Goal: Task Accomplishment & Management: Use online tool/utility

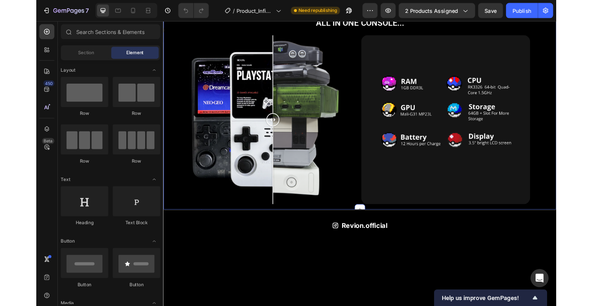
scroll to position [1176, 0]
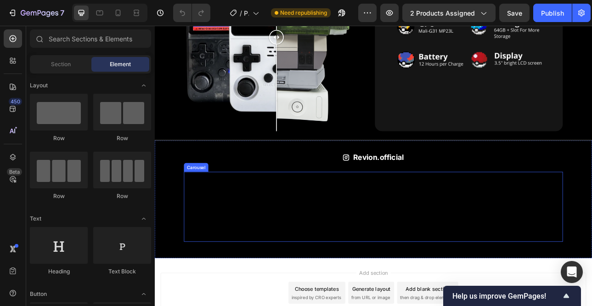
click at [281, 235] on div "Image Image Image Image Image Image Image Image Image Image" at bounding box center [429, 253] width 477 height 88
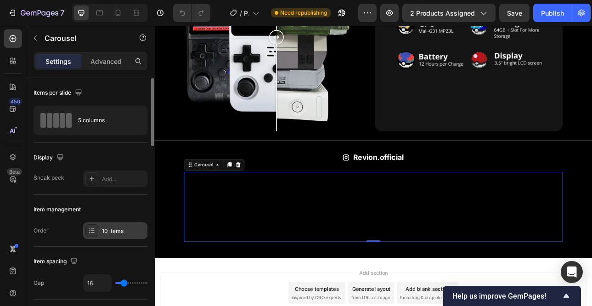
click at [112, 233] on div "10 items" at bounding box center [123, 231] width 43 height 8
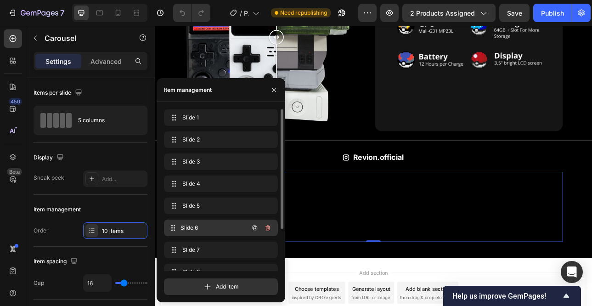
click at [201, 228] on span "Slide 6" at bounding box center [214, 227] width 68 height 8
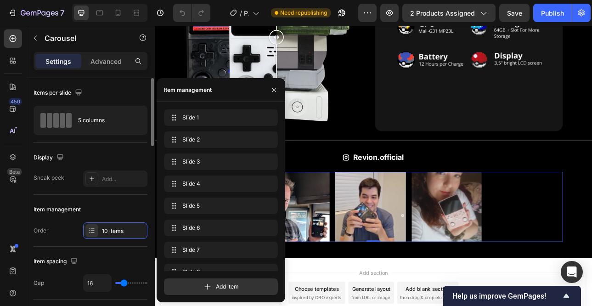
click at [115, 154] on div "Display" at bounding box center [91, 157] width 114 height 15
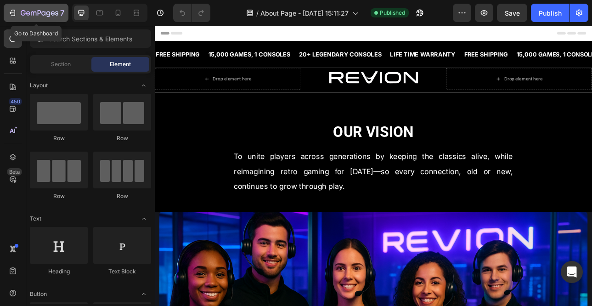
click at [47, 12] on icon "button" at bounding box center [40, 14] width 38 height 8
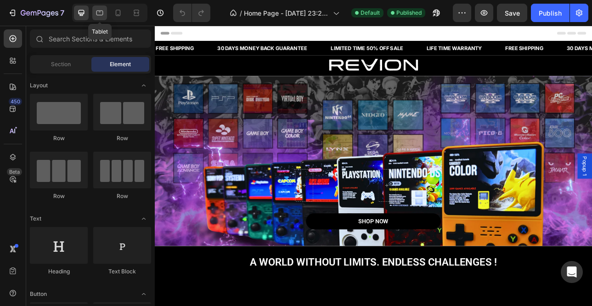
click at [99, 15] on icon at bounding box center [99, 13] width 7 height 5
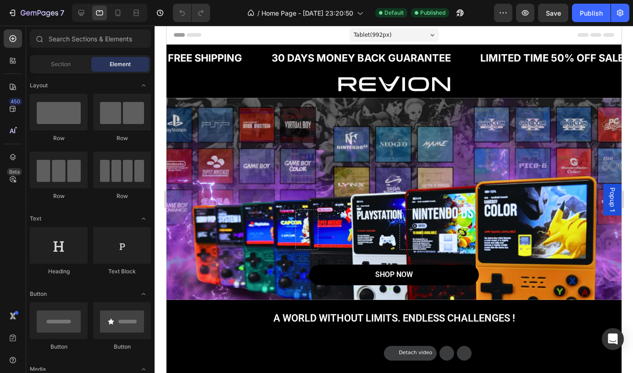
click at [145, 15] on div at bounding box center [109, 13] width 75 height 18
click at [142, 14] on div at bounding box center [136, 13] width 15 height 15
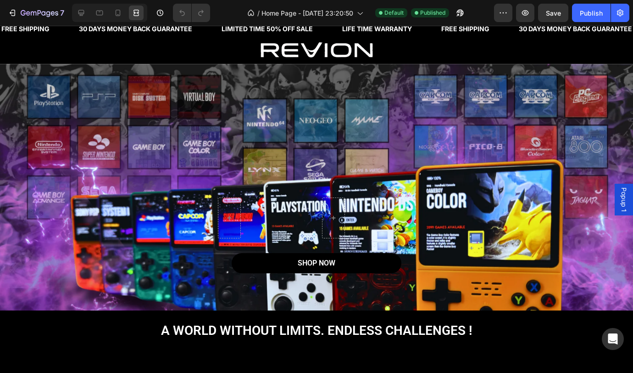
scroll to position [27, 0]
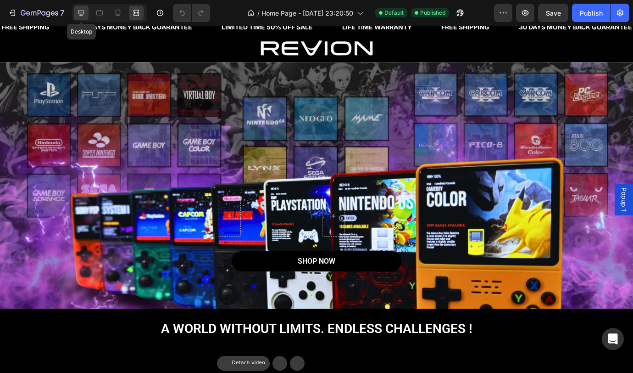
click at [84, 13] on icon at bounding box center [81, 13] width 6 height 6
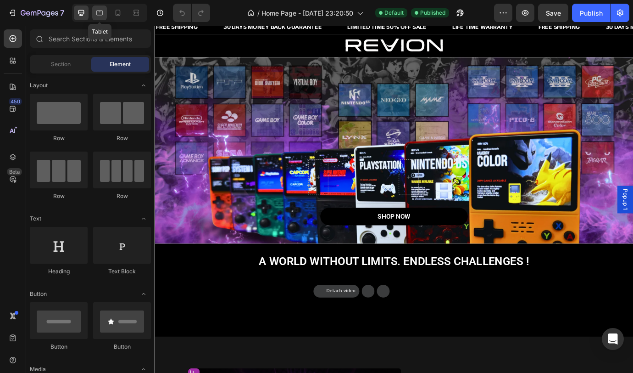
click at [98, 11] on icon at bounding box center [99, 13] width 7 height 5
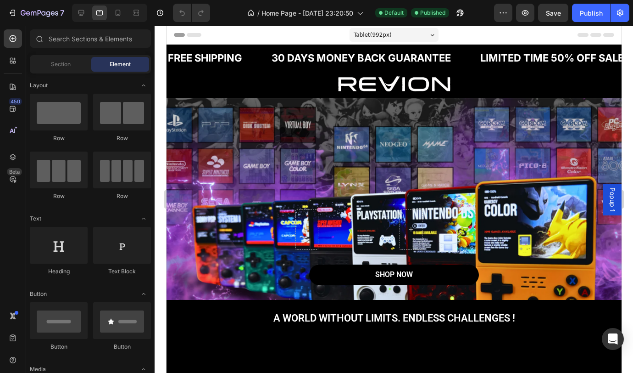
click at [402, 34] on div "Tablet ( 992 px)" at bounding box center [393, 35] width 89 height 14
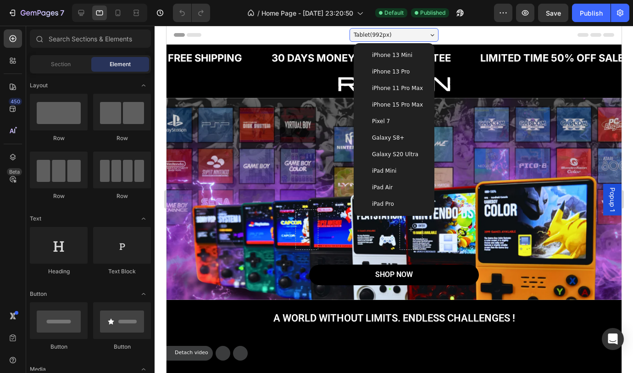
click at [403, 199] on div "iPad Pro" at bounding box center [394, 203] width 66 height 9
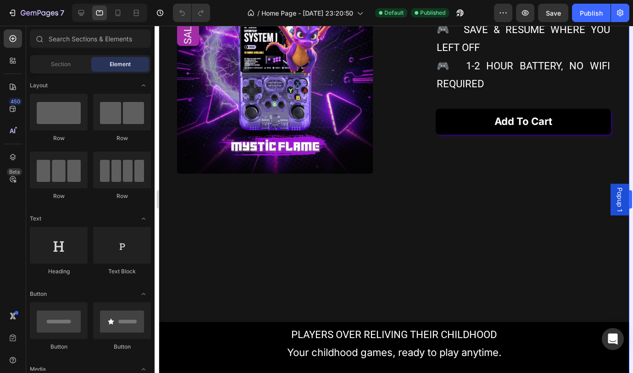
scroll to position [449, 0]
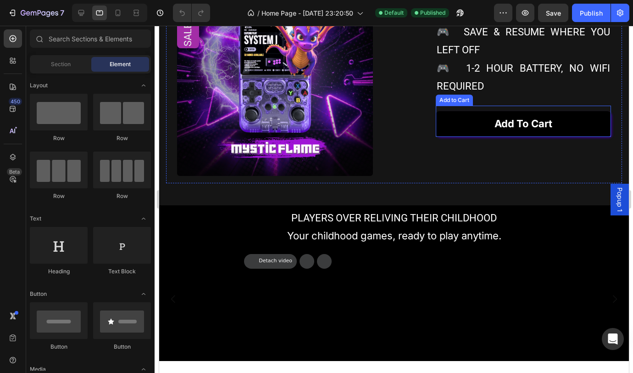
click at [572, 109] on div "Add to cart Add to Cart" at bounding box center [523, 121] width 175 height 31
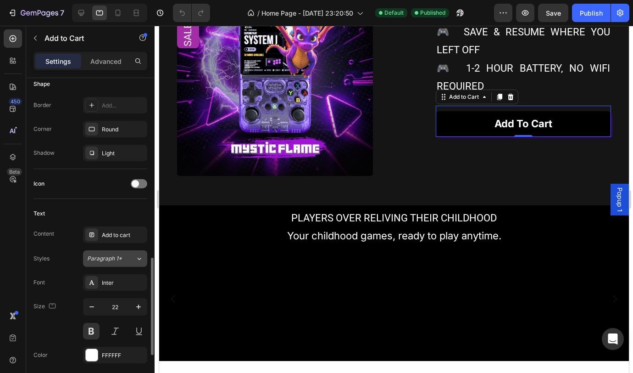
scroll to position [357, 0]
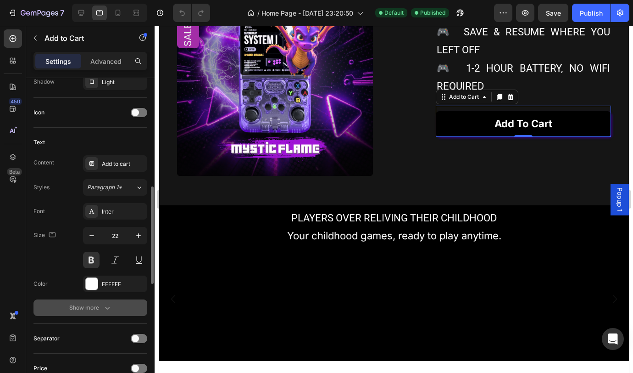
click at [96, 305] on div "Show more" at bounding box center [90, 307] width 43 height 9
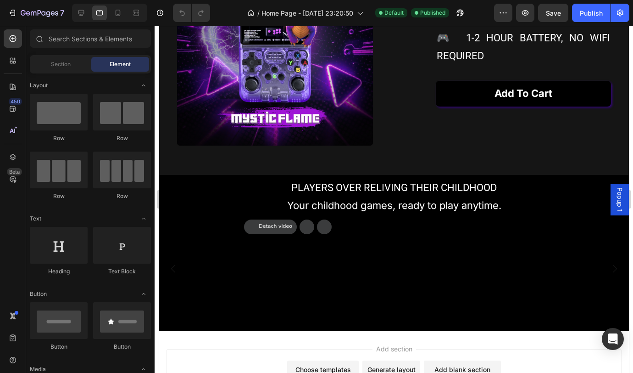
scroll to position [479, 0]
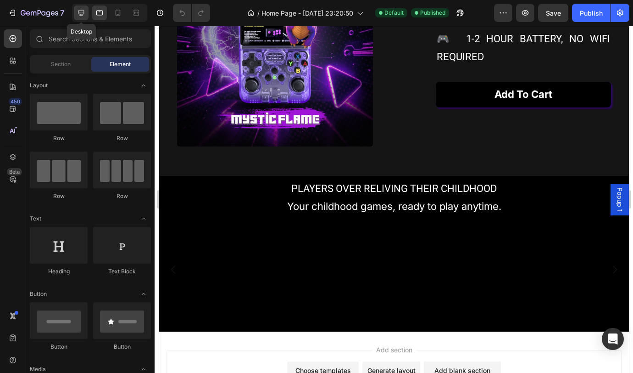
click at [81, 15] on icon at bounding box center [81, 13] width 6 height 6
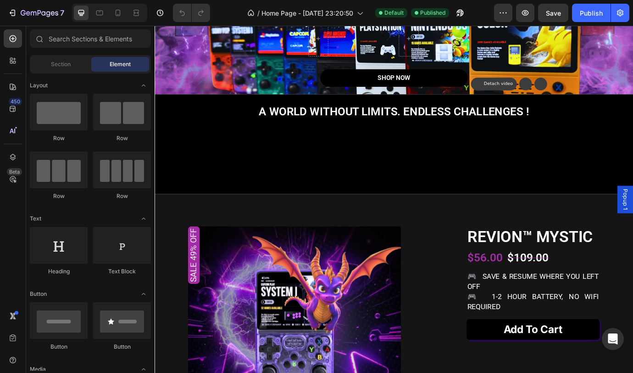
scroll to position [169, 0]
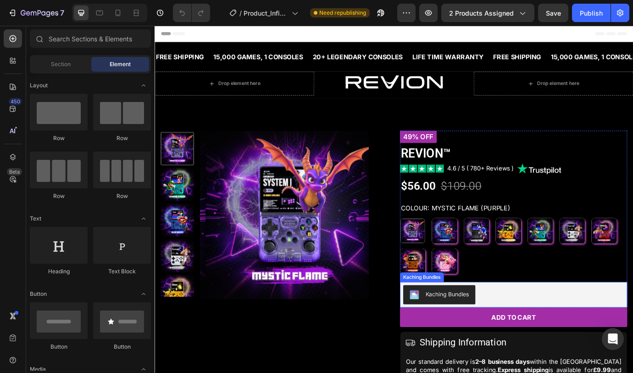
click at [609, 335] on div "Kaching Bundles" at bounding box center [568, 335] width 254 height 22
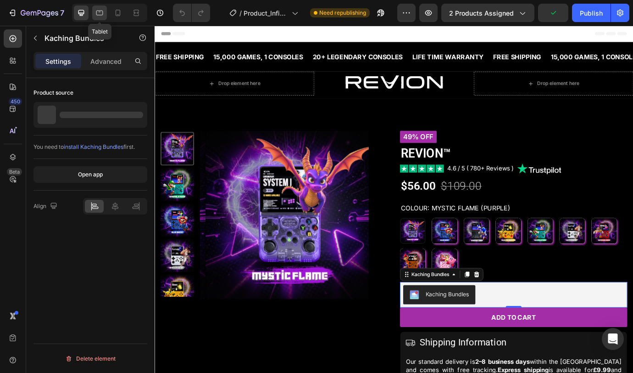
click at [94, 12] on div at bounding box center [99, 13] width 15 height 15
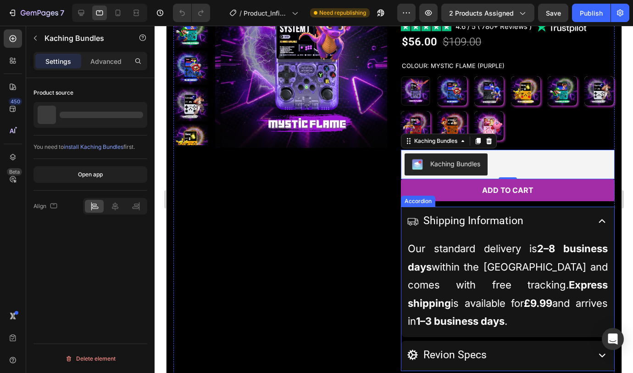
scroll to position [248, 0]
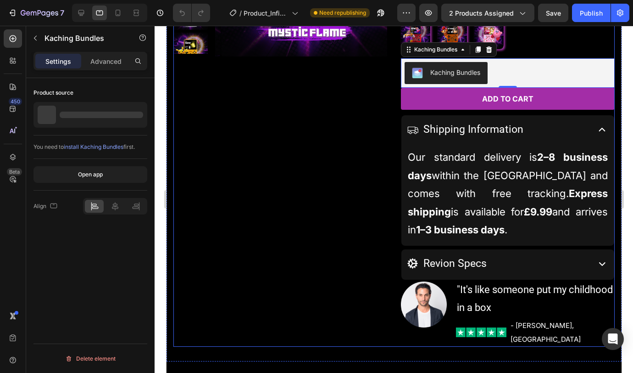
click at [346, 149] on div "Product Images" at bounding box center [280, 115] width 214 height 463
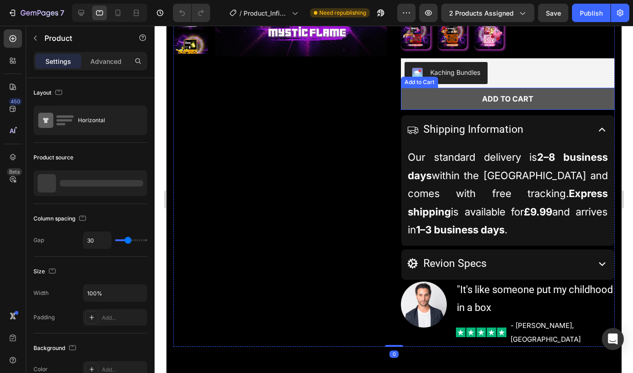
click at [583, 101] on button "Add to cart" at bounding box center [508, 99] width 214 height 22
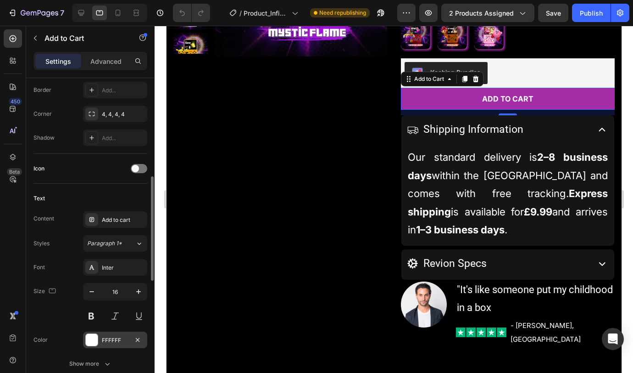
scroll to position [358, 0]
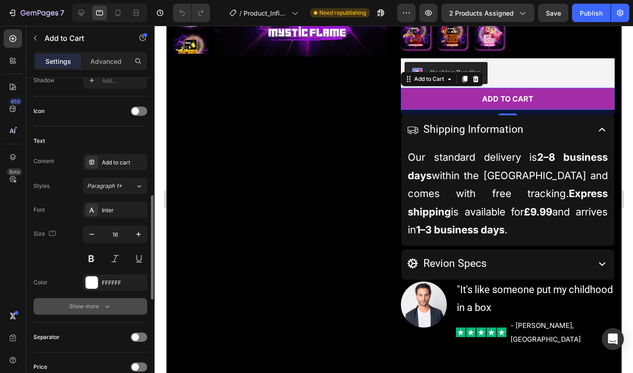
click at [87, 310] on div "Show more" at bounding box center [90, 306] width 43 height 9
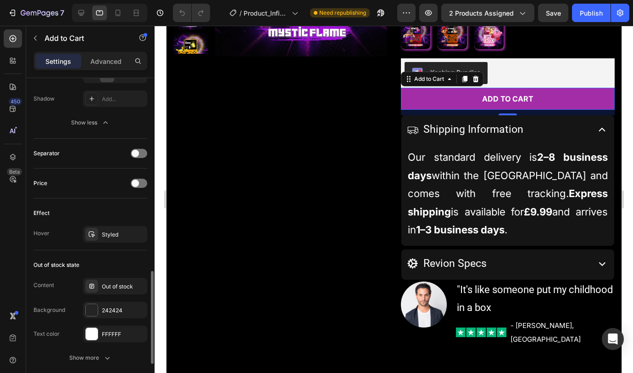
scroll to position [784, 0]
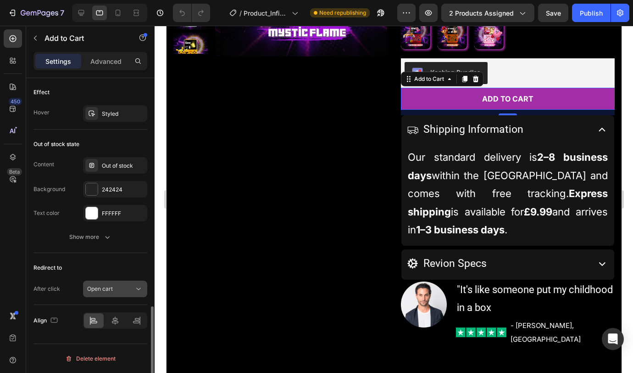
click at [122, 290] on div "Open cart" at bounding box center [110, 289] width 47 height 8
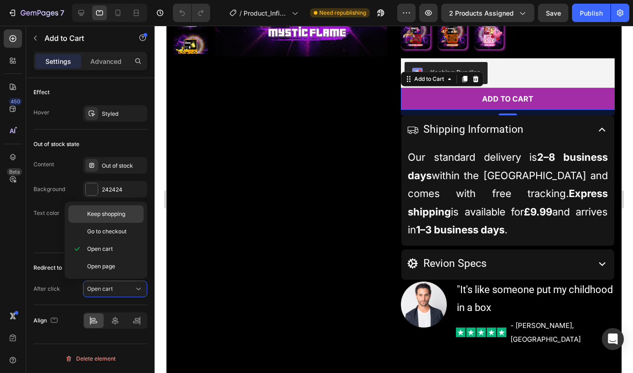
click at [119, 218] on div "Keep shopping" at bounding box center [105, 213] width 75 height 17
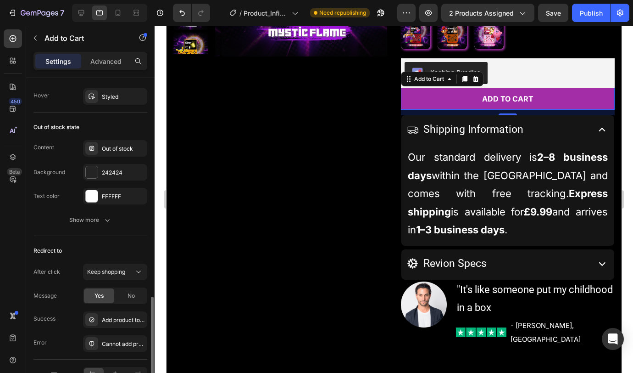
scroll to position [855, 0]
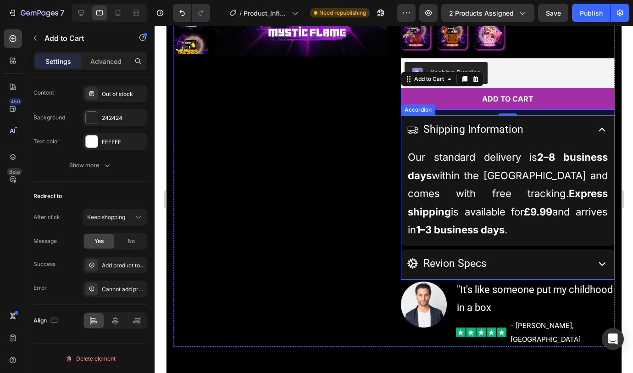
click at [598, 143] on div "Shipping Information" at bounding box center [507, 130] width 213 height 30
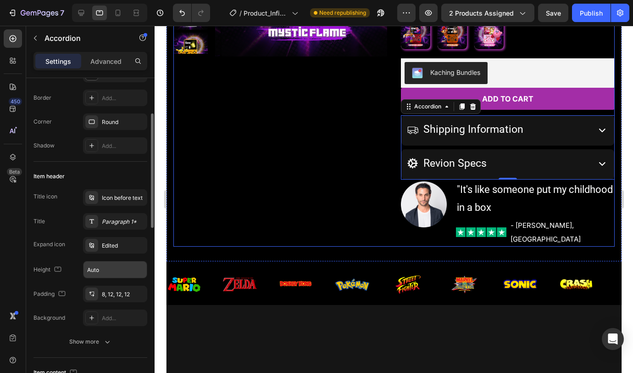
scroll to position [107, 0]
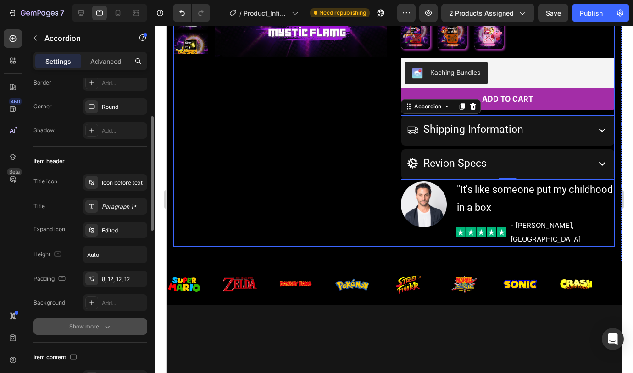
click at [78, 321] on button "Show more" at bounding box center [91, 326] width 114 height 17
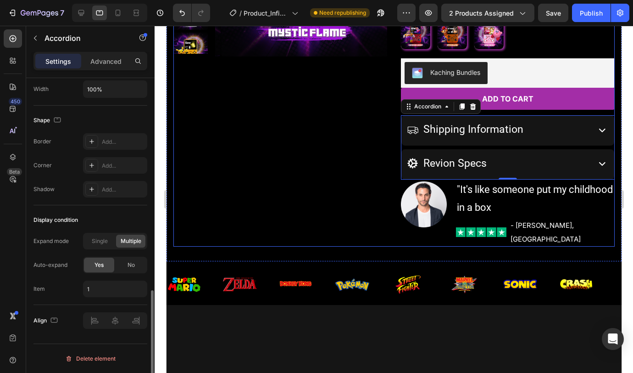
scroll to position [623, 0]
click at [136, 268] on div "No" at bounding box center [131, 266] width 30 height 15
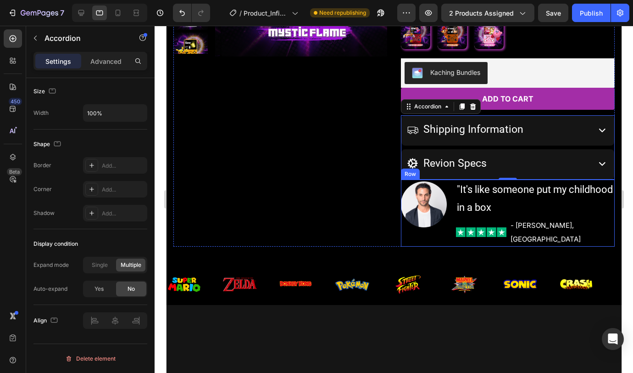
click at [436, 229] on div "Image" at bounding box center [424, 212] width 46 height 67
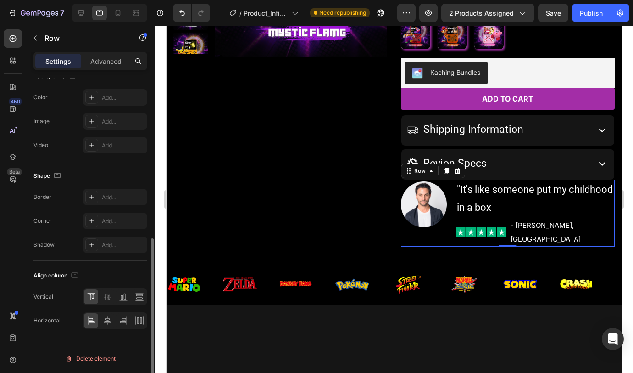
scroll to position [0, 0]
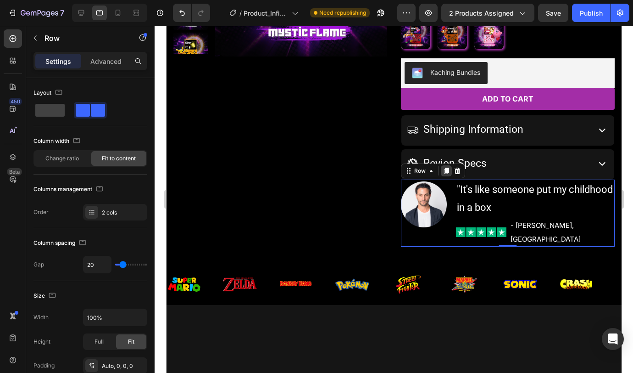
click at [444, 171] on icon at bounding box center [446, 171] width 5 height 6
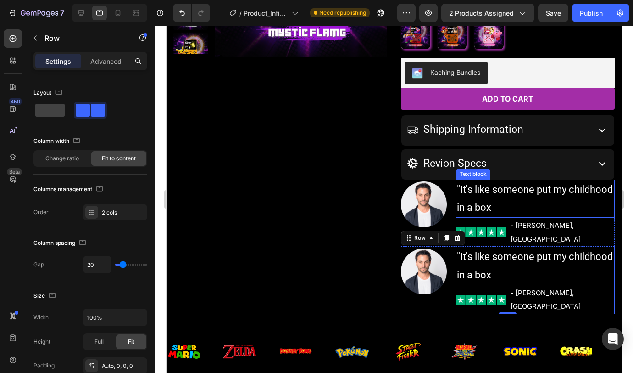
click at [605, 207] on p ""It's like someone put my childhood in a box" at bounding box center [535, 198] width 157 height 36
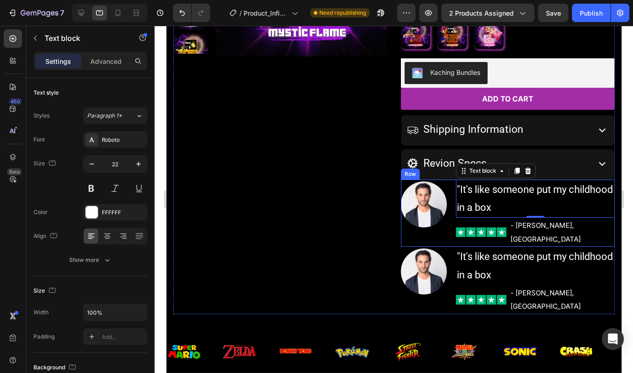
click at [401, 229] on div "Image" at bounding box center [424, 212] width 46 height 67
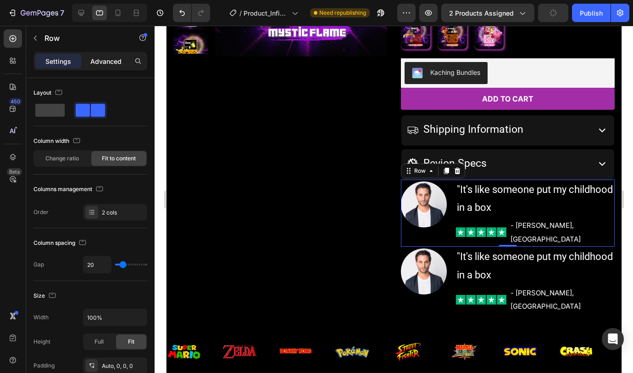
click at [111, 64] on p "Advanced" at bounding box center [105, 61] width 31 height 10
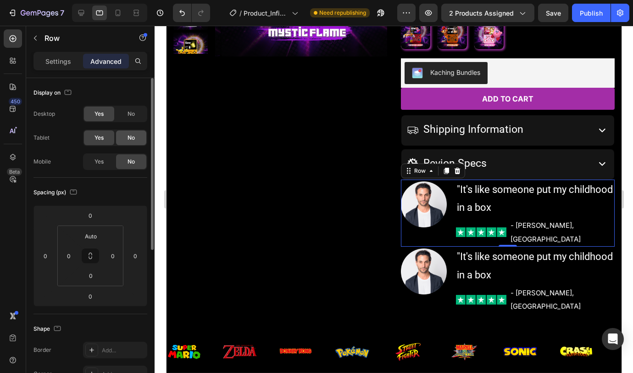
click at [134, 134] on span "No" at bounding box center [131, 138] width 7 height 8
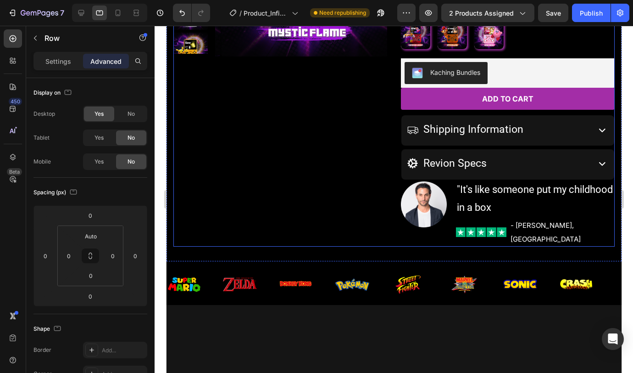
click at [347, 168] on div "Product Images" at bounding box center [280, 65] width 214 height 363
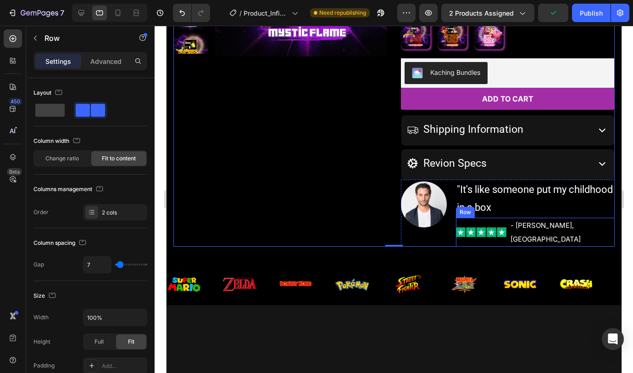
click at [595, 225] on div "Image - Alex B, MONTREAL Text Block Row" at bounding box center [535, 232] width 159 height 29
click at [403, 231] on div "Image" at bounding box center [424, 212] width 46 height 67
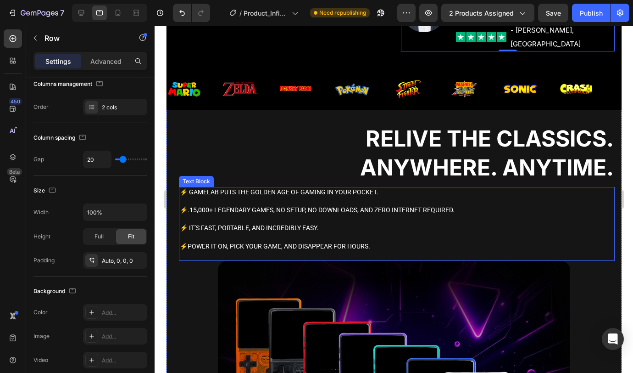
scroll to position [445, 0]
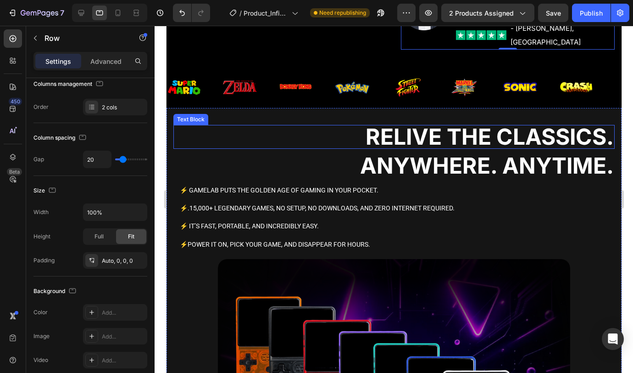
click at [356, 126] on p "Relive the Classics." at bounding box center [394, 137] width 440 height 22
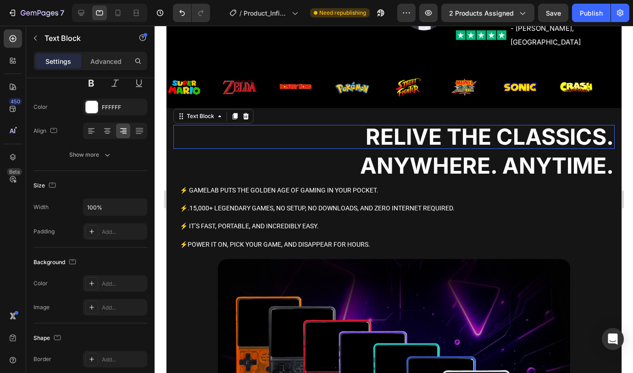
scroll to position [0, 0]
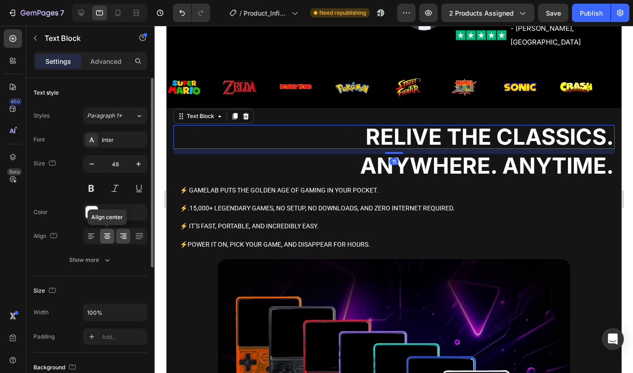
click at [109, 237] on icon at bounding box center [107, 235] width 9 height 9
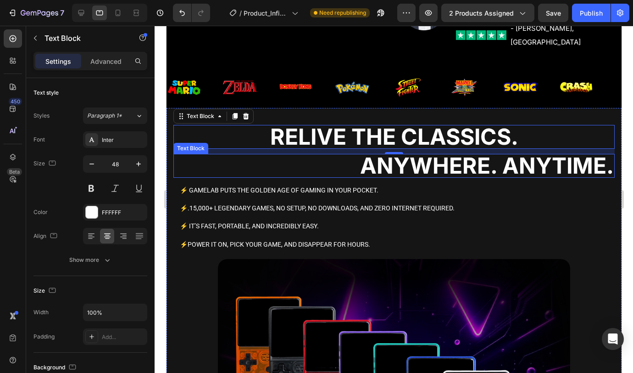
click at [333, 155] on p "Anywhere. Anytime." at bounding box center [394, 166] width 440 height 22
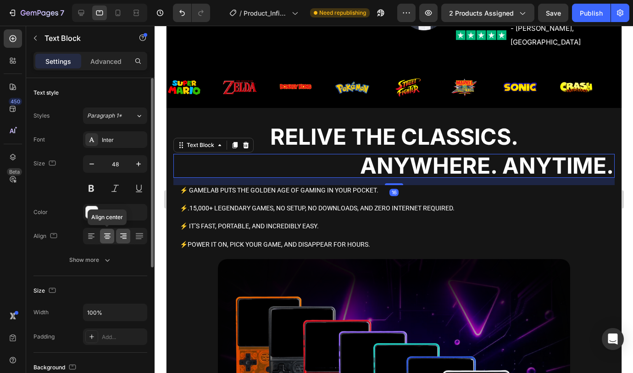
click at [106, 238] on icon at bounding box center [107, 238] width 5 height 1
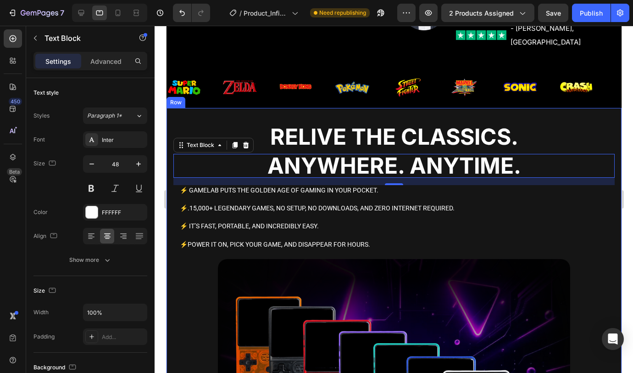
click at [586, 108] on div "Relive the Classics. Text Block Anywhere. Anytime. Text Block 16 ⚡ GameLab puts…" at bounding box center [393, 333] width 455 height 450
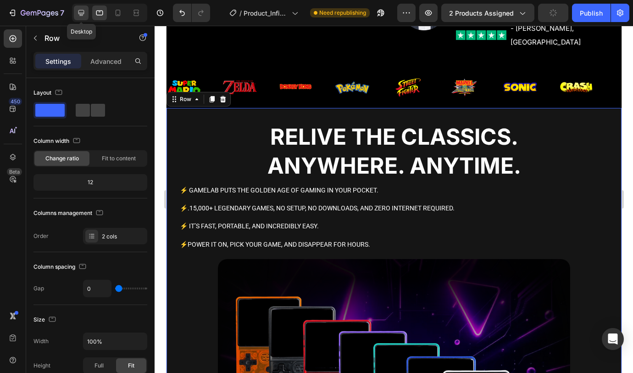
click at [85, 11] on icon at bounding box center [81, 12] width 9 height 9
type input "30"
type input "1200"
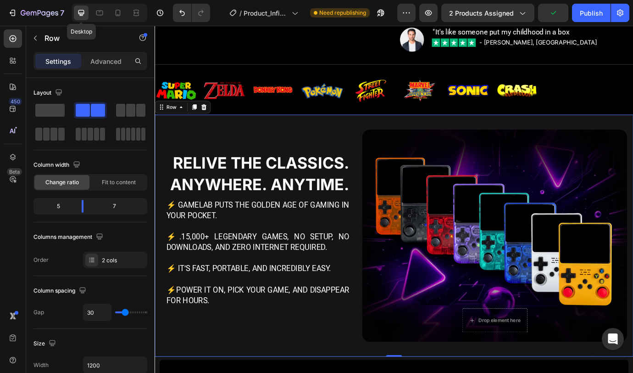
scroll to position [515, 0]
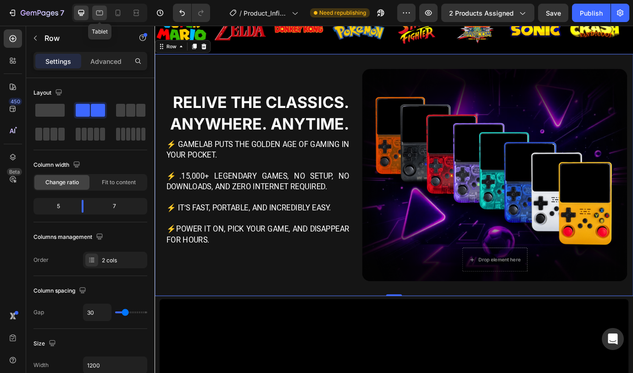
click at [104, 19] on div at bounding box center [99, 13] width 15 height 15
type input "0"
type input "100%"
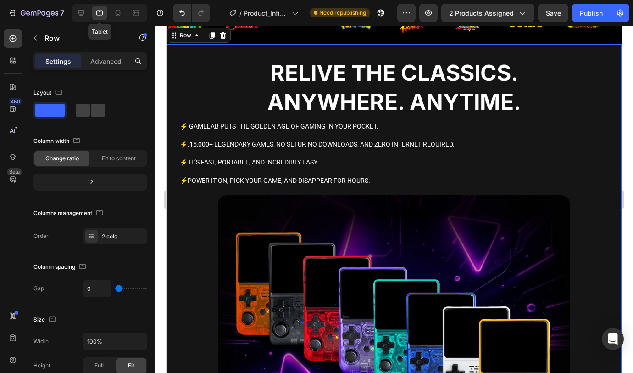
scroll to position [501, 0]
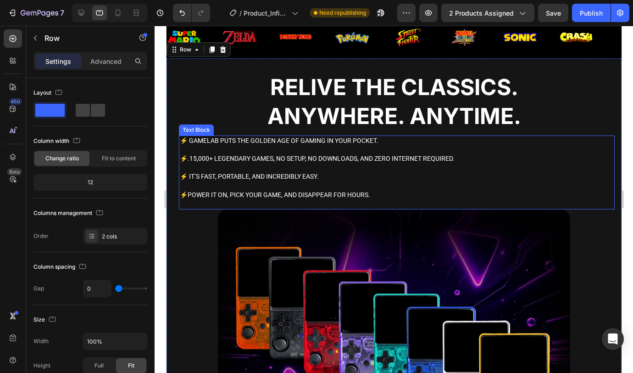
click at [332, 140] on p "⚡ GameLab puts the golden age of gaming in your pocket." at bounding box center [396, 140] width 434 height 9
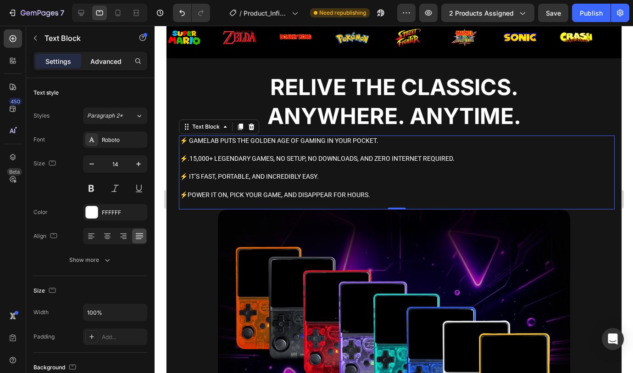
click at [99, 68] on div "Advanced" at bounding box center [106, 61] width 46 height 15
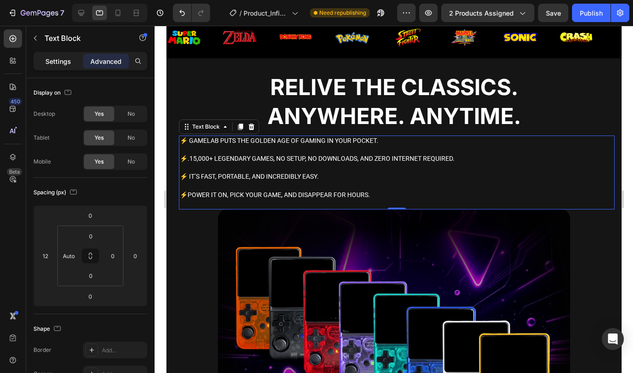
click at [62, 65] on p "Settings" at bounding box center [58, 61] width 26 height 10
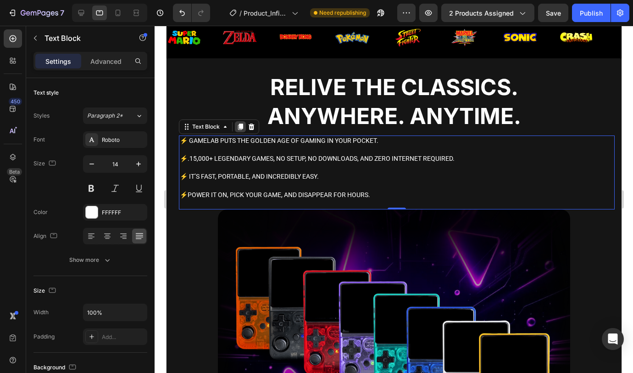
click at [240, 127] on icon at bounding box center [240, 126] width 5 height 6
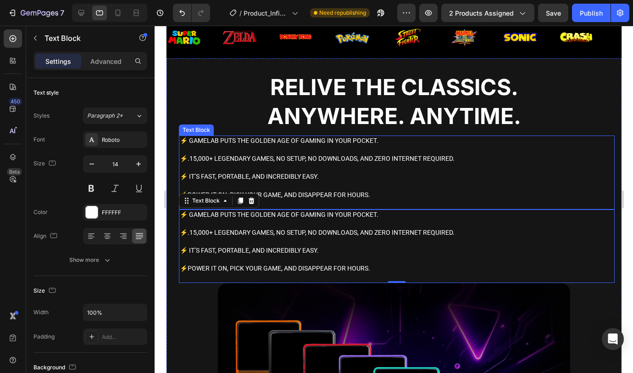
click at [378, 169] on p at bounding box center [396, 167] width 434 height 9
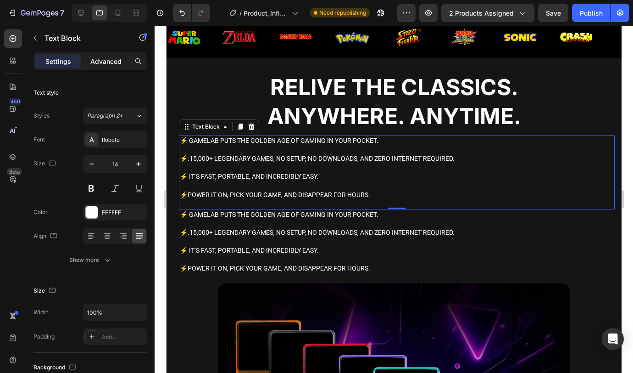
click at [112, 60] on p "Advanced" at bounding box center [105, 61] width 31 height 10
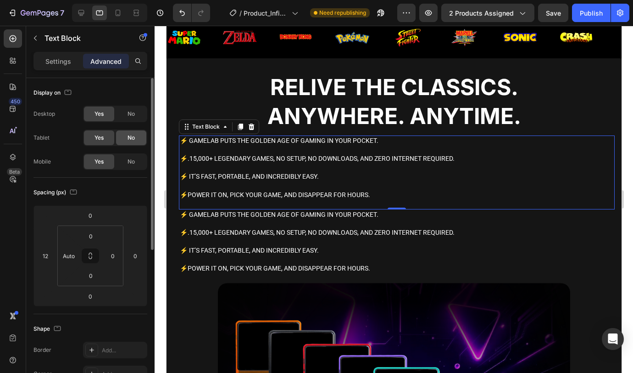
click at [132, 138] on span "No" at bounding box center [131, 138] width 7 height 8
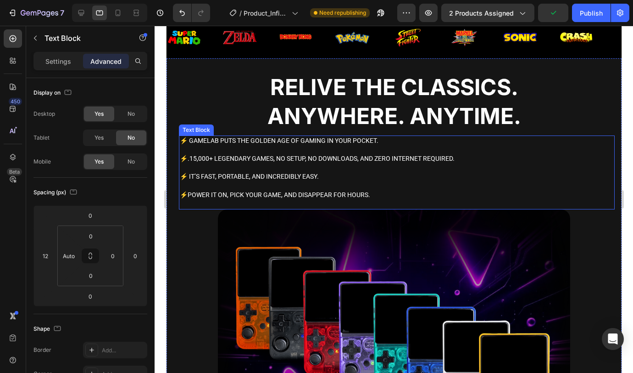
click at [370, 165] on p at bounding box center [396, 167] width 434 height 9
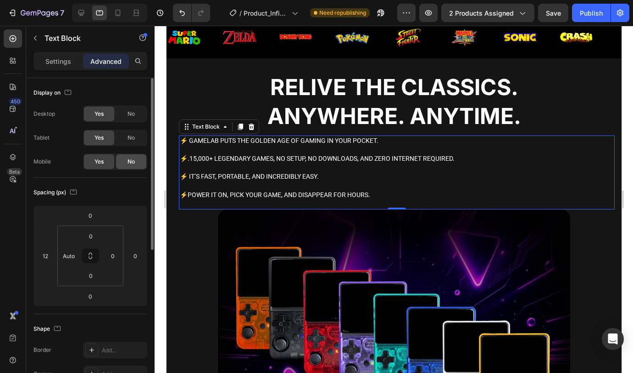
click at [135, 162] on div "No" at bounding box center [131, 161] width 30 height 15
click at [134, 112] on span "No" at bounding box center [131, 114] width 7 height 8
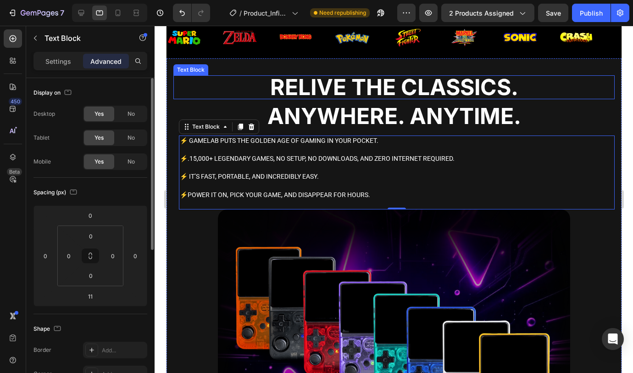
click at [236, 94] on p "Relive the Classics." at bounding box center [394, 87] width 440 height 22
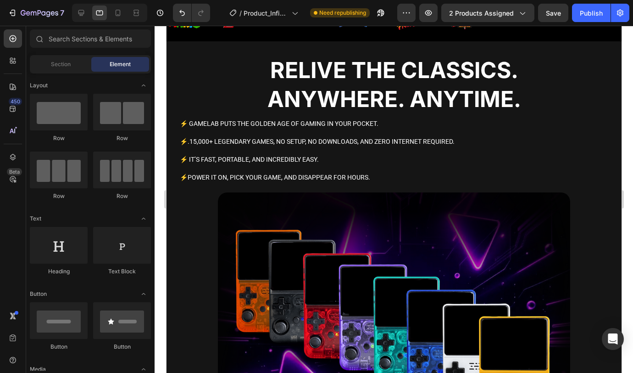
scroll to position [519, 0]
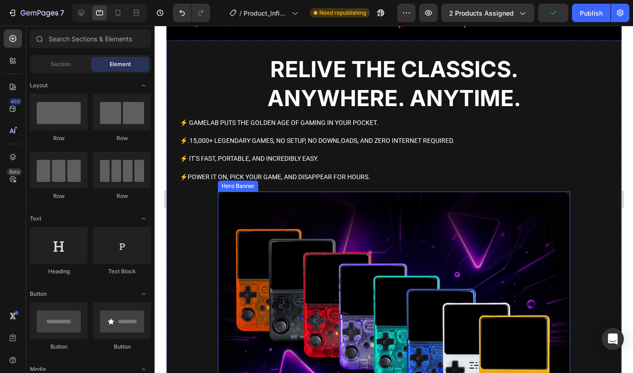
click at [545, 208] on div "Background Image" at bounding box center [394, 332] width 352 height 282
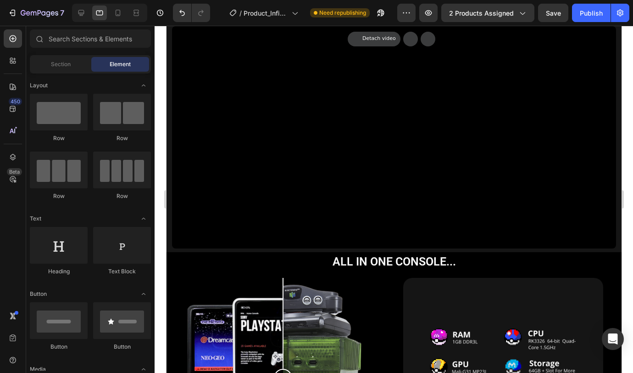
scroll to position [960, 0]
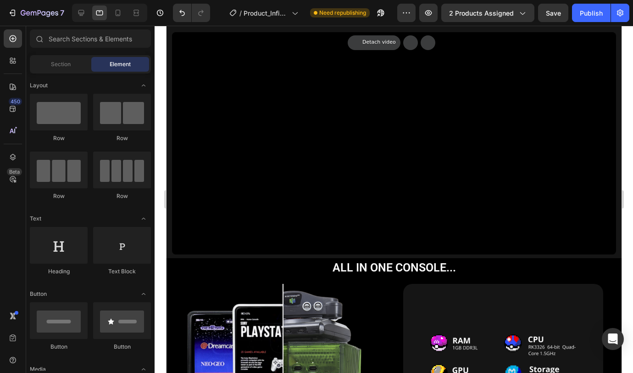
drag, startPoint x: 619, startPoint y: 205, endPoint x: 790, endPoint y: 235, distance: 173.5
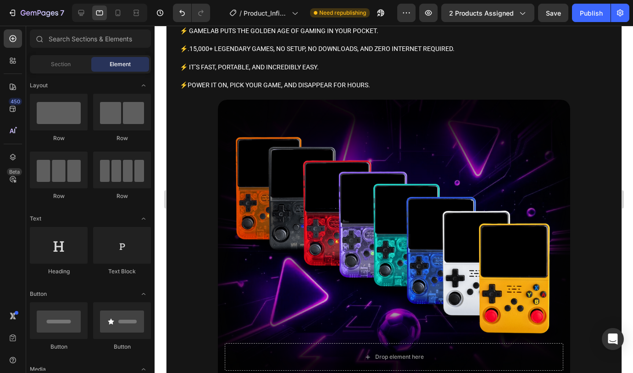
scroll to position [485, 0]
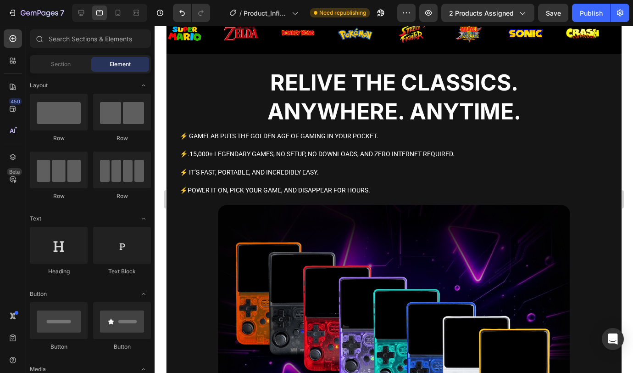
drag, startPoint x: 616, startPoint y: 209, endPoint x: 795, endPoint y: 148, distance: 189.1
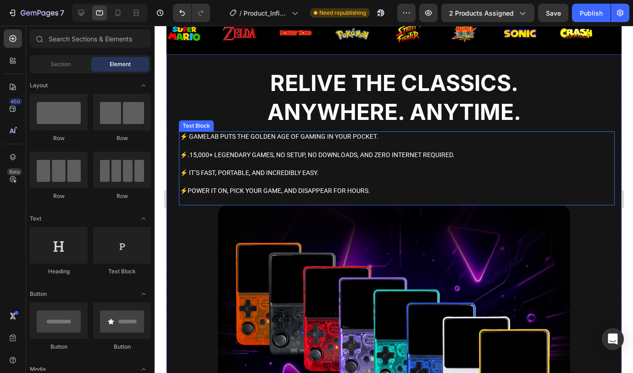
click at [512, 152] on p "⚡.15,000+ legendary games, no setup, no downloads, and zero internet required." at bounding box center [396, 155] width 434 height 9
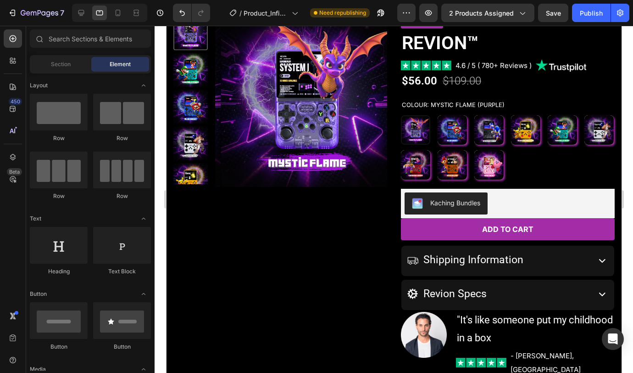
scroll to position [318, 0]
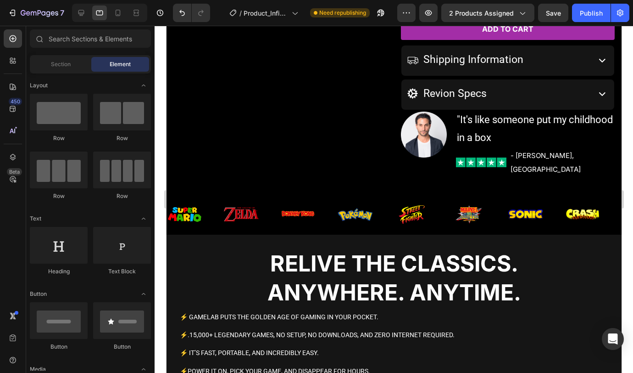
drag, startPoint x: 618, startPoint y: 148, endPoint x: 796, endPoint y: 144, distance: 177.6
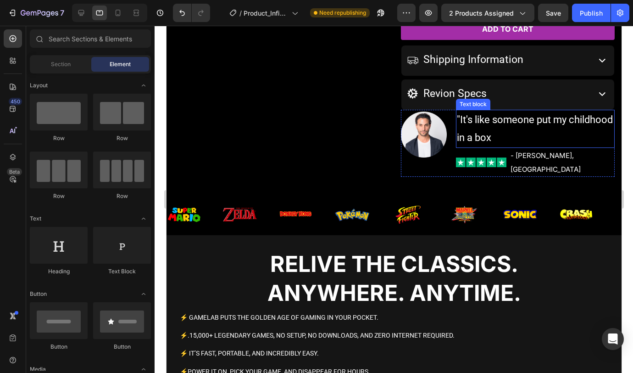
click at [601, 142] on p ""It's like someone put my childhood in a box" at bounding box center [535, 129] width 157 height 36
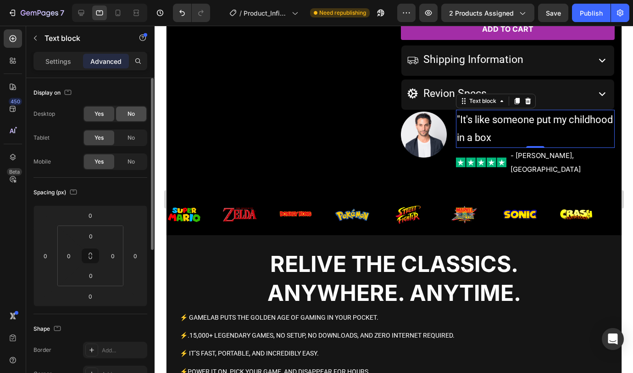
click at [125, 119] on div "No" at bounding box center [131, 113] width 30 height 15
click at [132, 165] on span "No" at bounding box center [131, 161] width 7 height 8
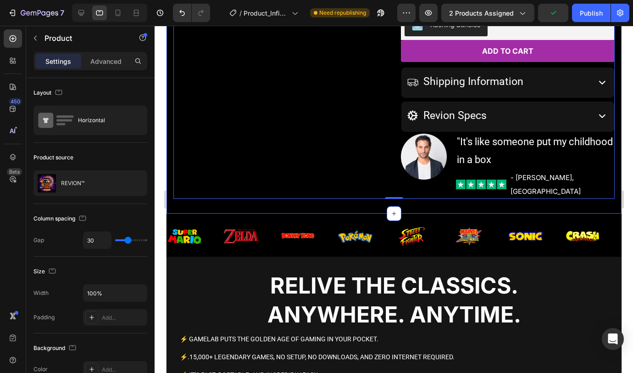
scroll to position [351, 0]
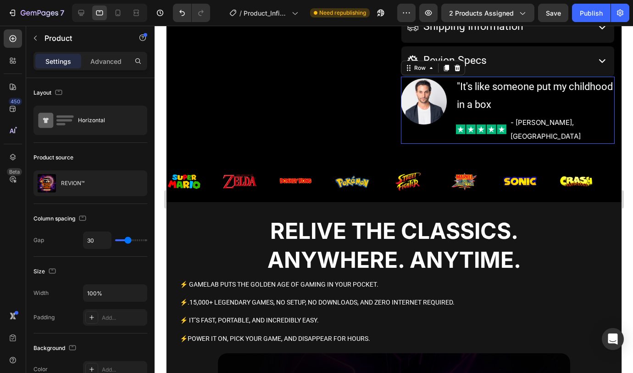
click at [403, 125] on div "Image" at bounding box center [424, 110] width 46 height 67
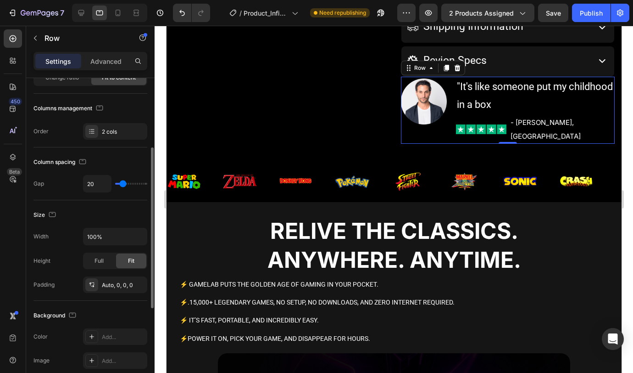
scroll to position [157, 0]
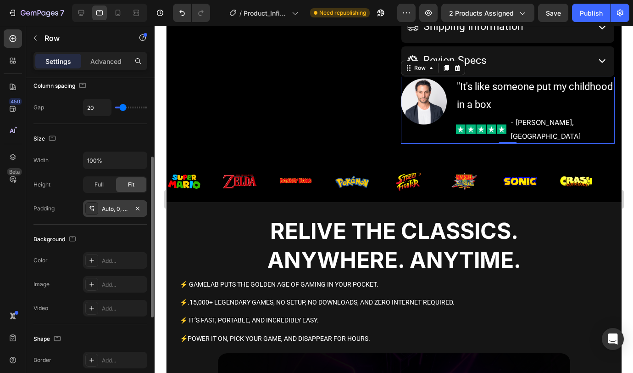
click at [118, 205] on div "Auto, 0, 0, 0" at bounding box center [115, 209] width 27 height 8
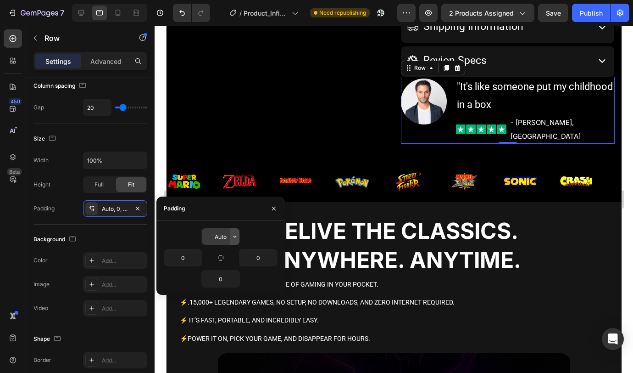
click at [233, 236] on icon "button" at bounding box center [234, 236] width 7 height 7
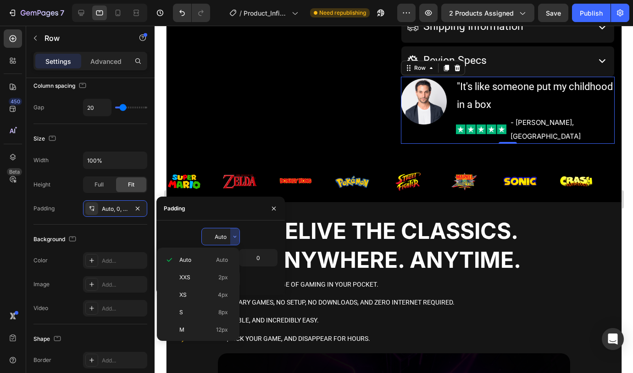
click at [189, 281] on span "XXS" at bounding box center [184, 277] width 11 height 8
type input "2"
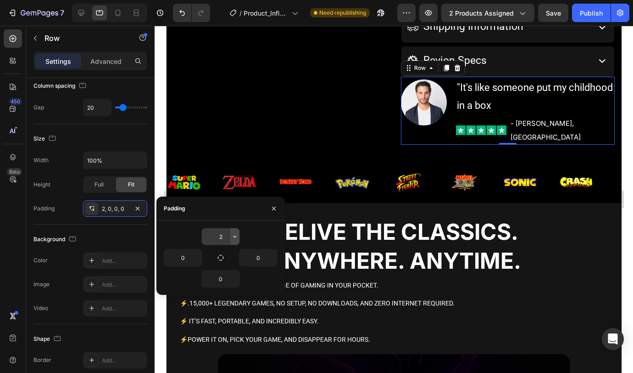
click at [231, 234] on button "button" at bounding box center [234, 236] width 9 height 17
click at [222, 236] on input "2" at bounding box center [221, 236] width 38 height 17
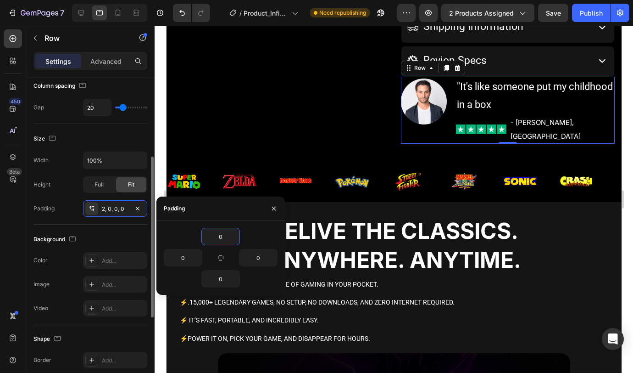
click at [55, 216] on div "Padding 2, 0, 0, 0" at bounding box center [91, 208] width 114 height 17
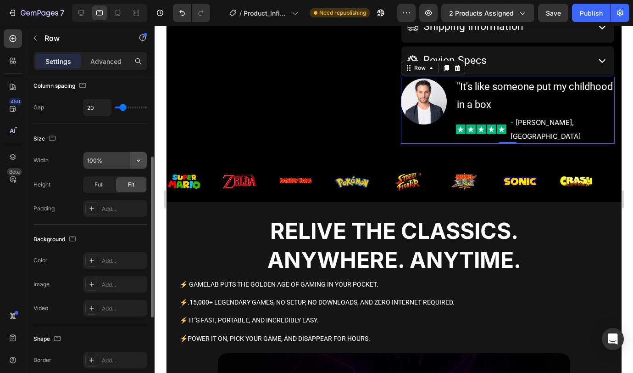
click at [134, 162] on icon "button" at bounding box center [138, 160] width 9 height 9
click at [100, 144] on div "Size" at bounding box center [91, 138] width 114 height 15
click at [139, 159] on icon "button" at bounding box center [138, 160] width 9 height 9
click at [110, 160] on input "100%" at bounding box center [115, 160] width 63 height 17
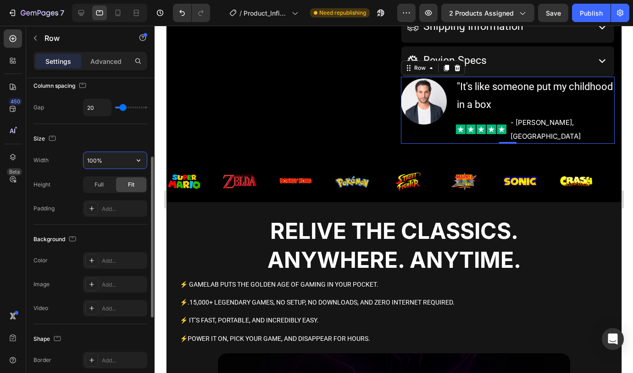
click at [111, 160] on input "100%" at bounding box center [115, 160] width 63 height 17
click at [112, 160] on input "100%" at bounding box center [115, 160] width 63 height 17
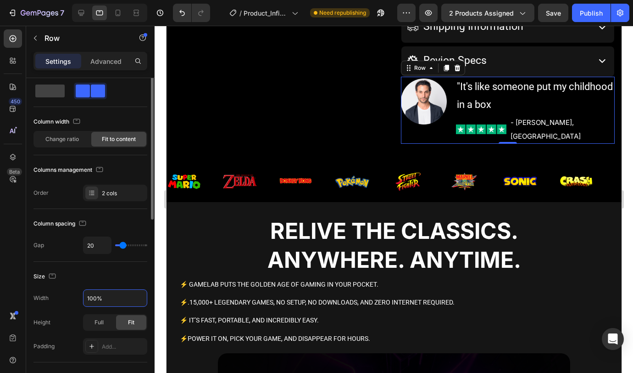
scroll to position [0, 0]
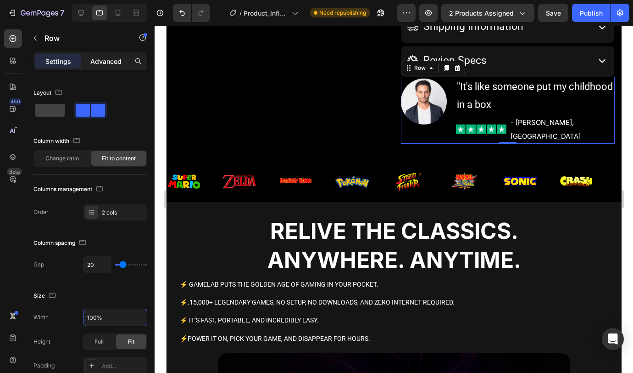
click at [115, 67] on div "Advanced" at bounding box center [106, 61] width 46 height 15
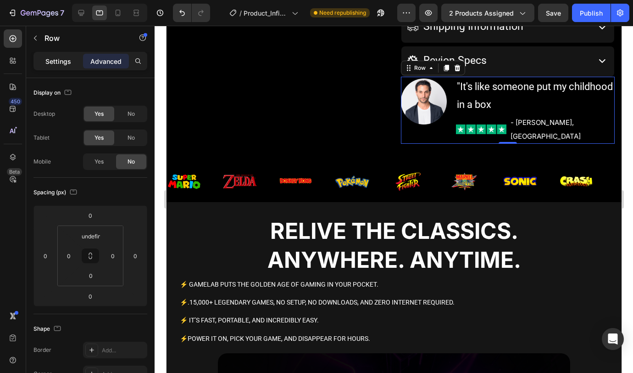
click at [59, 60] on p "Settings" at bounding box center [58, 61] width 26 height 10
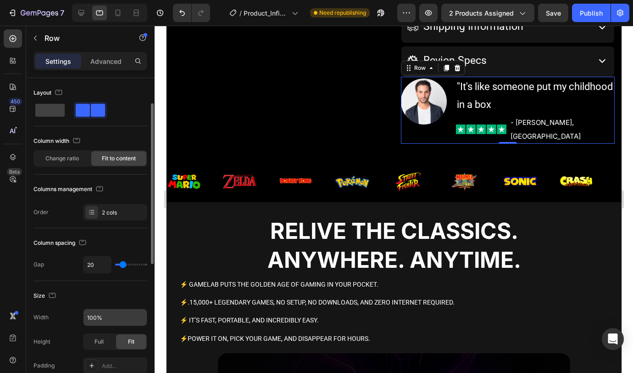
scroll to position [69, 0]
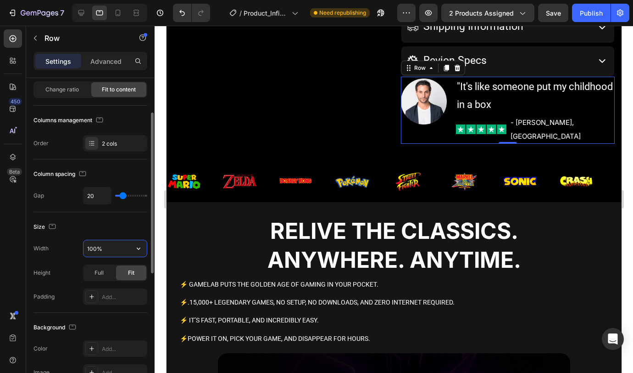
click at [110, 248] on input "100%" at bounding box center [115, 248] width 63 height 17
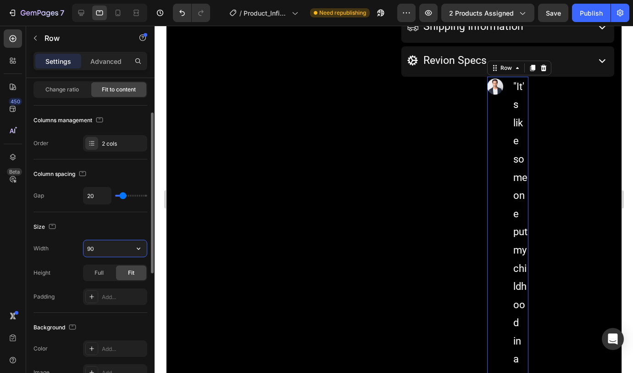
type input "9"
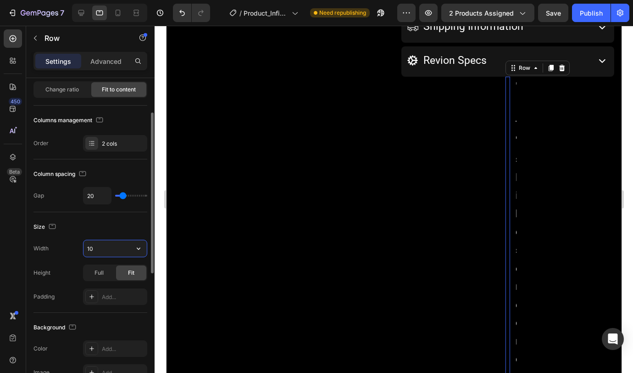
type input "1"
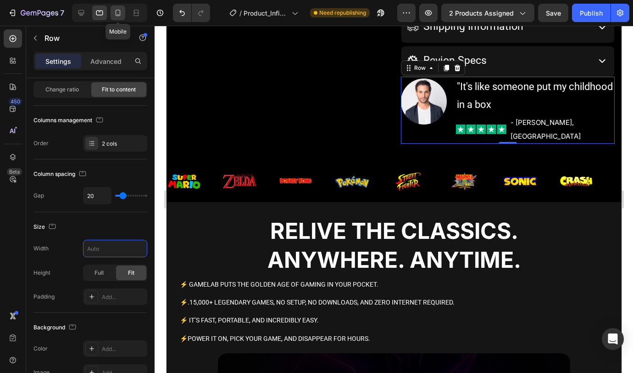
click at [119, 15] on icon at bounding box center [118, 13] width 5 height 6
type input "21"
type input "100%"
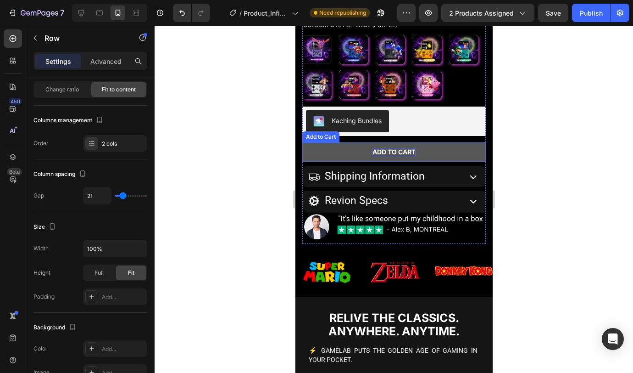
scroll to position [294, 0]
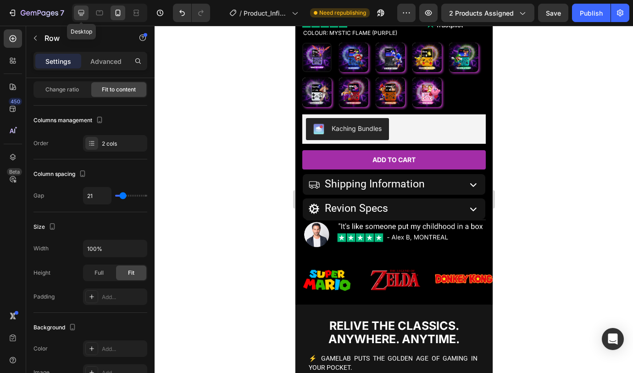
click at [79, 12] on icon at bounding box center [81, 12] width 9 height 9
type input "20"
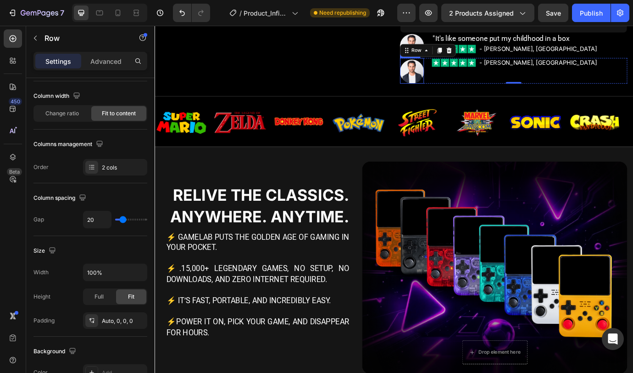
scroll to position [401, 0]
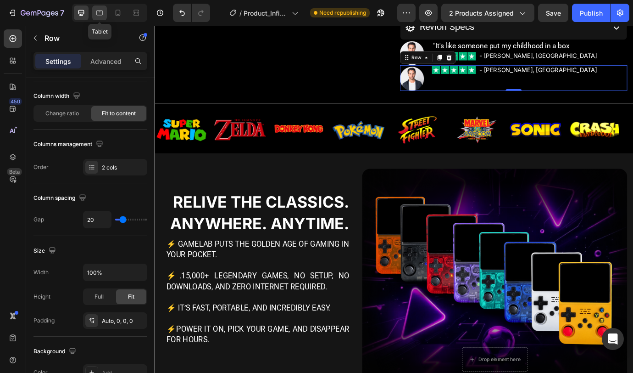
click at [100, 15] on icon at bounding box center [99, 13] width 7 height 5
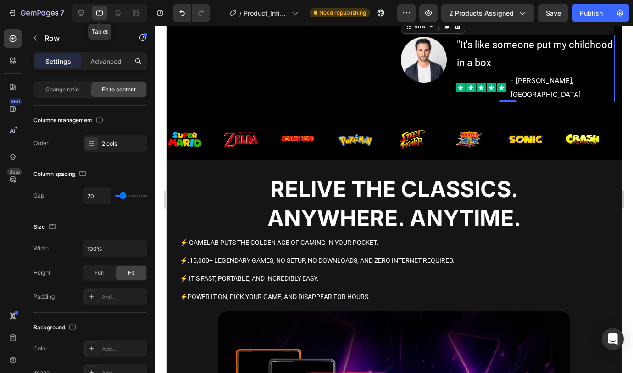
scroll to position [370, 0]
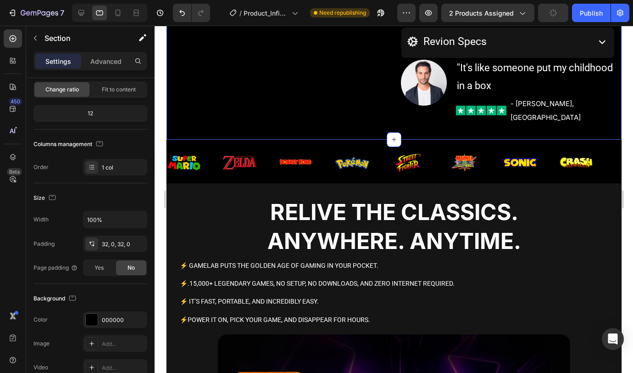
scroll to position [0, 0]
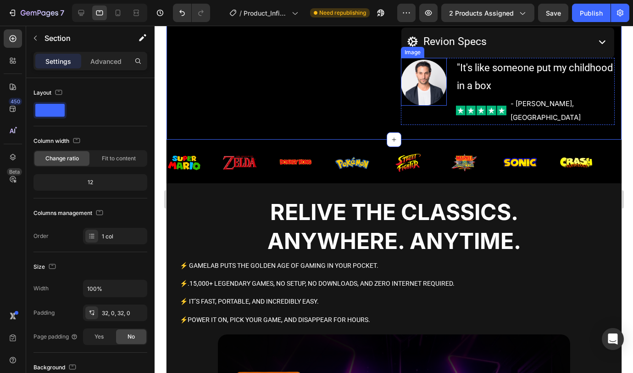
click at [441, 102] on img at bounding box center [424, 83] width 46 height 46
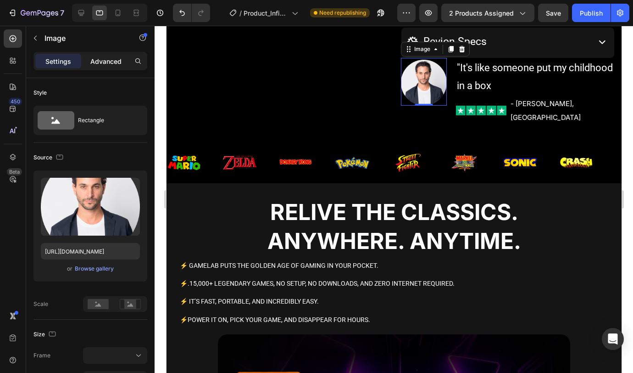
click at [102, 60] on p "Advanced" at bounding box center [105, 61] width 31 height 10
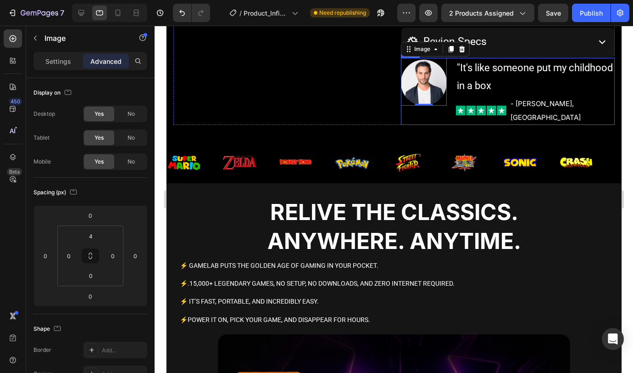
click at [447, 106] on div "Image 0 "It's like someone put my childhood in a box Text block Image - Alex B,…" at bounding box center [508, 91] width 214 height 67
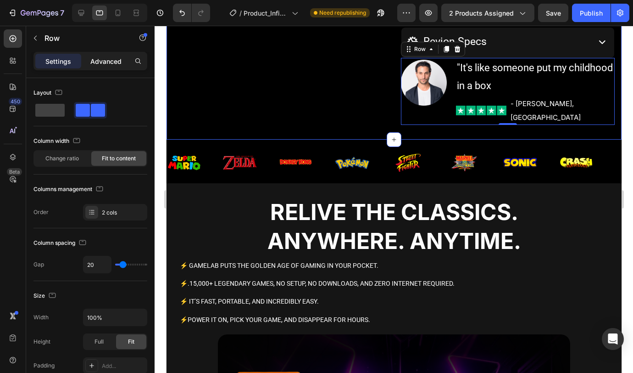
click at [112, 59] on p "Advanced" at bounding box center [105, 61] width 31 height 10
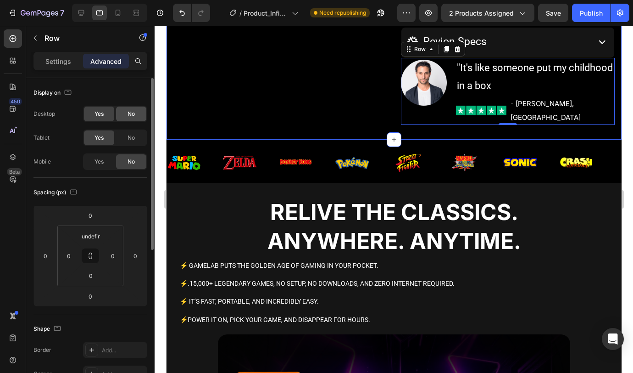
click at [134, 114] on span "No" at bounding box center [131, 114] width 7 height 8
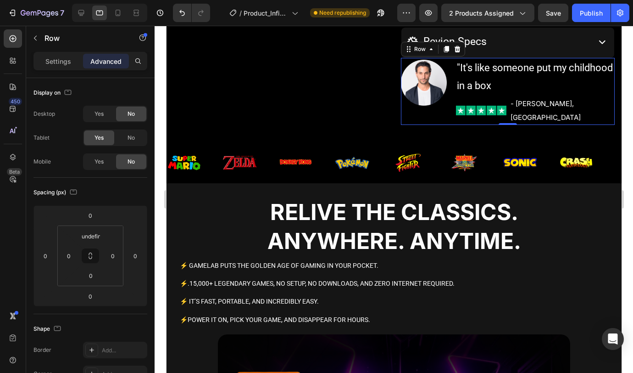
click at [89, 15] on div at bounding box center [109, 13] width 75 height 18
click at [82, 17] on icon at bounding box center [81, 12] width 9 height 9
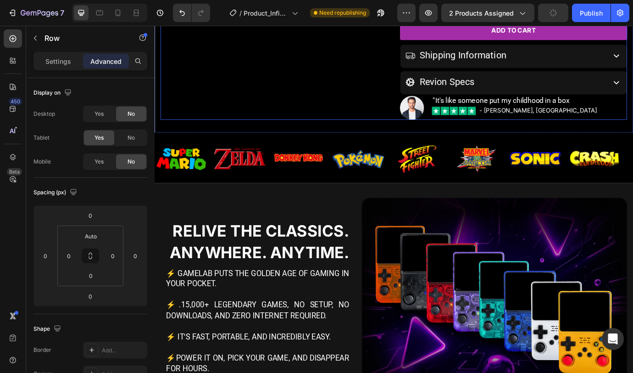
scroll to position [184, 0]
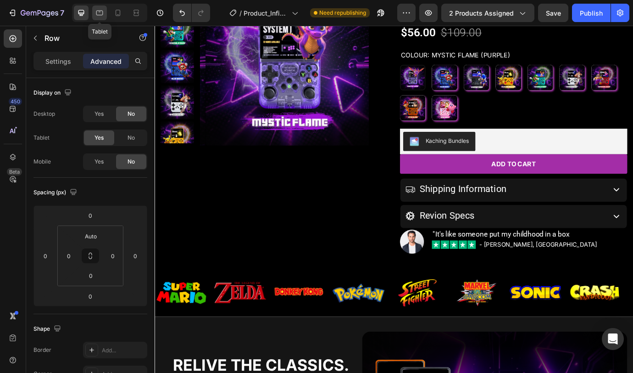
click at [101, 13] on icon at bounding box center [99, 12] width 9 height 9
type input "undefined"
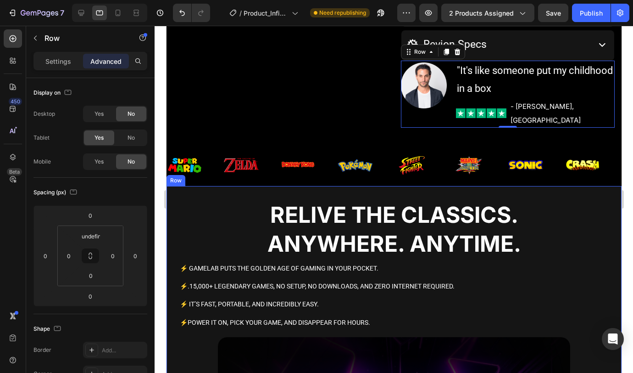
scroll to position [370, 0]
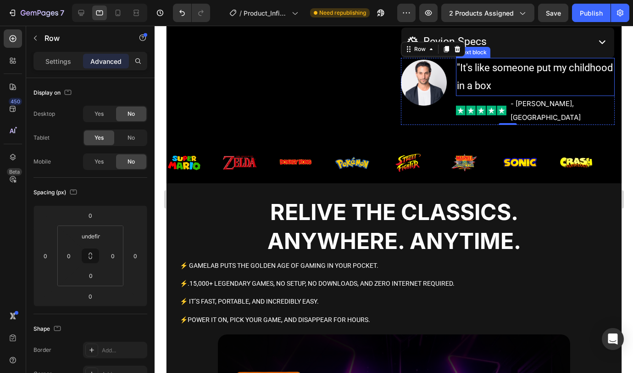
click at [478, 81] on p ""It's like someone put my childhood in a box" at bounding box center [535, 77] width 157 height 36
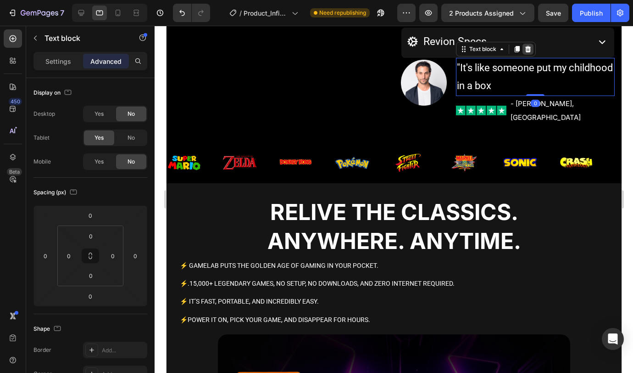
click at [525, 53] on div at bounding box center [527, 49] width 11 height 11
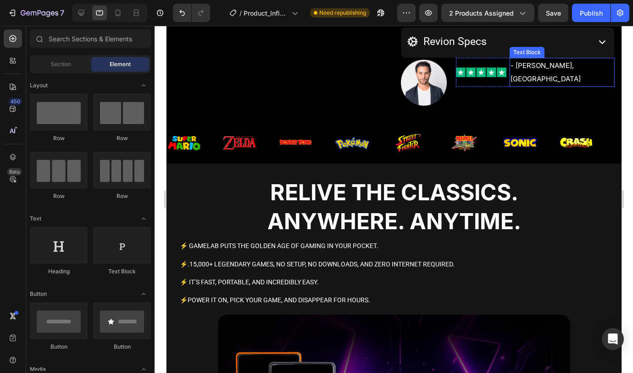
click at [541, 67] on span "- Alex B, MONTREAL" at bounding box center [545, 72] width 70 height 22
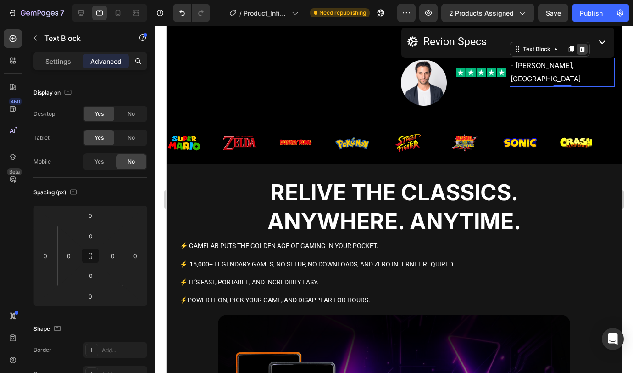
click at [579, 51] on icon at bounding box center [582, 48] width 6 height 6
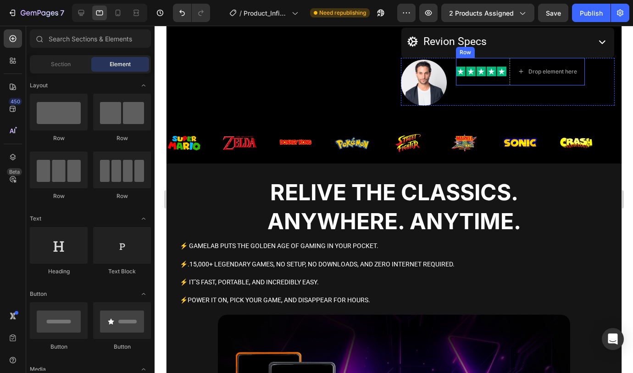
click at [496, 78] on div "Image" at bounding box center [481, 72] width 50 height 28
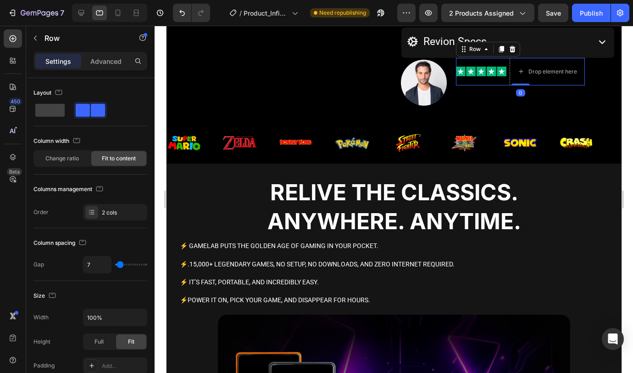
click at [508, 50] on icon at bounding box center [511, 48] width 7 height 7
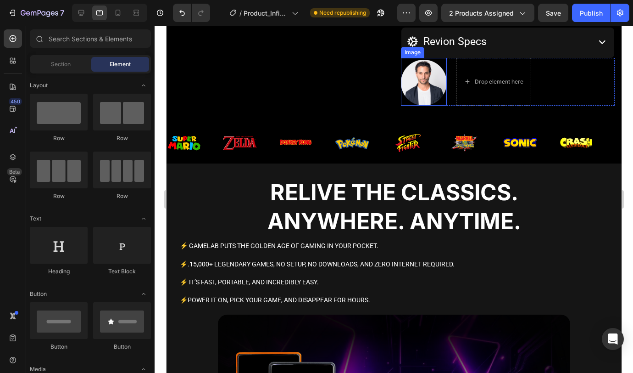
click at [425, 70] on img at bounding box center [424, 83] width 46 height 46
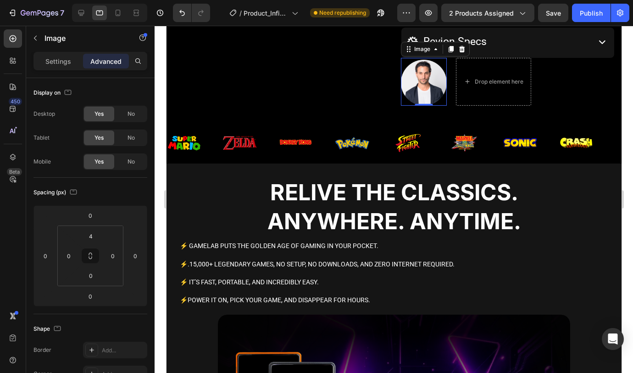
click at [459, 50] on icon at bounding box center [461, 48] width 7 height 7
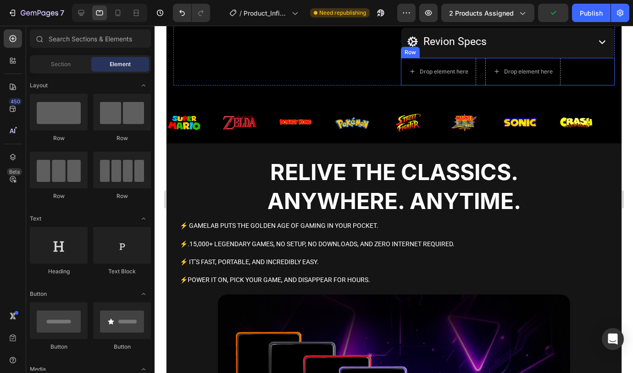
click at [477, 78] on div "Drop element here Drop element here Row" at bounding box center [508, 72] width 214 height 28
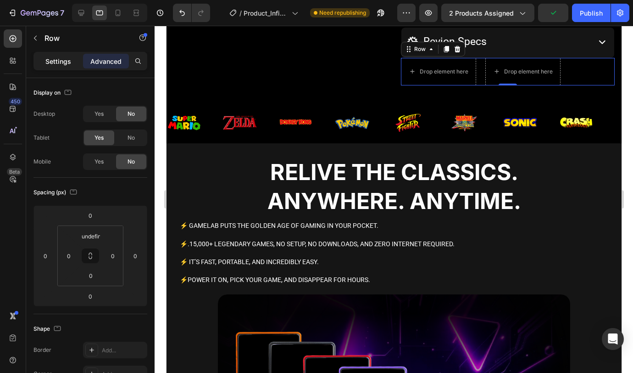
click at [70, 57] on p "Settings" at bounding box center [58, 61] width 26 height 10
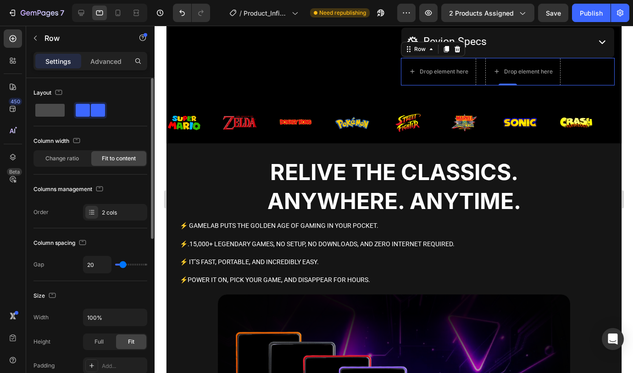
click at [55, 111] on span at bounding box center [49, 110] width 29 height 13
type input "0"
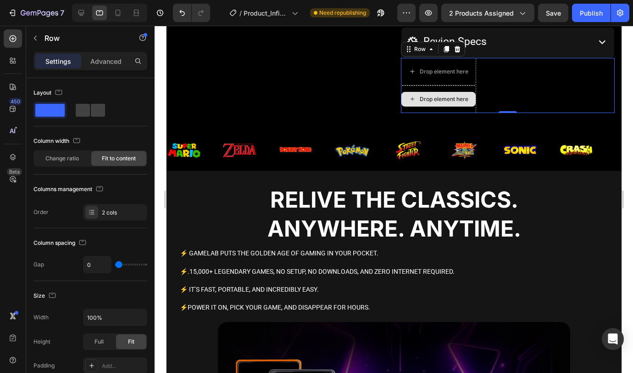
click at [454, 95] on div "Drop element here" at bounding box center [438, 99] width 74 height 15
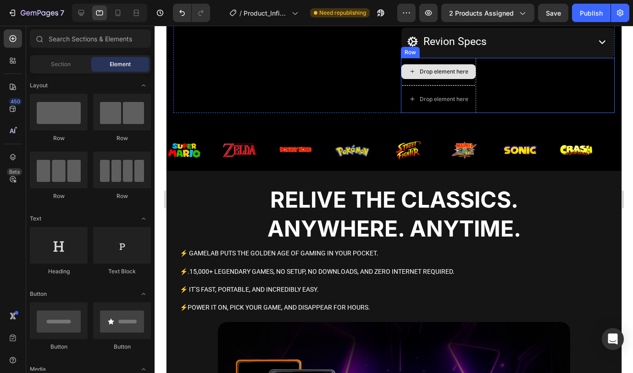
click at [452, 71] on div "Drop element here" at bounding box center [443, 71] width 49 height 7
click at [486, 90] on div "Drop element here Drop element here Row" at bounding box center [508, 85] width 214 height 55
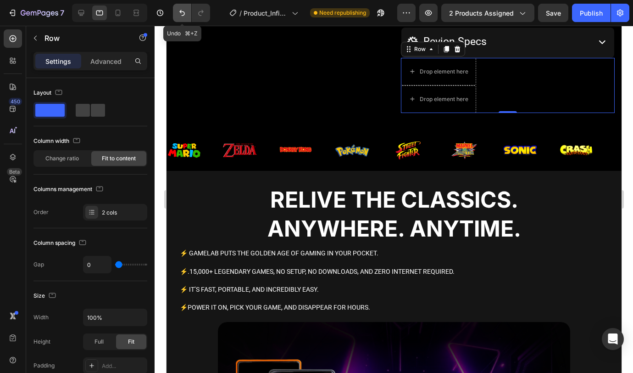
click at [181, 15] on icon "Undo/Redo" at bounding box center [182, 12] width 9 height 9
type input "20"
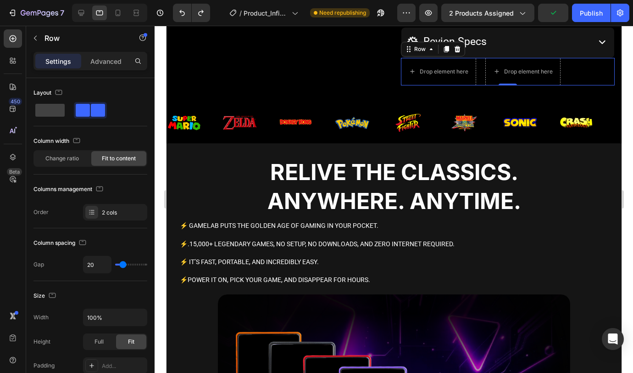
click at [590, 74] on div "Drop element here Drop element here Row 0" at bounding box center [508, 72] width 214 height 28
click at [477, 73] on div "Drop element here Drop element here Row 0" at bounding box center [508, 72] width 214 height 28
click at [457, 47] on icon at bounding box center [456, 48] width 7 height 7
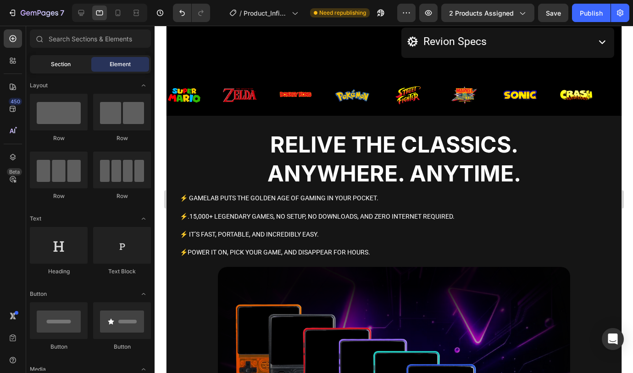
click at [54, 63] on span "Section" at bounding box center [61, 64] width 20 height 8
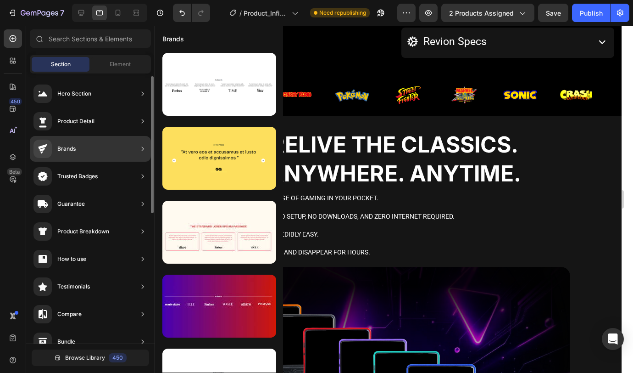
scroll to position [2, 0]
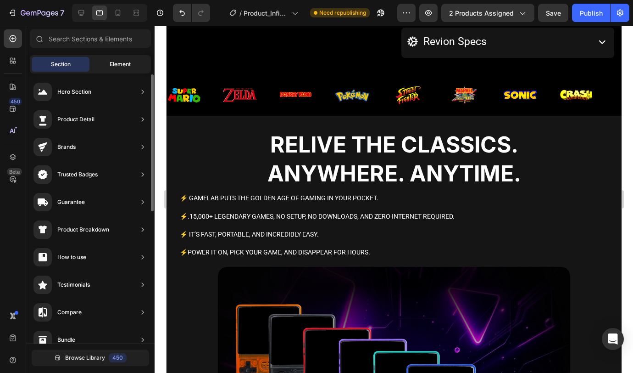
click at [115, 64] on span "Element" at bounding box center [120, 64] width 21 height 8
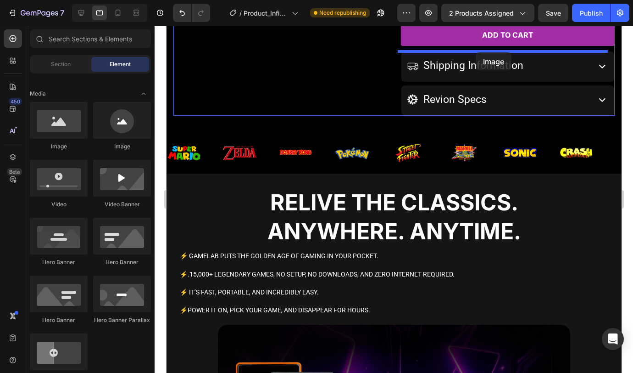
scroll to position [288, 0]
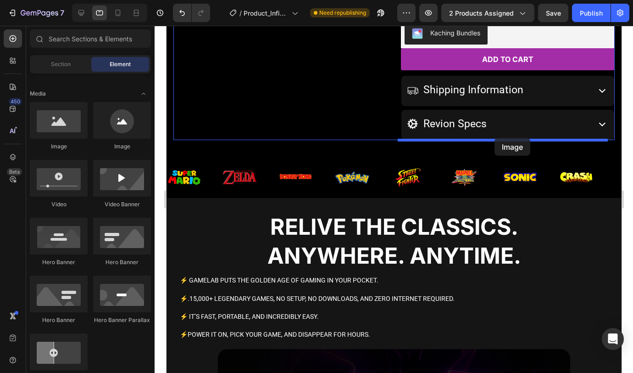
drag, startPoint x: 231, startPoint y: 152, endPoint x: 494, endPoint y: 138, distance: 263.8
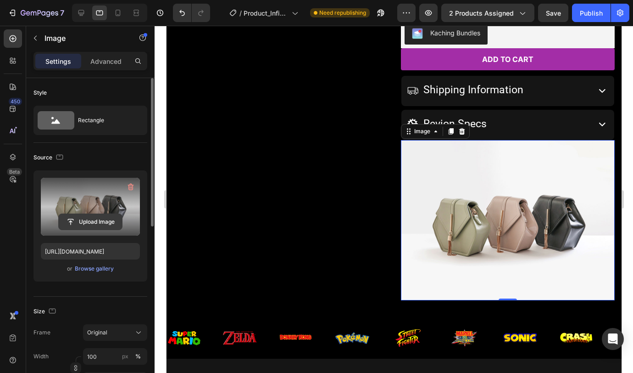
click at [84, 229] on input "file" at bounding box center [90, 222] width 63 height 16
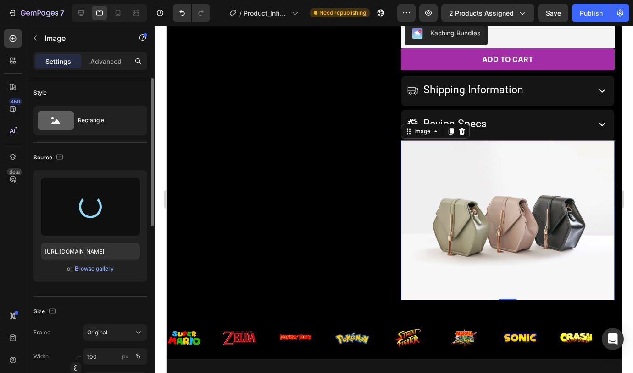
type input "https://cdn.shopify.com/s/files/1/0921/8726/3303/files/gempages_585272689090888…"
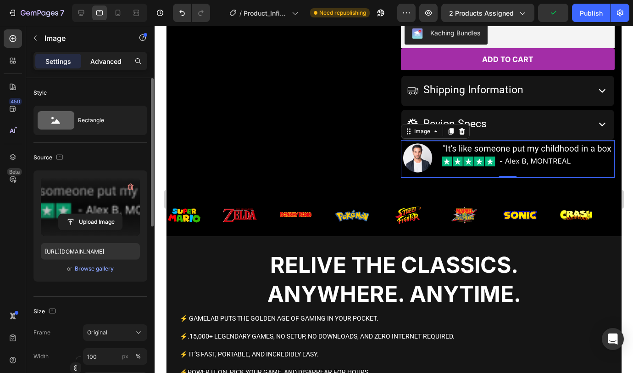
click at [107, 63] on p "Advanced" at bounding box center [105, 61] width 31 height 10
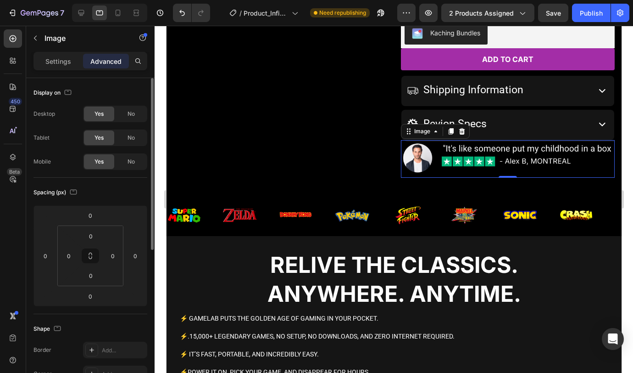
click at [133, 117] on span "No" at bounding box center [131, 114] width 7 height 8
click at [131, 164] on span "No" at bounding box center [131, 161] width 7 height 8
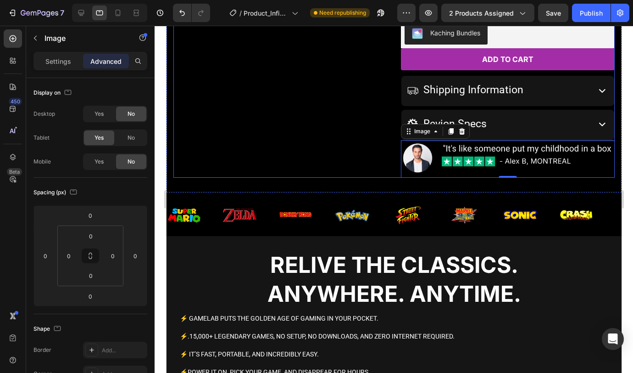
click at [307, 154] on div "Product Images" at bounding box center [280, 11] width 214 height 333
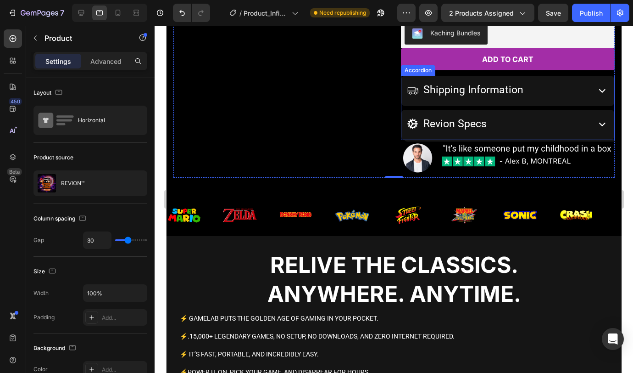
click at [402, 110] on div "Revion Specs" at bounding box center [507, 125] width 213 height 30
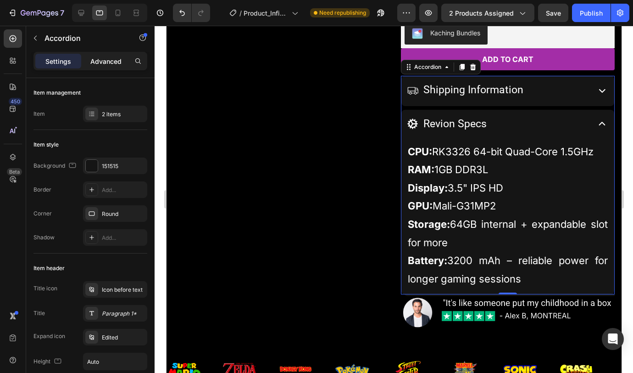
click at [102, 63] on p "Advanced" at bounding box center [105, 61] width 31 height 10
type input "100%"
type input "100"
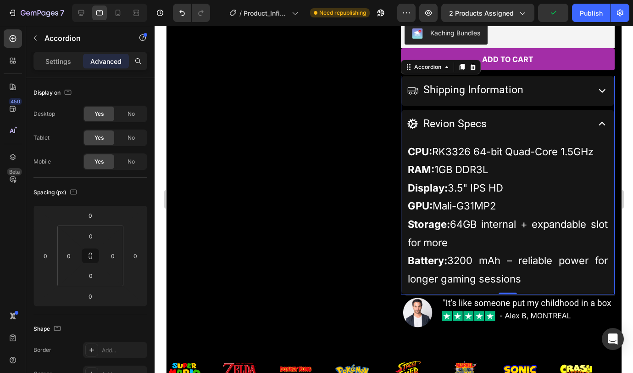
click at [599, 123] on icon at bounding box center [602, 124] width 6 height 4
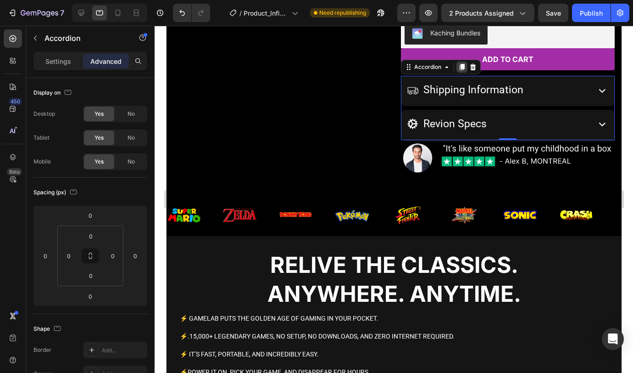
click at [459, 68] on icon at bounding box center [461, 67] width 5 height 6
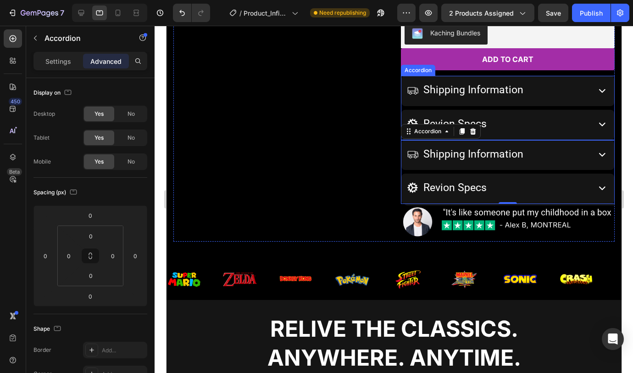
click at [402, 110] on div "Revion Specs" at bounding box center [507, 125] width 213 height 30
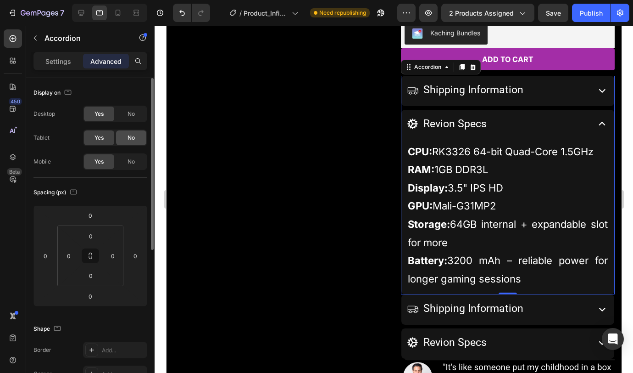
click at [136, 140] on div "No" at bounding box center [131, 137] width 30 height 15
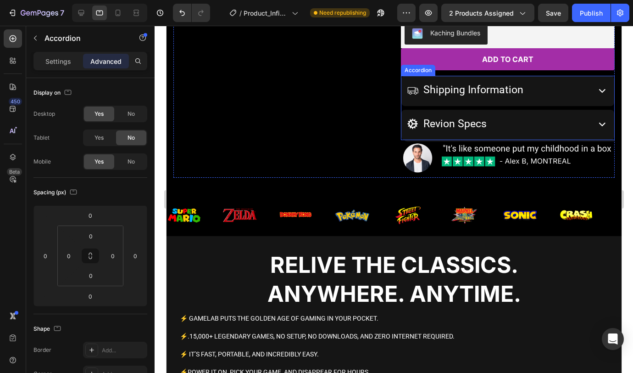
click at [405, 111] on div "Revion Specs" at bounding box center [507, 125] width 213 height 30
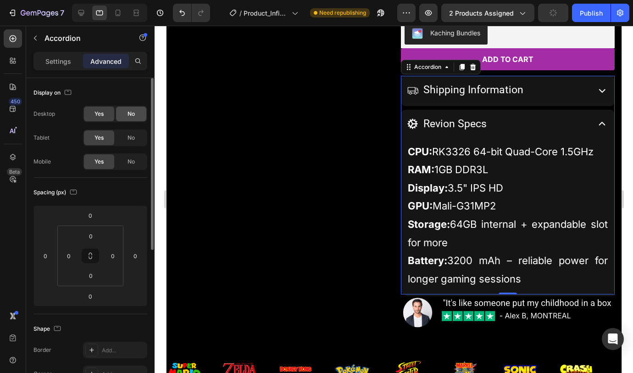
click at [128, 113] on div "No" at bounding box center [131, 113] width 30 height 15
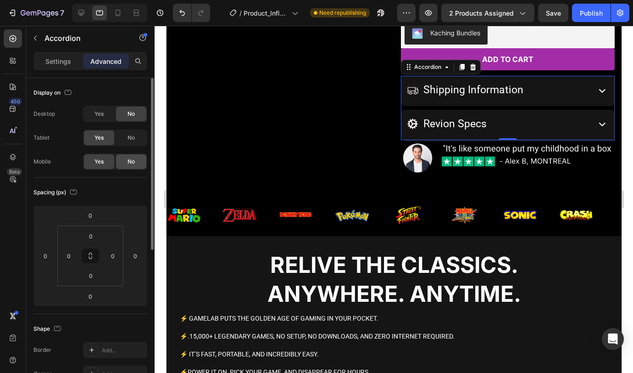
click at [132, 156] on div "No" at bounding box center [131, 161] width 30 height 15
click at [65, 64] on p "Settings" at bounding box center [58, 61] width 26 height 10
type input "8"
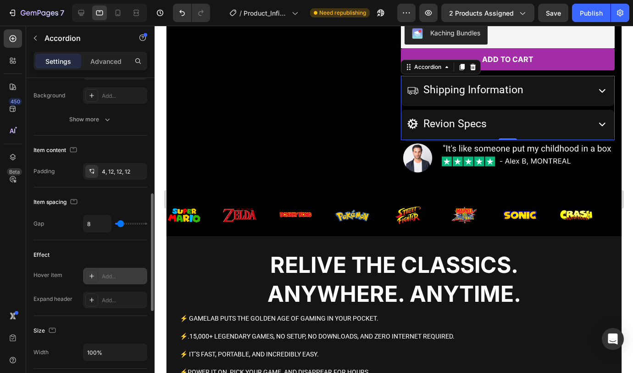
scroll to position [393, 0]
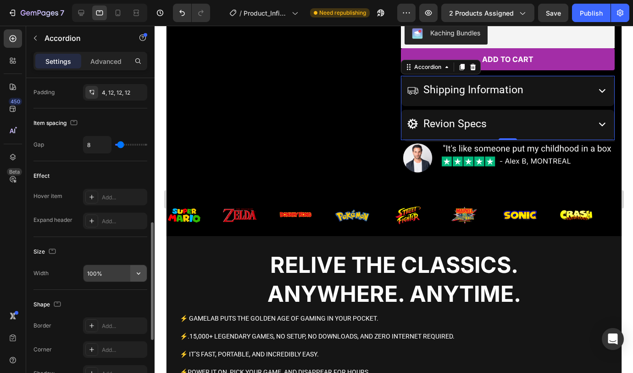
click at [133, 270] on button "button" at bounding box center [138, 273] width 17 height 17
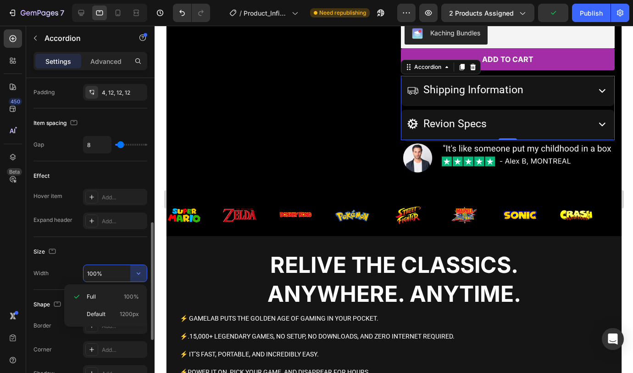
click at [117, 269] on input "100%" at bounding box center [115, 273] width 63 height 17
click at [137, 270] on icon "button" at bounding box center [138, 272] width 9 height 9
click at [117, 310] on p "Default 1200px" at bounding box center [113, 314] width 52 height 8
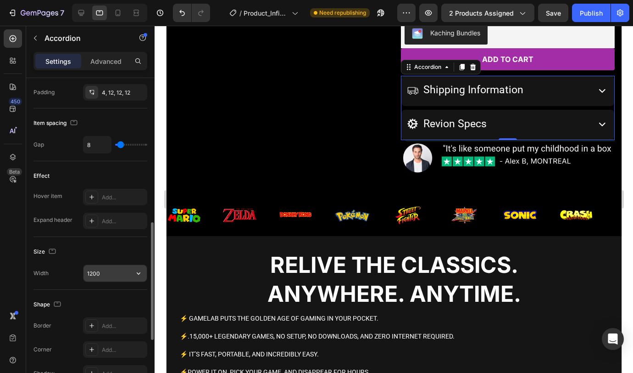
click at [107, 268] on input "1200" at bounding box center [115, 273] width 63 height 17
click at [106, 268] on input "1200" at bounding box center [115, 273] width 63 height 17
type input "1000"
click at [108, 244] on div "Size" at bounding box center [91, 251] width 114 height 15
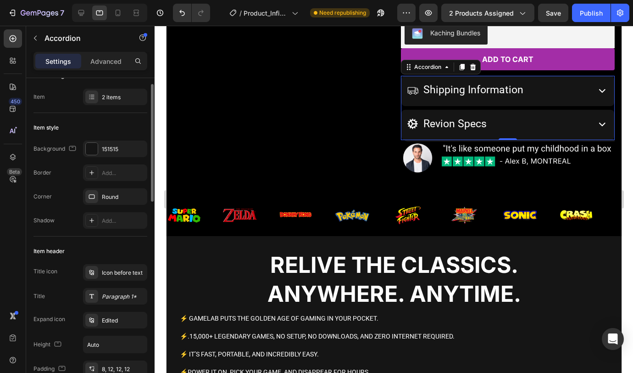
scroll to position [34, 0]
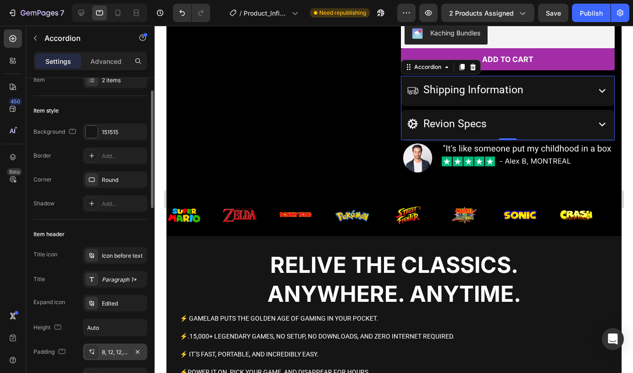
click at [116, 353] on div "8, 12, 12, 12" at bounding box center [115, 352] width 27 height 8
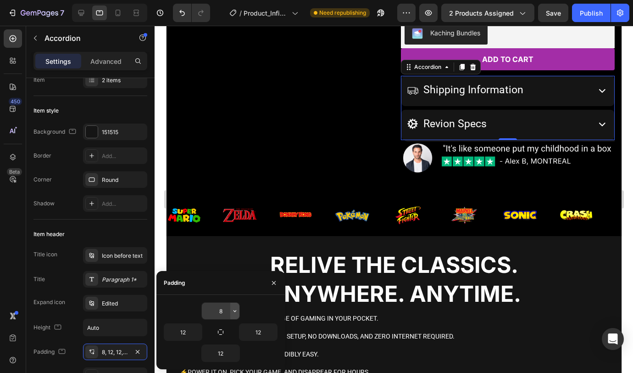
click at [234, 312] on icon "button" at bounding box center [234, 310] width 7 height 7
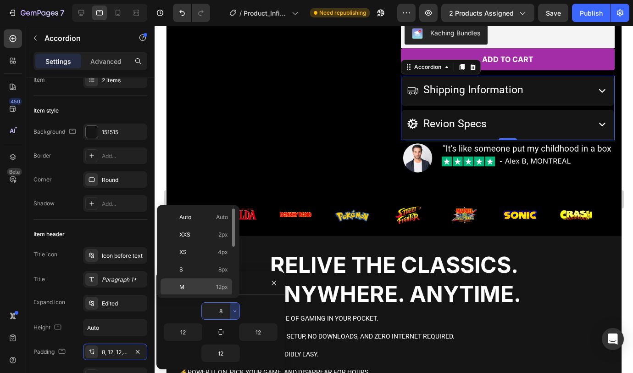
click at [210, 280] on div "M 12px" at bounding box center [197, 286] width 72 height 17
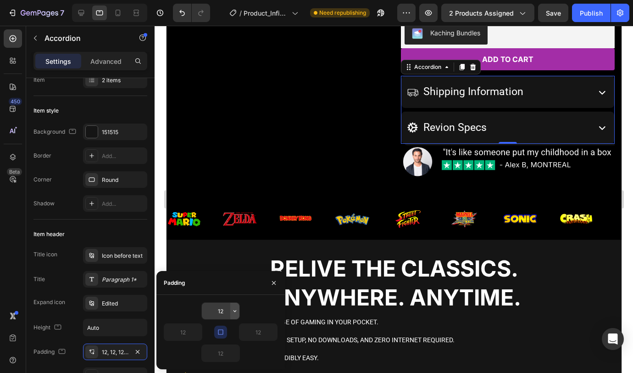
click at [236, 312] on icon "button" at bounding box center [234, 310] width 7 height 7
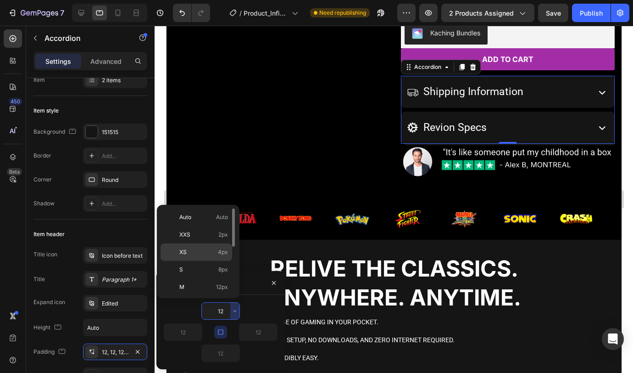
click at [219, 248] on span "4px" at bounding box center [223, 252] width 10 height 8
type input "4"
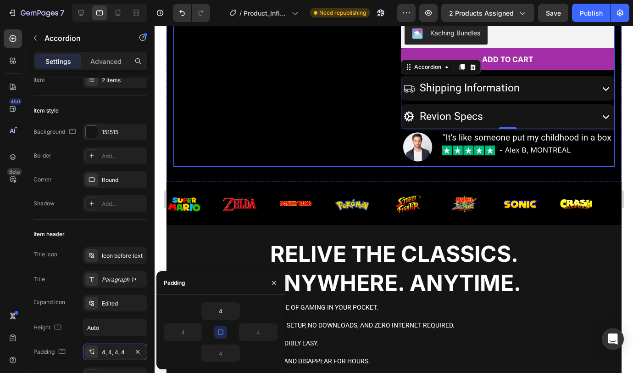
click at [320, 128] on div "Product Images" at bounding box center [280, 6] width 214 height 322
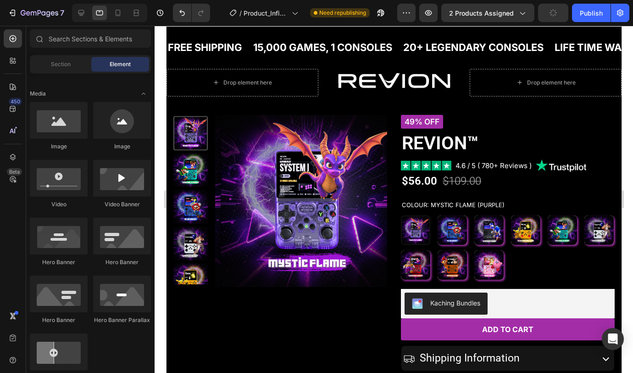
scroll to position [0, 0]
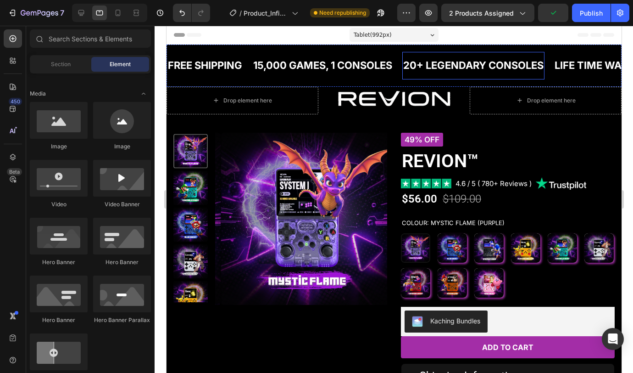
click at [494, 52] on div "20+ LEGENDARY CONSOLES Text Block" at bounding box center [473, 66] width 142 height 28
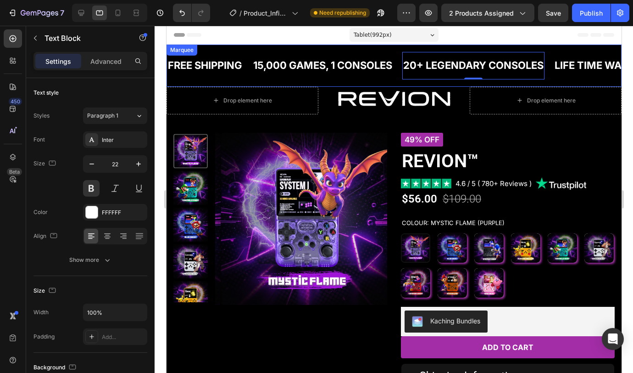
click at [538, 47] on div "FREE SHIPPING Text Block 15,000 GAMES, 1 CONSOLES Text Block 20+ LEGENDARY CONS…" at bounding box center [393, 66] width 455 height 42
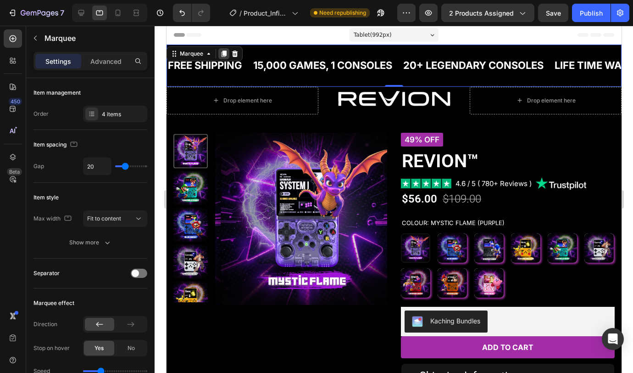
click at [224, 53] on icon at bounding box center [223, 53] width 5 height 6
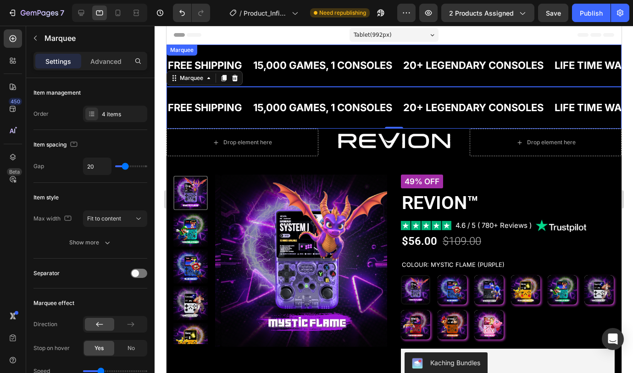
click at [398, 52] on div "15,000 GAMES, 1 CONSOLES Text Block" at bounding box center [327, 66] width 150 height 28
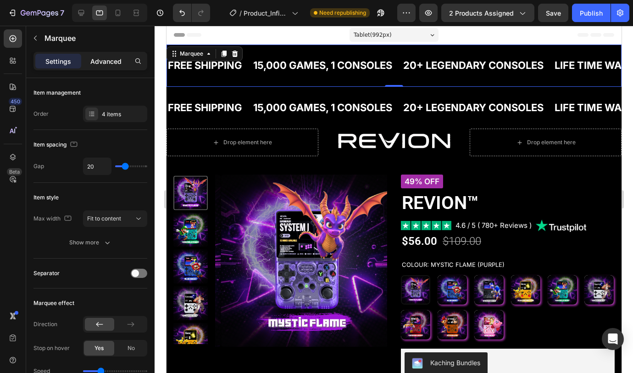
click at [120, 64] on p "Advanced" at bounding box center [105, 61] width 31 height 10
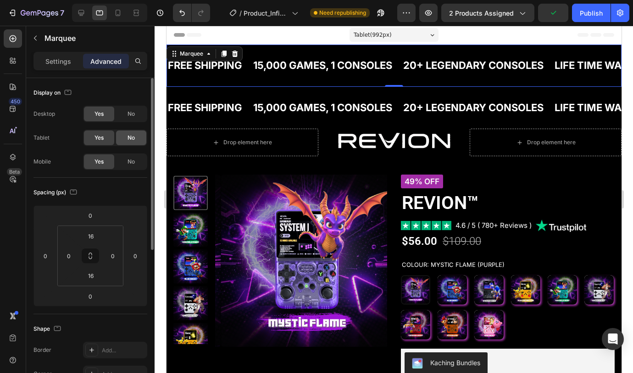
click at [134, 140] on span "No" at bounding box center [131, 138] width 7 height 8
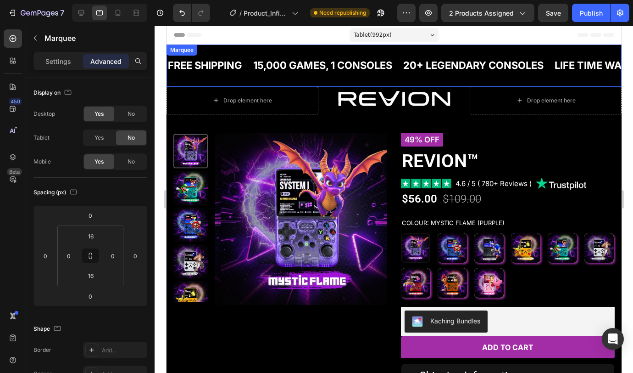
click at [388, 49] on div "FREE SHIPPING Text Block 15,000 GAMES, 1 CONSOLES Text Block 20+ LEGENDARY CONS…" at bounding box center [393, 66] width 455 height 42
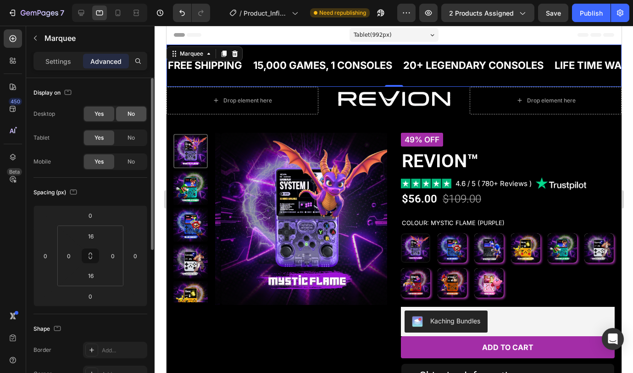
click at [132, 116] on span "No" at bounding box center [131, 114] width 7 height 8
click at [132, 160] on span "No" at bounding box center [131, 161] width 7 height 8
click at [98, 234] on input "16" at bounding box center [91, 236] width 18 height 14
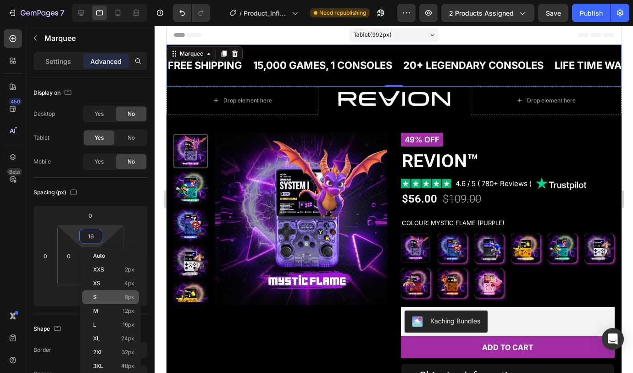
click at [115, 297] on p "S 8px" at bounding box center [113, 297] width 41 height 6
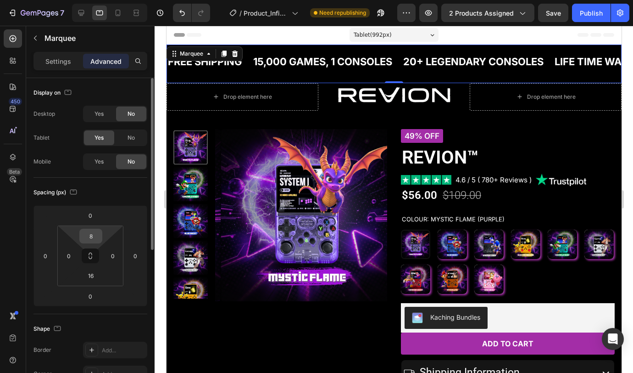
click at [95, 237] on input "8" at bounding box center [91, 236] width 18 height 14
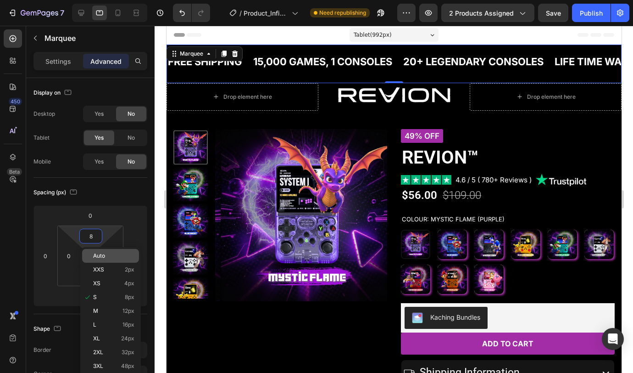
click at [101, 253] on span "Auto" at bounding box center [99, 255] width 12 height 6
type input "Auto"
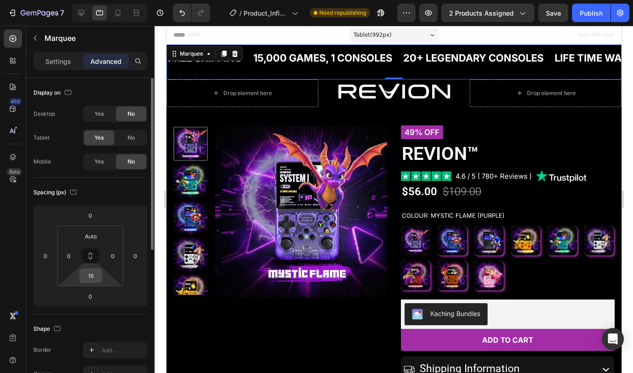
click at [89, 277] on input "16" at bounding box center [91, 275] width 18 height 14
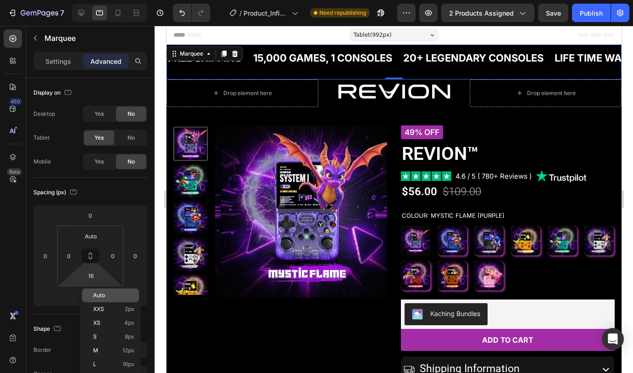
click at [108, 297] on p "Auto" at bounding box center [113, 295] width 41 height 6
type input "Auto"
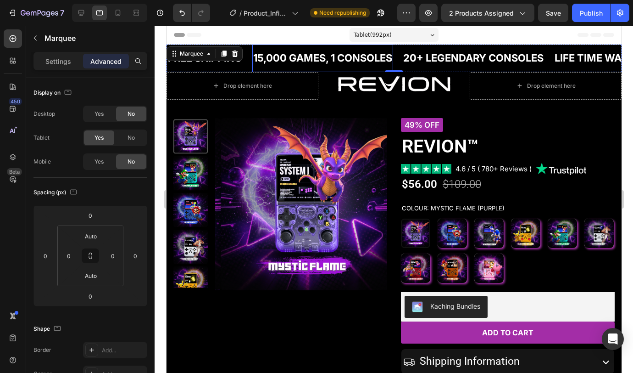
click at [296, 58] on p "15,000 GAMES, 1 CONSOLES" at bounding box center [322, 58] width 139 height 18
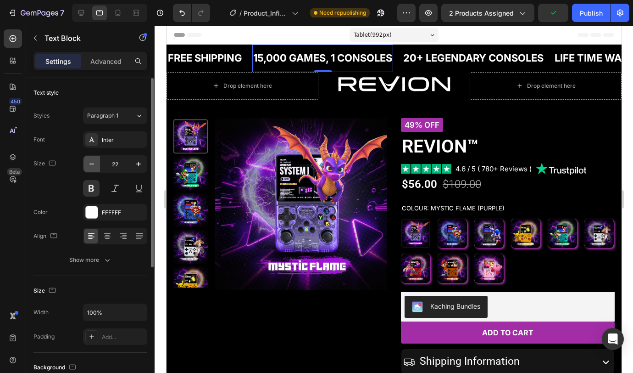
click at [93, 163] on icon "button" at bounding box center [91, 163] width 5 height 1
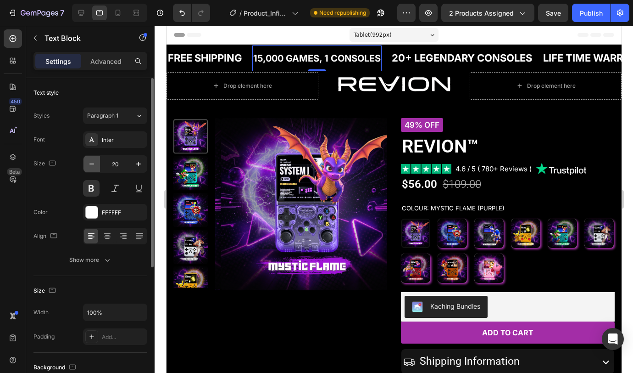
click at [93, 163] on icon "button" at bounding box center [91, 163] width 5 height 1
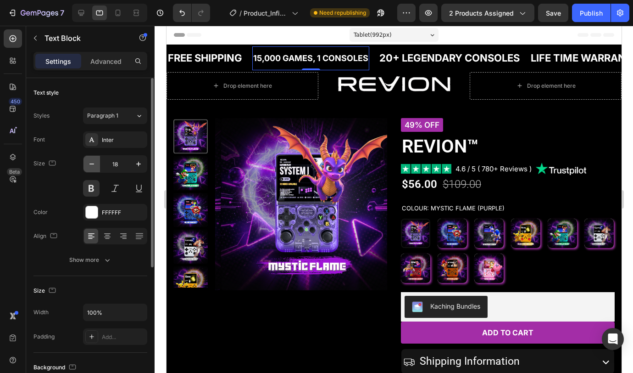
click at [93, 163] on icon "button" at bounding box center [91, 163] width 9 height 9
click at [93, 162] on icon "button" at bounding box center [91, 163] width 9 height 9
type input "15"
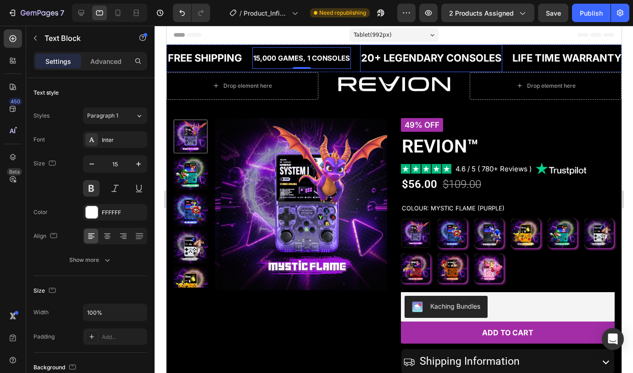
click at [408, 59] on p "20+ LEGENDARY CONSOLES" at bounding box center [431, 58] width 140 height 18
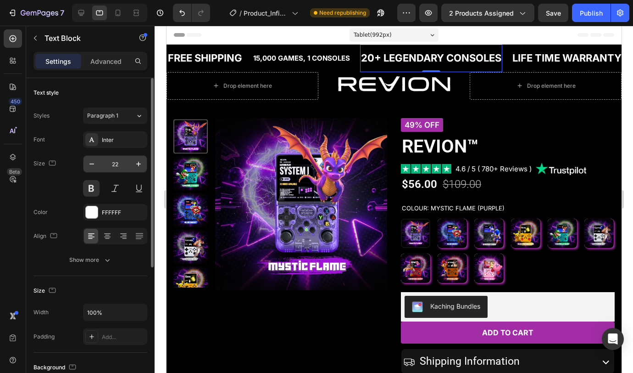
click at [122, 168] on input "22" at bounding box center [115, 164] width 30 height 17
type input "15"
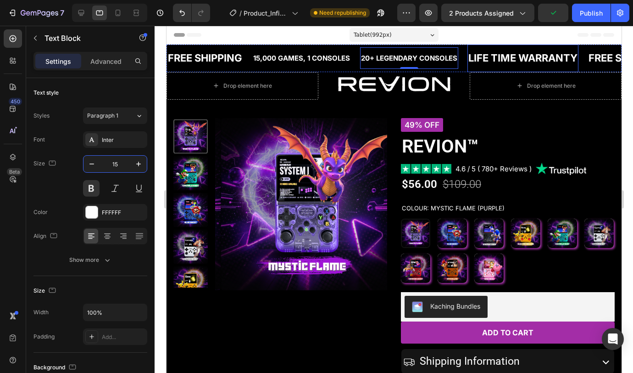
click at [502, 60] on div "LIFE TIME WARRANTY" at bounding box center [522, 58] width 111 height 20
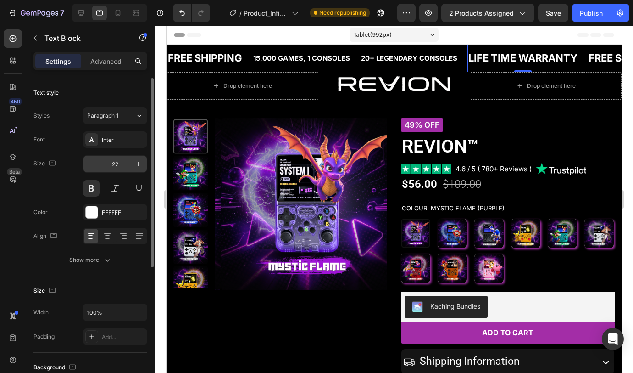
click at [123, 165] on input "22" at bounding box center [115, 164] width 30 height 17
type input "15"
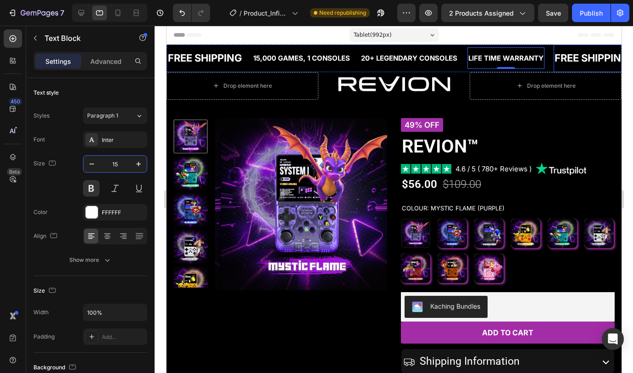
click at [578, 61] on div "FREE SHIPPING" at bounding box center [591, 58] width 76 height 20
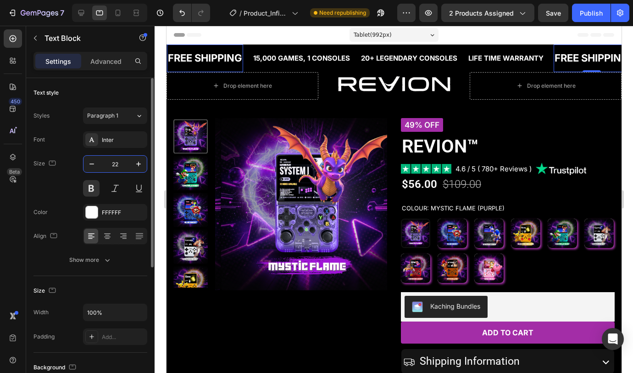
click at [120, 165] on input "22" at bounding box center [115, 164] width 30 height 17
type input "15"
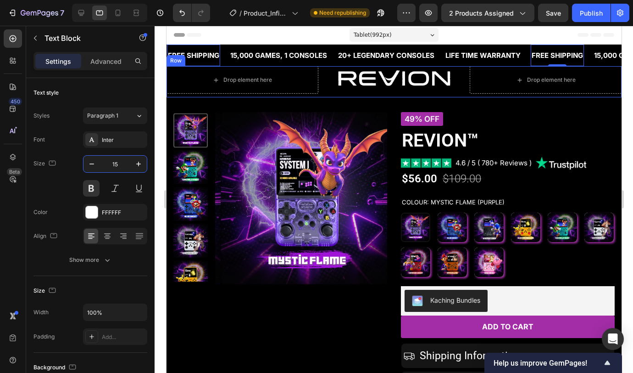
click at [378, 95] on div "Drop element here Image Drop element here Row" at bounding box center [393, 81] width 455 height 31
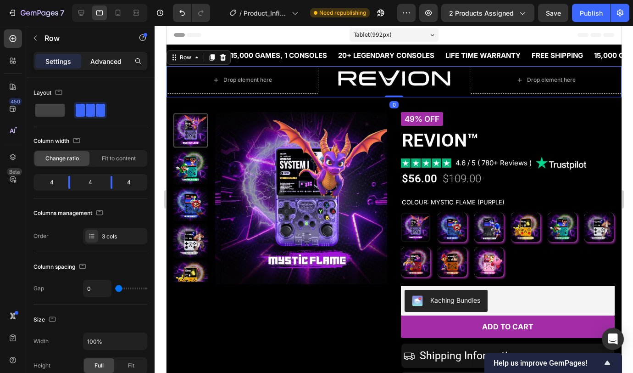
click at [108, 59] on p "Advanced" at bounding box center [105, 61] width 31 height 10
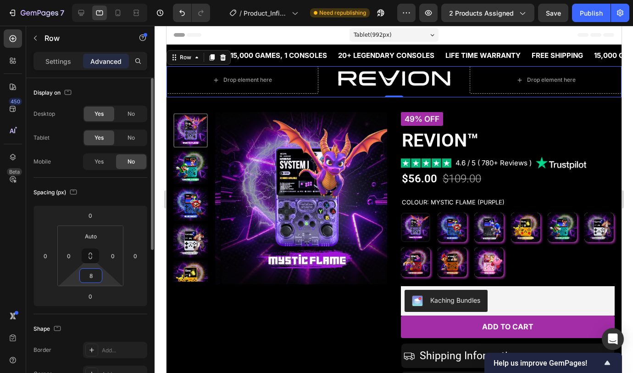
click at [97, 268] on input "8" at bounding box center [91, 275] width 18 height 14
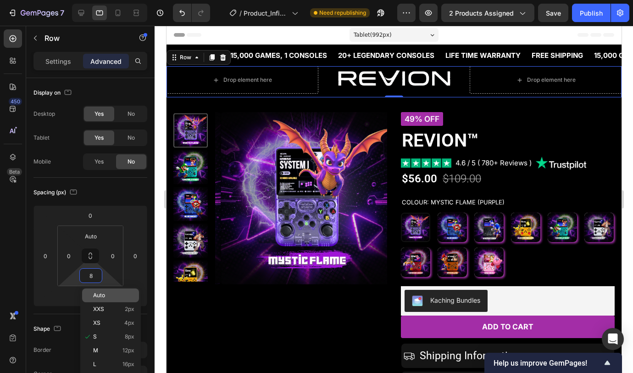
click at [107, 295] on p "Auto" at bounding box center [113, 295] width 41 height 6
type input "Auto"
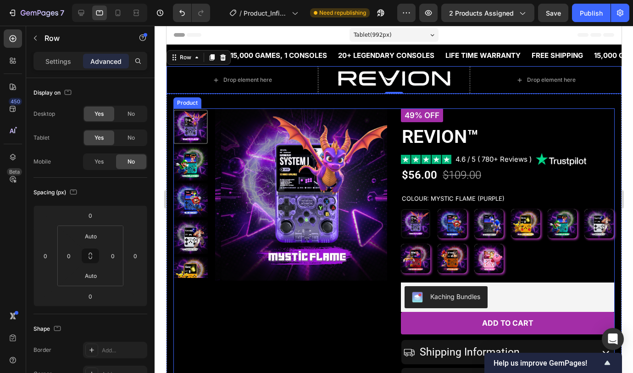
click at [381, 296] on div "Product Images" at bounding box center [280, 269] width 214 height 322
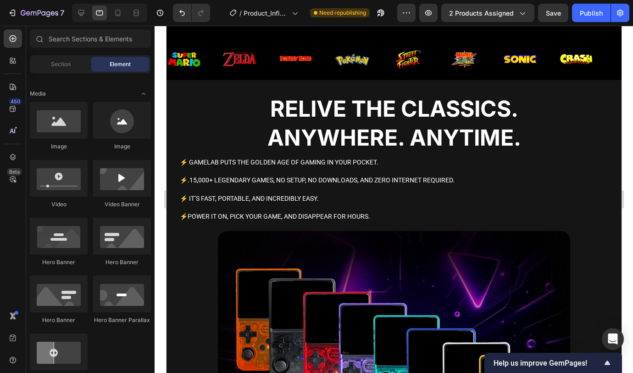
scroll to position [410, 0]
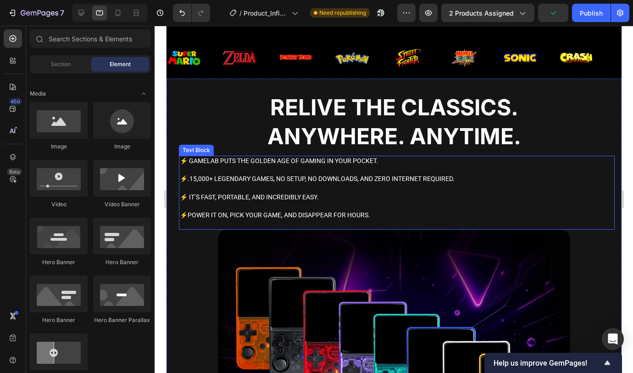
click at [434, 176] on p "⚡.15,000+ legendary games, no setup, no downloads, and zero internet required." at bounding box center [396, 178] width 434 height 9
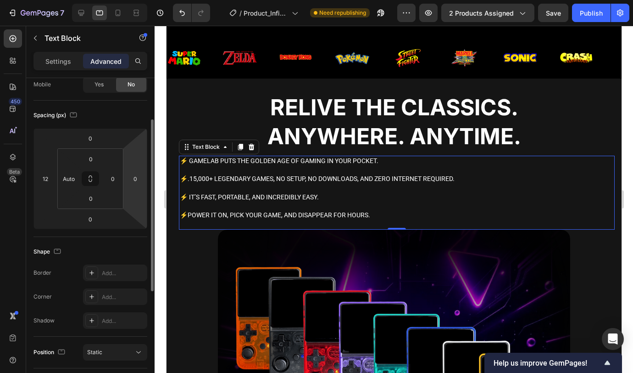
scroll to position [1, 0]
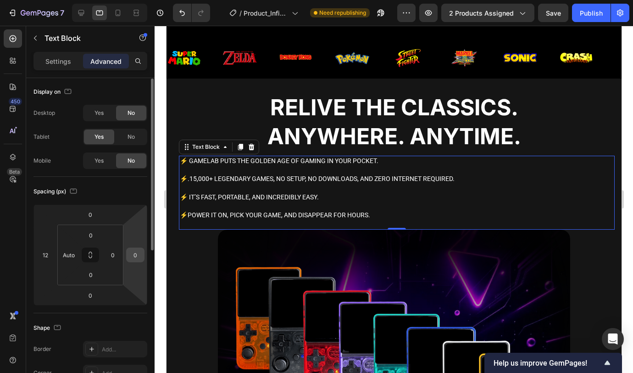
click at [133, 251] on input "0" at bounding box center [135, 255] width 14 height 14
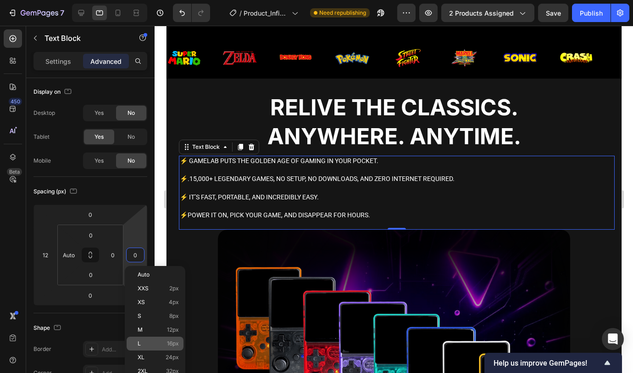
click at [164, 349] on div "L 16px" at bounding box center [155, 343] width 57 height 14
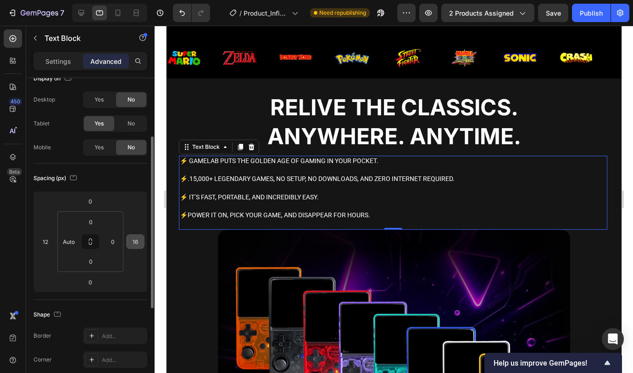
scroll to position [47, 0]
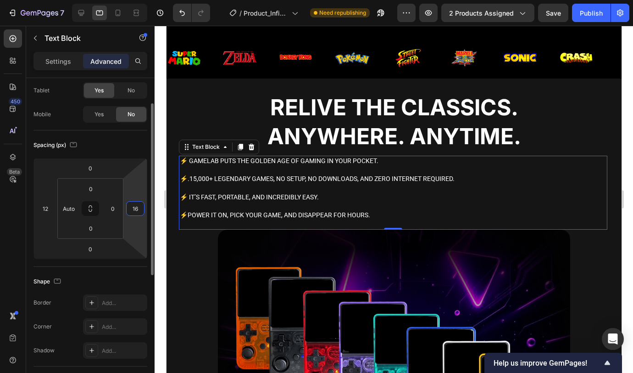
click at [134, 207] on input "16" at bounding box center [135, 208] width 14 height 14
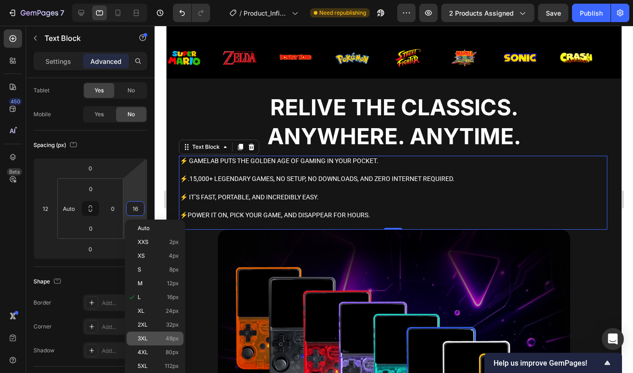
click at [159, 341] on div "3XL 48px" at bounding box center [155, 338] width 57 height 14
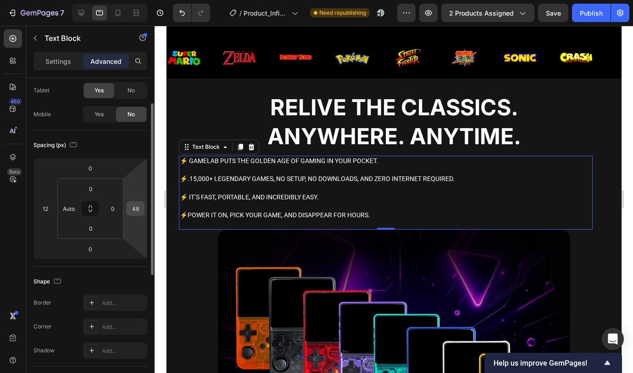
click at [135, 211] on input "48" at bounding box center [135, 208] width 14 height 14
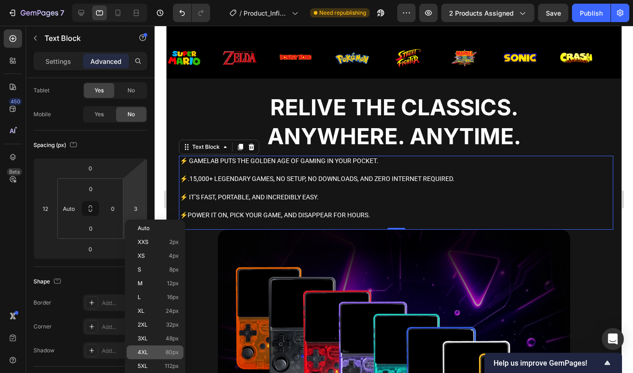
click at [158, 352] on p "4XL 80px" at bounding box center [158, 352] width 41 height 6
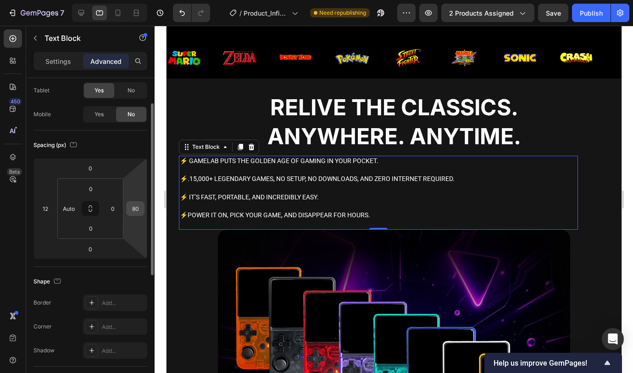
click at [142, 210] on input "80" at bounding box center [135, 208] width 14 height 14
type input "90"
click at [45, 207] on input "12" at bounding box center [46, 208] width 14 height 14
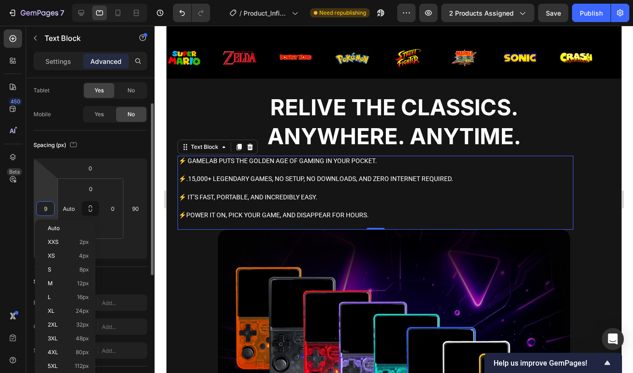
type input "90"
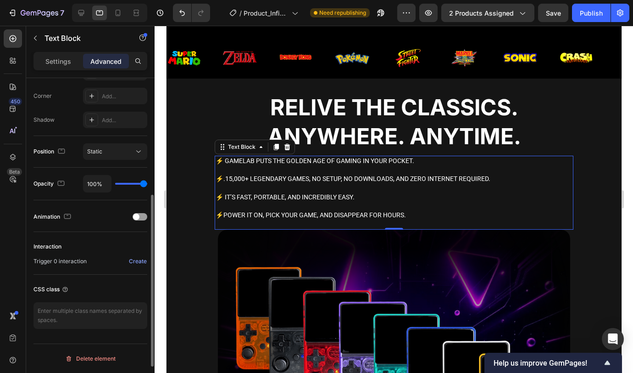
scroll to position [0, 0]
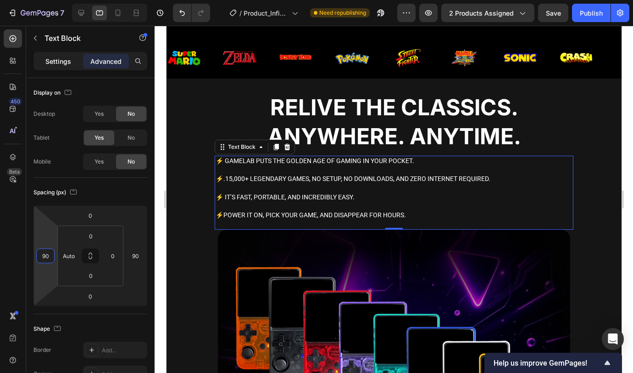
click at [73, 58] on div "Settings" at bounding box center [58, 61] width 46 height 15
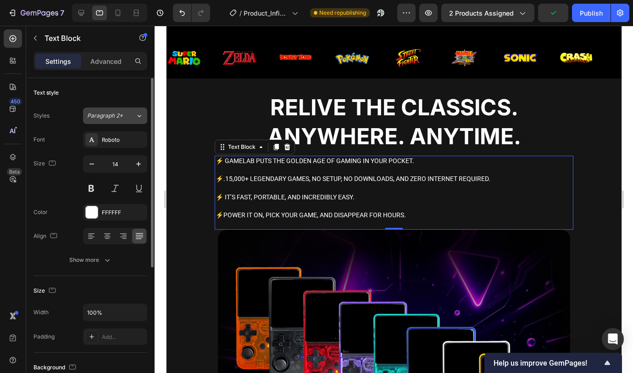
click at [127, 116] on div "Paragraph 2*" at bounding box center [111, 116] width 48 height 8
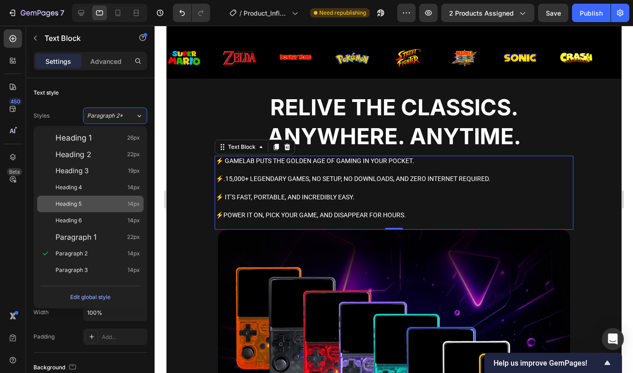
click at [90, 197] on div "Heading 5 14px" at bounding box center [90, 203] width 106 height 17
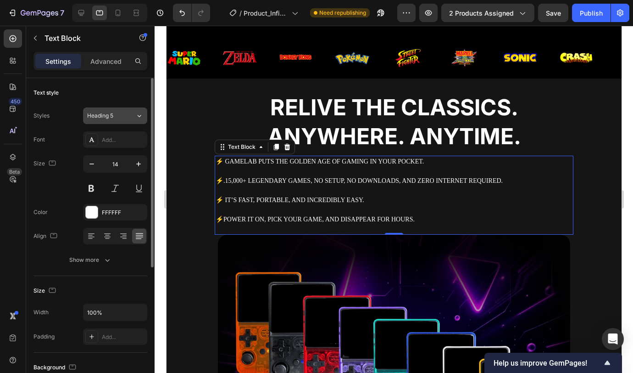
click at [113, 113] on span "Heading 5" at bounding box center [100, 116] width 26 height 8
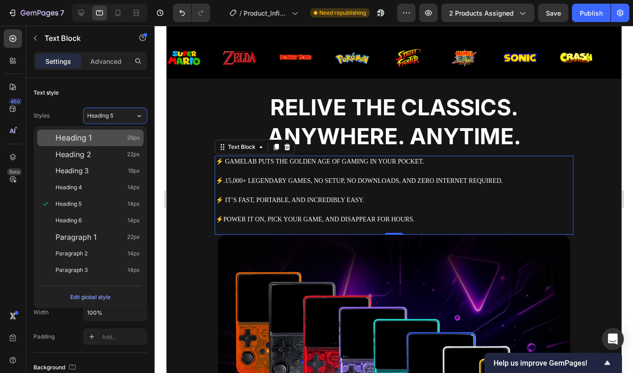
click at [108, 141] on div "Heading 1 26px" at bounding box center [98, 137] width 84 height 9
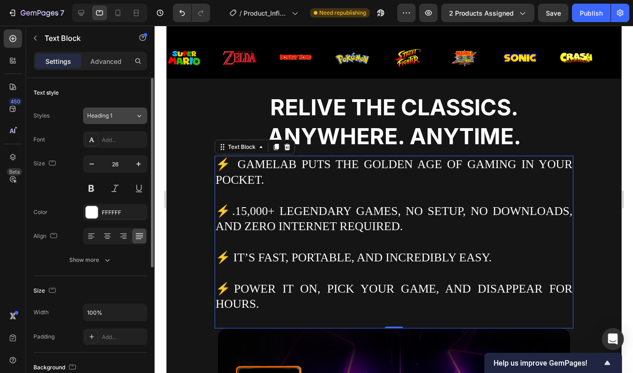
click at [122, 116] on div "Heading 1" at bounding box center [105, 116] width 37 height 8
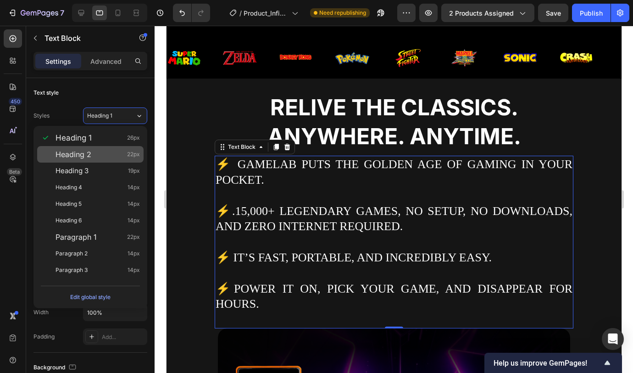
click at [107, 147] on div "Heading 2 22px" at bounding box center [90, 154] width 106 height 17
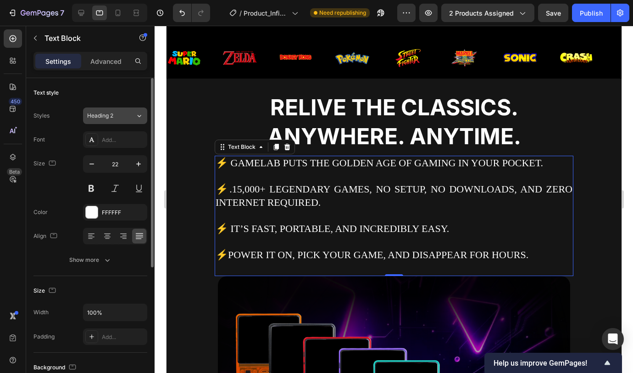
click at [125, 123] on button "Heading 2" at bounding box center [115, 115] width 64 height 17
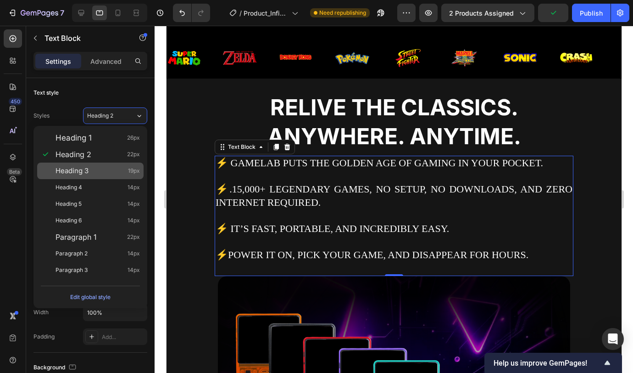
click at [100, 174] on div "Heading 3 19px" at bounding box center [98, 170] width 84 height 9
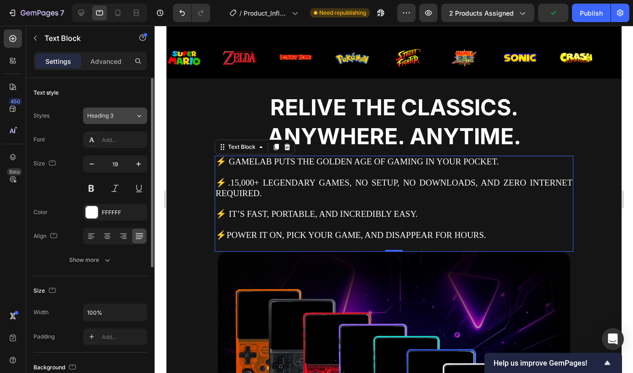
click at [114, 113] on div "Heading 3" at bounding box center [105, 116] width 37 height 8
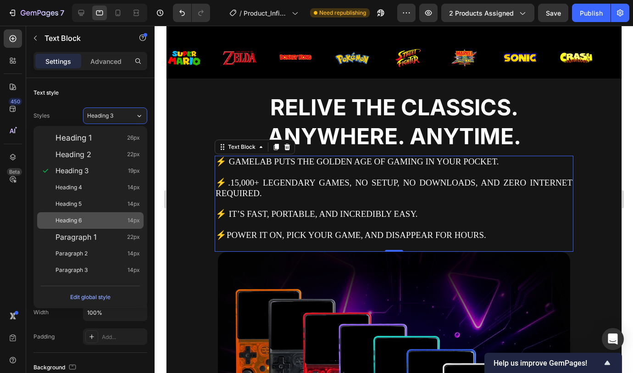
click at [96, 217] on div "Heading 6 14px" at bounding box center [98, 220] width 84 height 9
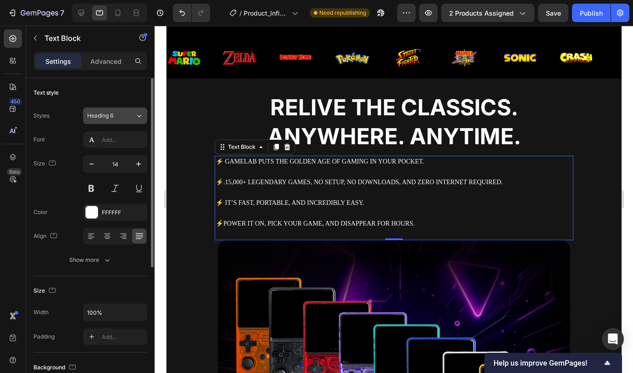
click at [112, 113] on span "Heading 6" at bounding box center [100, 116] width 26 height 8
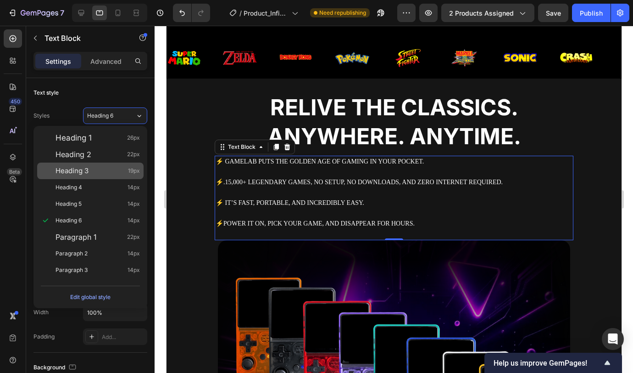
click at [104, 171] on div "Heading 3 19px" at bounding box center [98, 170] width 84 height 9
type input "19"
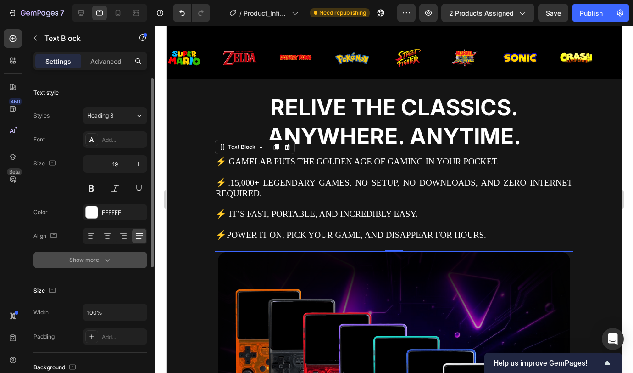
click at [113, 262] on button "Show more" at bounding box center [91, 259] width 114 height 17
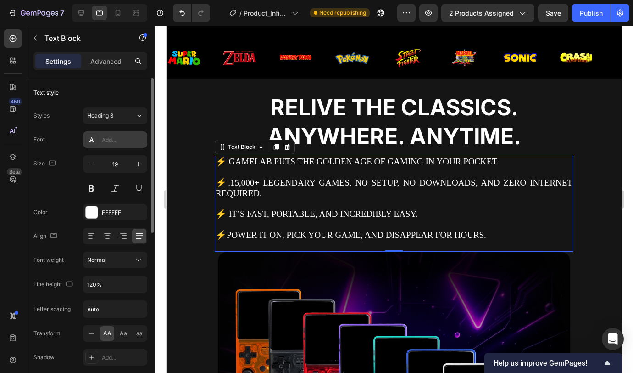
click at [117, 142] on div "Add..." at bounding box center [123, 140] width 43 height 8
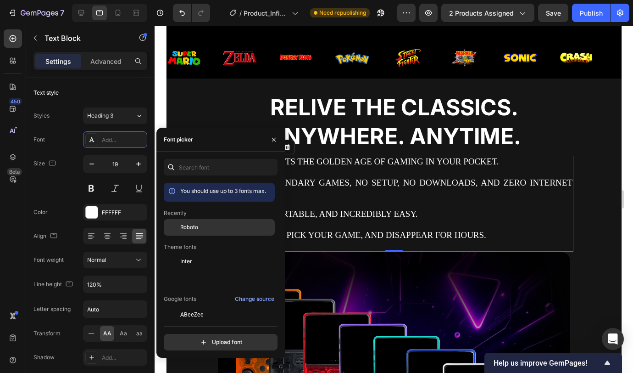
click at [218, 223] on div "Roboto" at bounding box center [219, 227] width 111 height 17
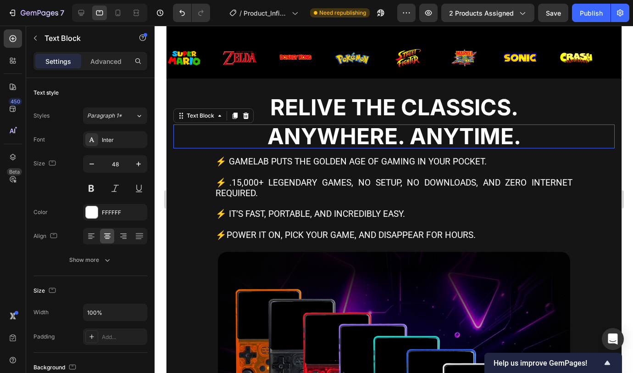
click at [592, 128] on p "Anywhere. Anytime." at bounding box center [394, 136] width 440 height 22
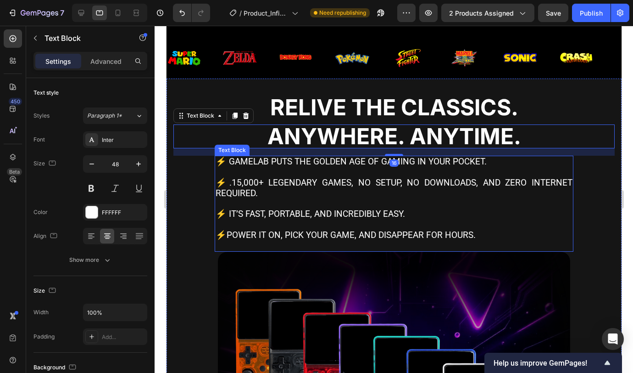
click at [515, 183] on p "⚡.15,000+ legendary games, no setup, no downloads, and zero internet required." at bounding box center [393, 188] width 357 height 21
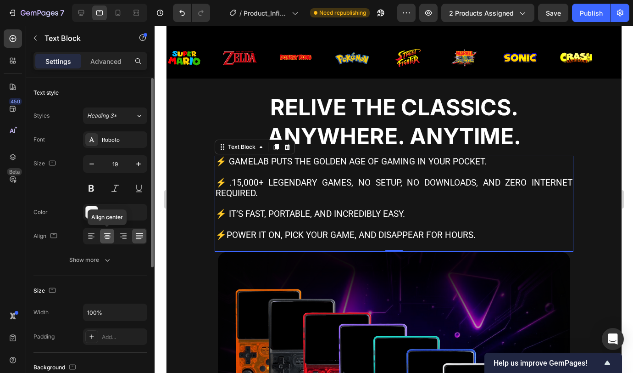
click at [109, 231] on div at bounding box center [107, 236] width 14 height 15
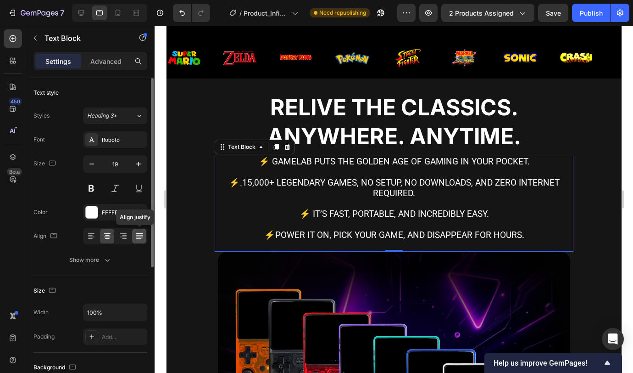
click at [133, 238] on div at bounding box center [139, 236] width 14 height 15
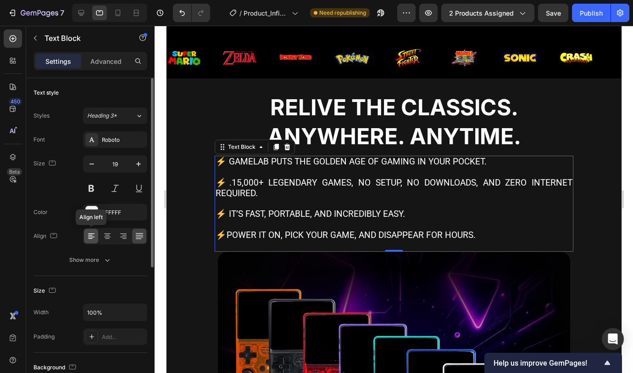
click at [92, 236] on icon at bounding box center [91, 235] width 9 height 9
click at [136, 235] on icon at bounding box center [138, 235] width 7 height 0
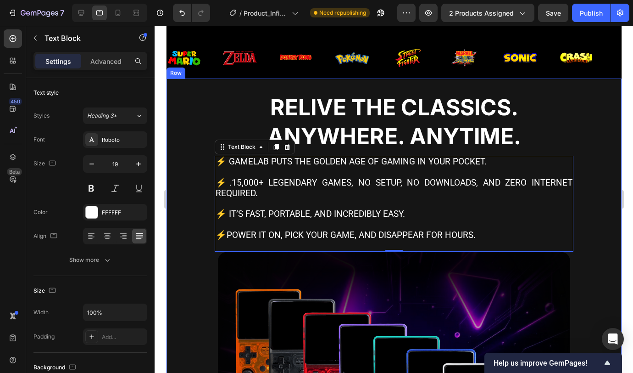
click at [592, 203] on div "Relive the Classics. Text Block Anywhere. Anytime. Text Block ⚡ GameLab puts th…" at bounding box center [393, 173] width 441 height 156
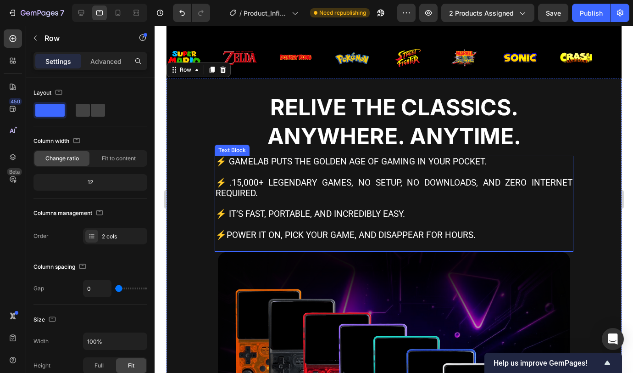
click at [536, 189] on p "⚡.15,000+ legendary games, no setup, no downloads, and zero internet required." at bounding box center [393, 188] width 357 height 21
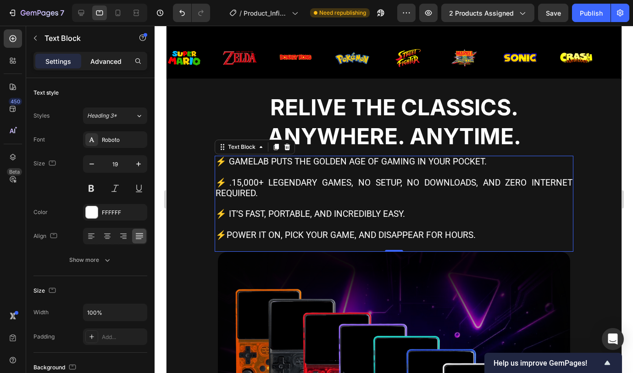
click at [104, 61] on p "Advanced" at bounding box center [105, 61] width 31 height 10
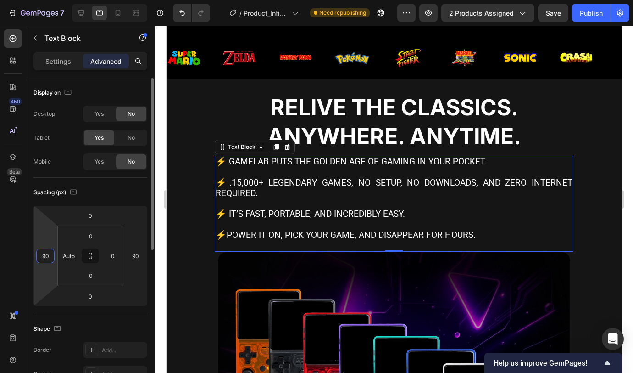
click at [47, 256] on input "90" at bounding box center [46, 256] width 14 height 14
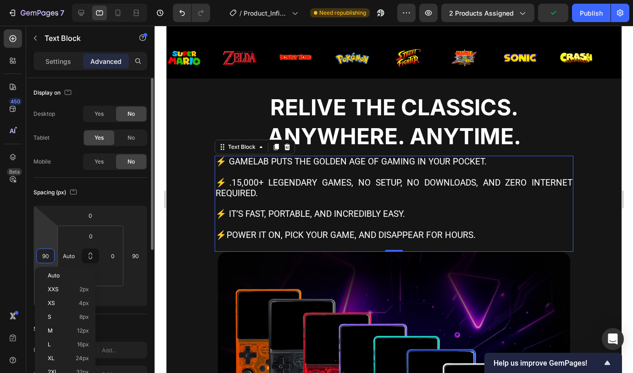
scroll to position [69, 0]
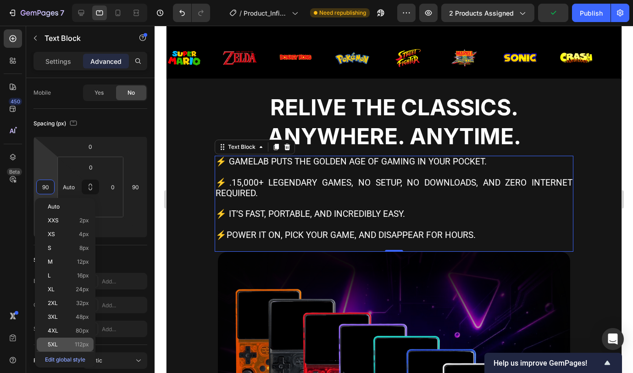
click at [77, 340] on div "5XL 112px" at bounding box center [65, 344] width 57 height 14
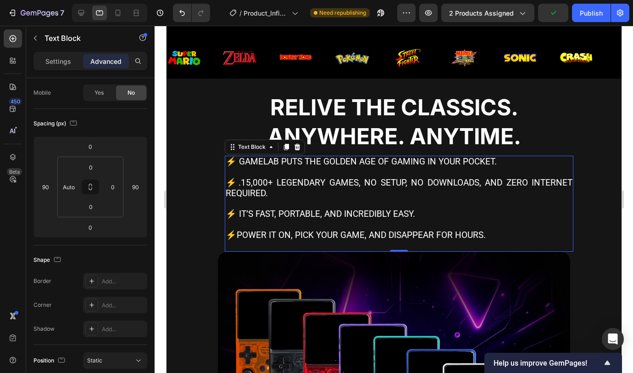
type input "112"
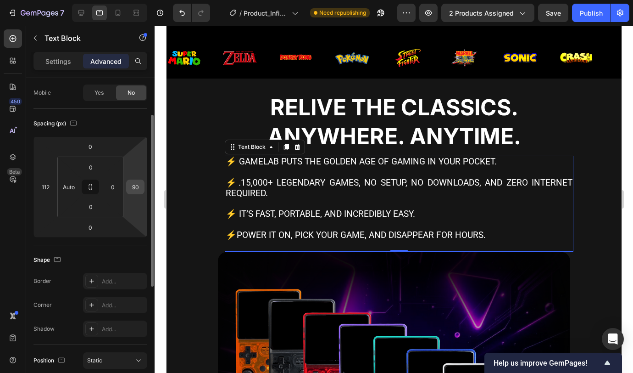
click at [138, 190] on input "90" at bounding box center [135, 187] width 14 height 14
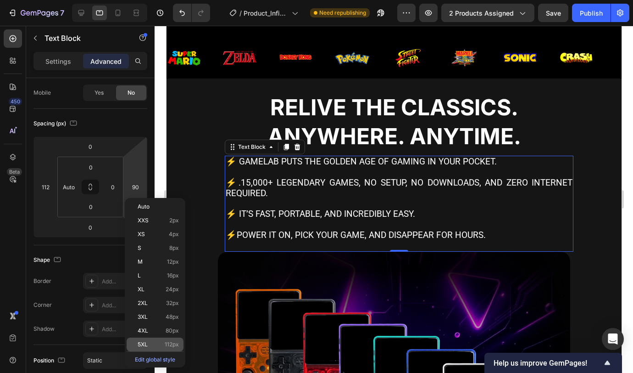
click at [156, 339] on div "5XL 112px" at bounding box center [155, 344] width 57 height 14
type input "112"
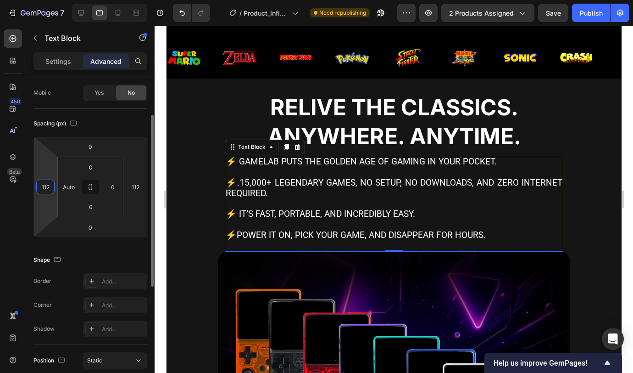
click at [46, 186] on input "112" at bounding box center [46, 187] width 14 height 14
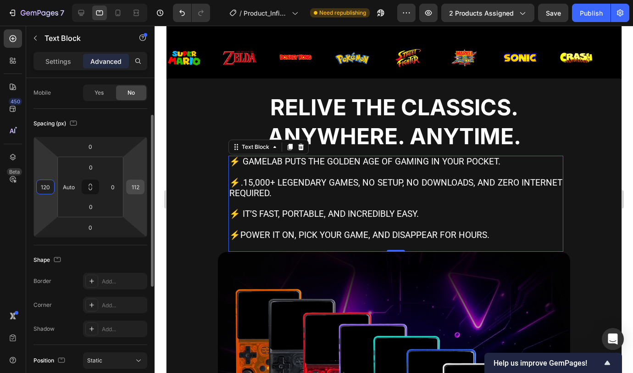
type input "120"
click at [138, 188] on input "112" at bounding box center [135, 187] width 14 height 14
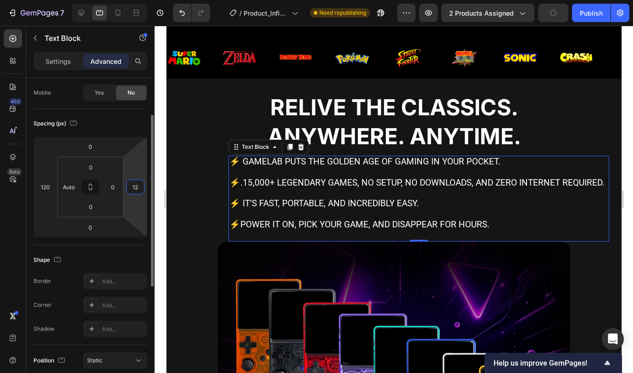
type input "120"
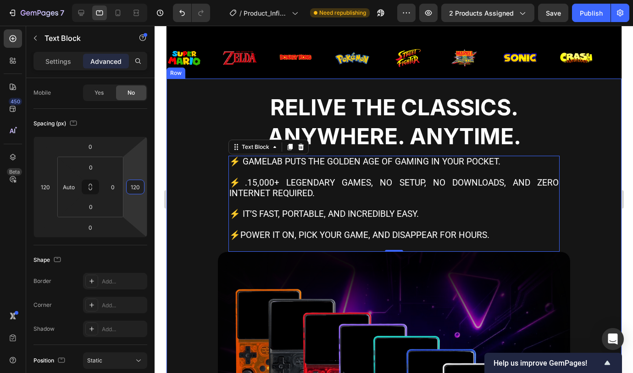
click at [588, 197] on div "Relive the Classics. Text Block Anywhere. Anytime. Text Block ⚡ GameLab puts th…" at bounding box center [393, 173] width 441 height 156
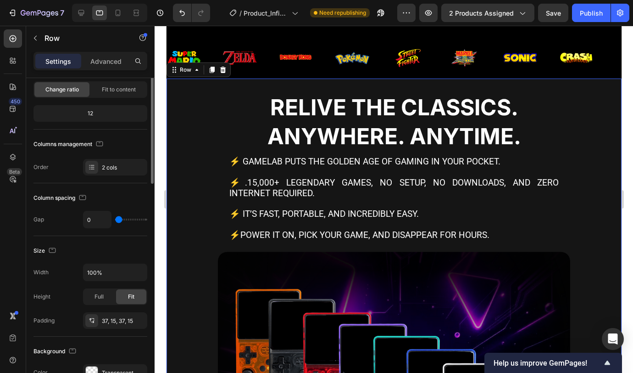
scroll to position [0, 0]
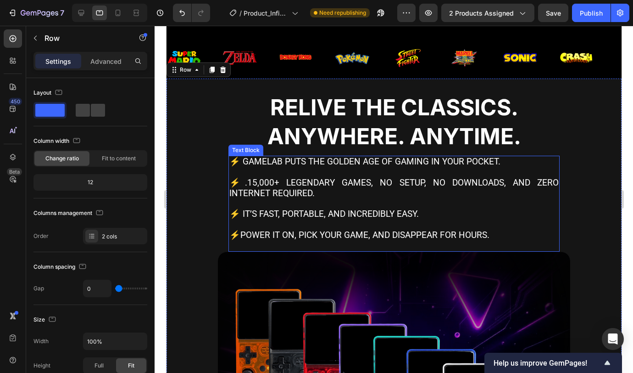
click at [505, 182] on p "⚡.15,000+ legendary games, no setup, no downloads, and zero internet required." at bounding box center [393, 188] width 329 height 21
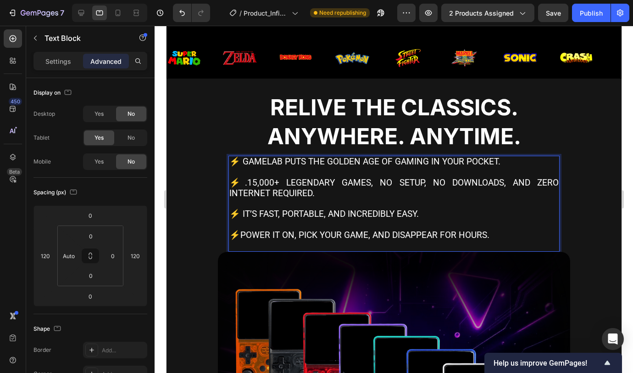
click at [508, 184] on p "⚡.15,000+ legendary games, no setup, no downloads, and zero internet required." at bounding box center [393, 188] width 329 height 21
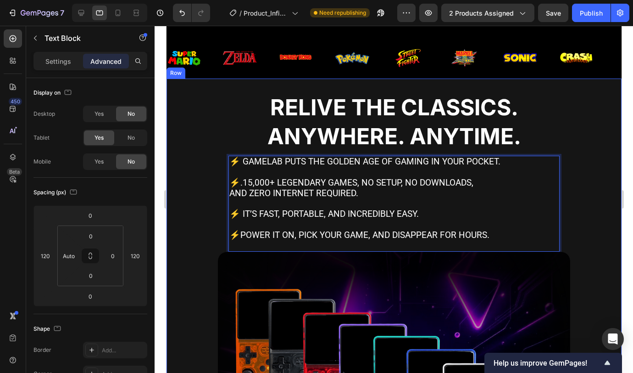
click at [556, 191] on div "Relive the Classics. Text Block Anywhere. Anytime. Text Block ⚡ GameLab puts th…" at bounding box center [393, 173] width 441 height 156
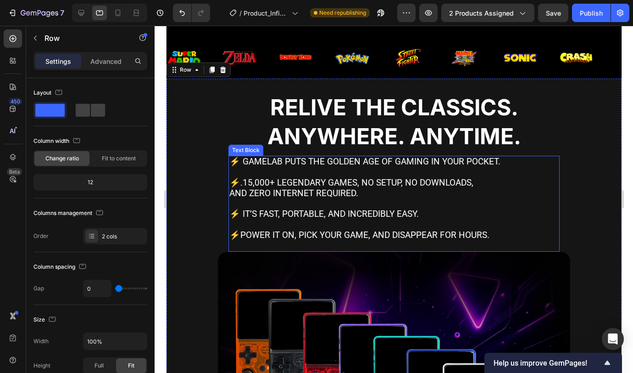
click at [467, 179] on p "⚡.15,000+ legendary games, no setup, no downloads," at bounding box center [393, 183] width 329 height 11
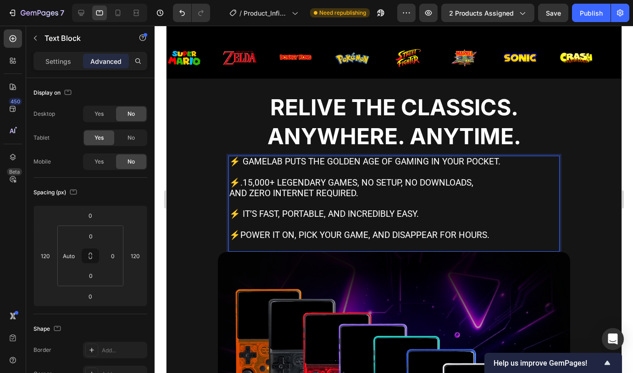
click at [402, 227] on p "Rich Text Editor. Editing area: main" at bounding box center [393, 224] width 329 height 11
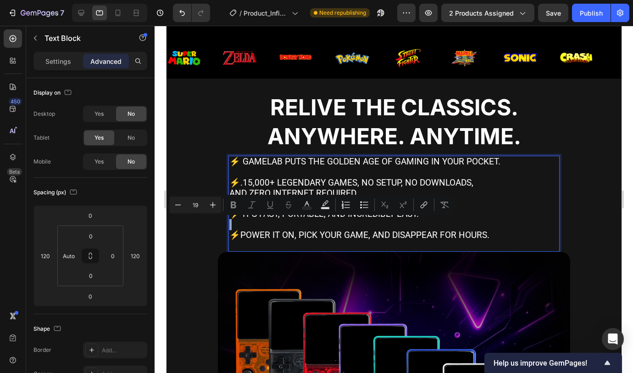
click at [403, 227] on p "Rich Text Editor. Editing area: main" at bounding box center [393, 224] width 329 height 11
click at [498, 239] on div "⚡ GameLab puts the golden age of gaming in your pocket. ⚡.15,000+ legendary gam…" at bounding box center [393, 204] width 331 height 96
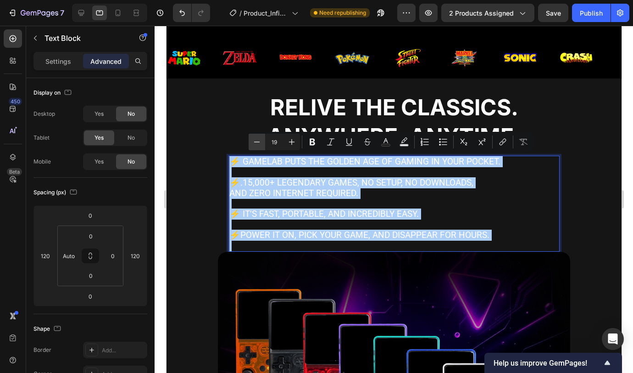
click at [259, 138] on icon "Editor contextual toolbar" at bounding box center [256, 141] width 9 height 9
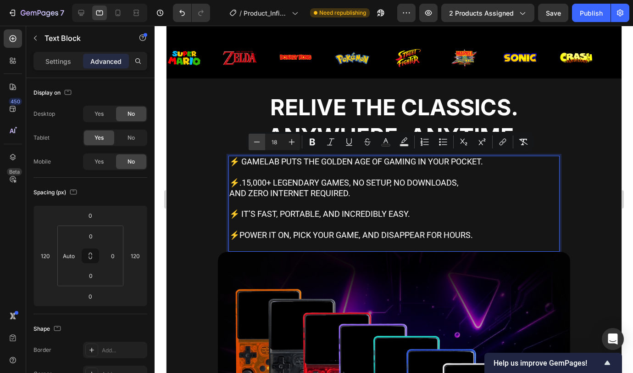
click at [259, 138] on icon "Editor contextual toolbar" at bounding box center [256, 141] width 9 height 9
click at [259, 139] on icon "Editor contextual toolbar" at bounding box center [256, 141] width 9 height 9
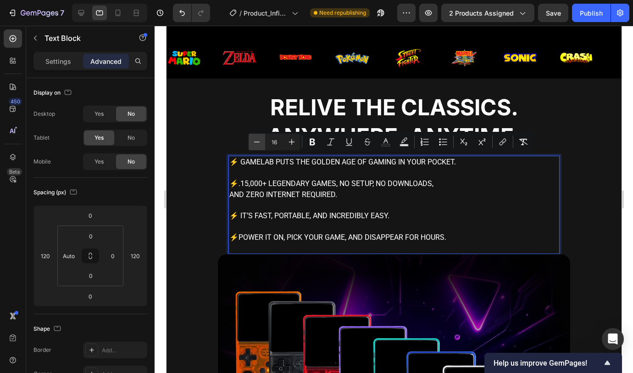
click at [259, 138] on icon "Editor contextual toolbar" at bounding box center [256, 141] width 9 height 9
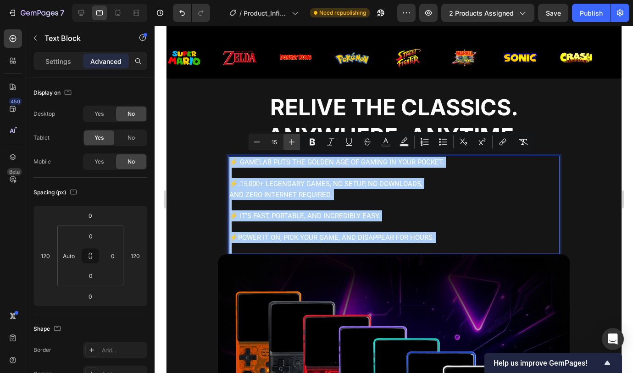
click at [292, 140] on icon "Editor contextual toolbar" at bounding box center [291, 141] width 9 height 9
click at [293, 140] on icon "Editor contextual toolbar" at bounding box center [291, 141] width 9 height 9
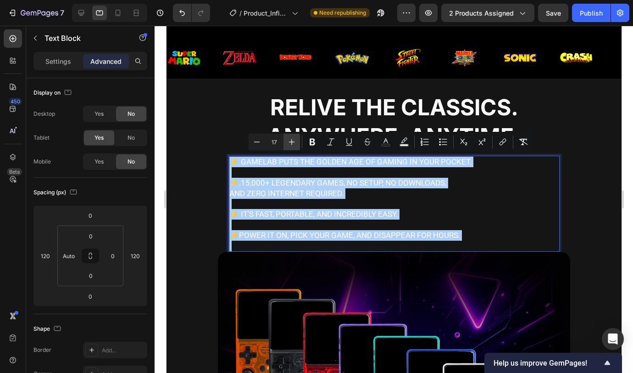
click at [293, 140] on icon "Editor contextual toolbar" at bounding box center [291, 141] width 9 height 9
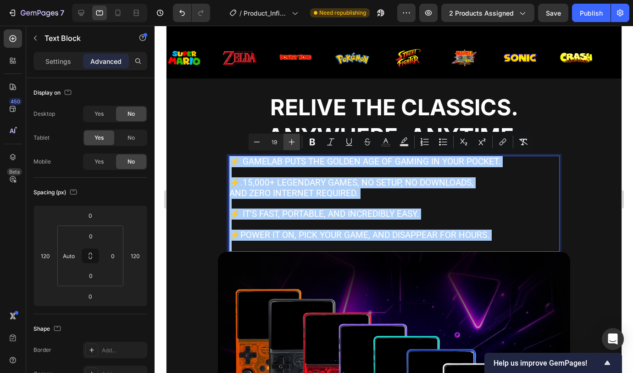
click at [293, 140] on icon "Editor contextual toolbar" at bounding box center [291, 141] width 9 height 9
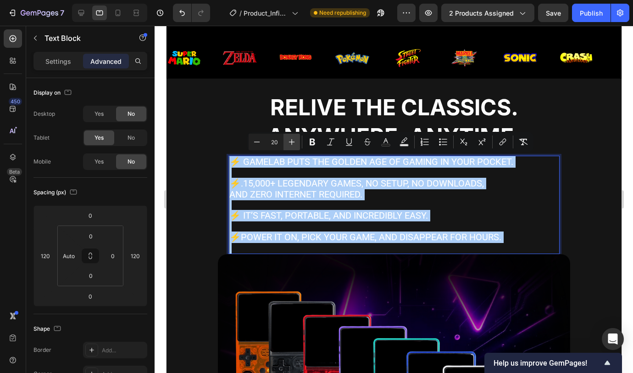
click at [292, 140] on icon "Editor contextual toolbar" at bounding box center [291, 141] width 9 height 9
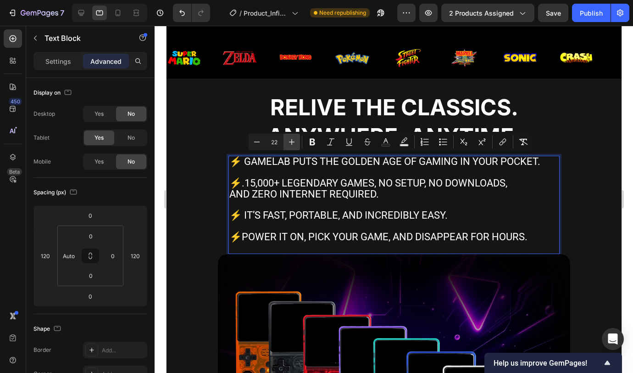
click at [291, 141] on icon "Editor contextual toolbar" at bounding box center [291, 141] width 9 height 9
type input "23"
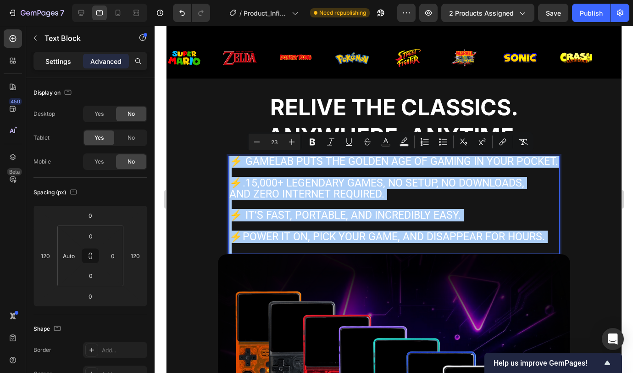
click at [53, 62] on p "Settings" at bounding box center [58, 61] width 26 height 10
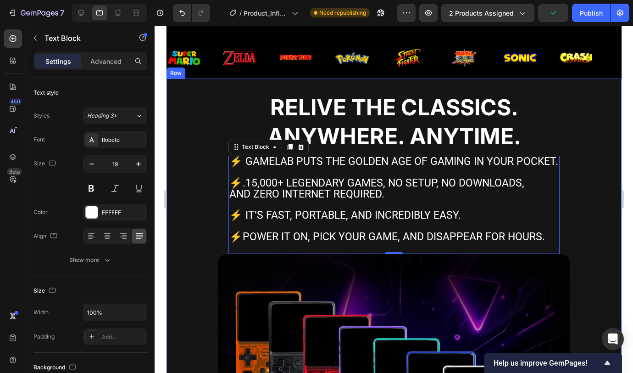
click at [570, 195] on div "Relive the Classics. Text Block Anywhere. Anytime. Text Block ⚡ GameLab puts th…" at bounding box center [393, 174] width 441 height 158
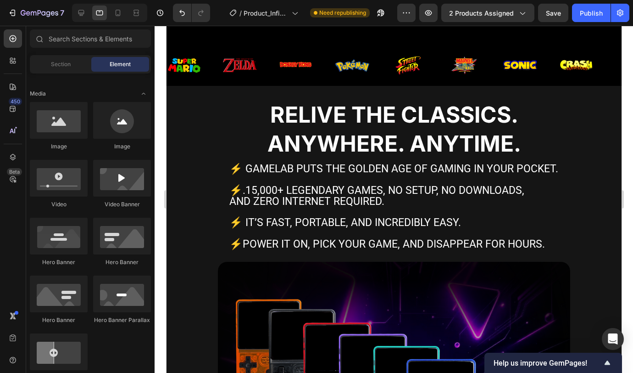
scroll to position [401, 0]
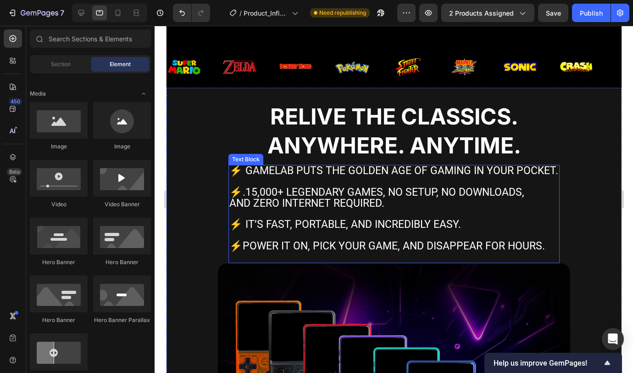
click at [499, 198] on span "⚡.15,000+ legendary games, no setup, no downloads," at bounding box center [376, 192] width 295 height 12
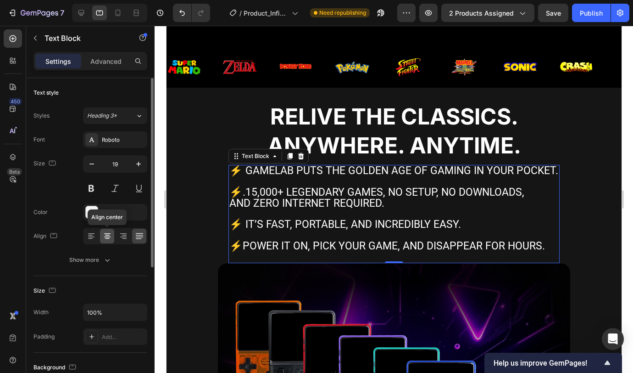
click at [109, 237] on icon at bounding box center [107, 235] width 9 height 9
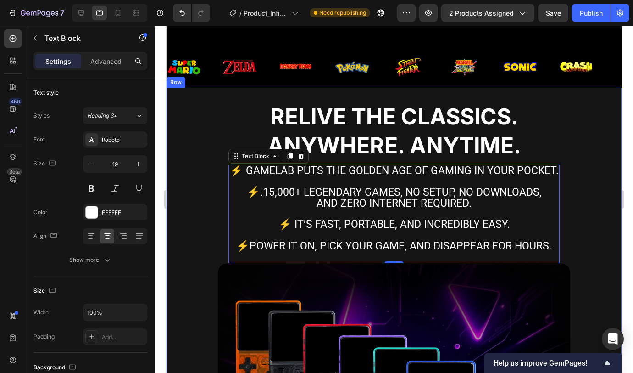
click at [585, 173] on div "Relive the Classics. Text Block Anywhere. Anytime. Text Block ⚡ GameLab puts th…" at bounding box center [393, 184] width 441 height 158
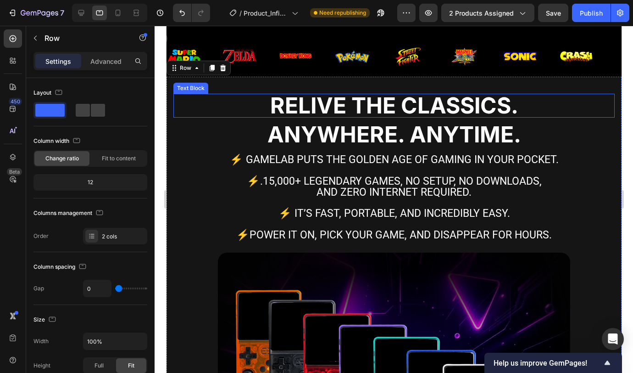
scroll to position [470, 0]
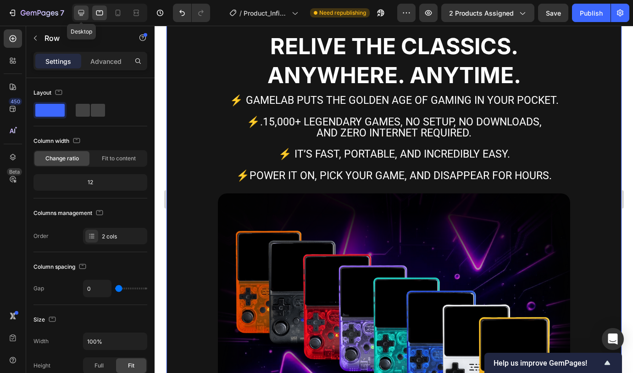
click at [78, 13] on icon at bounding box center [81, 12] width 9 height 9
type input "30"
type input "1200"
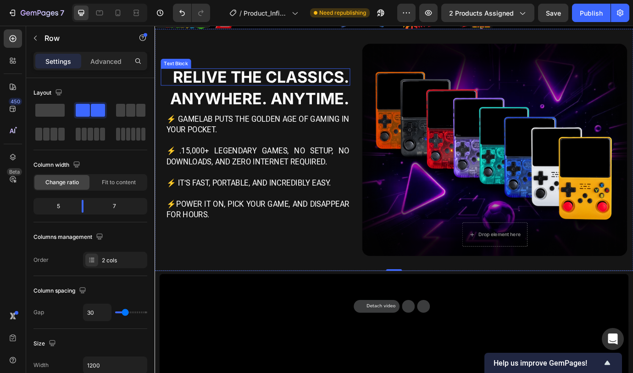
scroll to position [430, 0]
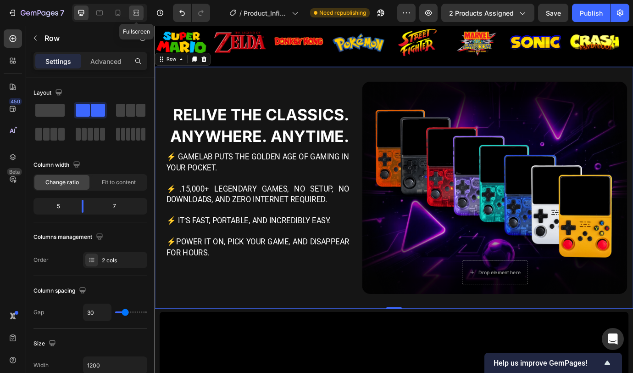
click at [138, 13] on icon at bounding box center [137, 12] width 3 height 2
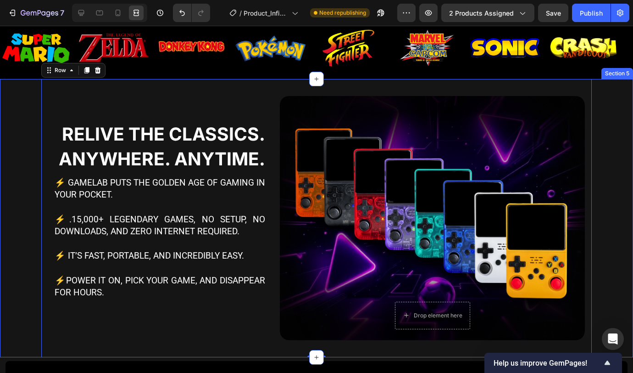
click at [626, 147] on div "Relive the Classics. Text Block Anywhere. Anytime. Text Block ⚡ GameLab puts th…" at bounding box center [316, 218] width 633 height 278
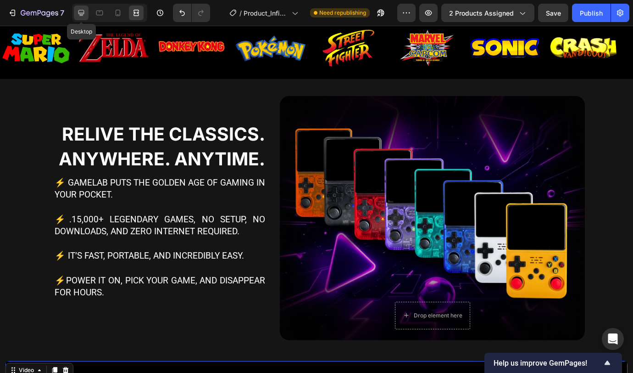
click at [88, 16] on div at bounding box center [81, 13] width 15 height 15
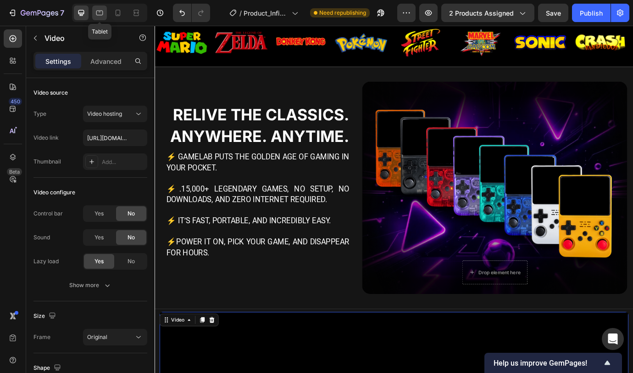
click at [100, 16] on icon at bounding box center [99, 12] width 9 height 9
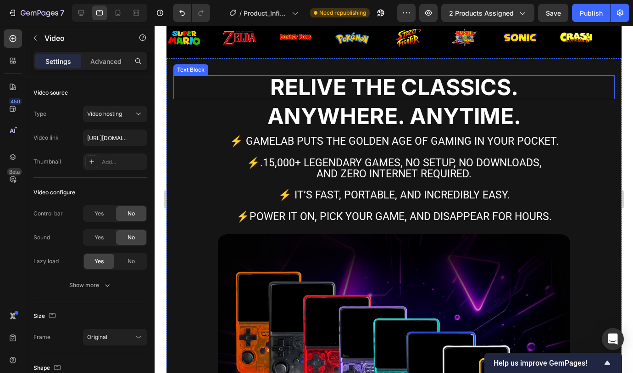
click at [444, 89] on p "Relive the Classics." at bounding box center [394, 87] width 440 height 22
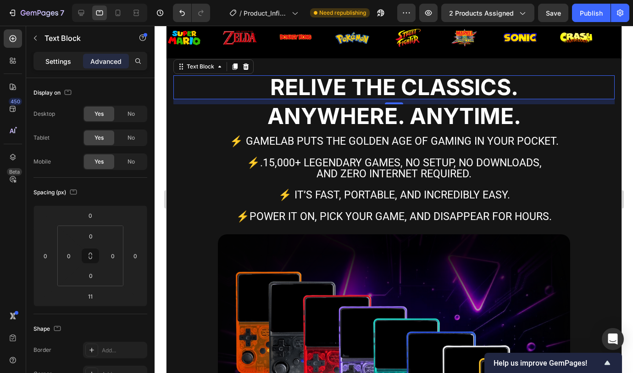
click at [68, 63] on p "Settings" at bounding box center [58, 61] width 26 height 10
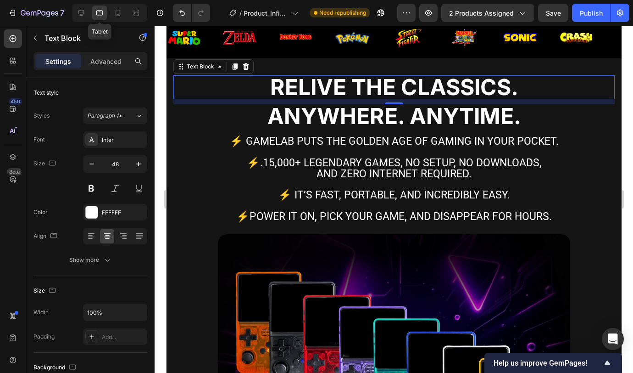
click at [91, 14] on div "Tablet" at bounding box center [109, 13] width 75 height 18
click at [85, 12] on icon at bounding box center [81, 12] width 9 height 9
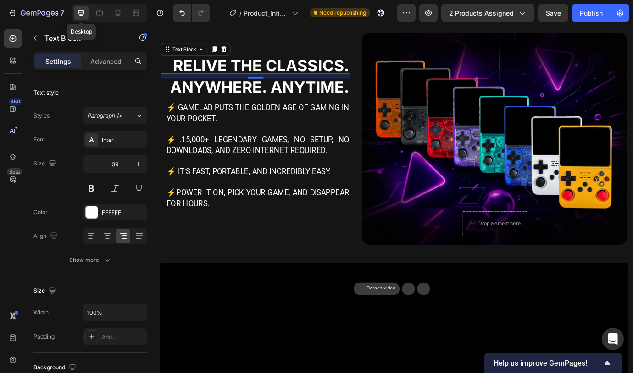
scroll to position [487, 0]
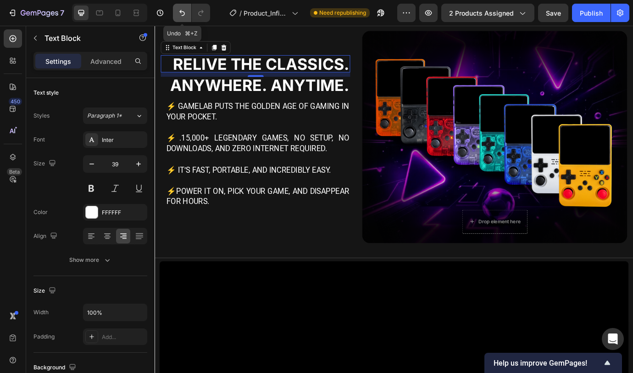
click at [183, 13] on icon "Undo/Redo" at bounding box center [182, 12] width 9 height 9
click at [184, 13] on icon "Undo/Redo" at bounding box center [182, 12] width 9 height 9
click at [98, 14] on icon at bounding box center [99, 12] width 9 height 9
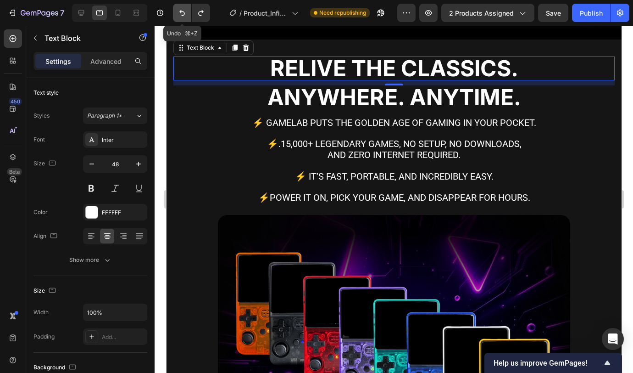
scroll to position [461, 0]
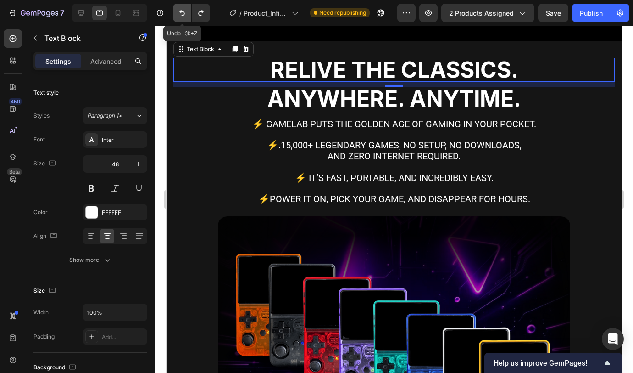
click at [184, 13] on icon "Undo/Redo" at bounding box center [182, 13] width 6 height 6
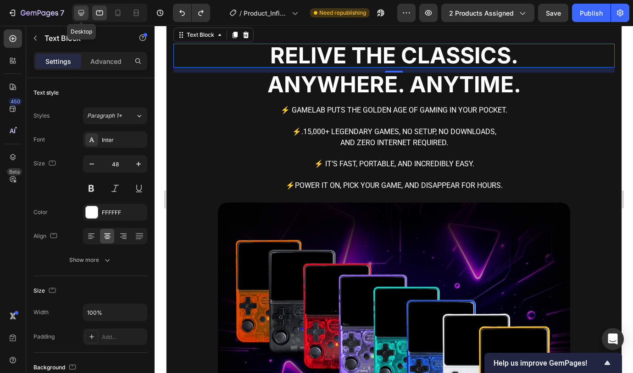
click at [76, 12] on div at bounding box center [81, 13] width 15 height 15
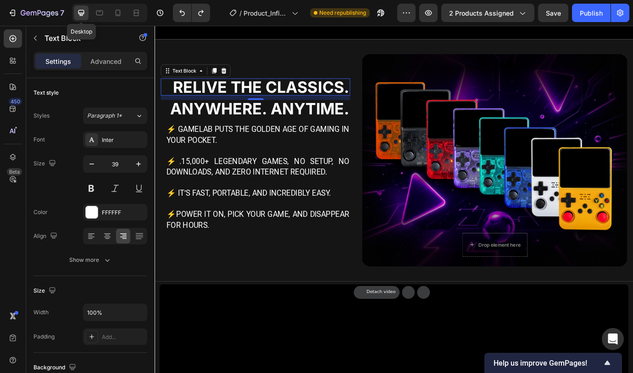
scroll to position [487, 0]
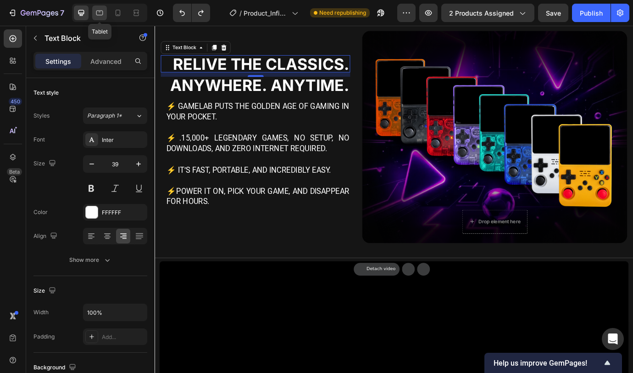
click at [100, 11] on icon at bounding box center [100, 11] width 2 height 1
type input "48"
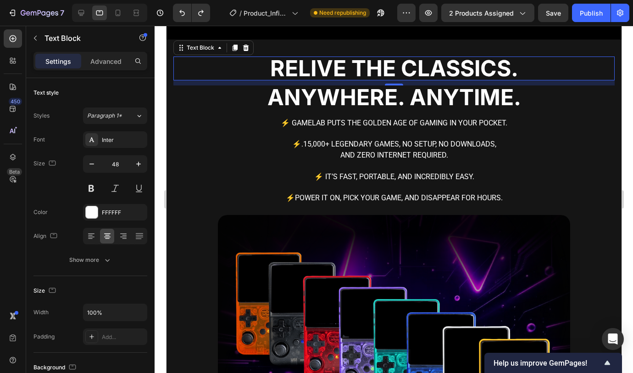
scroll to position [461, 0]
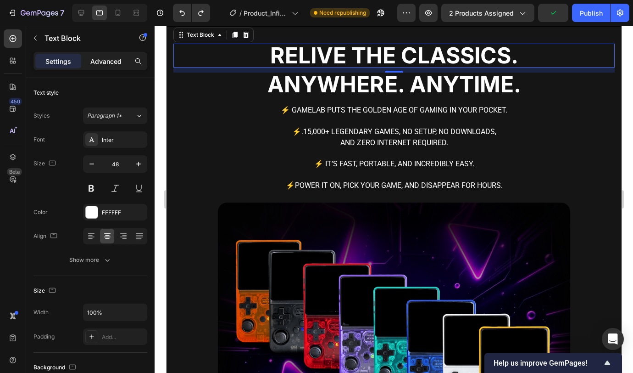
click at [117, 60] on p "Advanced" at bounding box center [105, 61] width 31 height 10
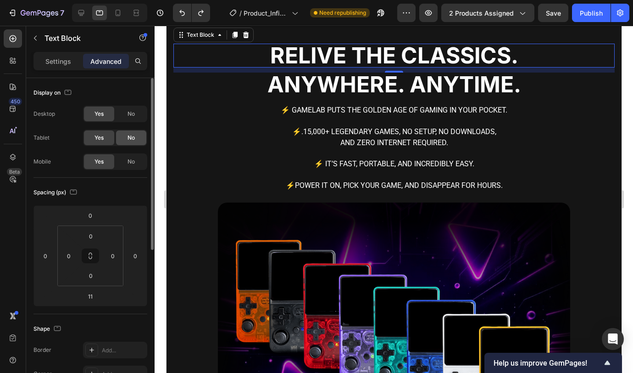
click at [135, 132] on div "No" at bounding box center [131, 137] width 30 height 15
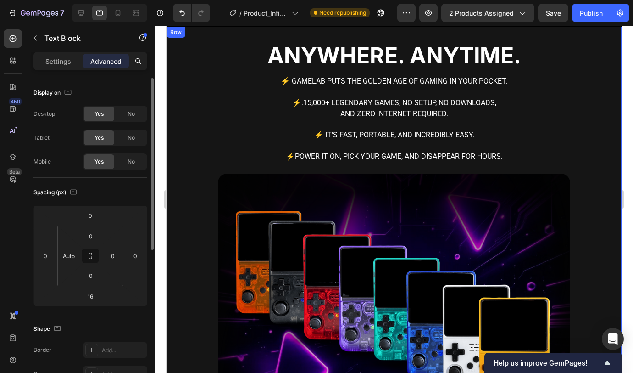
click at [395, 58] on strong "Anywhere. Anytime." at bounding box center [394, 55] width 254 height 27
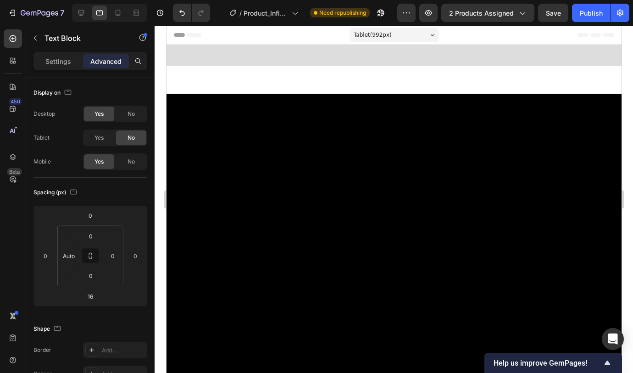
scroll to position [461, 0]
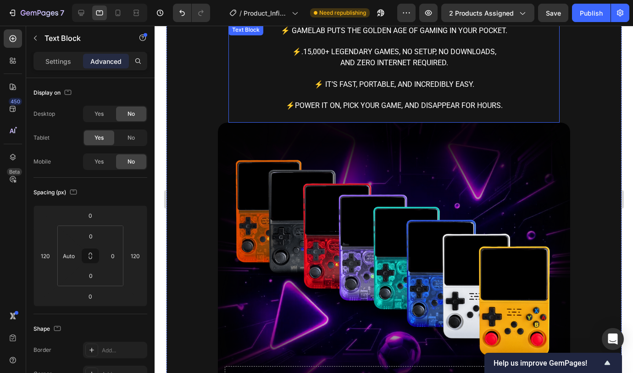
click at [267, 68] on p "and zero internet required." at bounding box center [393, 62] width 329 height 11
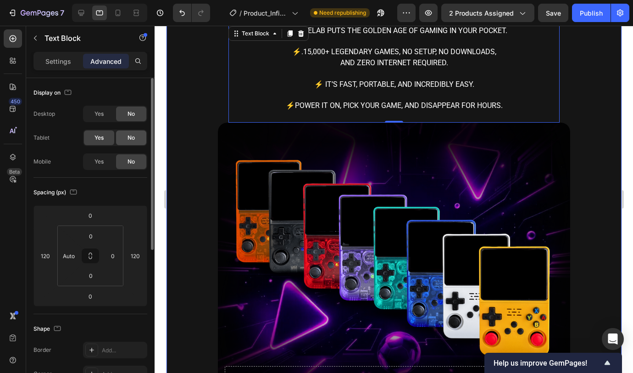
click at [137, 137] on div "No" at bounding box center [131, 137] width 30 height 15
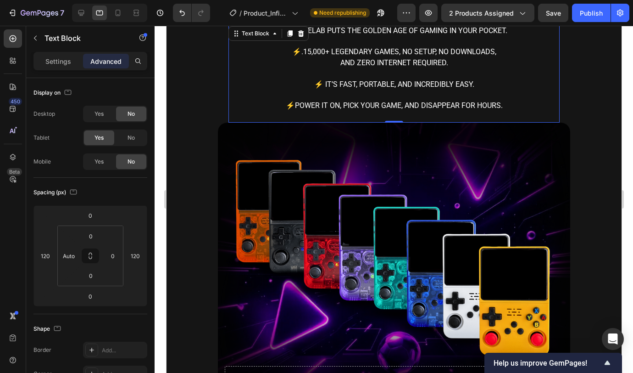
click at [300, 37] on icon at bounding box center [301, 33] width 6 height 6
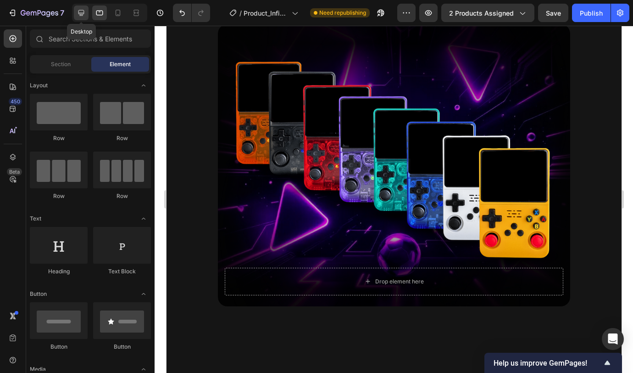
click at [84, 15] on icon at bounding box center [81, 12] width 9 height 9
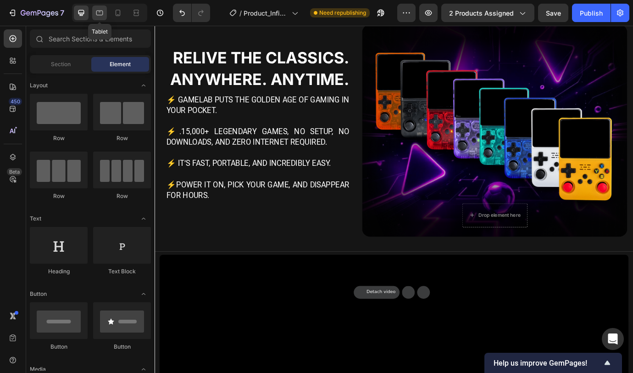
click at [104, 13] on div at bounding box center [99, 13] width 15 height 15
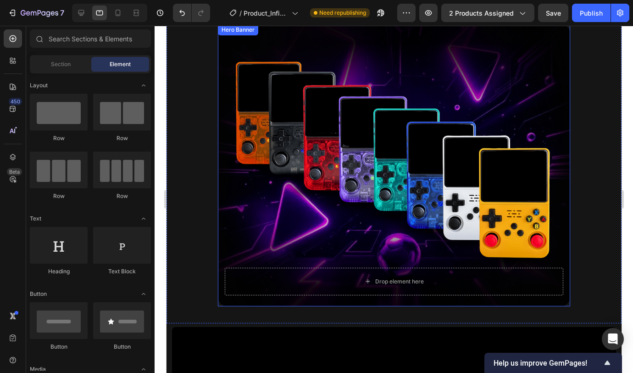
click at [328, 142] on div "Background Image" at bounding box center [394, 165] width 352 height 282
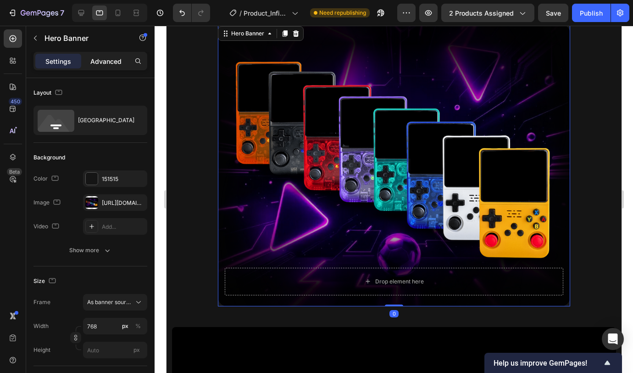
click at [113, 58] on p "Advanced" at bounding box center [105, 61] width 31 height 10
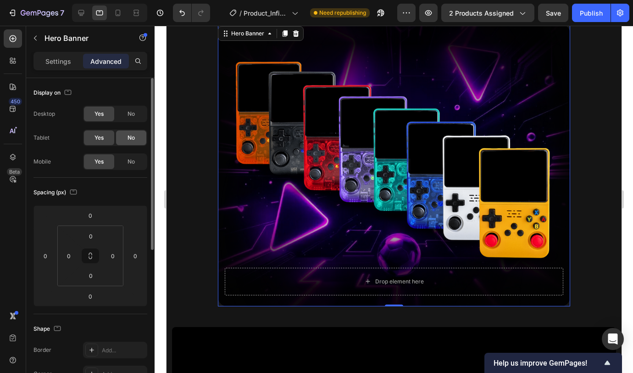
click at [132, 136] on span "No" at bounding box center [131, 138] width 7 height 8
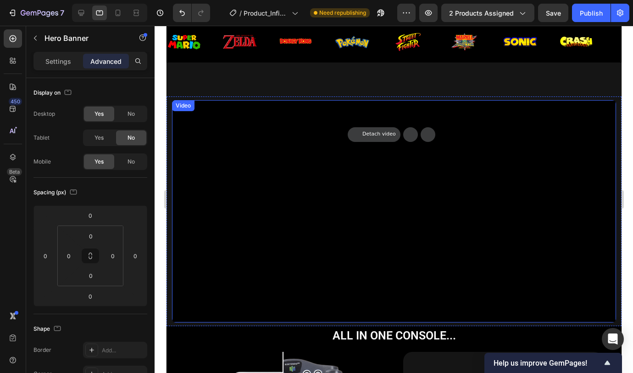
scroll to position [390, 0]
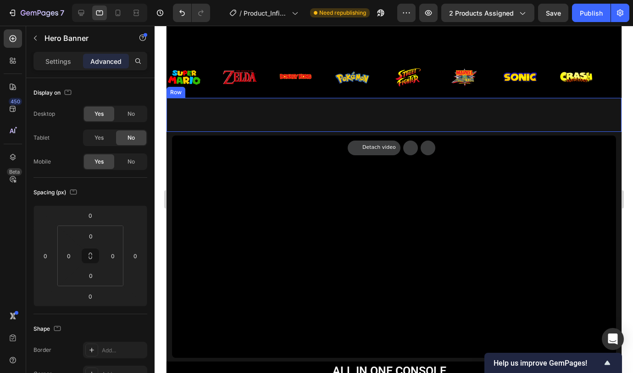
click at [318, 114] on div "Relive the Classics. Text Block Anywhere. Anytime. Text Block ⚡ GameLab puts th…" at bounding box center [393, 115] width 455 height 34
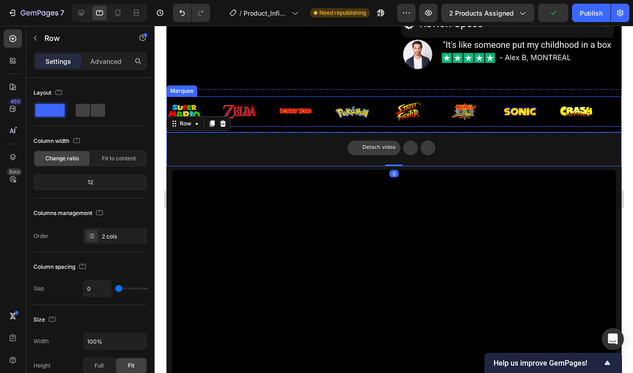
scroll to position [321, 0]
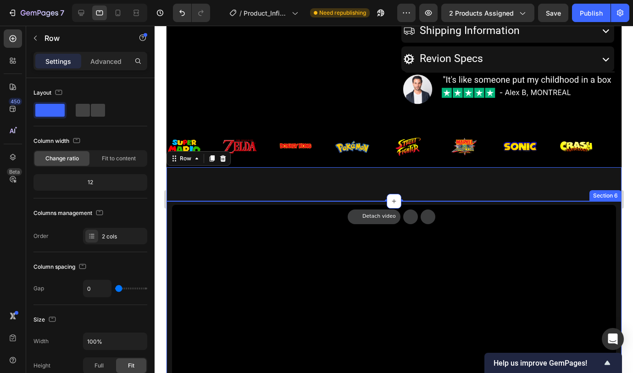
click at [288, 201] on div "Video Section 6" at bounding box center [393, 315] width 455 height 229
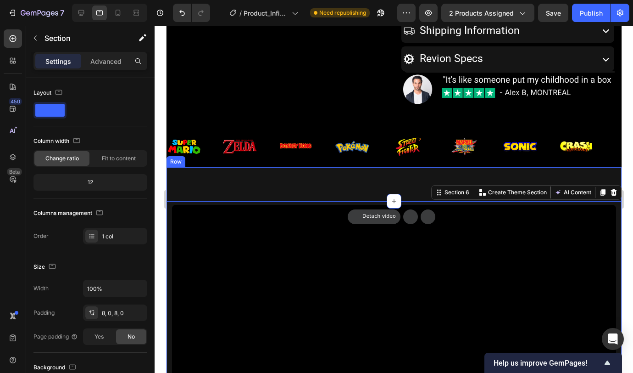
click at [286, 182] on div "Relive the Classics. Text Block Anywhere. Anytime. Text Block ⚡ GameLab puts th…" at bounding box center [393, 184] width 455 height 34
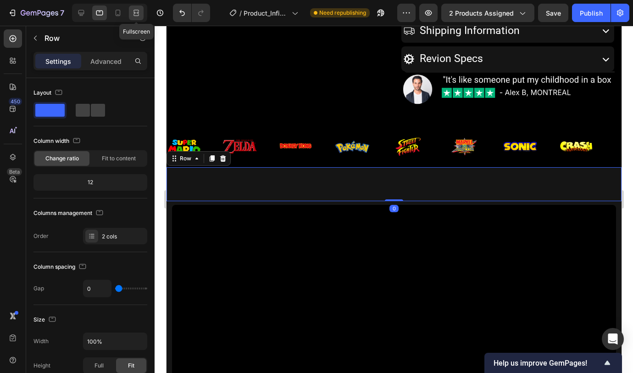
click at [130, 6] on div at bounding box center [136, 13] width 15 height 15
type input "30"
type input "1200"
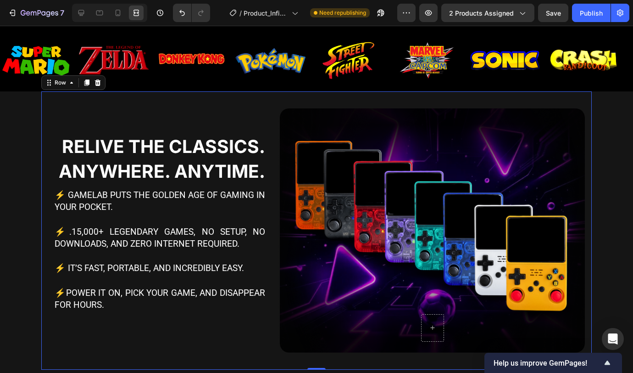
scroll to position [468, 0]
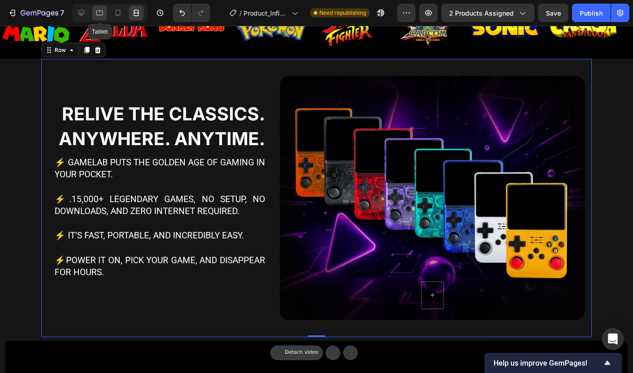
click at [106, 16] on div at bounding box center [99, 13] width 15 height 15
type input "0"
type input "100%"
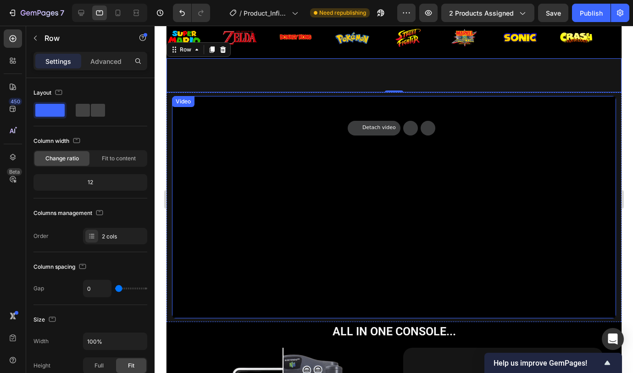
scroll to position [383, 0]
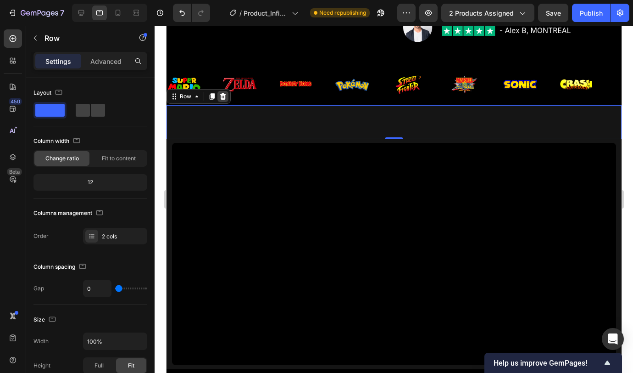
click at [223, 96] on icon at bounding box center [223, 96] width 6 height 6
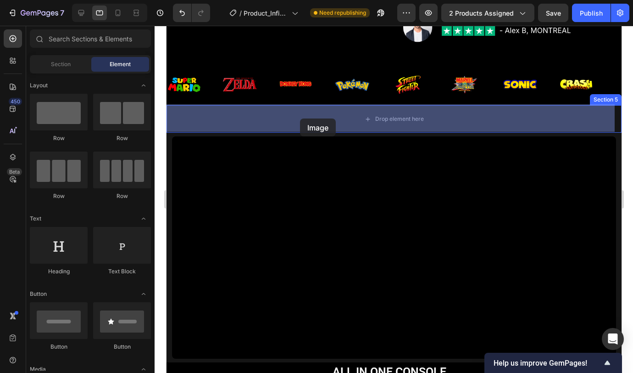
drag, startPoint x: 221, startPoint y: 155, endPoint x: 300, endPoint y: 118, distance: 86.4
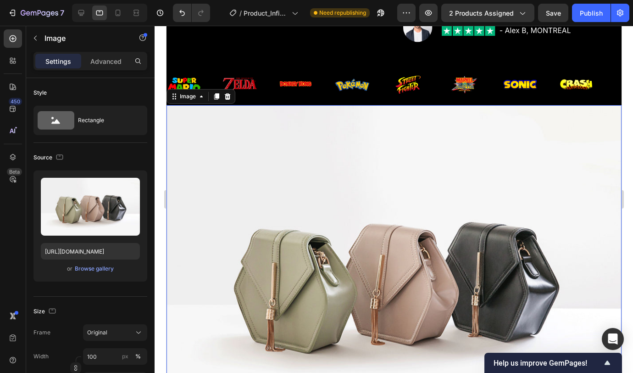
click at [120, 70] on div "Settings Advanced" at bounding box center [90, 65] width 128 height 26
click at [118, 67] on div "Advanced" at bounding box center [106, 61] width 46 height 15
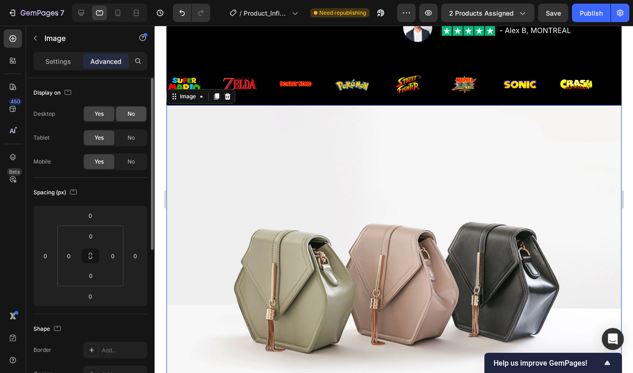
click at [127, 108] on div "No" at bounding box center [131, 113] width 30 height 15
click at [129, 159] on span "No" at bounding box center [131, 161] width 7 height 8
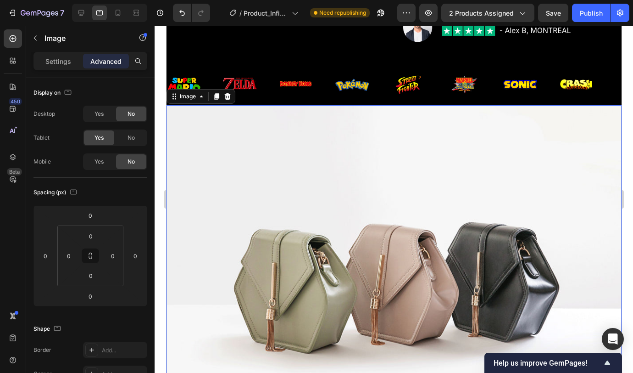
click at [245, 146] on img at bounding box center [393, 275] width 455 height 341
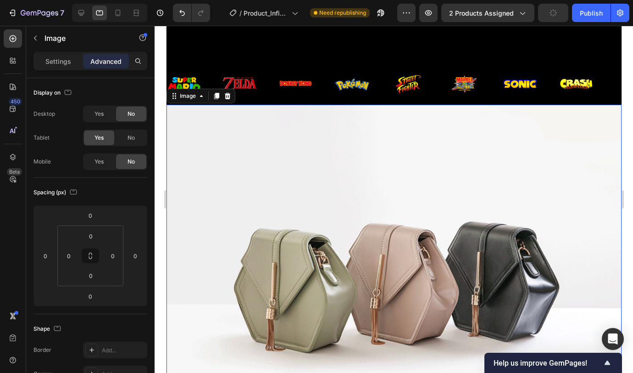
scroll to position [454, 0]
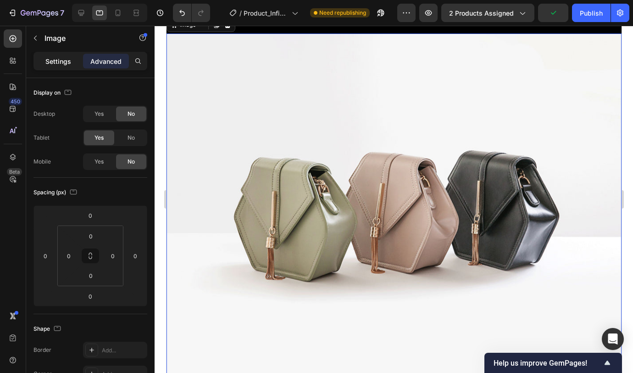
click at [62, 62] on p "Settings" at bounding box center [58, 61] width 26 height 10
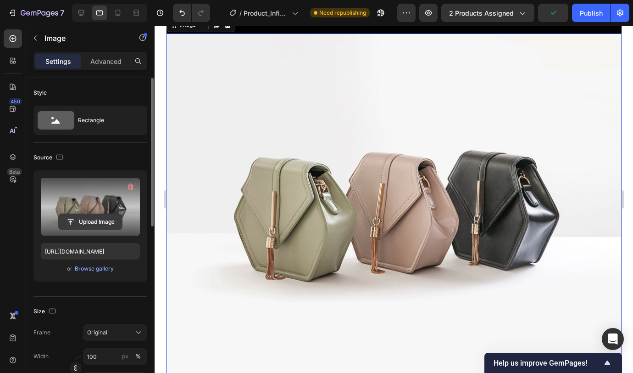
click at [83, 214] on input "file" at bounding box center [90, 222] width 63 height 16
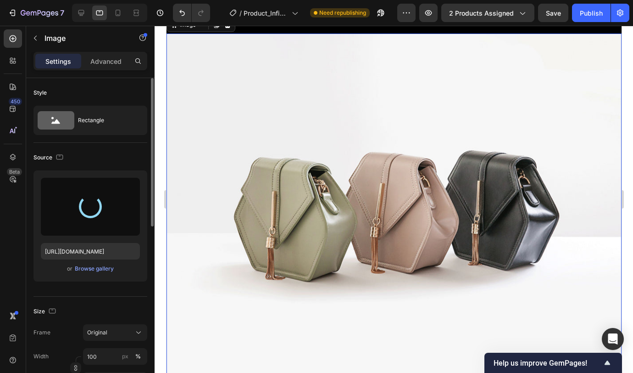
type input "https://cdn.shopify.com/s/files/1/0921/8726/3303/files/gempages_585272689090888…"
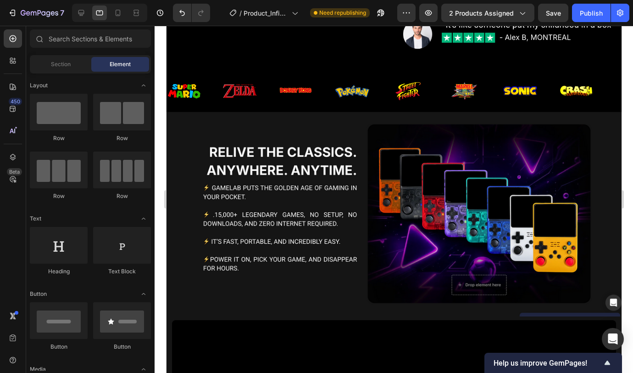
scroll to position [348, 0]
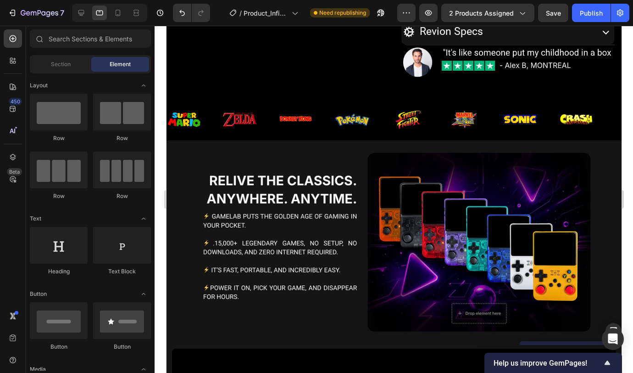
drag, startPoint x: 619, startPoint y: 152, endPoint x: 787, endPoint y: 155, distance: 168.9
click at [83, 17] on icon at bounding box center [81, 12] width 9 height 9
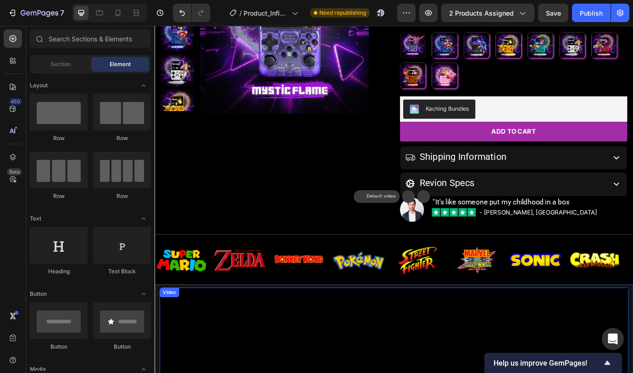
scroll to position [196, 0]
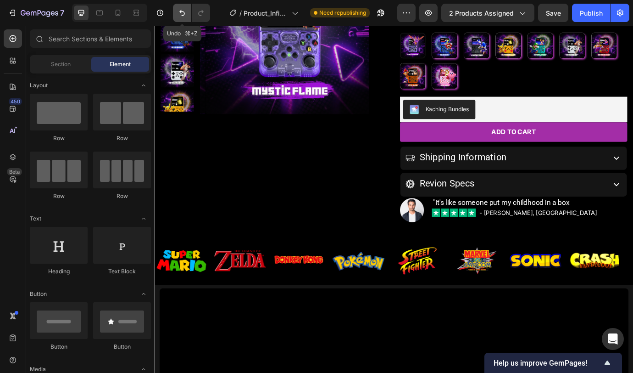
click at [183, 14] on icon "Undo/Redo" at bounding box center [182, 12] width 9 height 9
click at [183, 12] on icon "Undo/Redo" at bounding box center [182, 12] width 9 height 9
click at [185, 15] on icon "Undo/Redo" at bounding box center [182, 12] width 9 height 9
click at [101, 15] on icon at bounding box center [99, 13] width 7 height 5
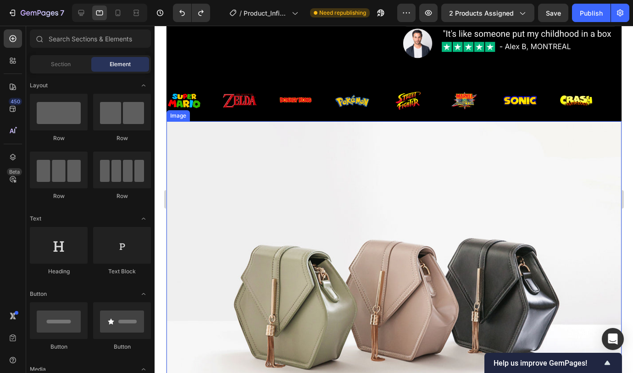
scroll to position [369, 0]
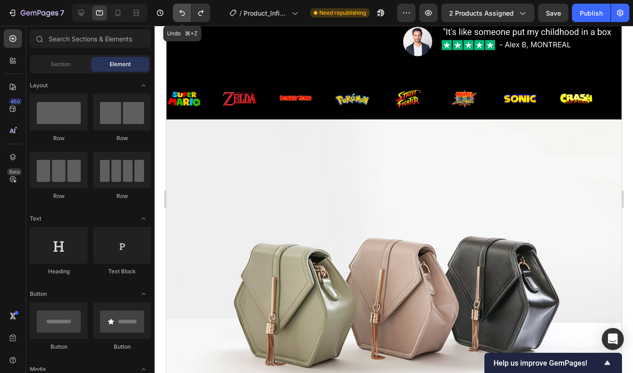
click at [181, 15] on icon "Undo/Redo" at bounding box center [182, 12] width 9 height 9
click at [184, 15] on icon "Undo/Redo" at bounding box center [182, 12] width 9 height 9
click at [183, 12] on icon "Undo/Redo" at bounding box center [182, 12] width 9 height 9
click at [184, 12] on icon "Undo/Redo" at bounding box center [182, 12] width 9 height 9
click at [180, 12] on icon "Undo/Redo" at bounding box center [182, 12] width 9 height 9
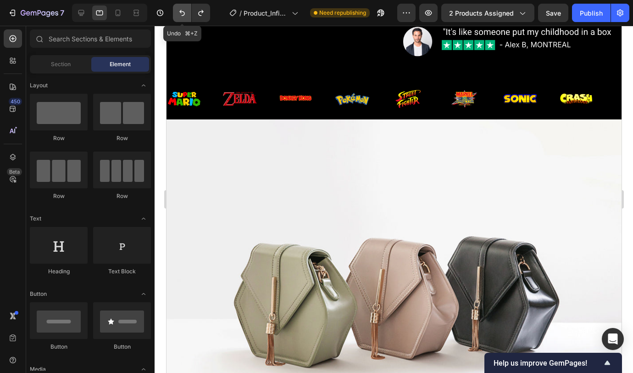
click at [182, 12] on icon "Undo/Redo" at bounding box center [182, 12] width 9 height 9
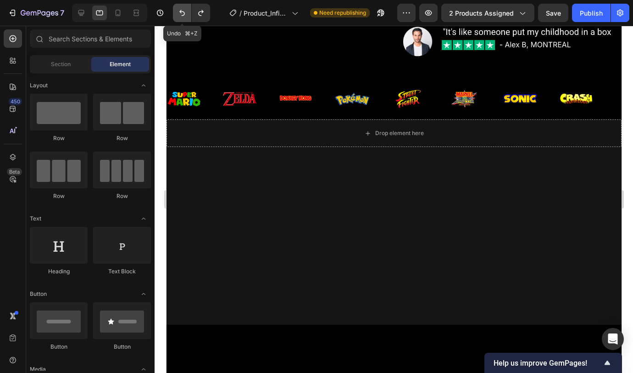
click at [181, 12] on icon "Undo/Redo" at bounding box center [182, 13] width 6 height 6
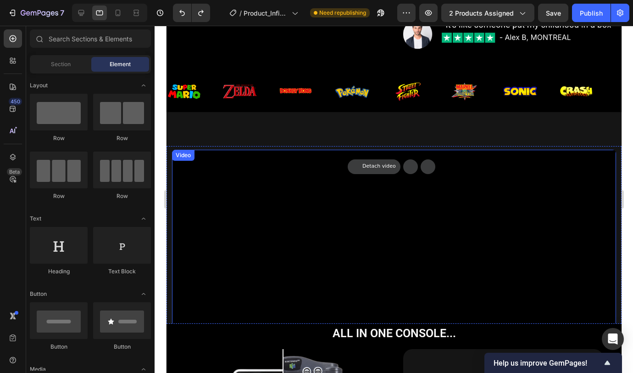
scroll to position [379, 0]
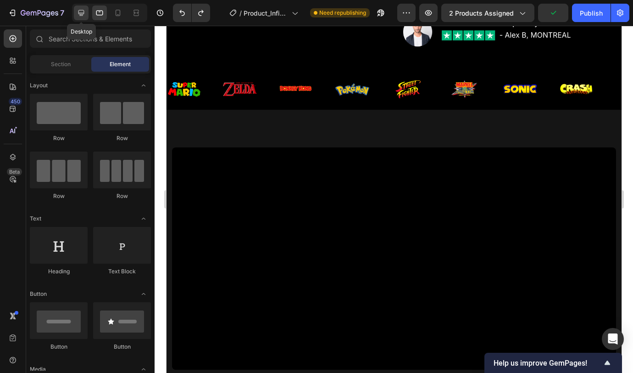
click at [84, 17] on div at bounding box center [81, 13] width 15 height 15
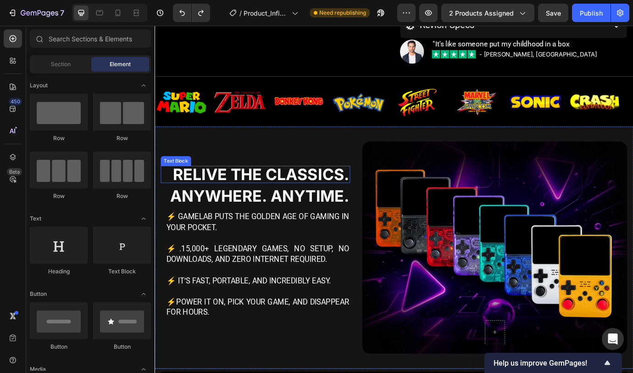
click at [182, 194] on p "Relive the Classics." at bounding box center [270, 197] width 216 height 18
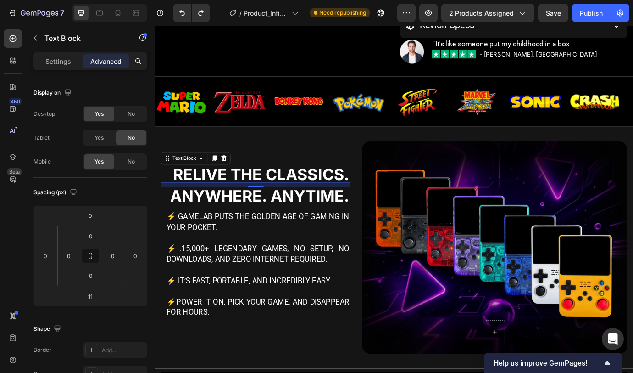
click at [182, 194] on p "Relive the Classics." at bounding box center [270, 197] width 216 height 18
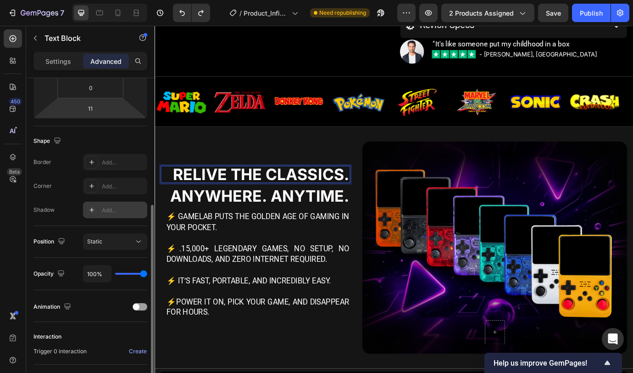
scroll to position [205, 0]
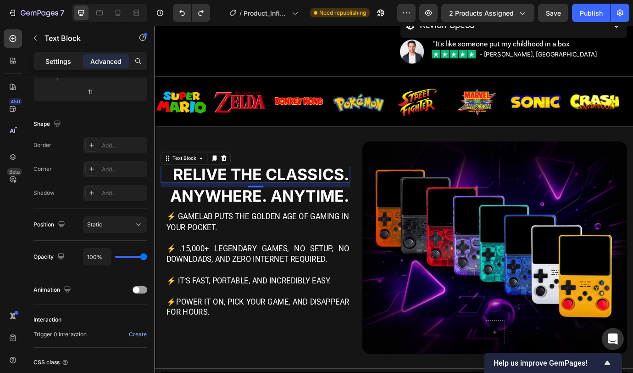
click at [73, 59] on div "Settings" at bounding box center [58, 61] width 46 height 15
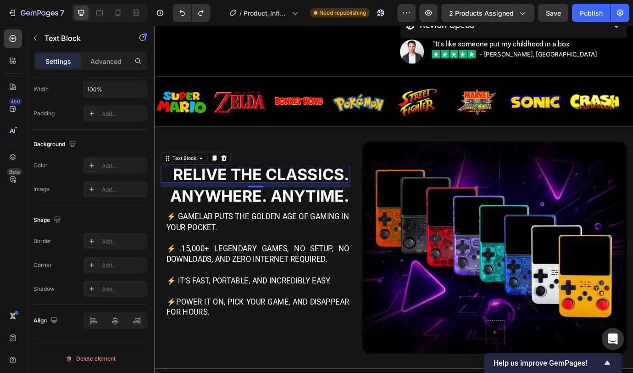
scroll to position [0, 0]
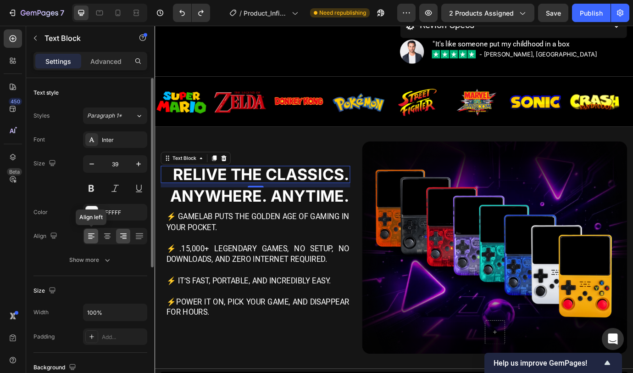
click at [95, 235] on icon at bounding box center [91, 235] width 9 height 9
click at [112, 236] on div at bounding box center [107, 236] width 14 height 15
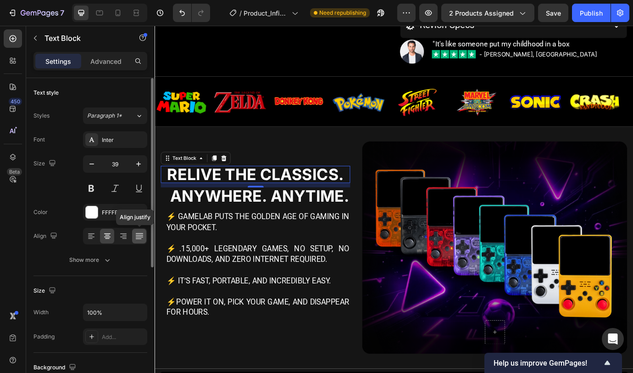
click at [139, 236] on icon at bounding box center [139, 235] width 9 height 9
click at [129, 235] on div at bounding box center [123, 236] width 14 height 15
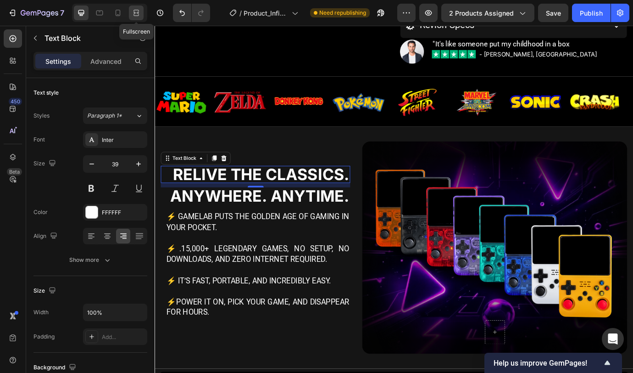
click at [139, 12] on icon at bounding box center [136, 12] width 9 height 9
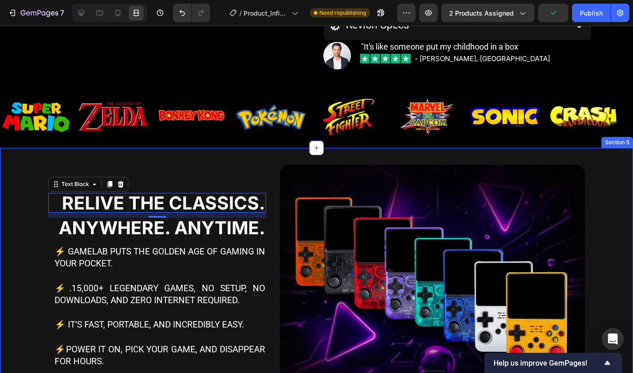
click at [33, 206] on div "Relive the Classics. Text Block 11 Anywhere. Anytime. Text Block ⚡ GameLab puts…" at bounding box center [316, 287] width 633 height 278
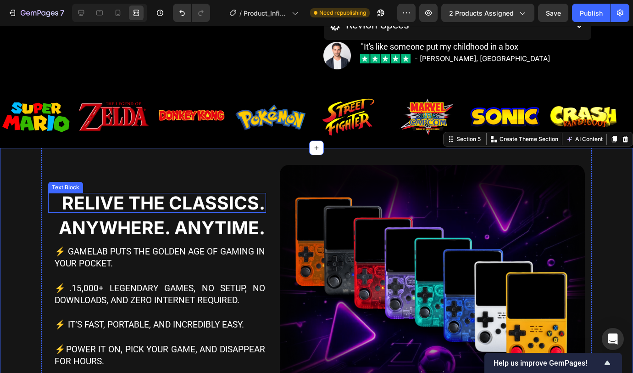
click at [61, 201] on p "Relive the Classics." at bounding box center [157, 203] width 216 height 18
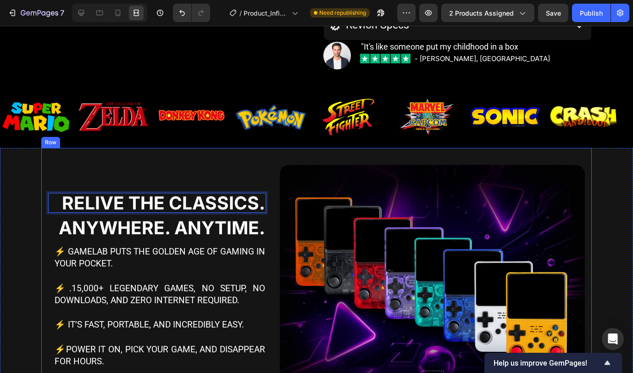
click at [193, 163] on div "Relive the Classics. Text Block 11 Anywhere. Anytime. Text Block ⚡ GameLab puts…" at bounding box center [316, 287] width 551 height 278
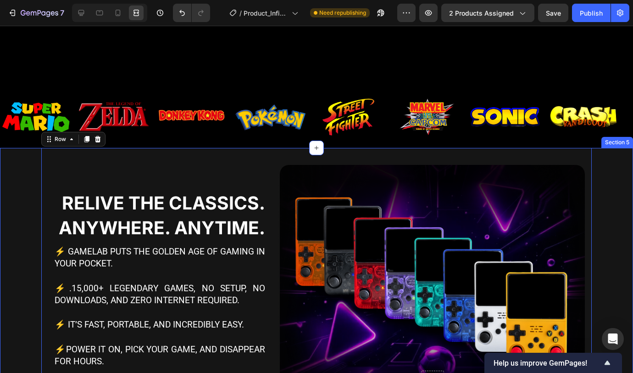
scroll to position [459, 0]
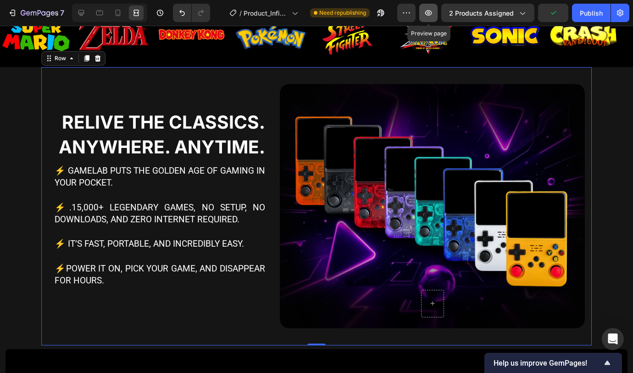
click at [432, 13] on icon "button" at bounding box center [428, 12] width 9 height 9
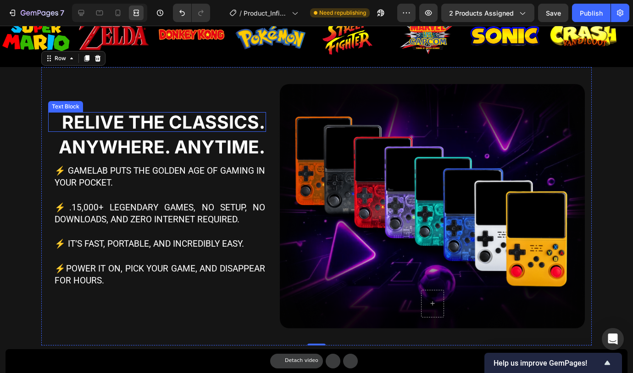
click at [99, 122] on p "Relive the Classics." at bounding box center [157, 122] width 216 height 18
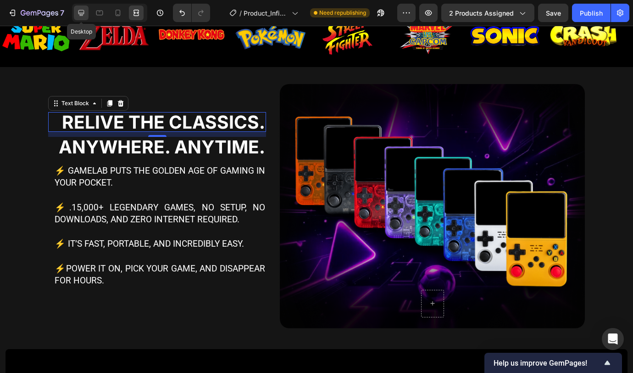
click at [84, 13] on icon at bounding box center [81, 13] width 6 height 6
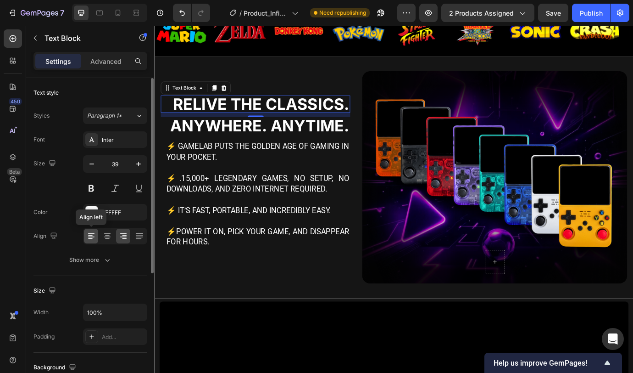
click at [95, 234] on icon at bounding box center [91, 235] width 9 height 9
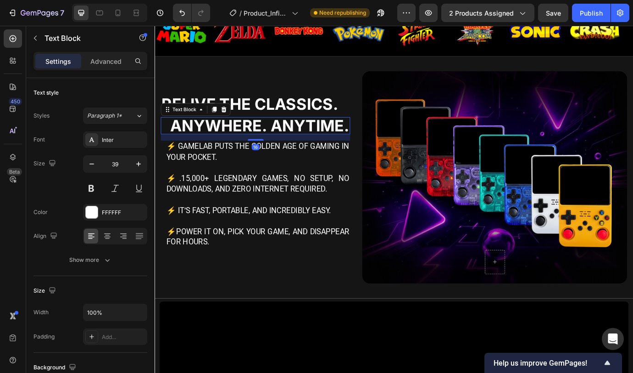
click at [236, 131] on strong "Anywhere. Anytime." at bounding box center [275, 141] width 207 height 22
click at [93, 230] on div at bounding box center [91, 236] width 14 height 15
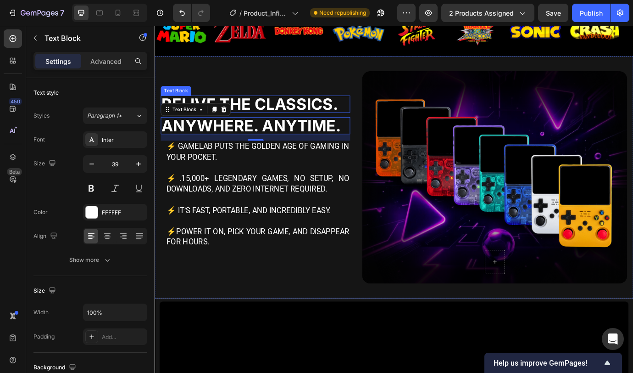
click at [227, 107] on p "Relive the Classics." at bounding box center [270, 116] width 216 height 18
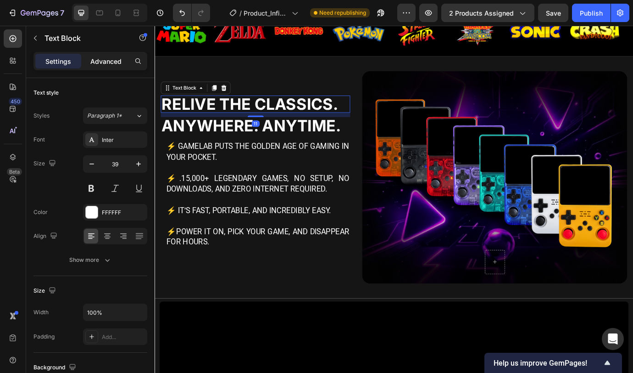
click at [102, 60] on p "Advanced" at bounding box center [105, 61] width 31 height 10
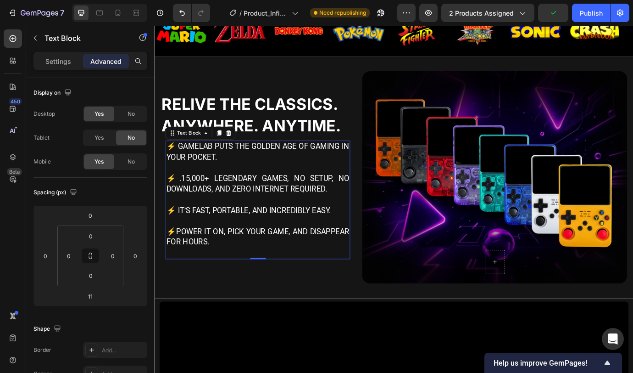
click at [246, 190] on p at bounding box center [273, 189] width 211 height 12
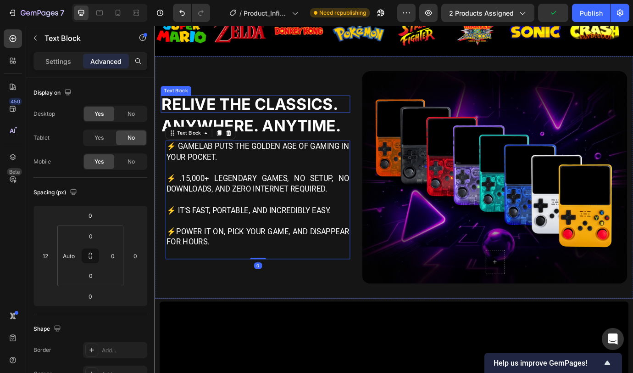
click at [274, 110] on p "Relive the Classics." at bounding box center [270, 116] width 216 height 18
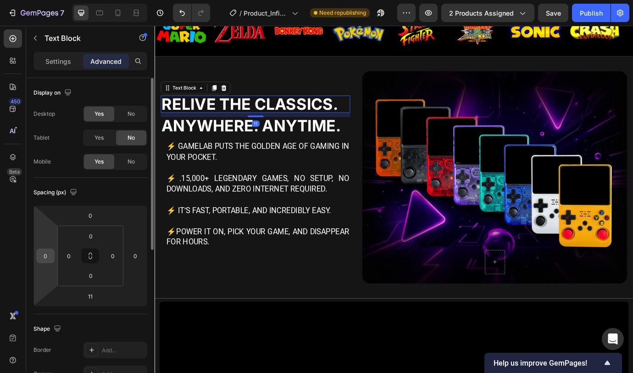
click at [50, 252] on input "0" at bounding box center [46, 256] width 14 height 14
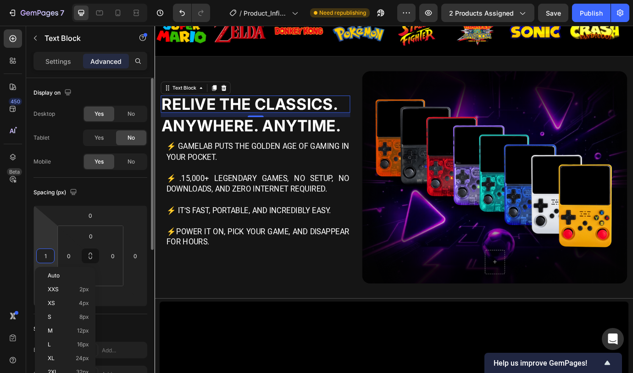
type input "12"
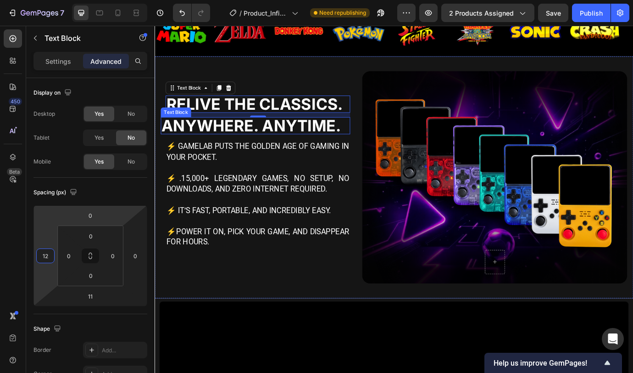
click at [212, 137] on strong "Anywhere. Anytime." at bounding box center [265, 141] width 207 height 22
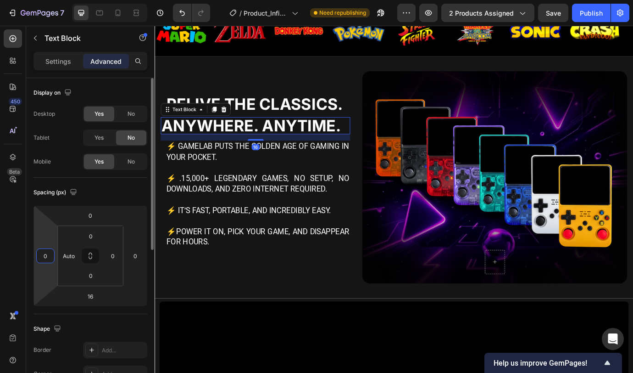
click at [48, 254] on input "0" at bounding box center [46, 256] width 14 height 14
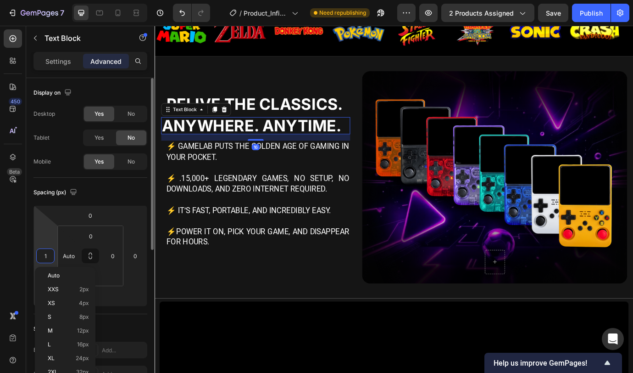
type input "12"
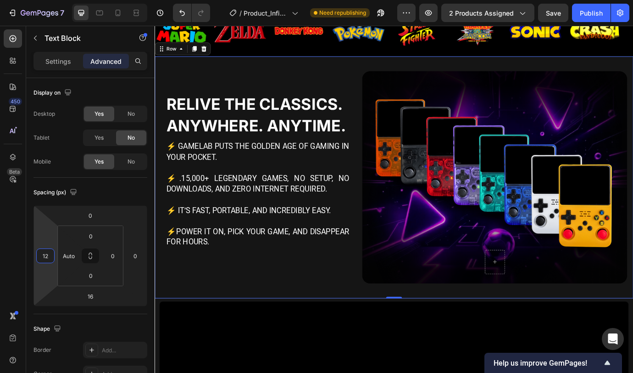
click at [285, 300] on div "Relive the Classics. Text Block Anywhere. Anytime. Text Block ⚡ GameLab puts th…" at bounding box center [271, 200] width 218 height 244
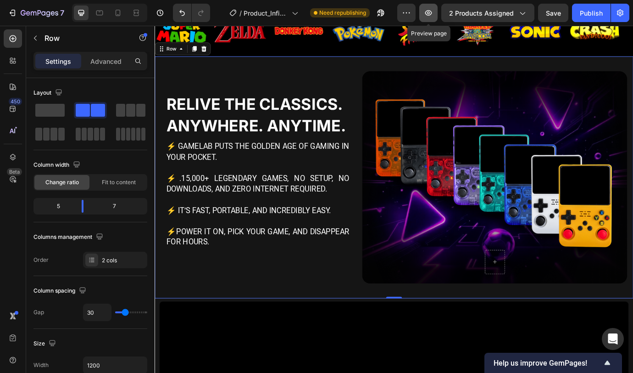
click at [429, 16] on icon "button" at bounding box center [428, 12] width 9 height 9
click at [98, 16] on icon at bounding box center [99, 12] width 9 height 9
type input "0"
type input "100%"
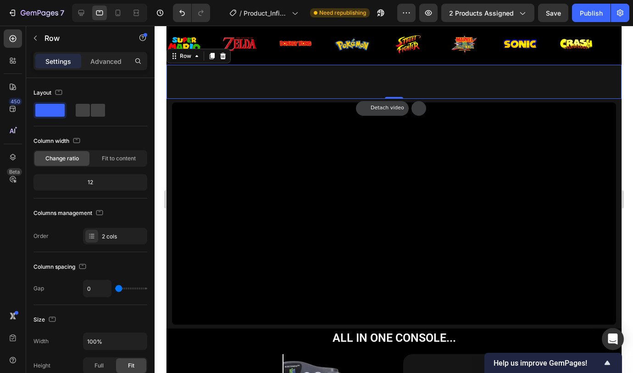
scroll to position [395, 0]
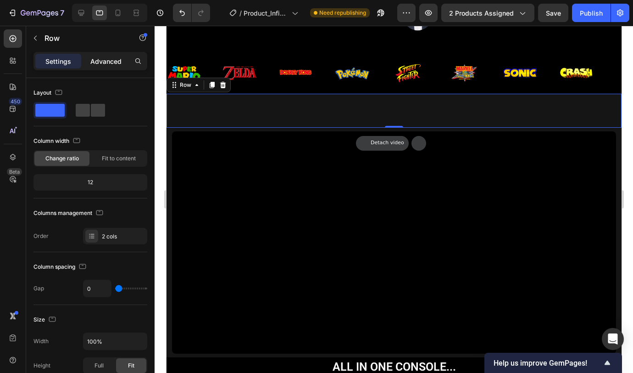
click at [106, 59] on p "Advanced" at bounding box center [105, 61] width 31 height 10
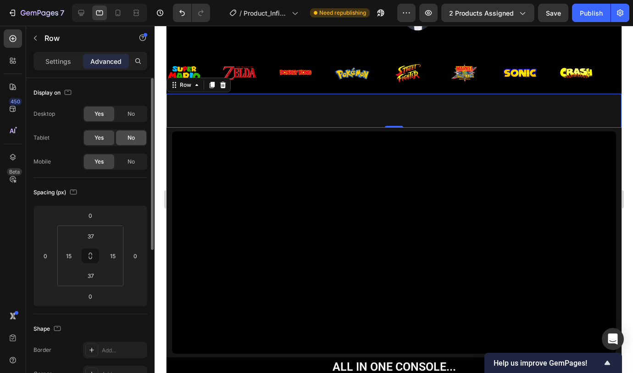
click at [131, 135] on span "No" at bounding box center [131, 138] width 7 height 8
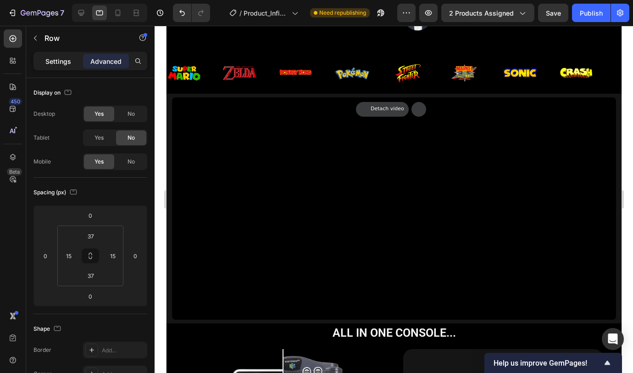
click at [61, 61] on p "Settings" at bounding box center [58, 61] width 26 height 10
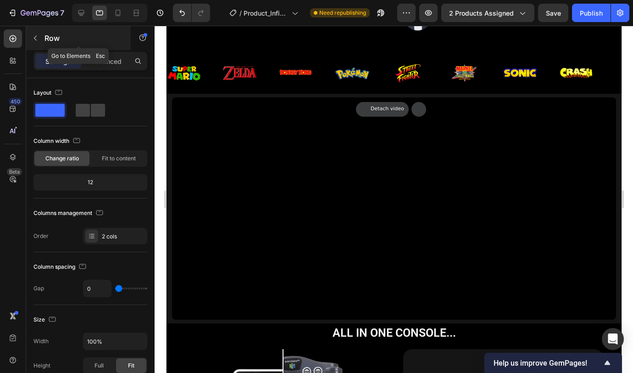
click at [45, 44] on div "Row" at bounding box center [78, 38] width 105 height 24
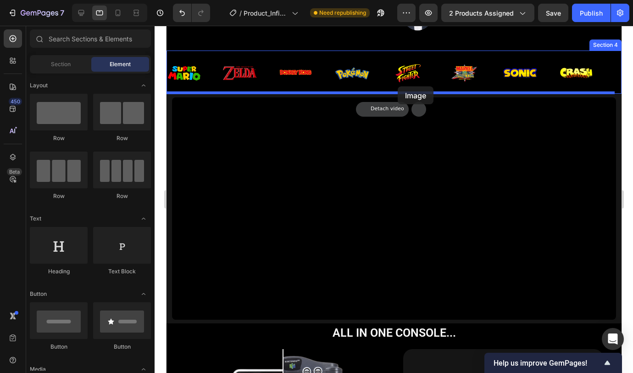
drag, startPoint x: 238, startPoint y: 156, endPoint x: 397, endPoint y: 86, distance: 174.3
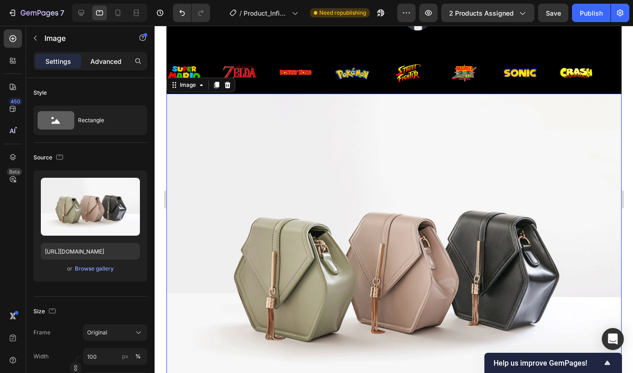
click at [109, 61] on p "Advanced" at bounding box center [105, 61] width 31 height 10
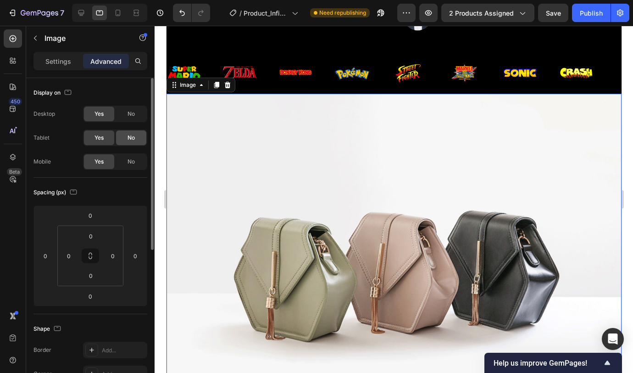
click at [133, 117] on span "No" at bounding box center [131, 114] width 7 height 8
click at [129, 158] on span "No" at bounding box center [131, 161] width 7 height 8
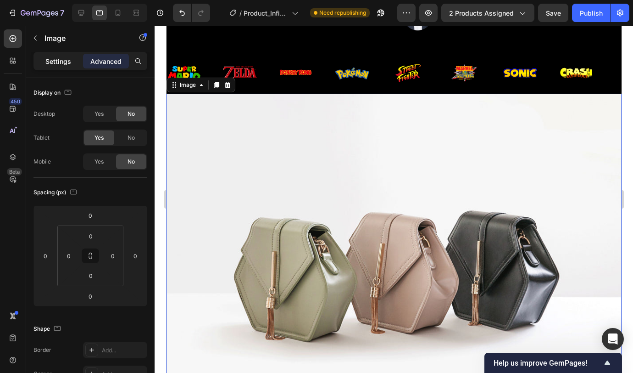
click at [62, 57] on p "Settings" at bounding box center [58, 61] width 26 height 10
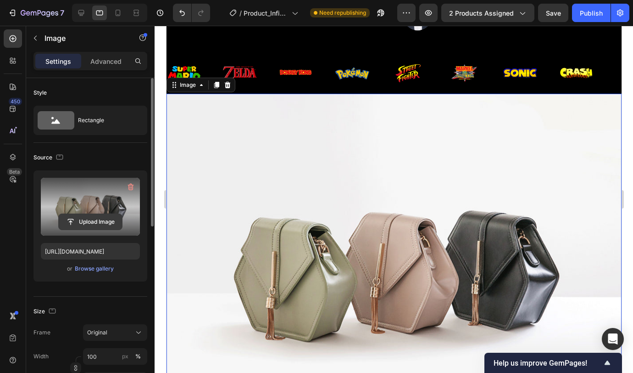
click at [83, 222] on input "file" at bounding box center [90, 222] width 63 height 16
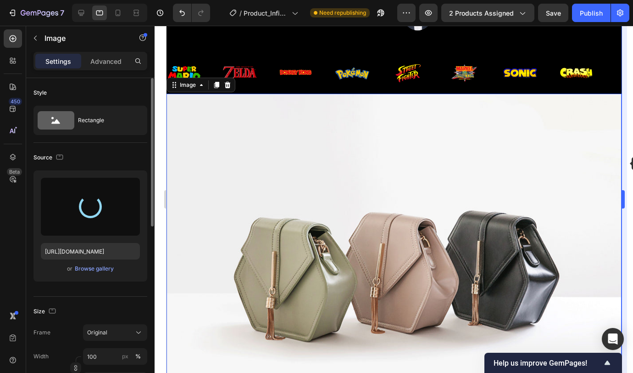
type input "https://cdn.shopify.com/s/files/1/0921/8726/3303/files/gempages_585272689090888…"
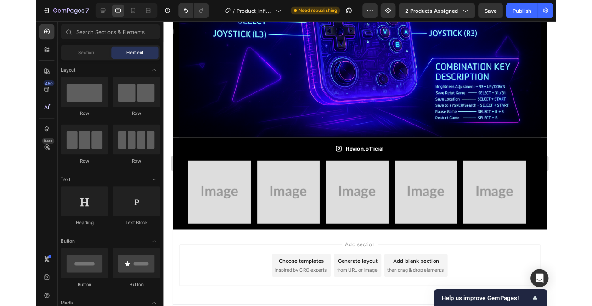
scroll to position [1484, 0]
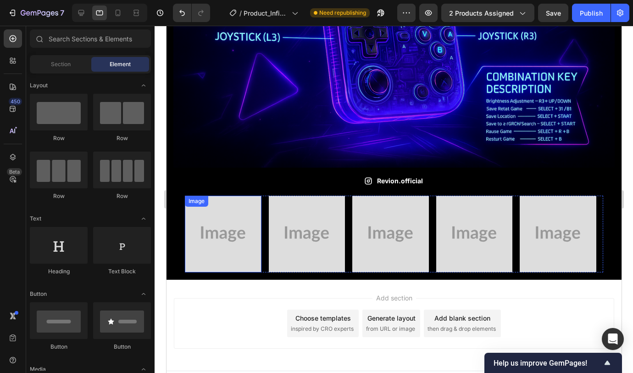
click at [239, 223] on img at bounding box center [222, 233] width 77 height 77
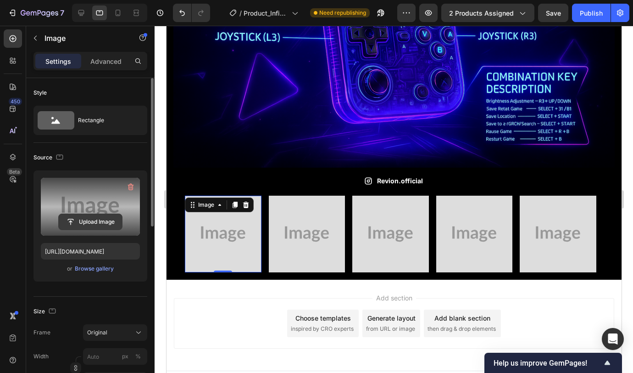
click at [112, 217] on input "file" at bounding box center [90, 222] width 63 height 16
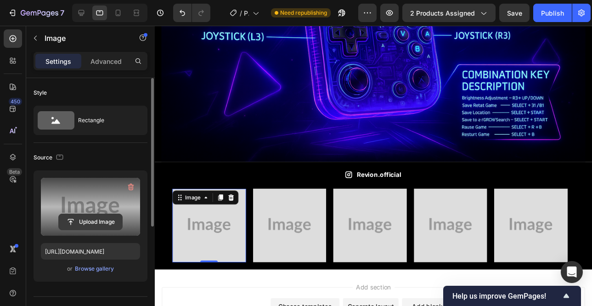
click at [88, 219] on input "file" at bounding box center [90, 222] width 63 height 16
click at [86, 223] on input "file" at bounding box center [90, 222] width 63 height 16
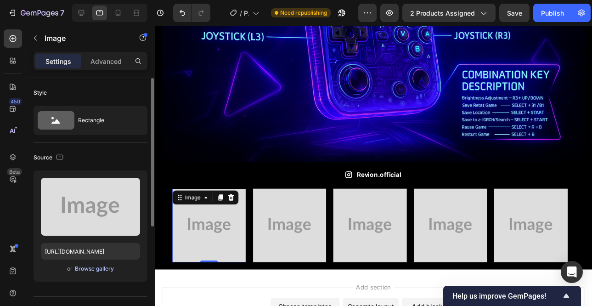
click at [91, 268] on div "Browse gallery" at bounding box center [94, 268] width 39 height 8
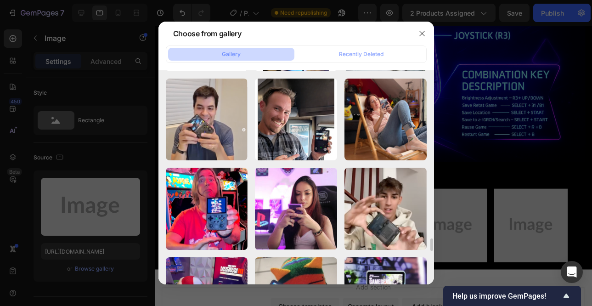
scroll to position [1001, 0]
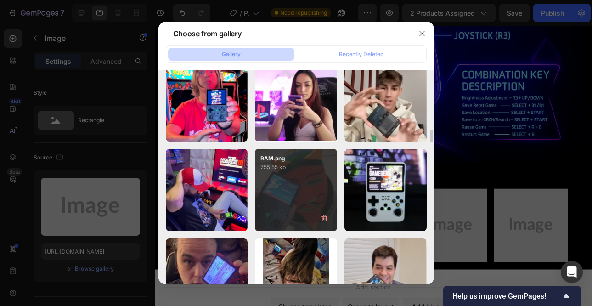
click at [300, 200] on div "RAM.png 755.55 kb" at bounding box center [296, 190] width 82 height 82
type input "https://cdn.shopify.com/s/files/1/0921/8726/3303/files/gempages_585272689090888…"
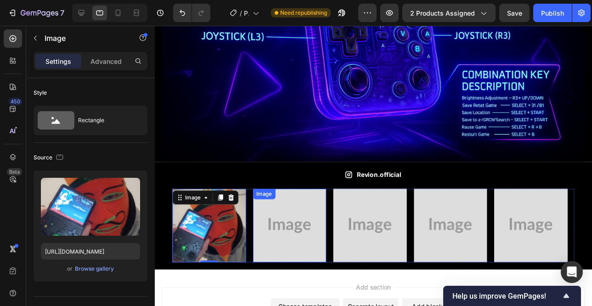
click at [293, 224] on img at bounding box center [295, 233] width 77 height 77
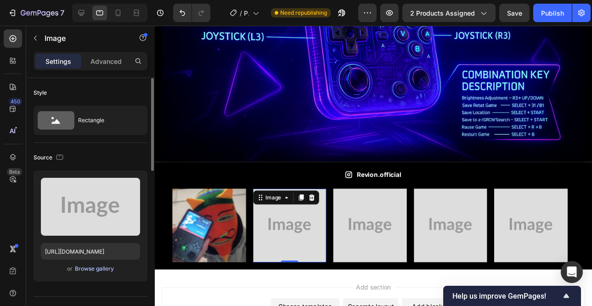
click at [98, 271] on div "Browse gallery" at bounding box center [94, 268] width 39 height 8
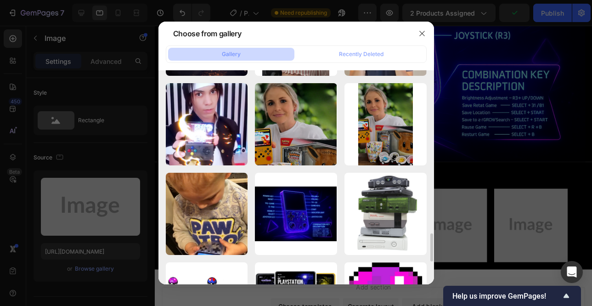
scroll to position [1048, 0]
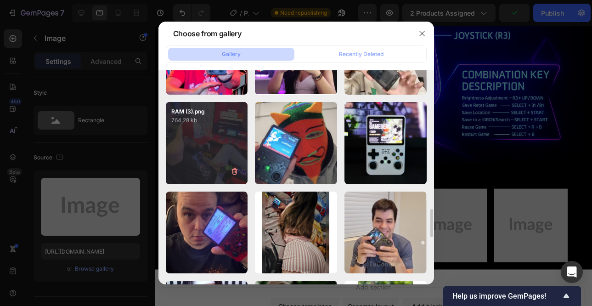
click at [195, 131] on div "RAM (3).png 764.28 kb" at bounding box center [207, 143] width 82 height 82
type input "https://cdn.shopify.com/s/files/1/0921/8726/3303/files/gempages_585272689090888…"
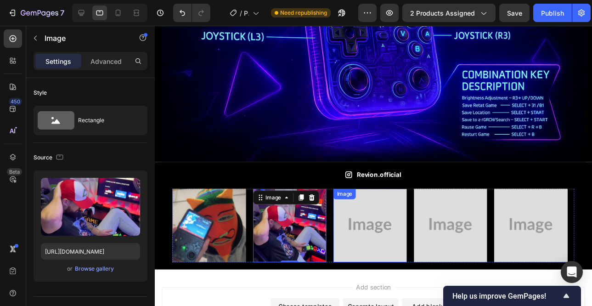
click at [357, 227] on img at bounding box center [379, 233] width 77 height 77
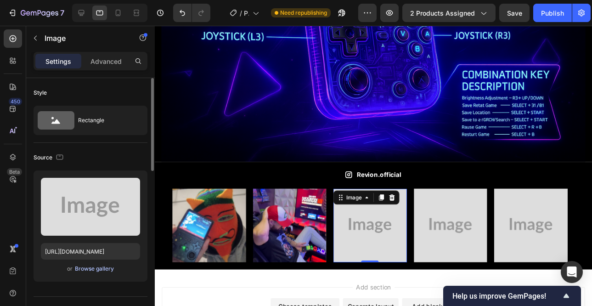
click at [101, 270] on div "Browse gallery" at bounding box center [94, 268] width 39 height 8
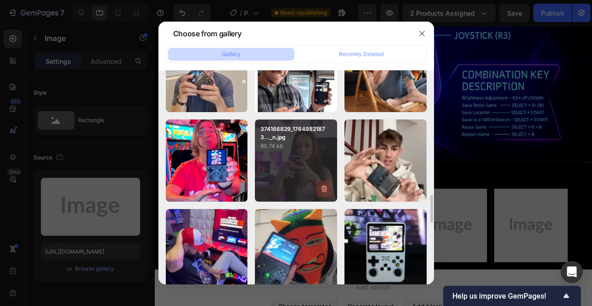
scroll to position [956, 0]
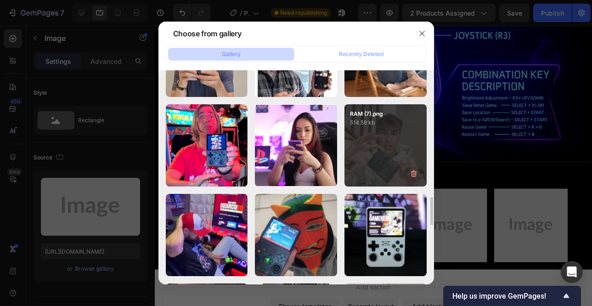
click at [375, 144] on div "RAM (7).png 514.59 kb" at bounding box center [385, 145] width 82 height 82
type input "https://cdn.shopify.com/s/files/1/0921/8726/3303/files/gempages_585272689090888…"
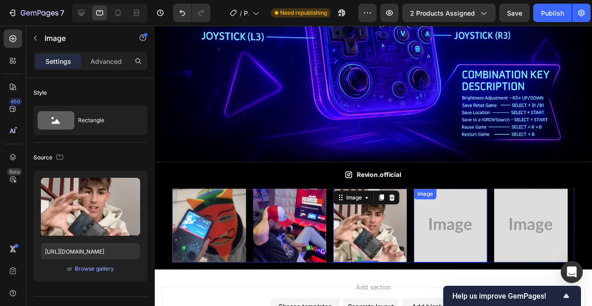
click at [444, 229] on img at bounding box center [462, 233] width 77 height 77
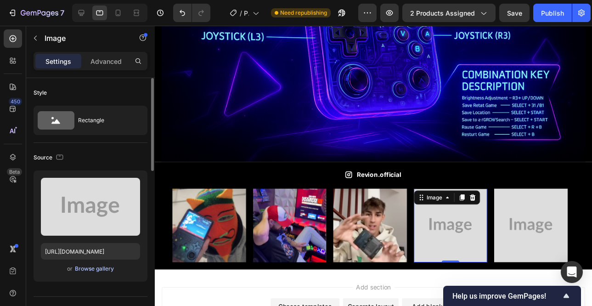
click at [98, 267] on div "Browse gallery" at bounding box center [94, 268] width 39 height 8
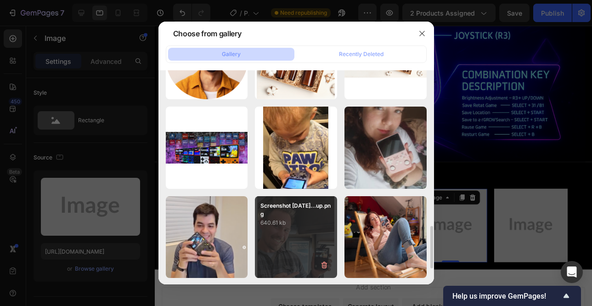
scroll to position [955, 0]
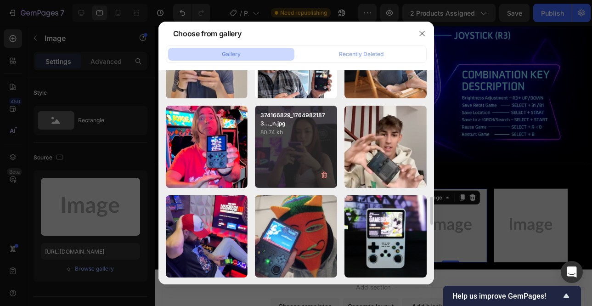
click at [301, 155] on div "374166829_17649821873..._n.jpg 80.74 kb" at bounding box center [296, 147] width 82 height 82
type input "https://cdn.shopify.com/s/files/1/0921/8726/3303/files/gempages_585272689090888…"
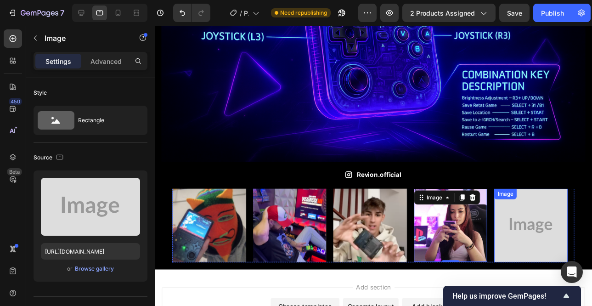
click at [547, 235] on img at bounding box center [546, 233] width 77 height 77
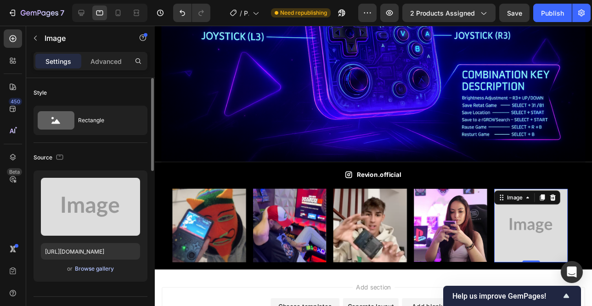
click at [86, 265] on div "Browse gallery" at bounding box center [94, 268] width 39 height 8
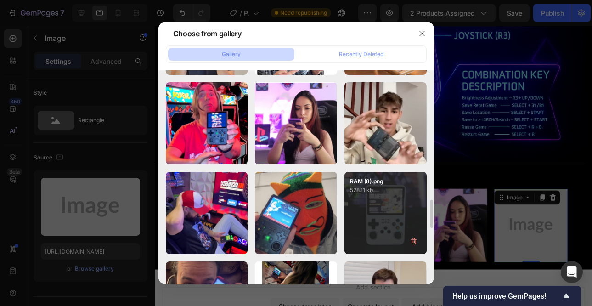
scroll to position [997, 0]
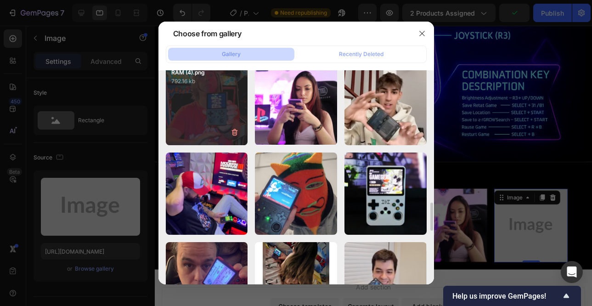
click at [218, 114] on div "RAM (4).png 792.16 kb" at bounding box center [207, 104] width 82 height 82
type input "https://cdn.shopify.com/s/files/1/0921/8726/3303/files/gempages_585272689090888…"
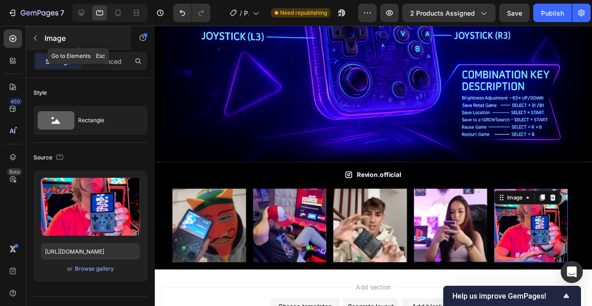
click at [36, 38] on icon "button" at bounding box center [35, 37] width 7 height 7
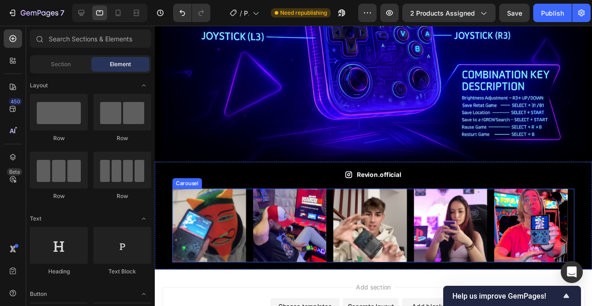
click at [255, 244] on div "Image Image Image Image Image Image Image Image Image Image" at bounding box center [382, 233] width 419 height 77
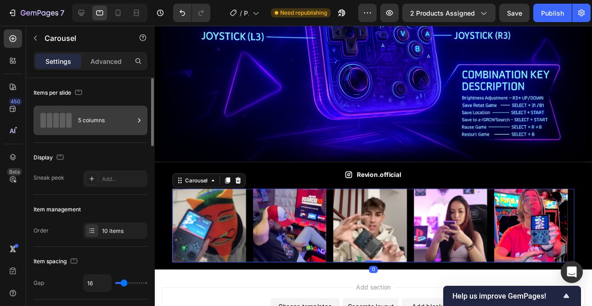
click at [89, 121] on div "5 columns" at bounding box center [106, 120] width 56 height 21
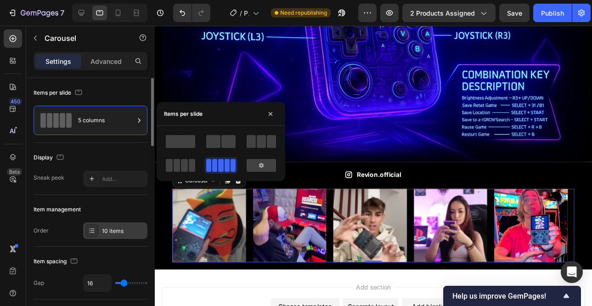
click at [111, 228] on div "10 items" at bounding box center [123, 231] width 43 height 8
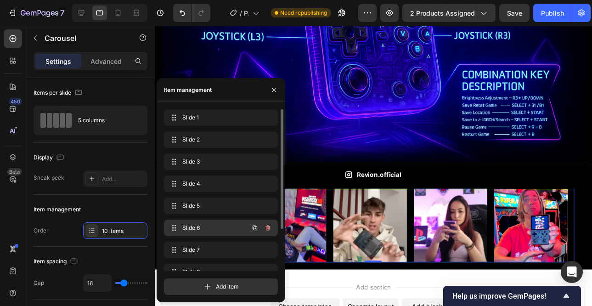
click at [210, 230] on span "Slide 6" at bounding box center [208, 227] width 52 height 8
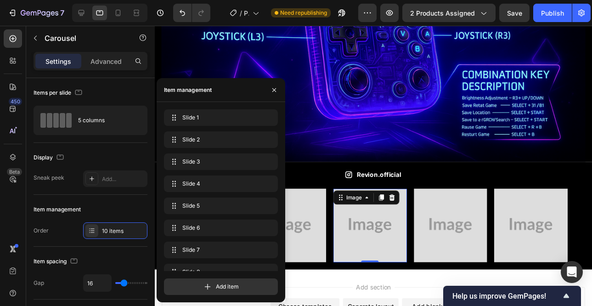
click at [370, 223] on img at bounding box center [379, 233] width 77 height 77
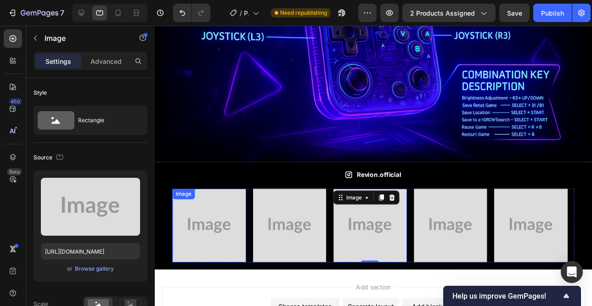
click at [224, 227] on img at bounding box center [211, 233] width 77 height 77
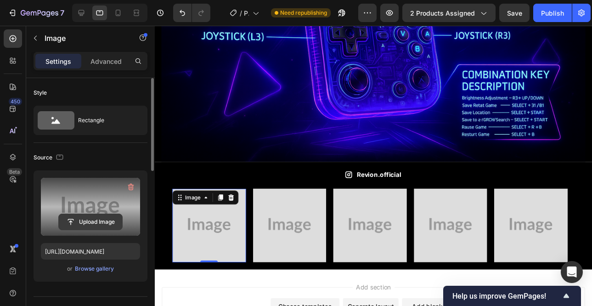
click at [106, 224] on input "file" at bounding box center [90, 222] width 63 height 16
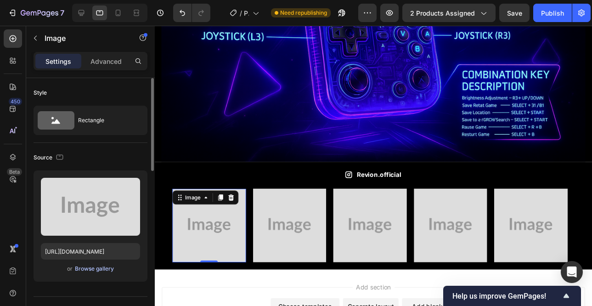
click at [102, 269] on div "Browse gallery" at bounding box center [94, 268] width 39 height 8
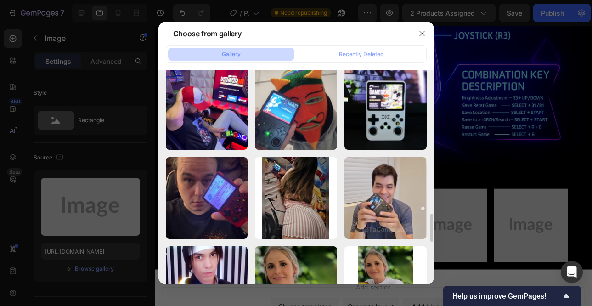
scroll to position [911, 0]
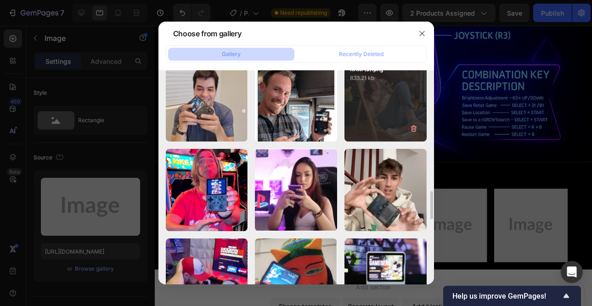
click at [376, 97] on div "RAM (6).png 833.21 kb" at bounding box center [385, 101] width 82 height 82
type input "https://cdn.shopify.com/s/files/1/0921/8726/3303/files/gempages_585272689090888…"
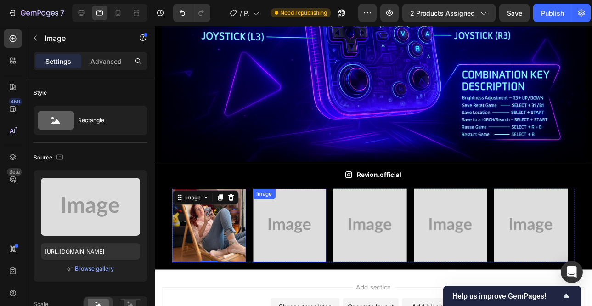
click at [286, 222] on img at bounding box center [295, 233] width 77 height 77
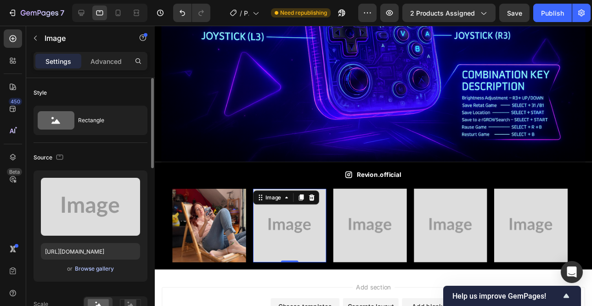
click at [93, 268] on div "Browse gallery" at bounding box center [94, 268] width 39 height 8
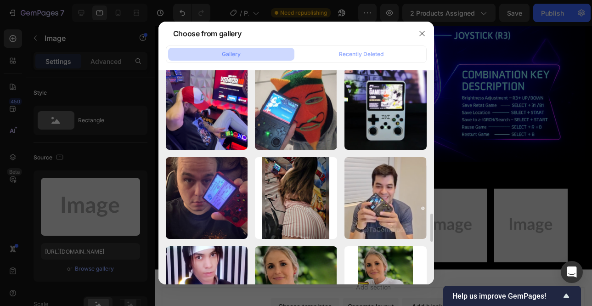
scroll to position [886, 0]
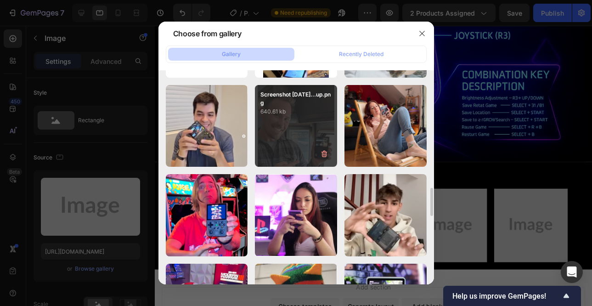
click at [303, 117] on div "Screenshot 2025-09-25...up.png 640.61 kb" at bounding box center [296, 126] width 82 height 82
type input "https://cdn.shopify.com/s/files/1/0921/8726/3303/files/gempages_585272689090888…"
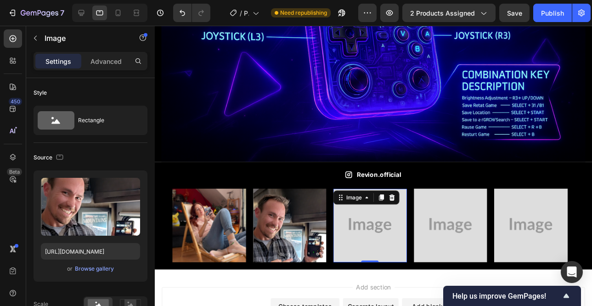
click at [372, 230] on img at bounding box center [379, 233] width 77 height 77
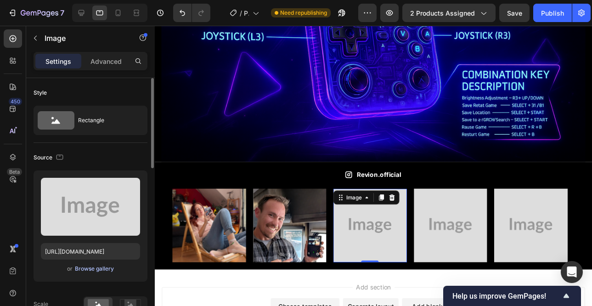
click at [96, 264] on div "Browse gallery" at bounding box center [94, 268] width 39 height 8
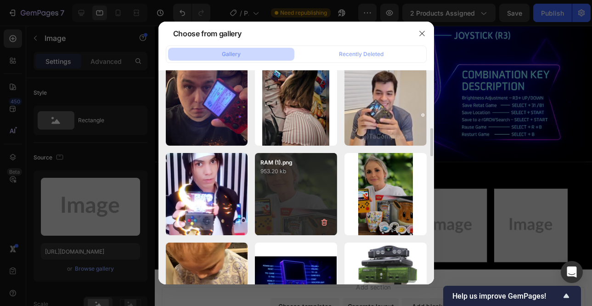
scroll to position [1089, 0]
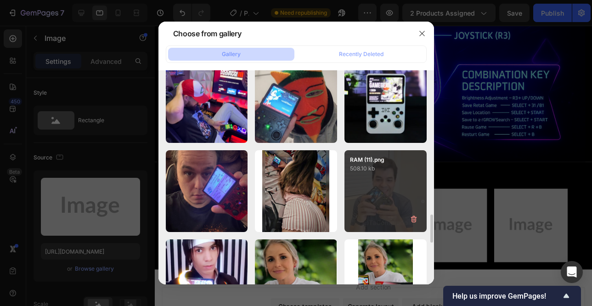
click at [382, 180] on div "RAM (11).png 508.10 kb" at bounding box center [385, 191] width 82 height 82
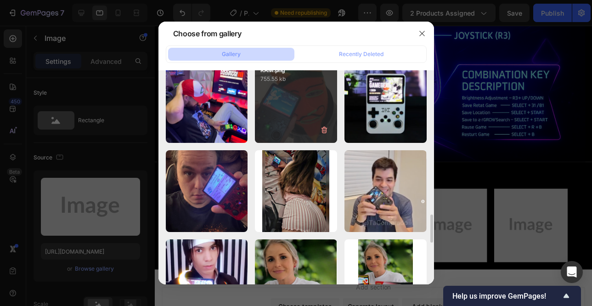
type input "https://cdn.shopify.com/s/files/1/0921/8726/3303/files/gempages_585272689090888…"
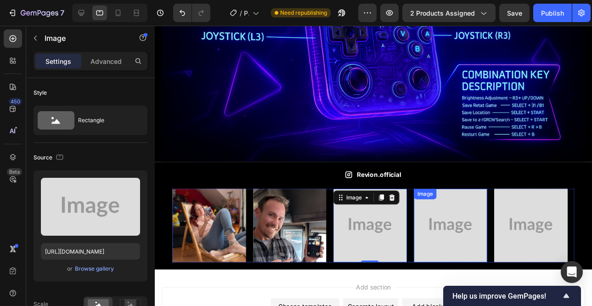
click at [467, 224] on img at bounding box center [462, 233] width 77 height 77
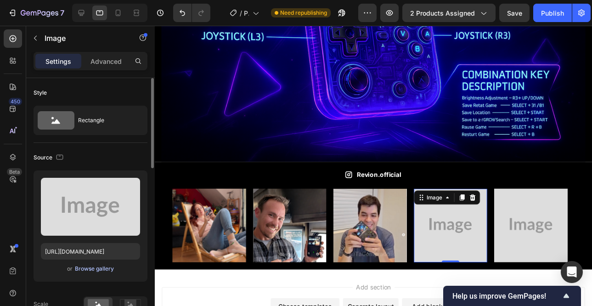
click at [86, 265] on div "Browse gallery" at bounding box center [94, 268] width 39 height 8
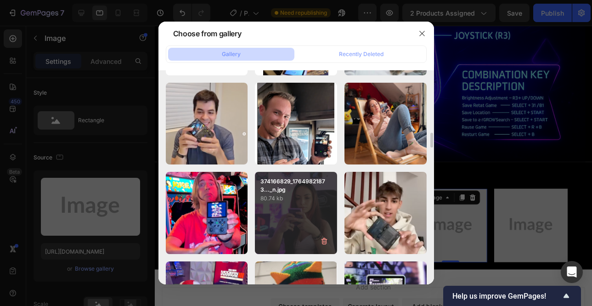
scroll to position [797, 0]
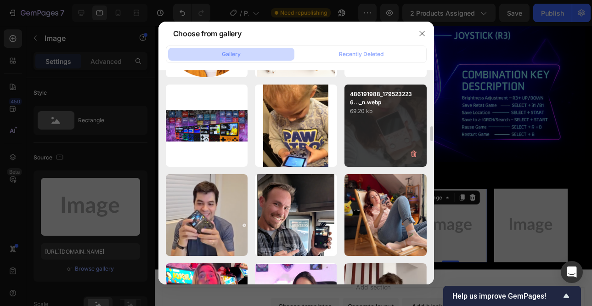
drag, startPoint x: 377, startPoint y: 141, endPoint x: 372, endPoint y: 146, distance: 6.8
click at [376, 142] on div "486191988_1795232236..._n.webp 69.20 kb" at bounding box center [385, 125] width 82 height 82
type input "https://cdn.shopify.com/s/files/1/0921/8726/3303/files/gempages_585272689090888…"
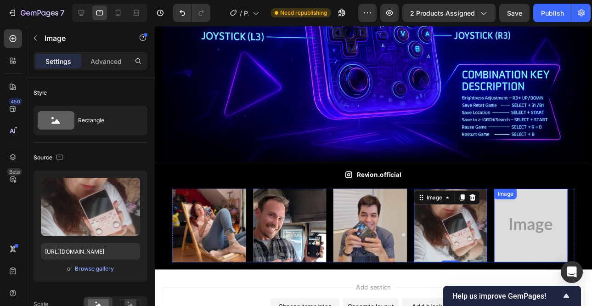
click at [555, 235] on img at bounding box center [546, 233] width 77 height 77
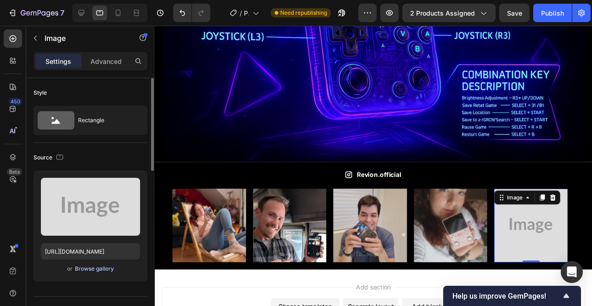
click at [105, 264] on div "Browse gallery" at bounding box center [94, 268] width 39 height 8
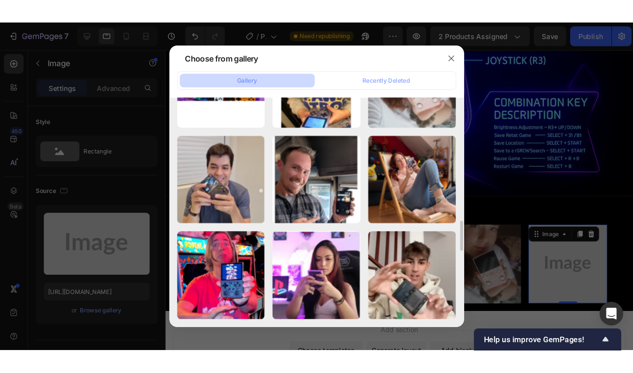
scroll to position [1046, 0]
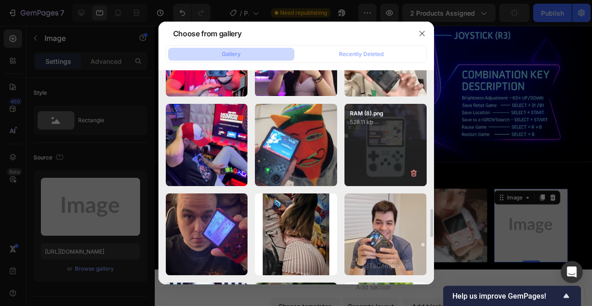
click at [400, 142] on div "RAM (8).png 528.11 kb" at bounding box center [385, 145] width 82 height 82
type input "https://cdn.shopify.com/s/files/1/0921/8726/3303/files/gempages_585272689090888…"
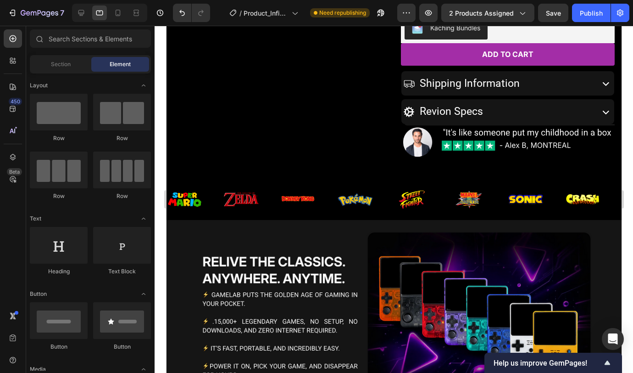
scroll to position [275, 0]
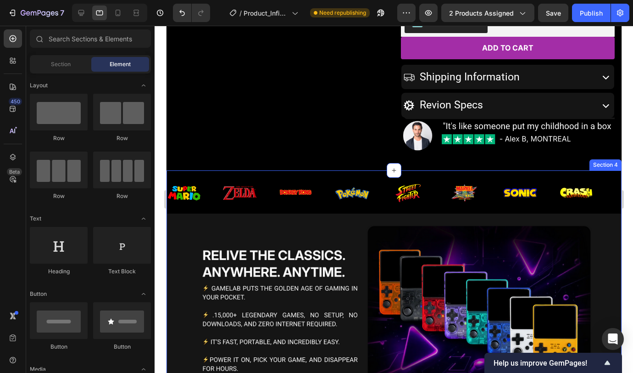
click at [550, 209] on div "Image Image Image Image Image Image Image Image Image Image Image Image Image I…" at bounding box center [393, 196] width 455 height 36
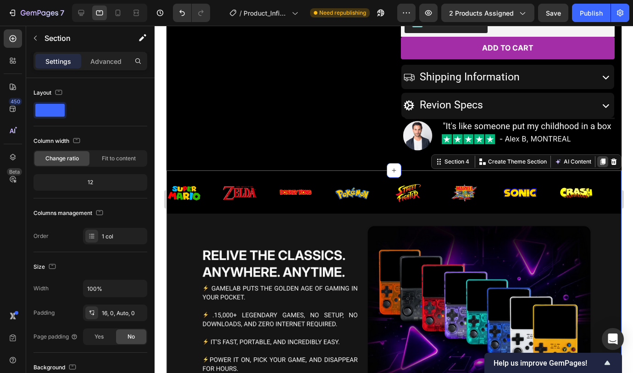
click at [600, 159] on icon at bounding box center [602, 161] width 5 height 6
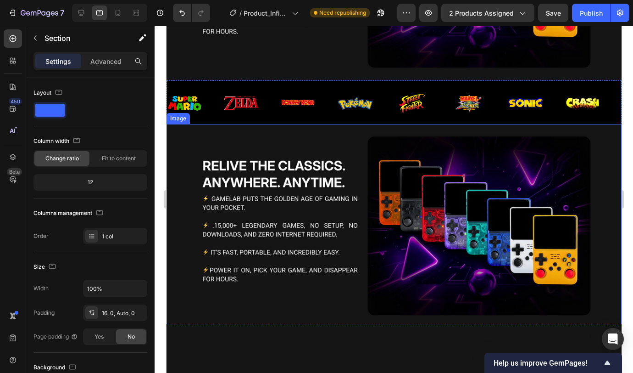
scroll to position [630, 0]
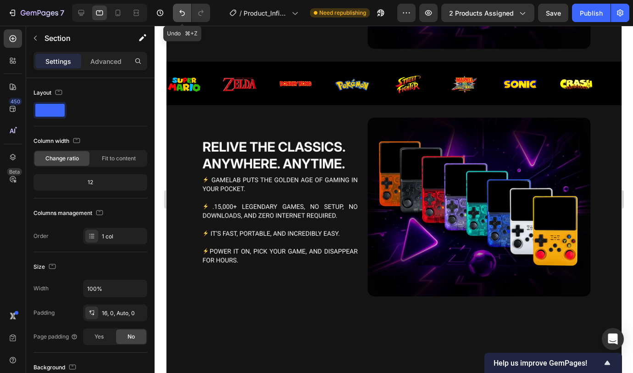
click at [183, 16] on icon "Undo/Redo" at bounding box center [182, 12] width 9 height 9
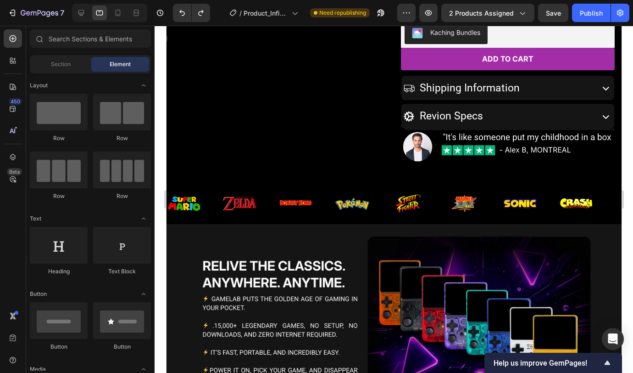
scroll to position [266, 0]
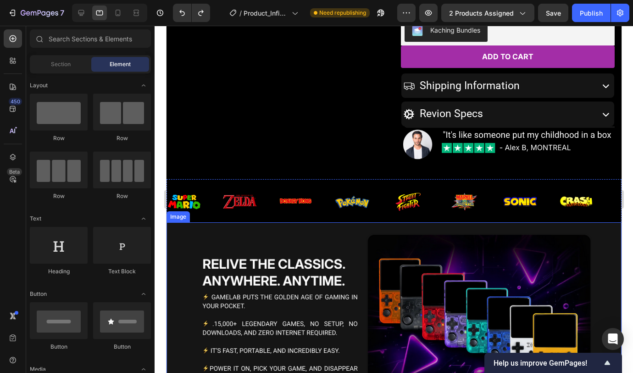
click at [535, 223] on img at bounding box center [393, 324] width 455 height 204
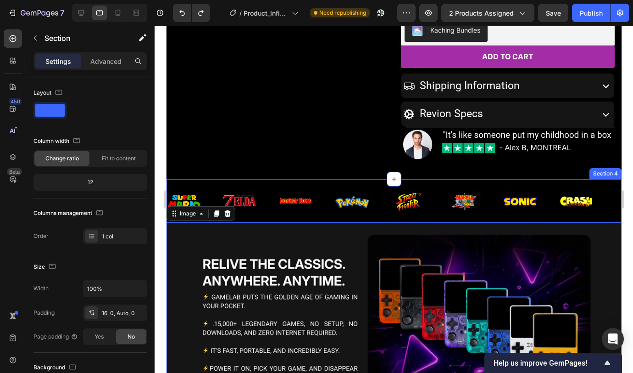
click at [532, 181] on div "Image Image Image Image Image Image Image Image Image Image Image Image Image I…" at bounding box center [393, 302] width 455 height 247
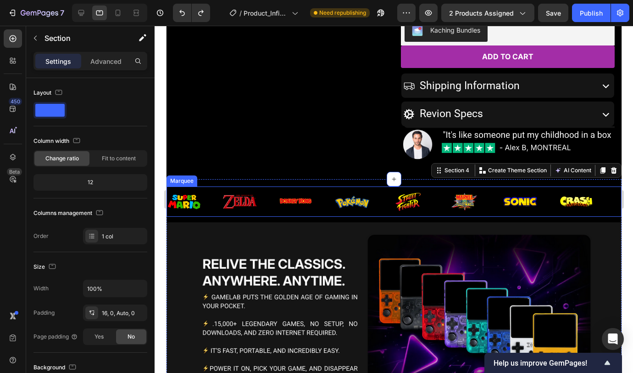
click at [542, 200] on div "Image" at bounding box center [531, 201] width 56 height 19
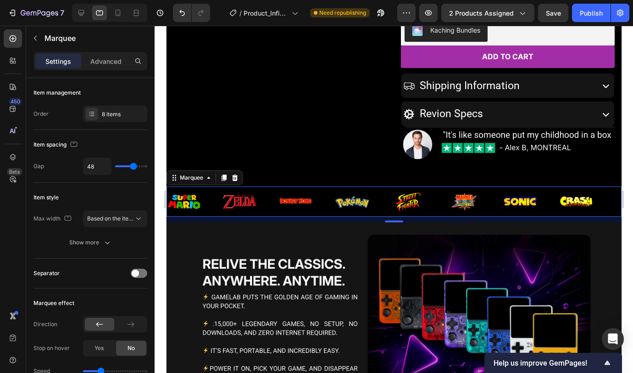
click at [226, 179] on icon at bounding box center [223, 177] width 7 height 7
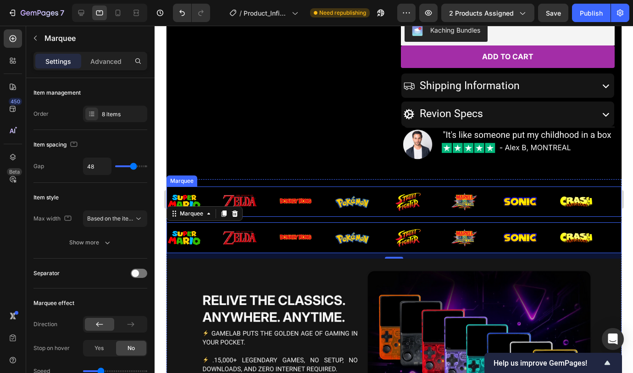
click at [323, 193] on div "Image" at bounding box center [307, 201] width 56 height 19
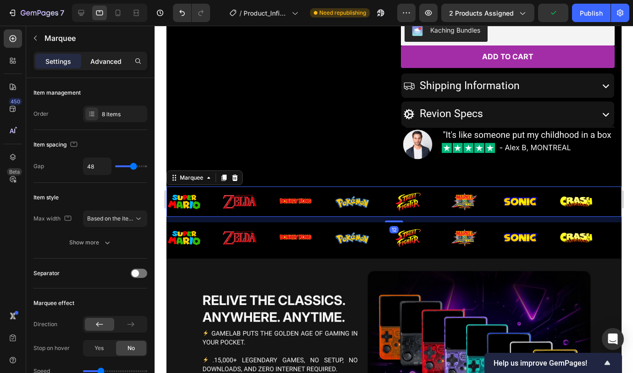
click at [101, 57] on p "Advanced" at bounding box center [105, 61] width 31 height 10
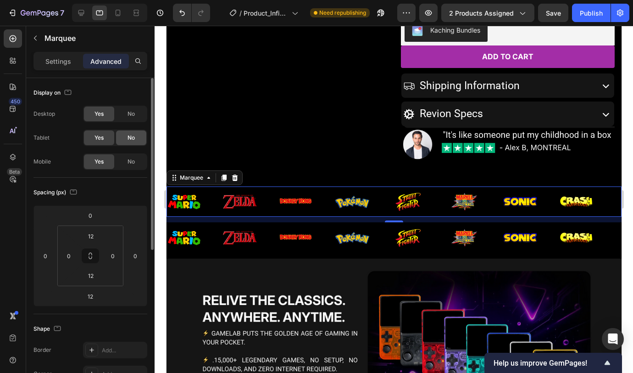
click at [130, 134] on span "No" at bounding box center [131, 138] width 7 height 8
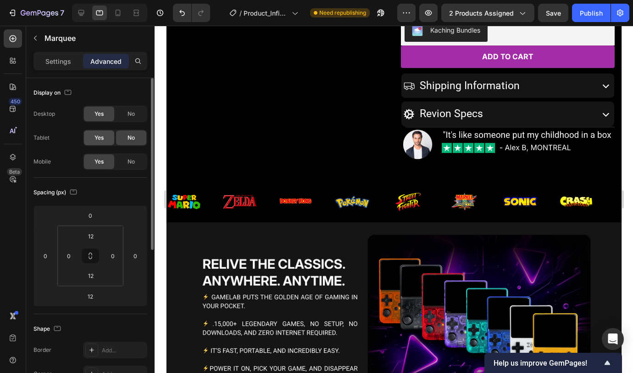
click at [97, 134] on span "Yes" at bounding box center [99, 138] width 9 height 8
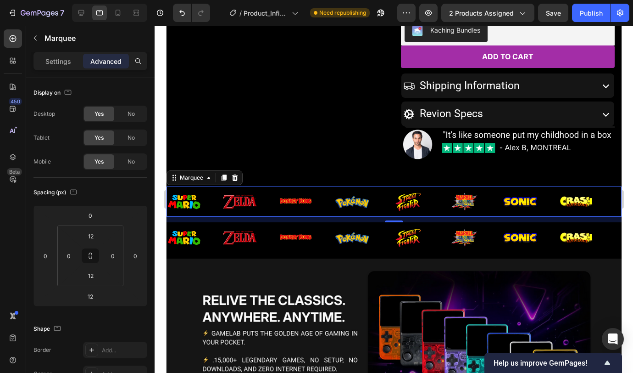
click at [279, 219] on div "12" at bounding box center [393, 220] width 455 height 6
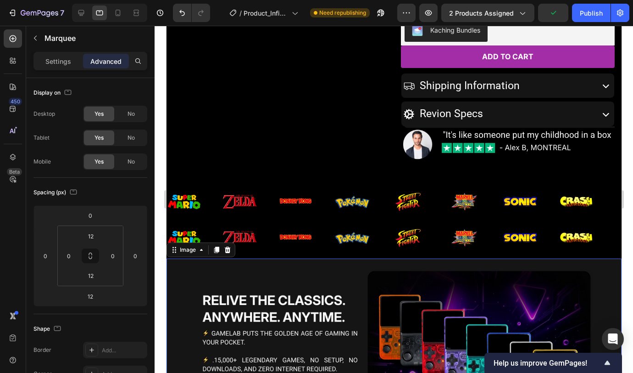
click at [269, 258] on img at bounding box center [393, 360] width 455 height 204
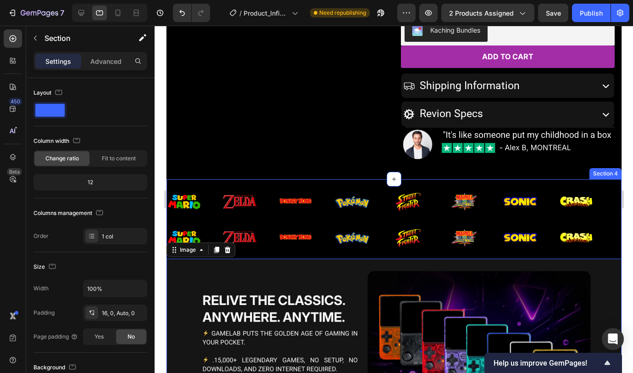
click at [264, 183] on div "Image Image Image Image Image Image Image Image Image Image Image Image Image I…" at bounding box center [393, 320] width 455 height 283
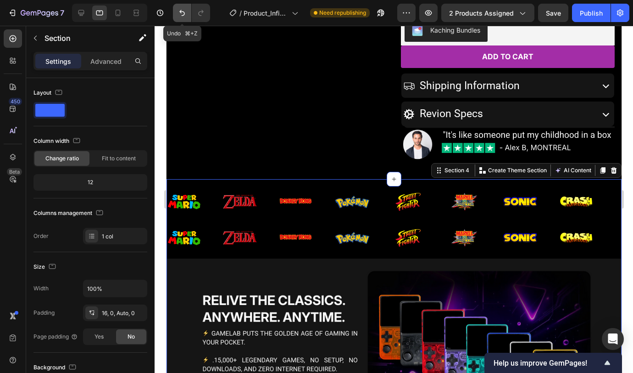
click at [182, 13] on icon "Undo/Redo" at bounding box center [182, 12] width 9 height 9
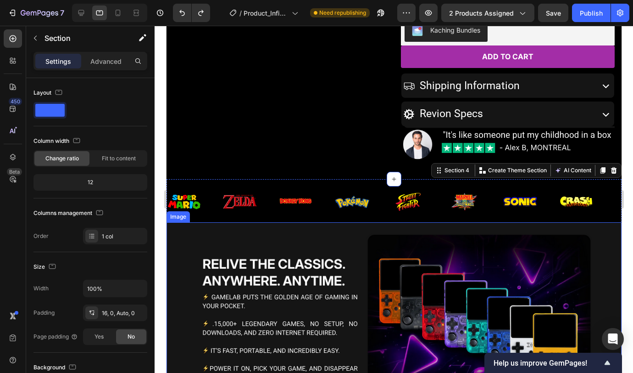
click at [323, 233] on img at bounding box center [393, 324] width 455 height 204
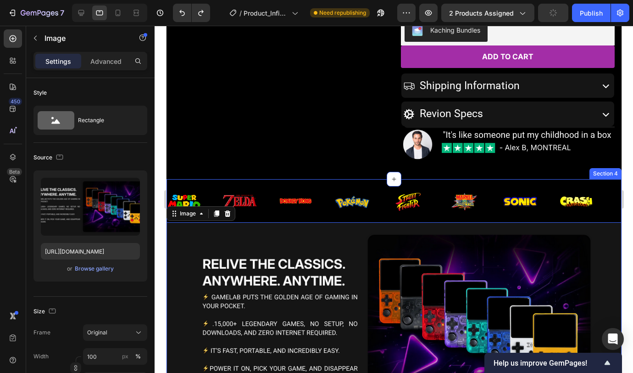
click at [322, 217] on div "Image Image Image Image Image Image Image Image Image Image Image Image Image I…" at bounding box center [393, 204] width 455 height 36
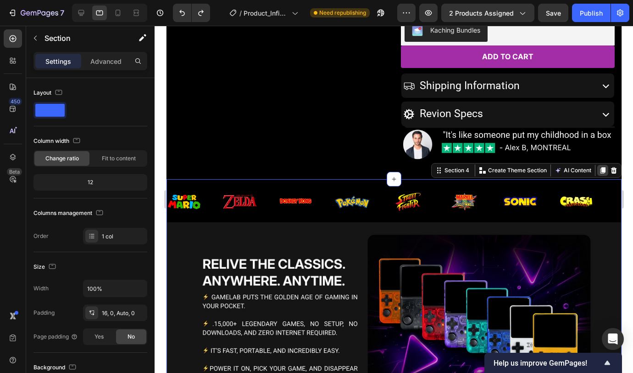
click at [600, 170] on icon at bounding box center [602, 170] width 5 height 6
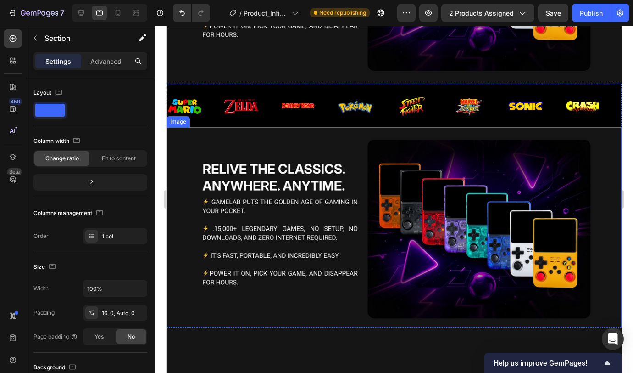
scroll to position [630, 0]
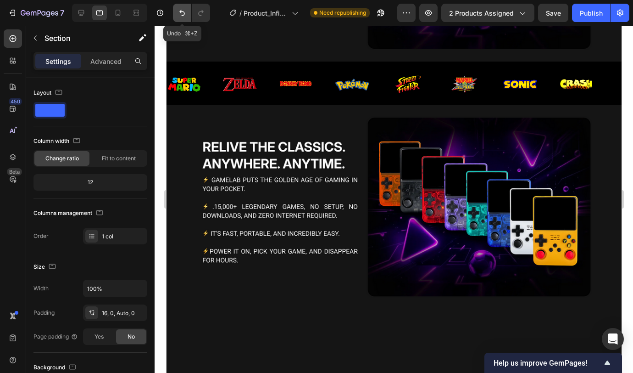
click at [182, 8] on icon "Undo/Redo" at bounding box center [182, 12] width 9 height 9
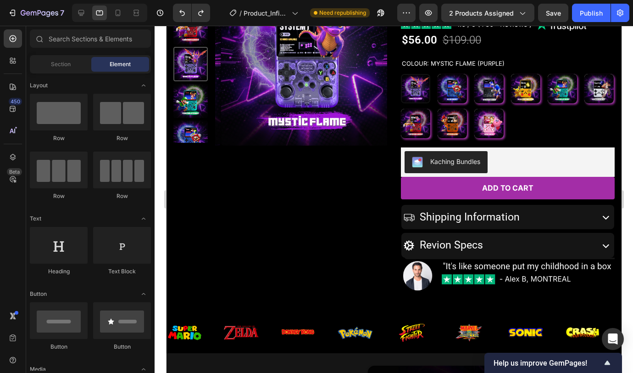
scroll to position [0, 0]
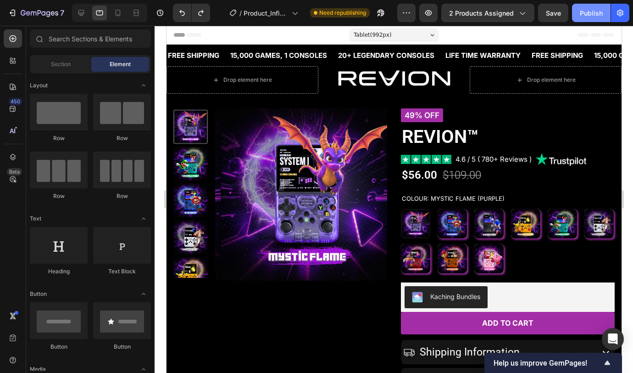
click at [587, 10] on div "Publish" at bounding box center [591, 13] width 23 height 10
click at [85, 14] on icon at bounding box center [81, 12] width 9 height 9
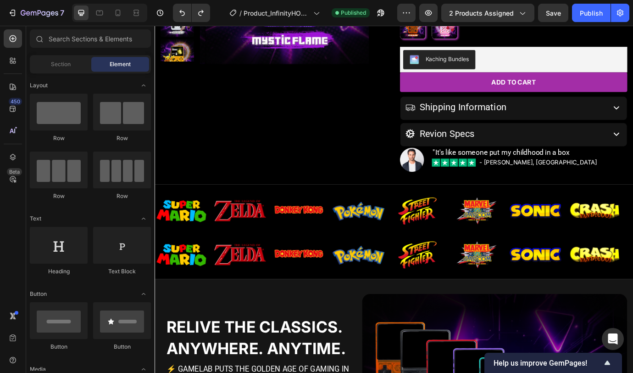
scroll to position [268, 0]
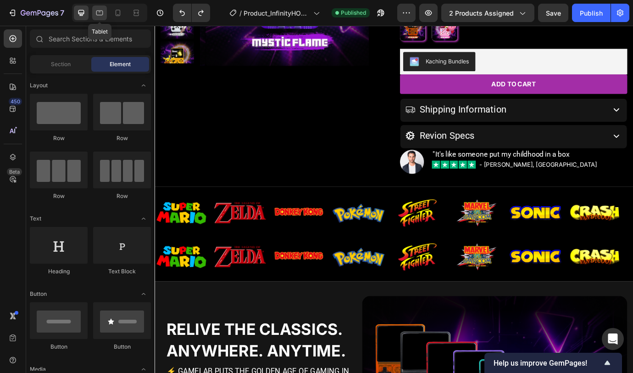
click at [101, 11] on icon at bounding box center [99, 13] width 7 height 5
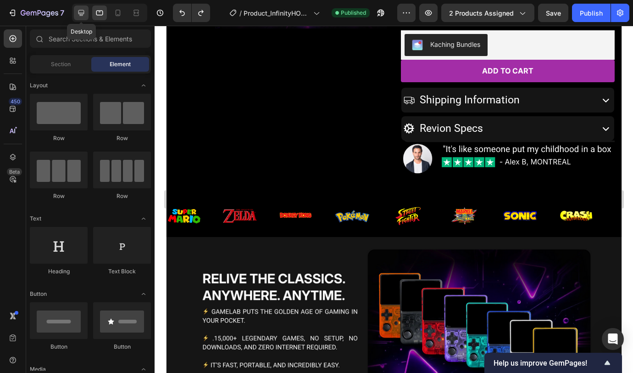
click at [82, 12] on icon at bounding box center [81, 12] width 9 height 9
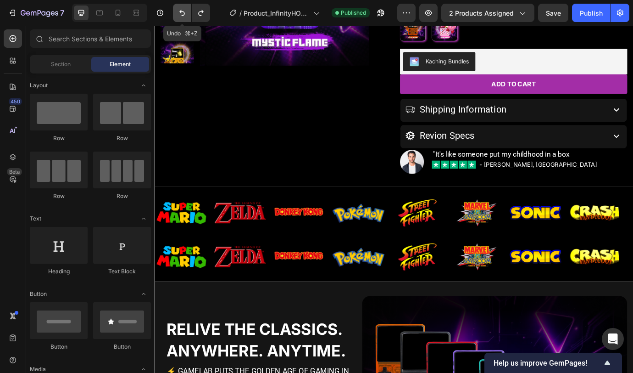
click at [181, 9] on icon "Undo/Redo" at bounding box center [182, 12] width 9 height 9
click at [184, 14] on icon "Undo/Redo" at bounding box center [182, 13] width 6 height 6
click at [101, 13] on icon at bounding box center [99, 12] width 9 height 9
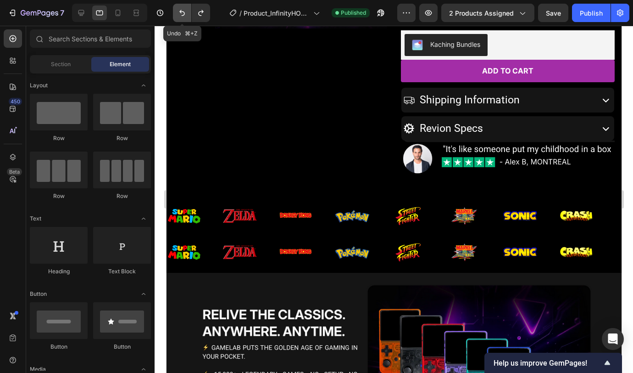
click at [188, 14] on button "Undo/Redo" at bounding box center [182, 13] width 18 height 18
click at [181, 13] on icon "Undo/Redo" at bounding box center [182, 12] width 9 height 9
click at [179, 14] on icon "Undo/Redo" at bounding box center [182, 12] width 9 height 9
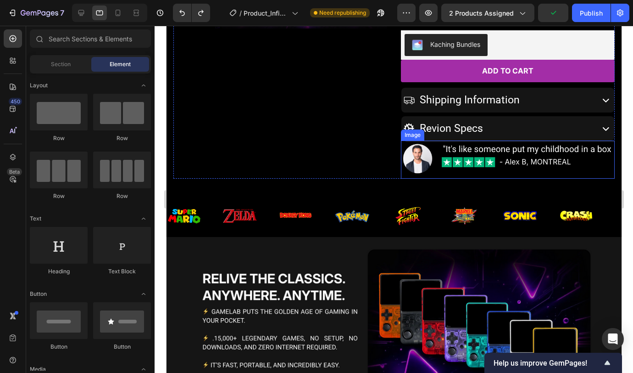
click at [585, 167] on img at bounding box center [508, 159] width 214 height 38
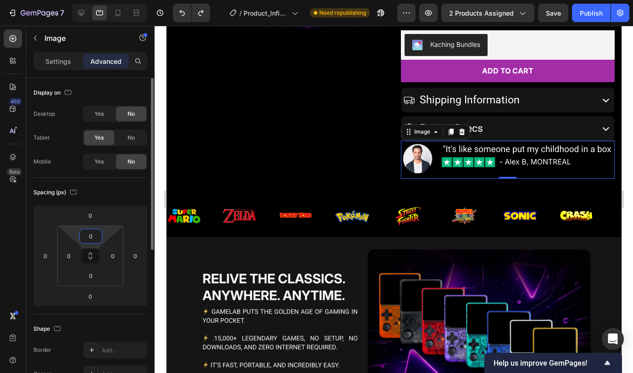
click at [90, 236] on input "0" at bounding box center [91, 236] width 18 height 14
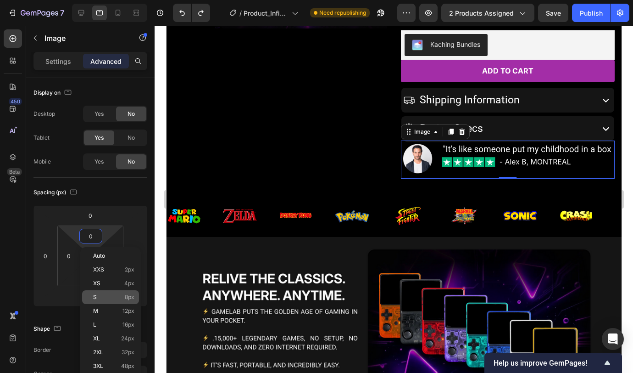
click at [114, 297] on p "S 8px" at bounding box center [113, 297] width 41 height 6
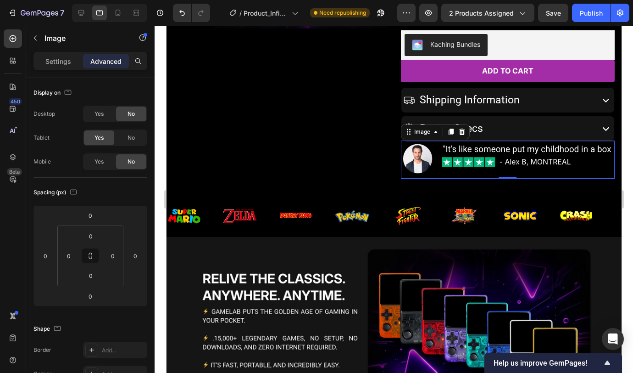
type input "8"
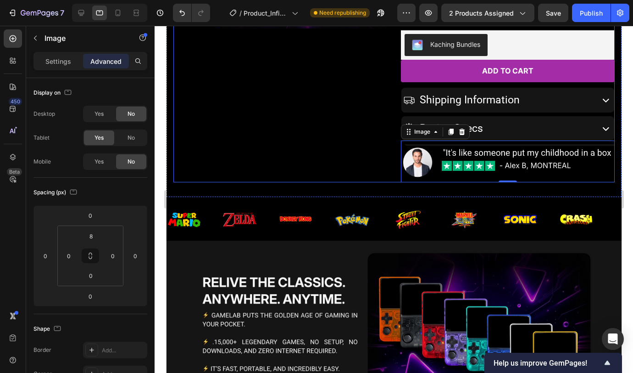
click at [317, 170] on div "Product Images" at bounding box center [280, 19] width 214 height 326
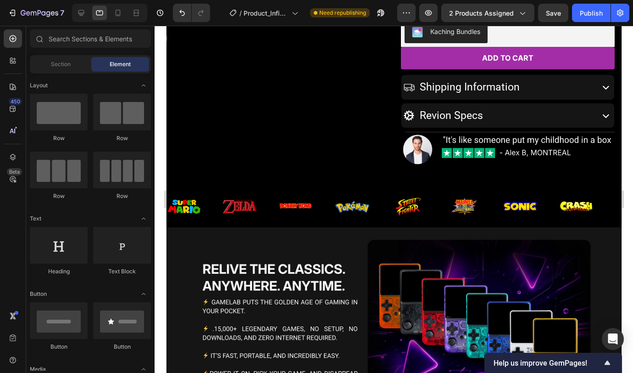
scroll to position [278, 0]
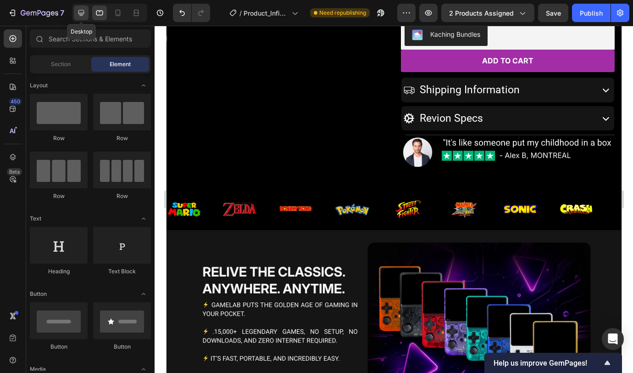
click at [83, 12] on icon at bounding box center [81, 12] width 9 height 9
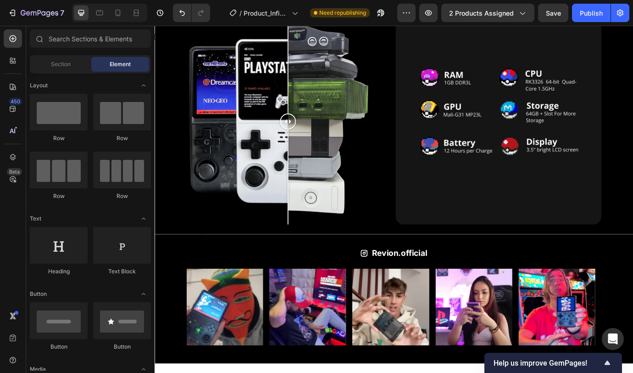
scroll to position [1045, 0]
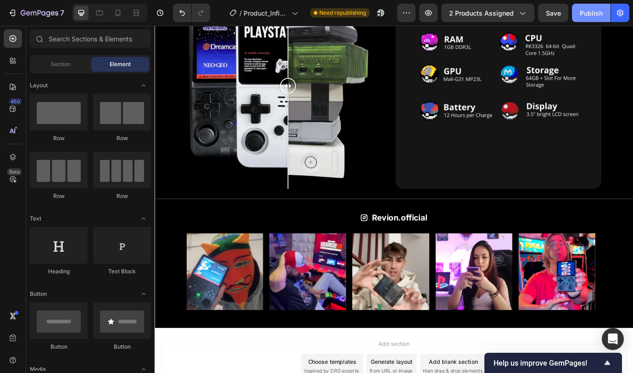
click at [596, 10] on div "Publish" at bounding box center [591, 13] width 23 height 10
click at [99, 17] on icon at bounding box center [99, 12] width 9 height 9
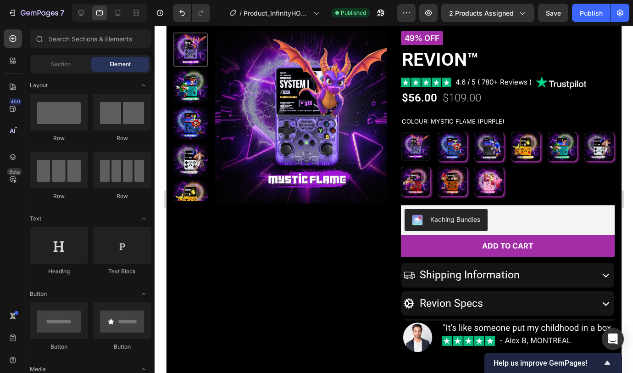
scroll to position [92, 0]
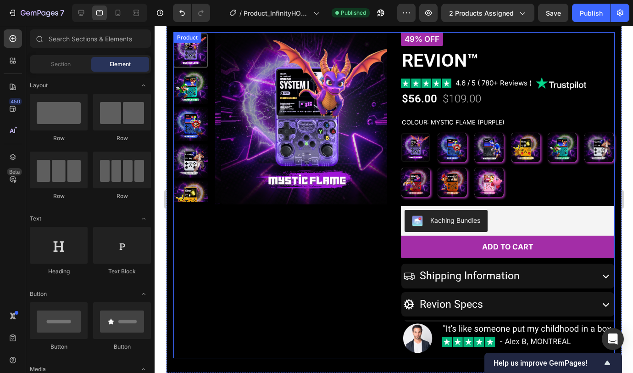
click at [379, 217] on div "Product Images" at bounding box center [280, 195] width 214 height 326
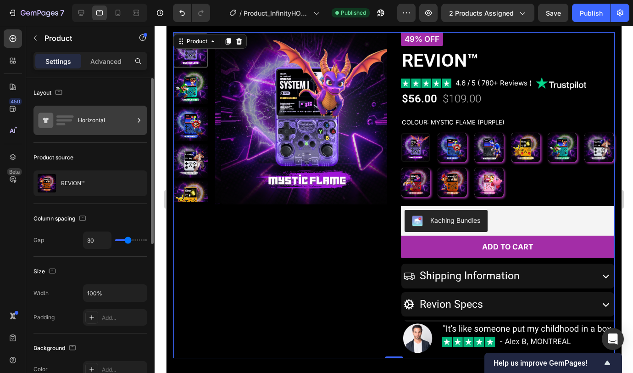
click at [89, 126] on div "Horizontal" at bounding box center [106, 120] width 56 height 21
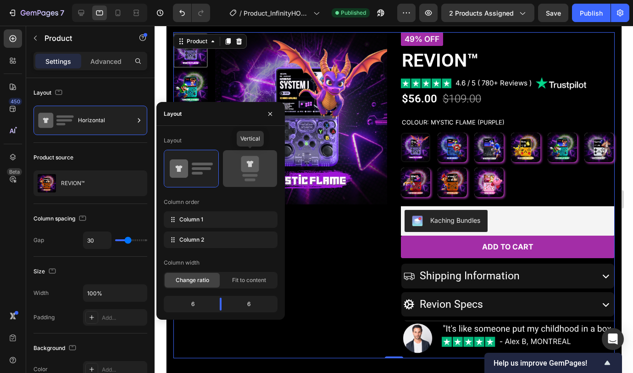
click at [246, 167] on icon at bounding box center [250, 164] width 18 height 16
type input "0"
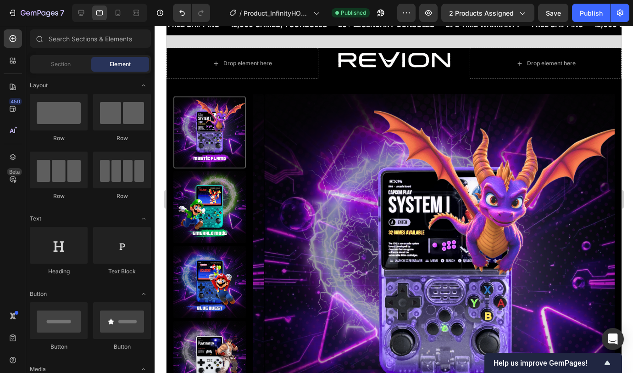
scroll to position [0, 0]
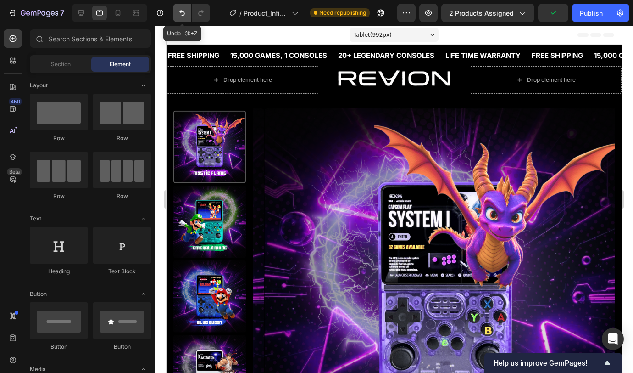
click at [180, 14] on icon "Undo/Redo" at bounding box center [182, 12] width 9 height 9
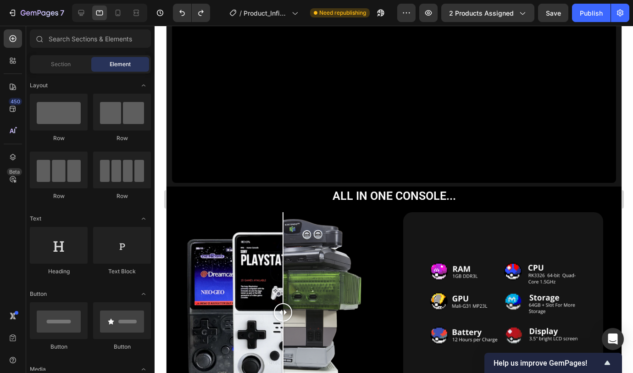
scroll to position [817, 0]
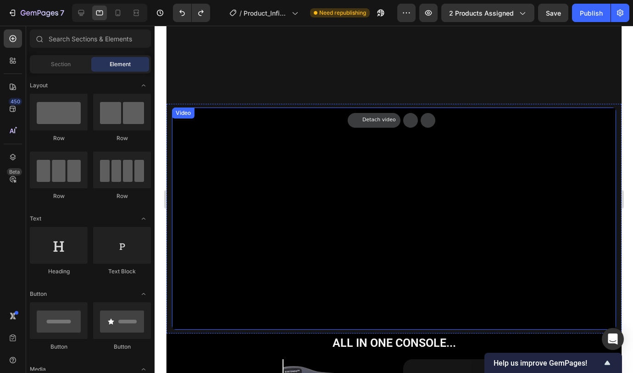
click at [461, 157] on video at bounding box center [394, 218] width 444 height 222
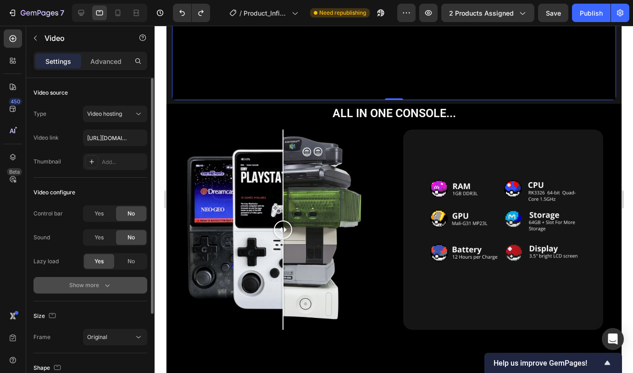
click at [112, 279] on button "Show more" at bounding box center [91, 285] width 114 height 17
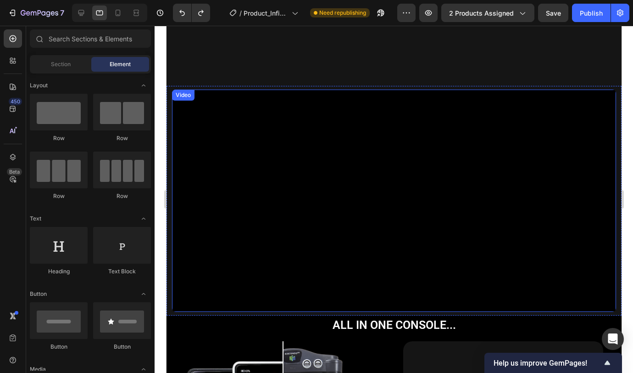
scroll to position [800, 0]
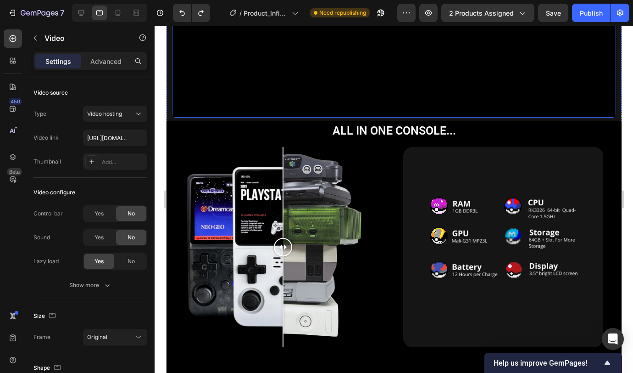
click at [493, 40] on video at bounding box center [394, 6] width 444 height 222
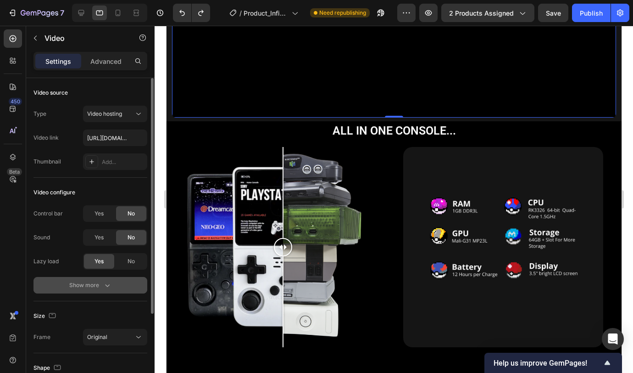
click at [112, 285] on button "Show more" at bounding box center [91, 285] width 114 height 17
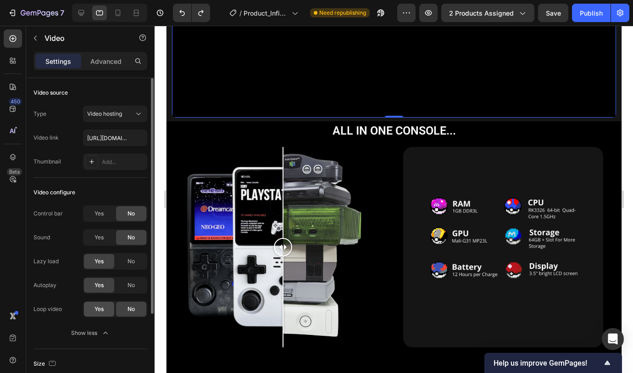
click at [106, 308] on div "Yes" at bounding box center [99, 309] width 30 height 15
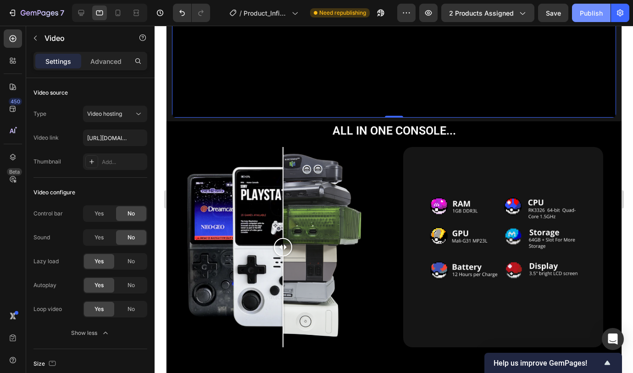
click at [591, 13] on div "Publish" at bounding box center [591, 13] width 23 height 10
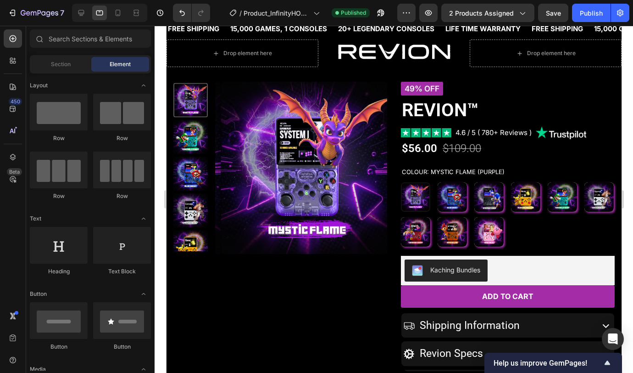
scroll to position [0, 0]
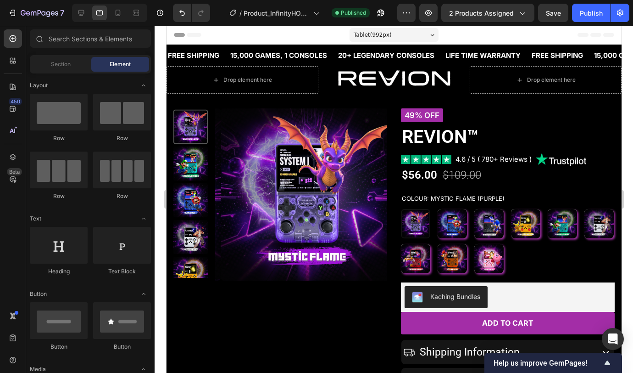
click at [405, 35] on div "Tablet ( 992 px)" at bounding box center [393, 35] width 89 height 14
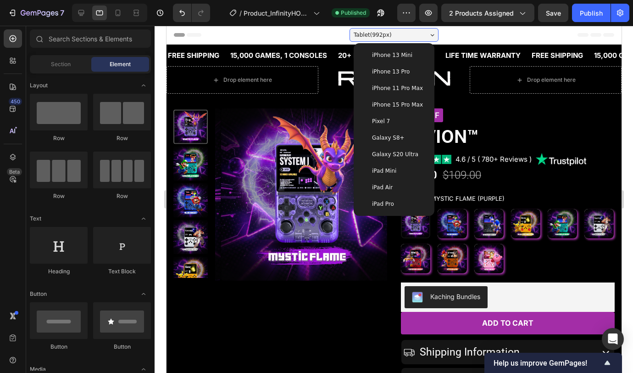
click at [391, 186] on div "iPad Air" at bounding box center [394, 187] width 66 height 9
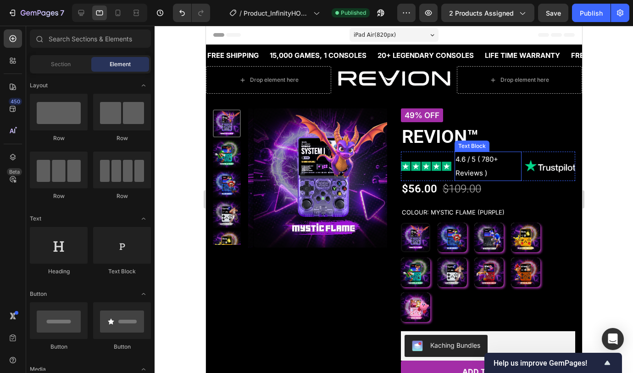
click at [492, 165] on p "4.6 / 5 ( 780+ Reviews )" at bounding box center [487, 166] width 65 height 28
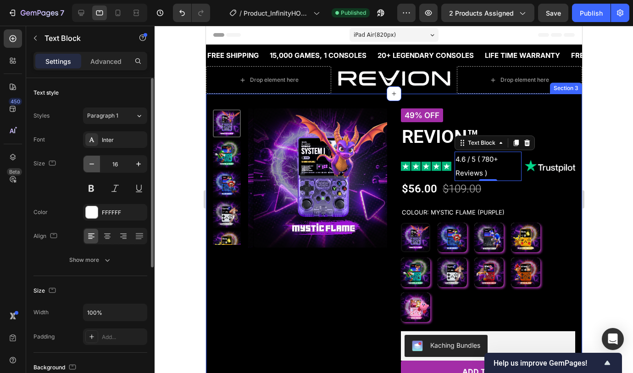
click at [95, 166] on icon "button" at bounding box center [91, 163] width 9 height 9
type input "15"
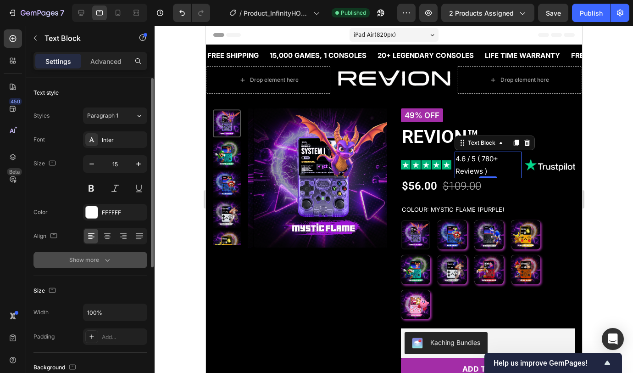
click at [100, 267] on button "Show more" at bounding box center [91, 259] width 114 height 17
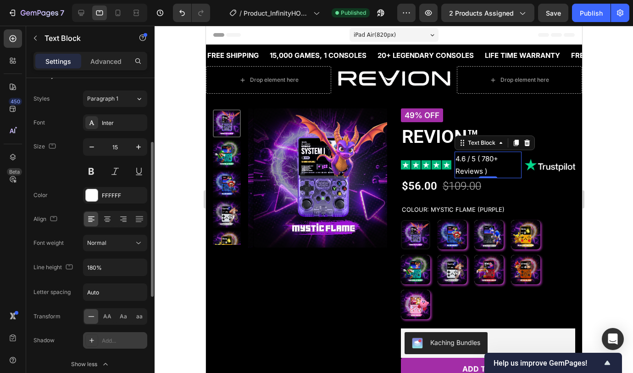
scroll to position [55, 0]
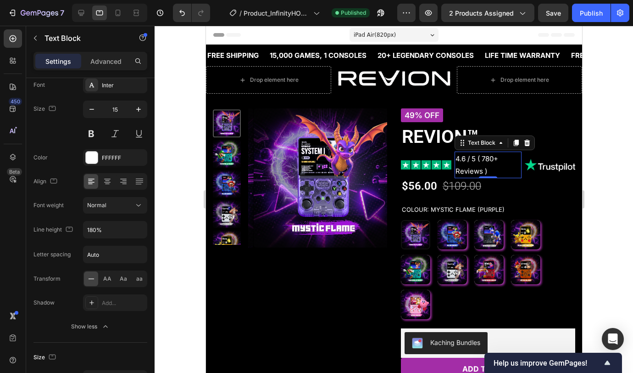
click at [485, 168] on p "4.6 / 5 ( 780+ Reviews )" at bounding box center [487, 164] width 65 height 25
click at [486, 169] on p "4.6 / 5 ( 780+ Reviews )" at bounding box center [487, 164] width 65 height 25
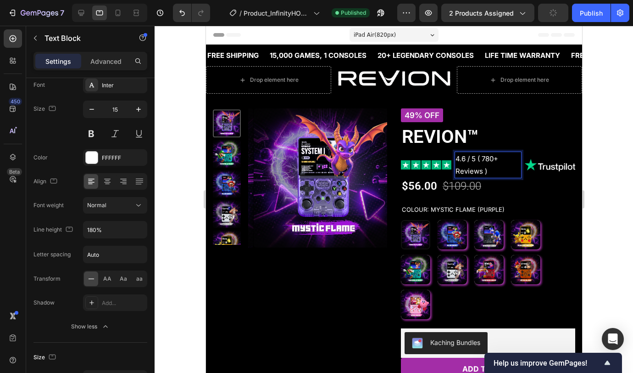
click at [486, 169] on p "4.6 / 5 ( 780+ Reviews )" at bounding box center [487, 164] width 65 height 25
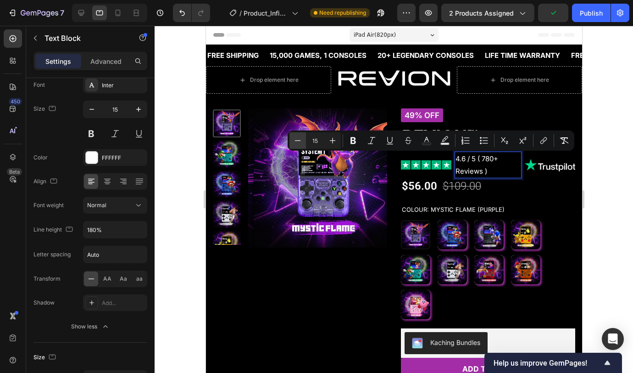
click at [301, 141] on icon "Editor contextual toolbar" at bounding box center [297, 140] width 9 height 9
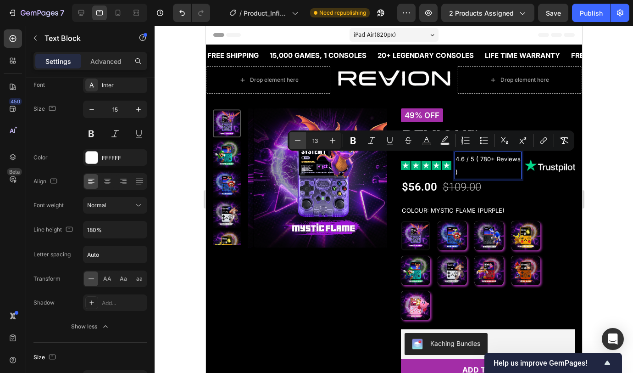
click at [301, 141] on icon "Editor contextual toolbar" at bounding box center [297, 140] width 9 height 9
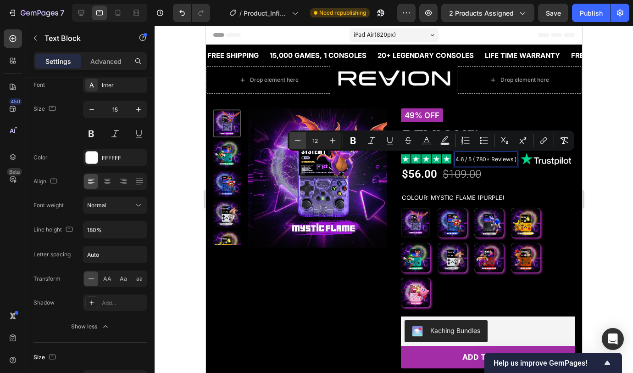
click at [301, 141] on icon "Editor contextual toolbar" at bounding box center [297, 140] width 9 height 9
type input "11"
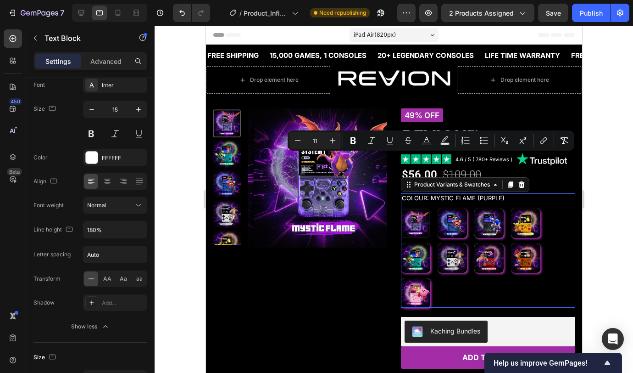
click at [559, 206] on div "Colour: Mystic Flame (Purple) Mystic Flame (Purple) Mystic Flame (Purple) Blue …" at bounding box center [488, 250] width 174 height 114
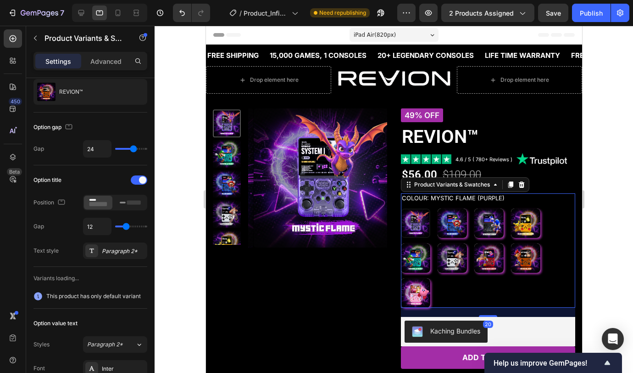
scroll to position [0, 0]
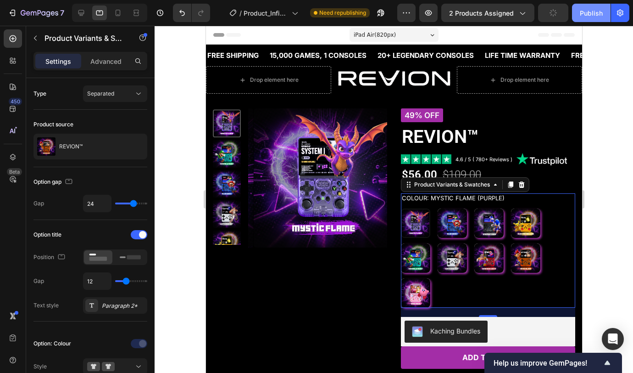
click at [591, 17] on div "Publish" at bounding box center [591, 13] width 23 height 10
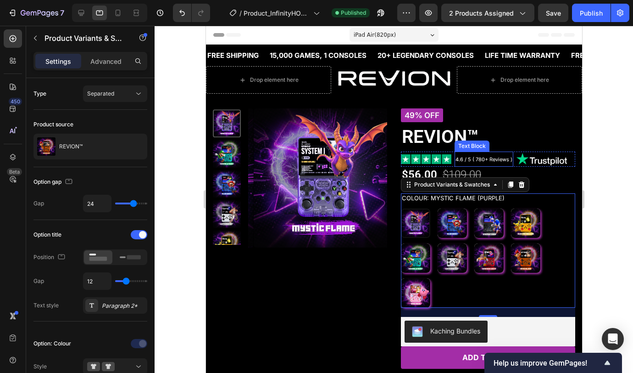
click at [500, 161] on span "4.6 / 5 ( 780+ Reviews )" at bounding box center [483, 159] width 57 height 6
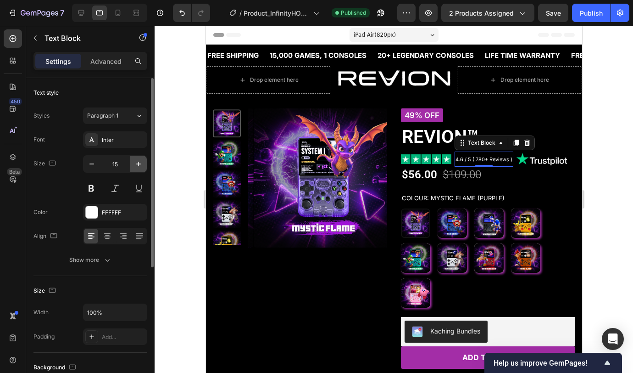
click at [140, 162] on icon "button" at bounding box center [138, 163] width 9 height 9
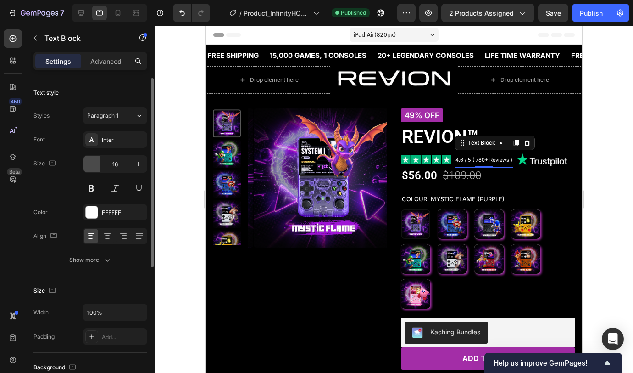
click at [99, 162] on button "button" at bounding box center [92, 164] width 17 height 17
type input "15"
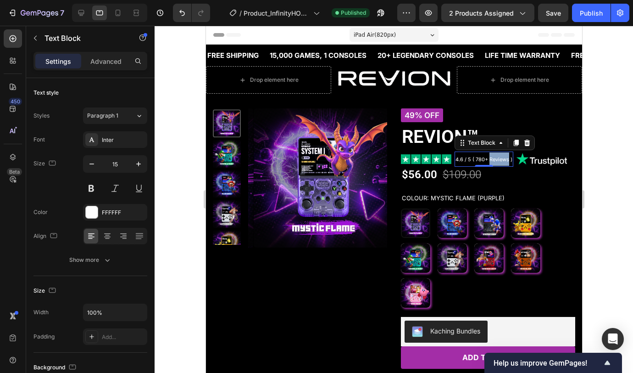
click at [493, 161] on span "4.6 / 5 ( 780+ Reviews )" at bounding box center [483, 159] width 57 height 6
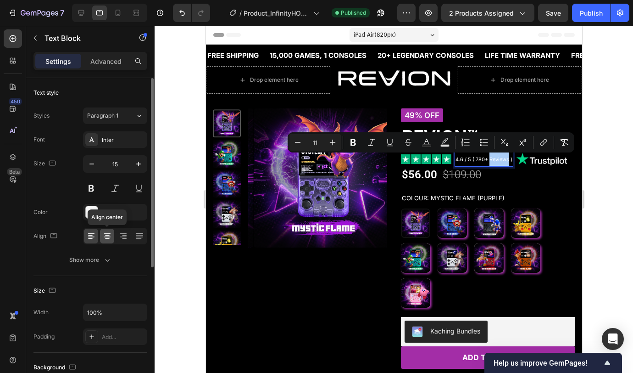
click at [103, 236] on icon at bounding box center [107, 235] width 9 height 9
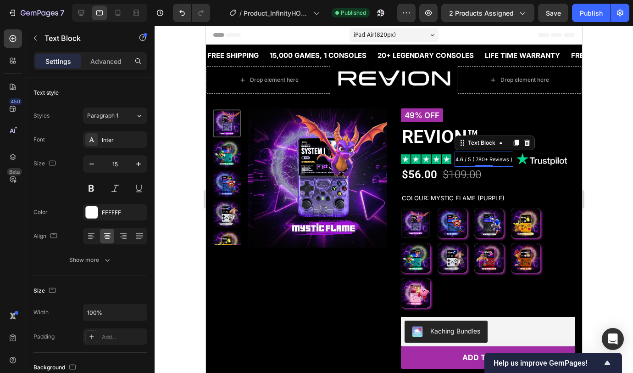
click at [491, 160] on span "4.6 / 5 ( 780+ Reviews )" at bounding box center [483, 159] width 57 height 6
click at [492, 160] on span "4.6 / 5 ( 780+ Reviews )" at bounding box center [483, 159] width 57 height 6
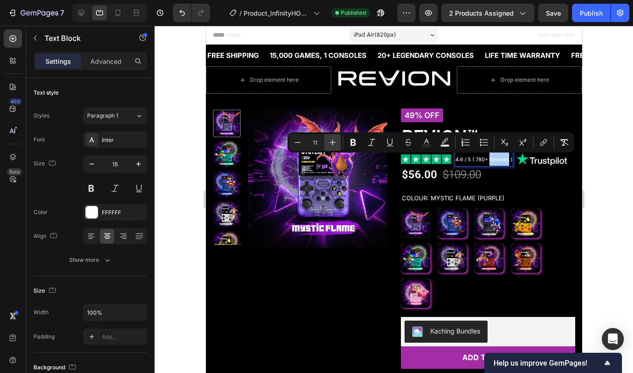
click at [336, 142] on icon "Editor contextual toolbar" at bounding box center [332, 142] width 9 height 9
type input "12"
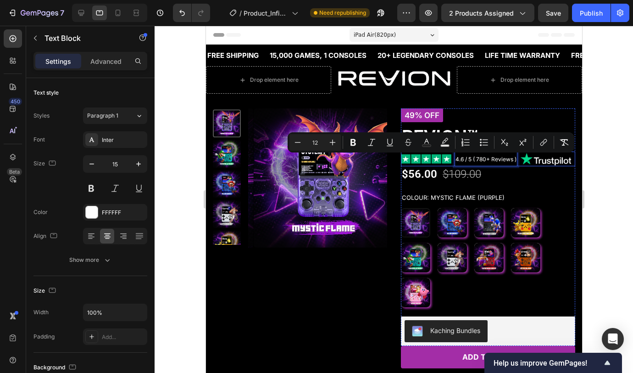
click at [441, 166] on div "Image" at bounding box center [426, 158] width 50 height 15
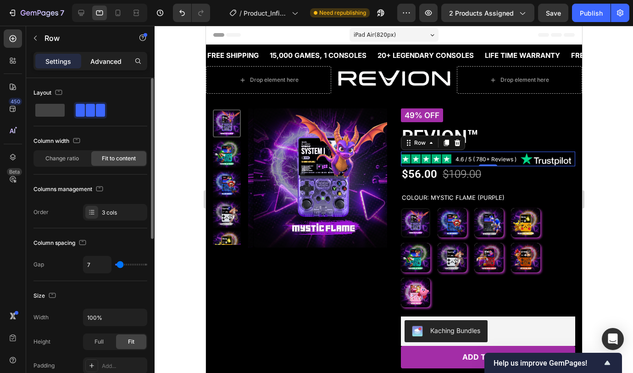
click at [107, 60] on p "Advanced" at bounding box center [105, 61] width 31 height 10
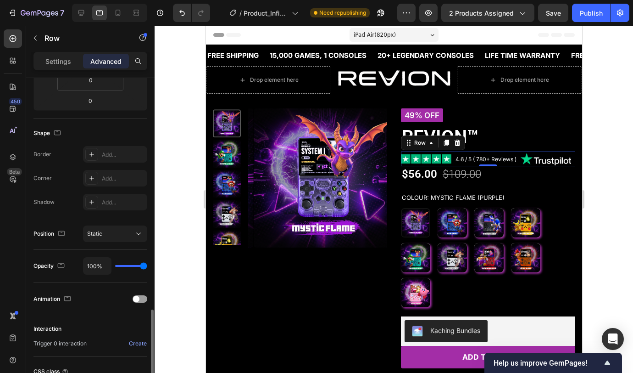
scroll to position [278, 0]
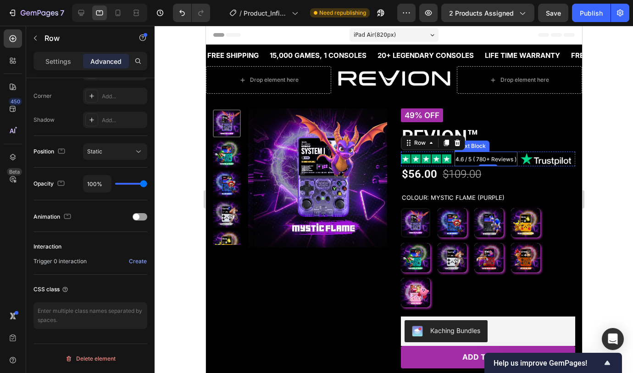
click at [455, 164] on p "4.6 / 5 ( 780+ Reviews )" at bounding box center [485, 158] width 61 height 13
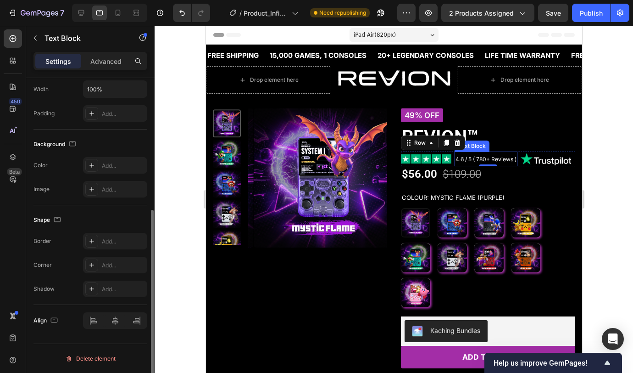
scroll to position [0, 0]
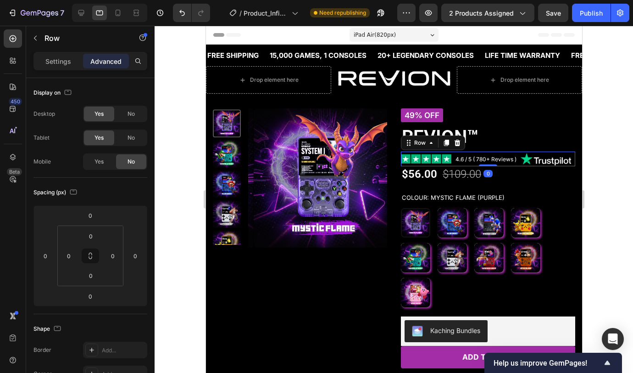
click at [441, 158] on div "Image" at bounding box center [426, 158] width 50 height 15
click at [61, 62] on p "Settings" at bounding box center [58, 61] width 26 height 10
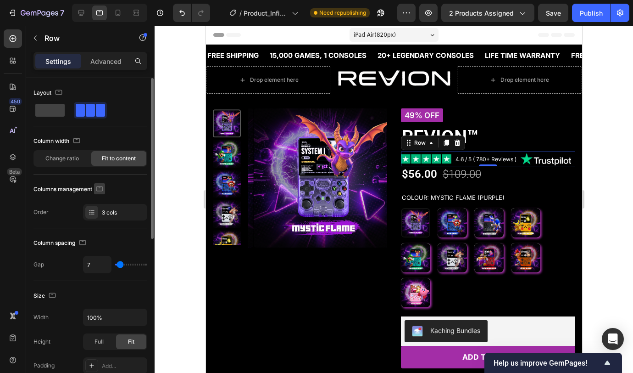
scroll to position [2, 0]
type input "12"
type input "11"
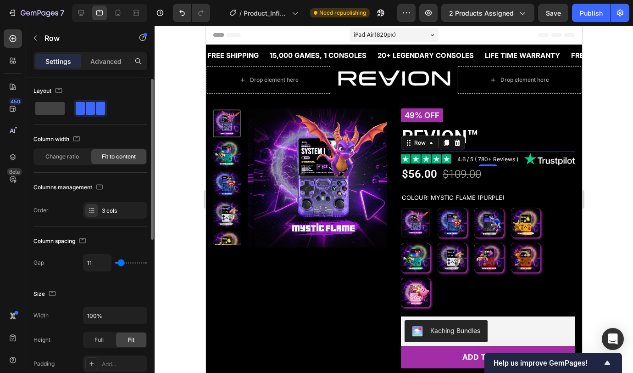
type input "10"
type input "9"
type input "8"
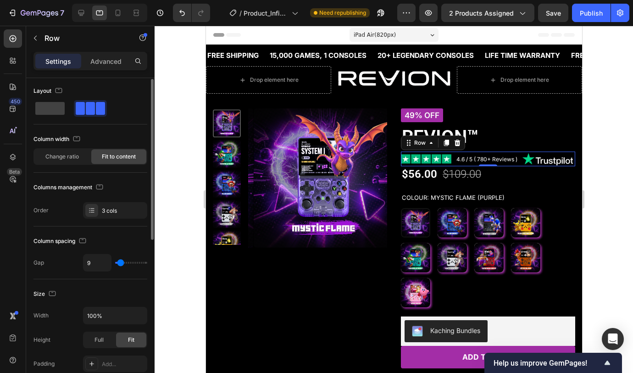
type input "8"
type input "7"
type input "6"
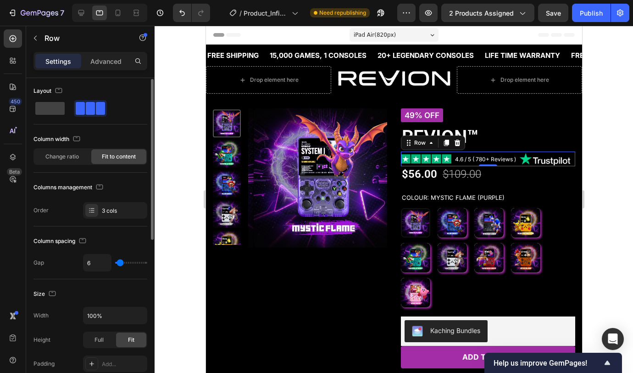
type input "5"
type input "4"
type input "3"
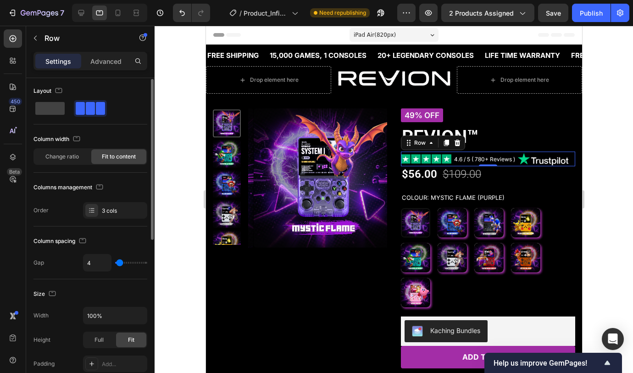
type input "3"
type input "2"
type input "3"
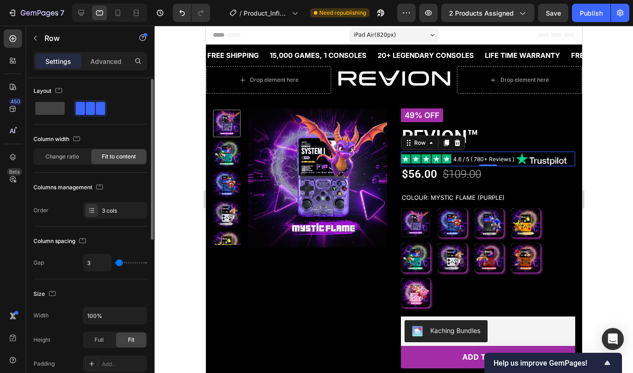
type input "4"
type input "5"
type input "6"
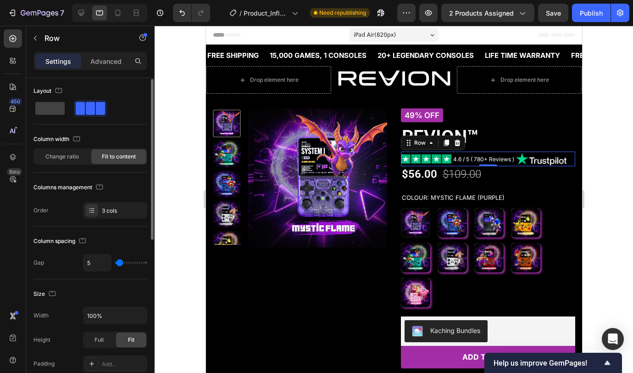
type input "6"
type input "5"
type input "4"
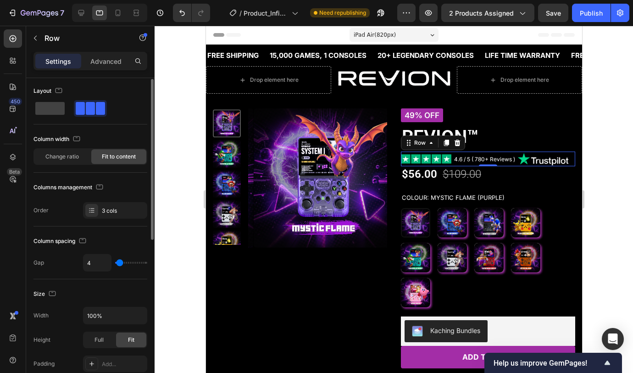
click at [120, 262] on input "range" at bounding box center [131, 263] width 32 height 2
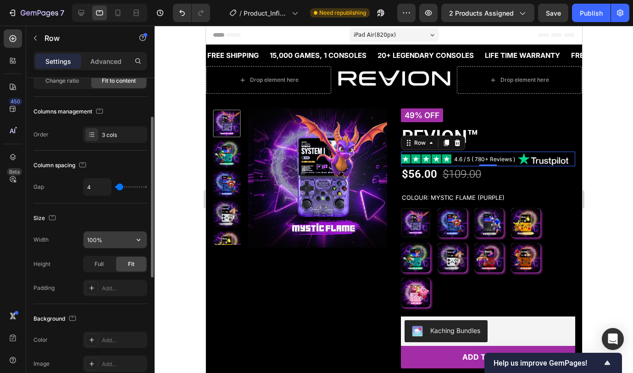
scroll to position [149, 0]
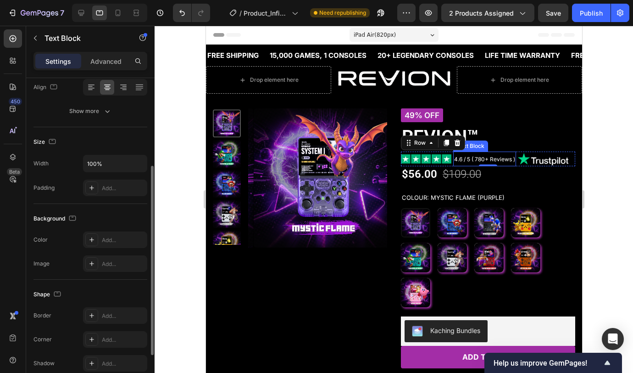
click at [469, 161] on span "4.6 / 5 ( 780+ Reviews )" at bounding box center [484, 159] width 61 height 7
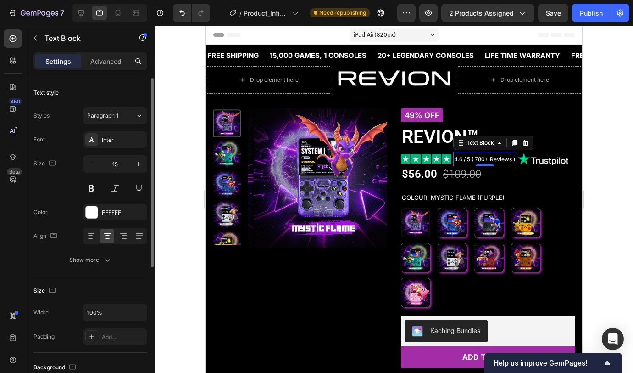
click at [469, 161] on span "4.6 / 5 ( 780+ Reviews )" at bounding box center [484, 159] width 61 height 7
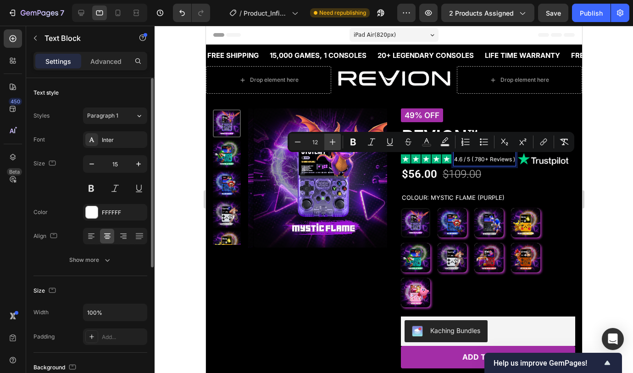
click at [335, 139] on icon "Editor contextual toolbar" at bounding box center [332, 141] width 9 height 9
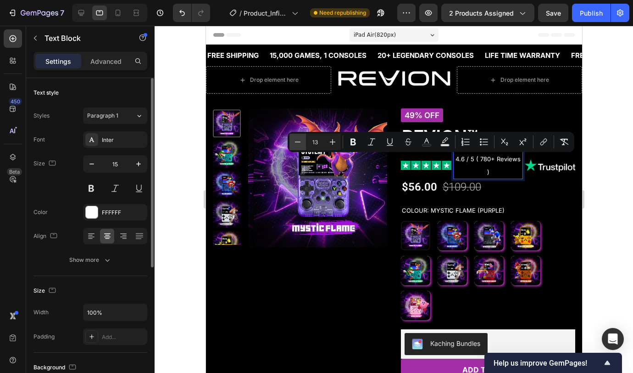
click at [303, 142] on button "Minus" at bounding box center [298, 142] width 17 height 17
type input "12"
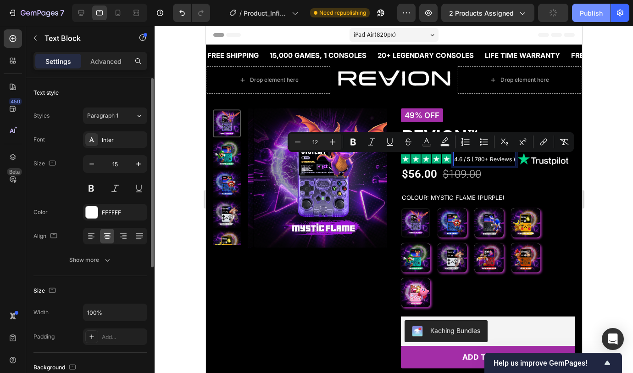
click at [587, 13] on div "Publish" at bounding box center [591, 13] width 23 height 10
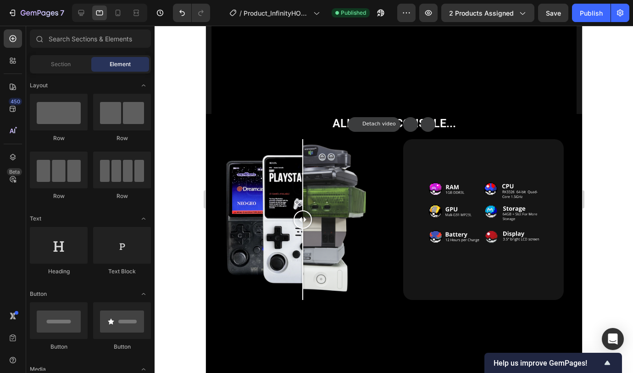
scroll to position [570, 0]
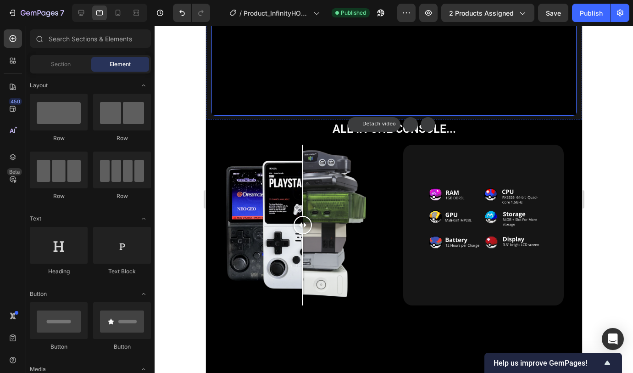
click at [522, 116] on video at bounding box center [393, 24] width 365 height 183
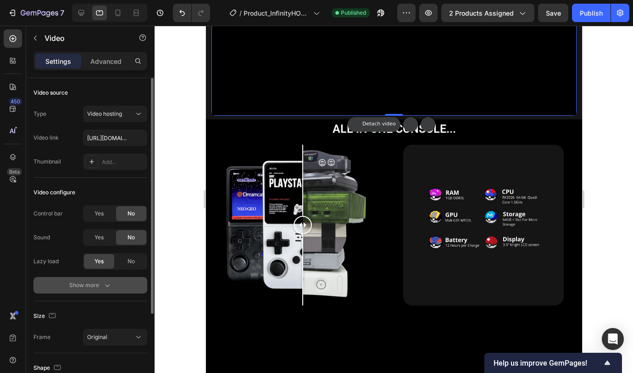
click at [104, 284] on icon "button" at bounding box center [107, 284] width 9 height 9
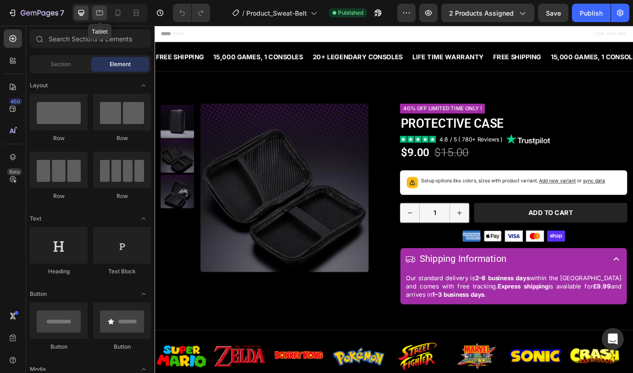
click at [103, 15] on icon at bounding box center [99, 12] width 9 height 9
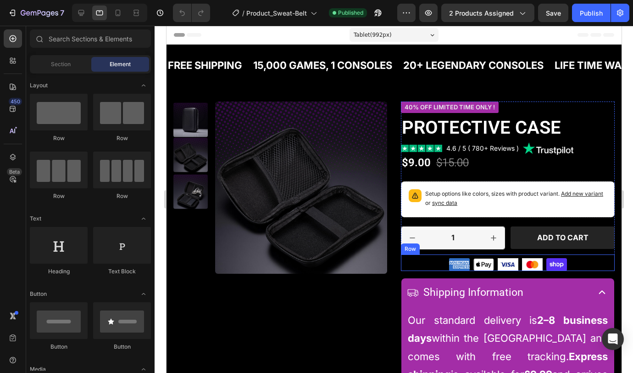
click at [570, 266] on div "Image Image Image Image Image Row" at bounding box center [508, 262] width 214 height 17
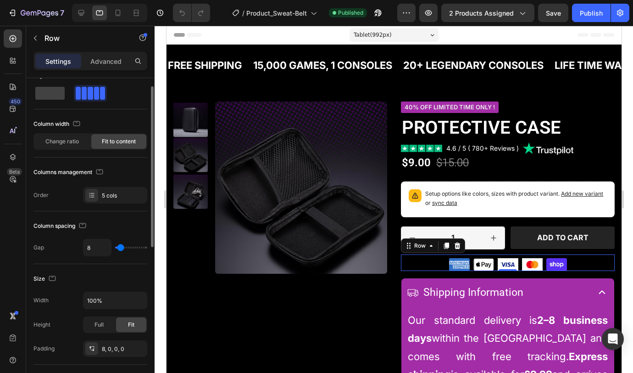
scroll to position [45, 0]
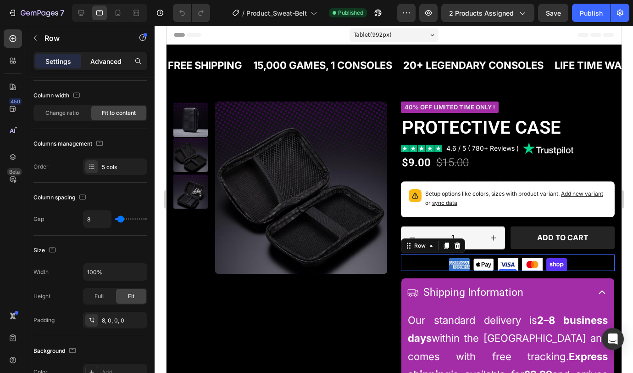
click at [115, 59] on p "Advanced" at bounding box center [105, 61] width 31 height 10
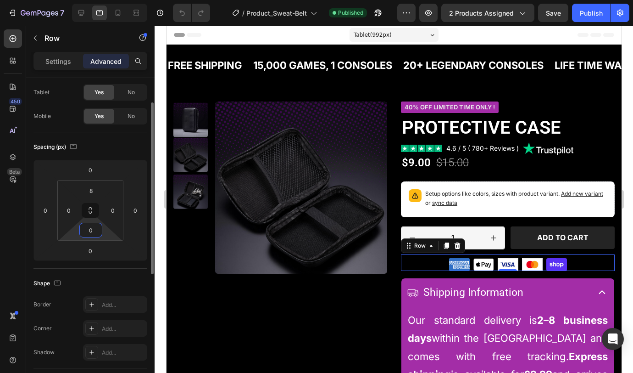
click at [94, 235] on input "0" at bounding box center [91, 230] width 18 height 14
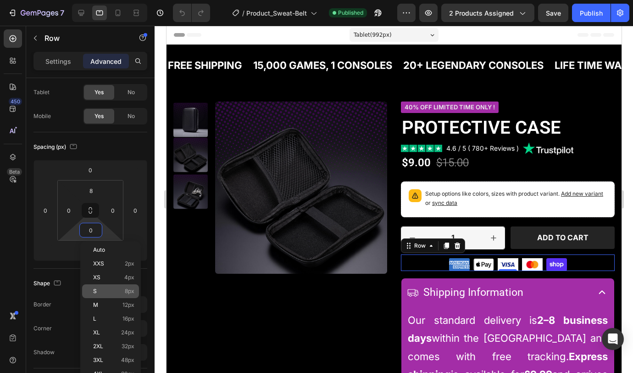
click at [113, 293] on p "S 8px" at bounding box center [113, 291] width 41 height 6
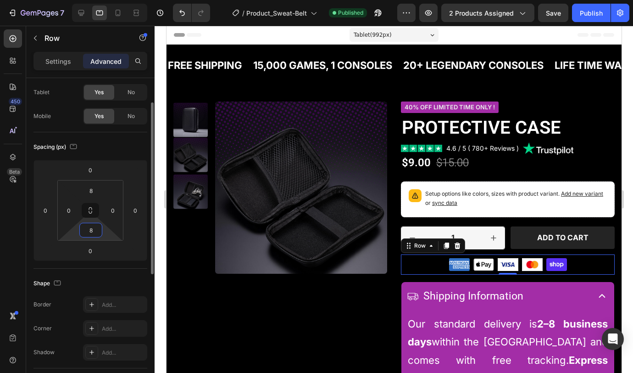
click at [93, 229] on input "8" at bounding box center [91, 230] width 18 height 14
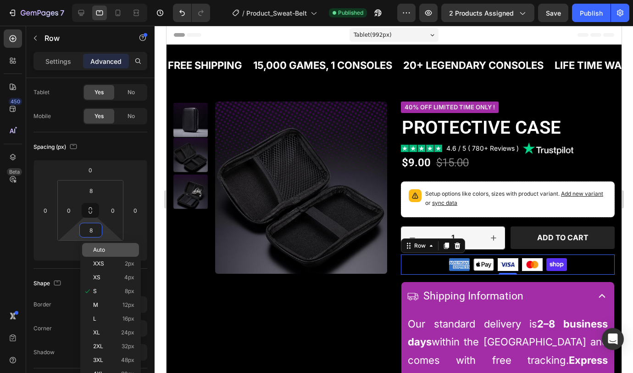
click at [99, 248] on span "Auto" at bounding box center [99, 249] width 12 height 6
type input "Auto"
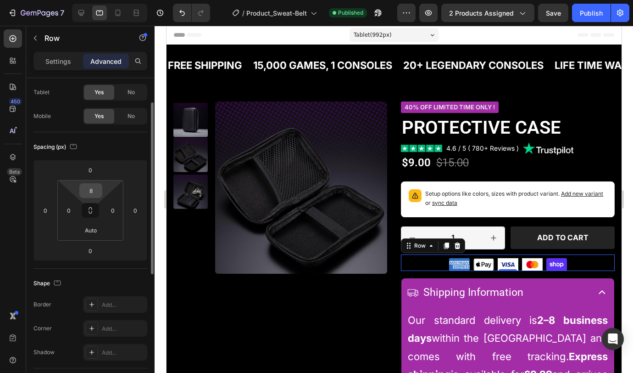
click at [95, 190] on input "8" at bounding box center [91, 191] width 18 height 14
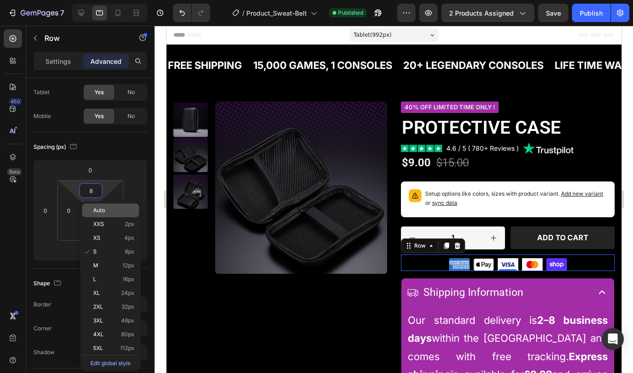
click at [106, 207] on p "Auto" at bounding box center [113, 210] width 41 height 6
type input "Auto"
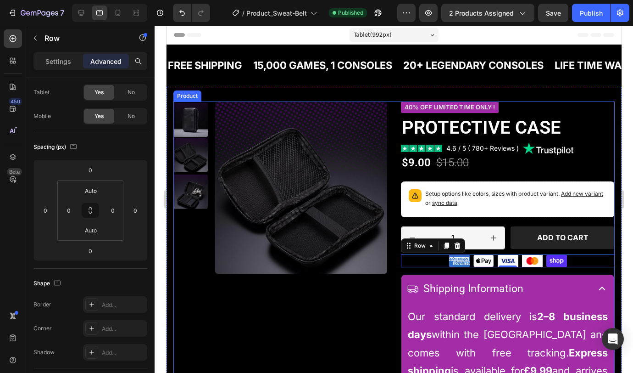
click at [303, 302] on div "Product Images" at bounding box center [280, 252] width 214 height 303
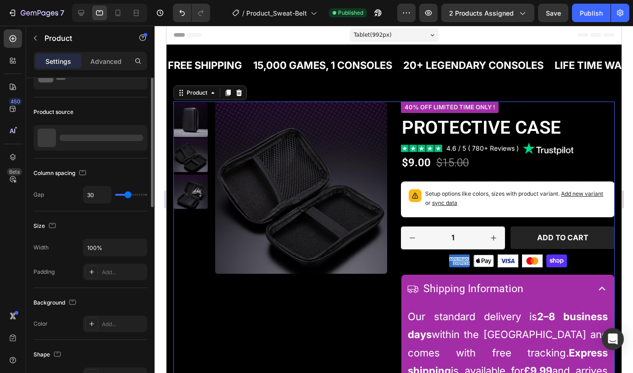
scroll to position [0, 0]
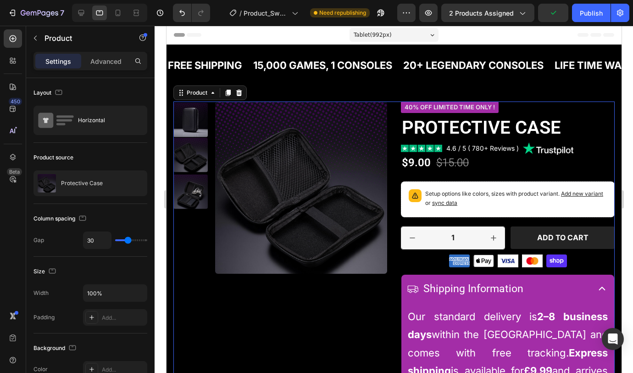
click at [380, 36] on span "Tablet ( 992 px)" at bounding box center [372, 34] width 38 height 9
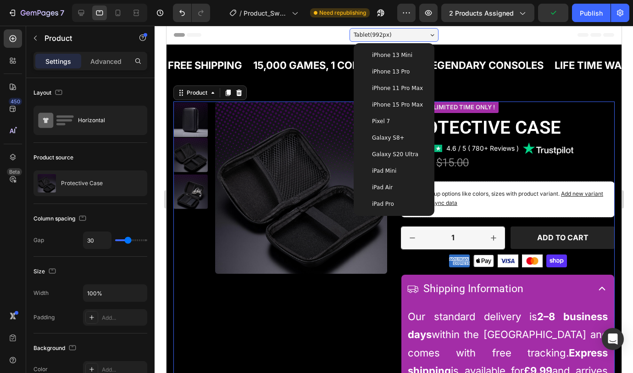
click at [388, 186] on div "iPad Air" at bounding box center [394, 187] width 66 height 9
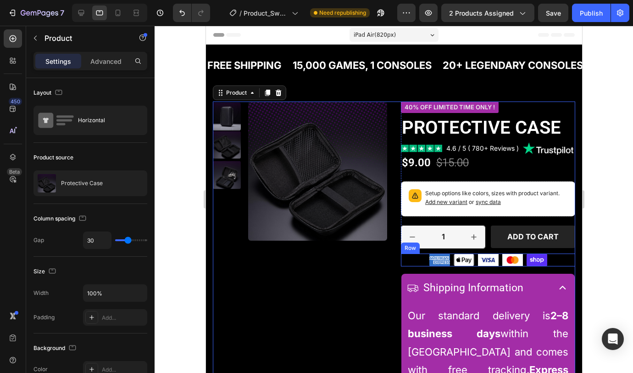
click at [544, 266] on div "Image Image Image Image Image Row" at bounding box center [488, 259] width 174 height 13
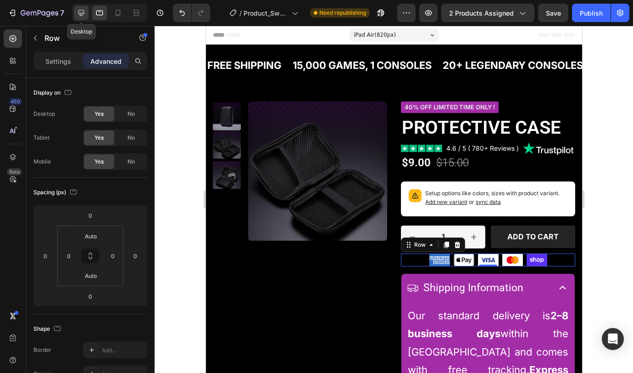
click at [88, 15] on div at bounding box center [81, 13] width 15 height 15
type input "8"
type input "0"
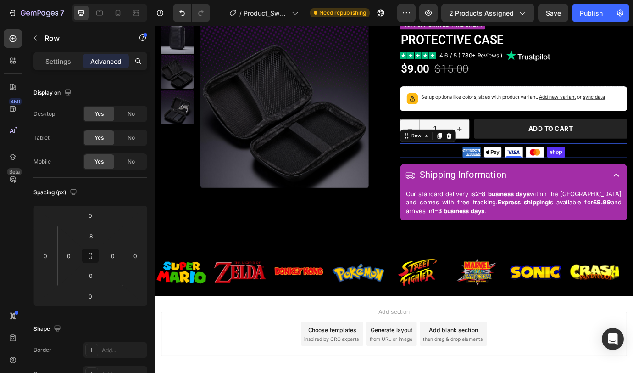
scroll to position [118, 0]
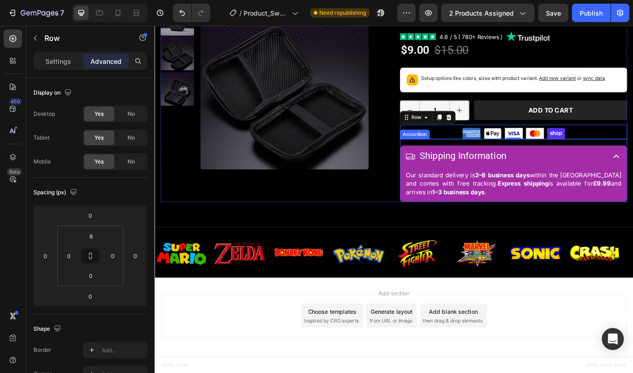
click at [633, 176] on div "Shipping Information" at bounding box center [567, 176] width 261 height 27
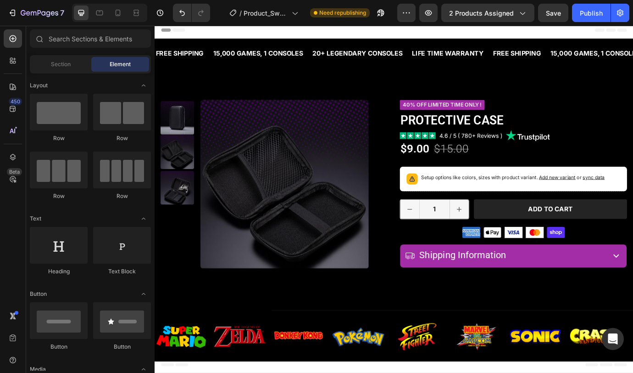
scroll to position [4, 0]
click at [101, 15] on icon at bounding box center [99, 13] width 7 height 5
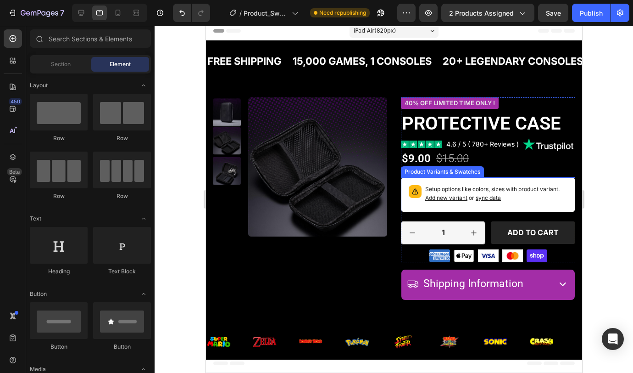
click at [533, 190] on p "Setup options like colors, sizes with product variant. Add new variant or sync …" at bounding box center [496, 193] width 142 height 17
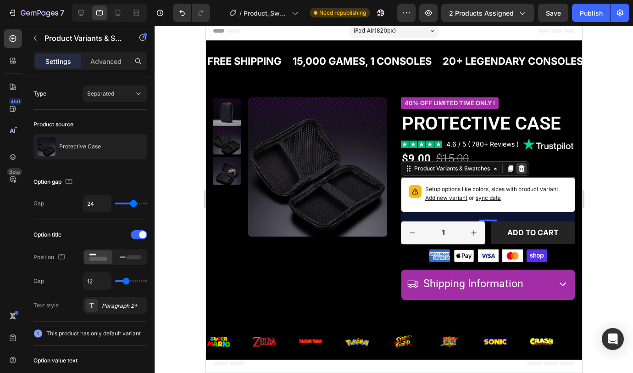
click at [519, 172] on icon at bounding box center [522, 168] width 6 height 6
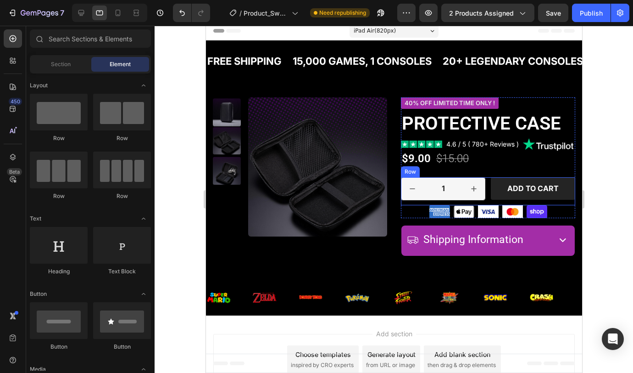
click at [481, 196] on div "1 Product Quantity Row Add to cart Add to Cart Row" at bounding box center [488, 191] width 174 height 28
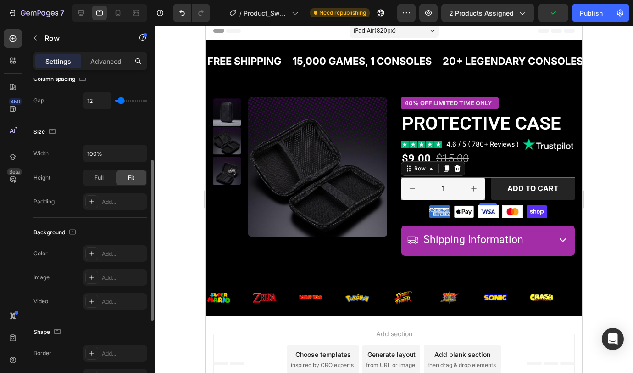
scroll to position [223, 0]
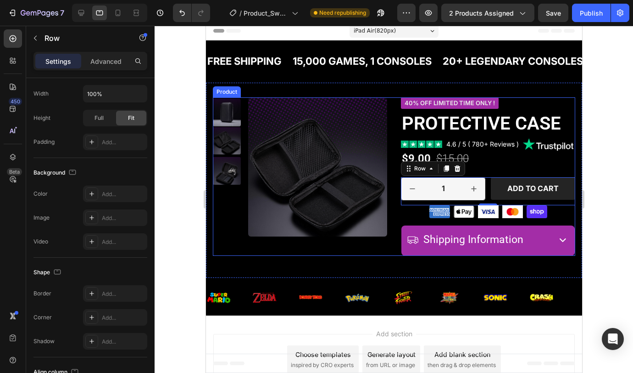
click at [352, 256] on div "Product Images" at bounding box center [299, 176] width 174 height 158
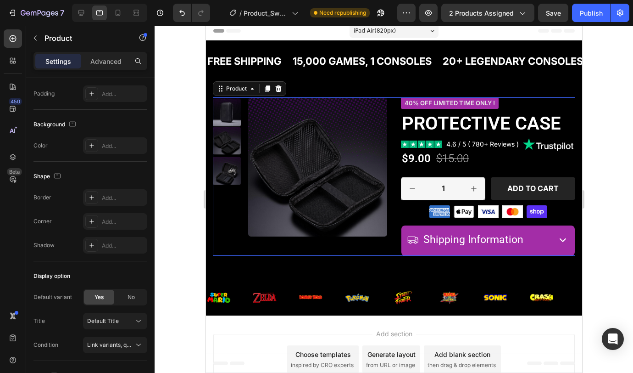
scroll to position [0, 0]
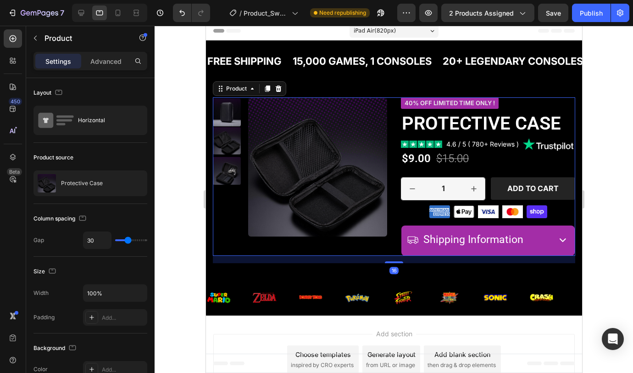
click at [608, 215] on div at bounding box center [394, 199] width 479 height 347
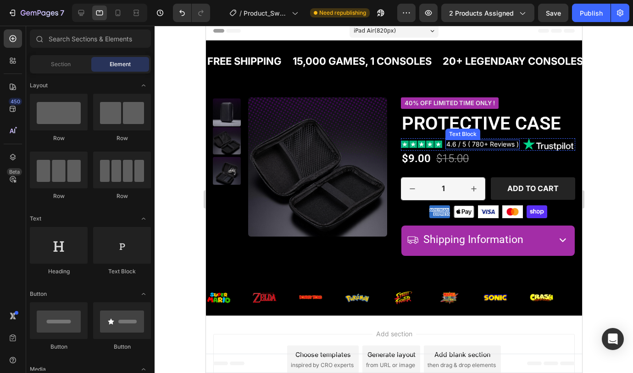
click at [477, 148] on span "4.6 / 5 ( 780+ Reviews )" at bounding box center [482, 144] width 73 height 8
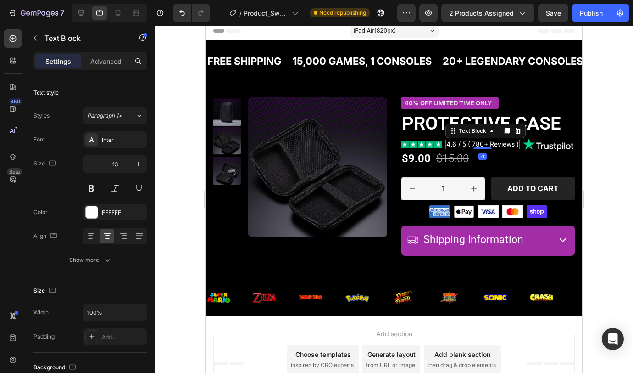
click at [477, 148] on span "4.6 / 5 ( 780+ Reviews )" at bounding box center [482, 144] width 73 height 8
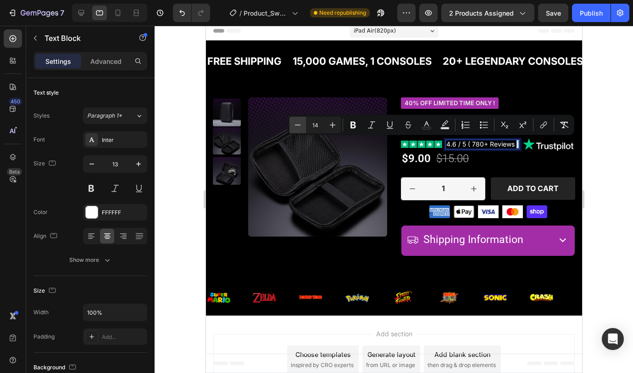
click at [302, 124] on icon "Editor contextual toolbar" at bounding box center [297, 124] width 9 height 9
click at [334, 124] on icon "Editor contextual toolbar" at bounding box center [333, 125] width 6 height 6
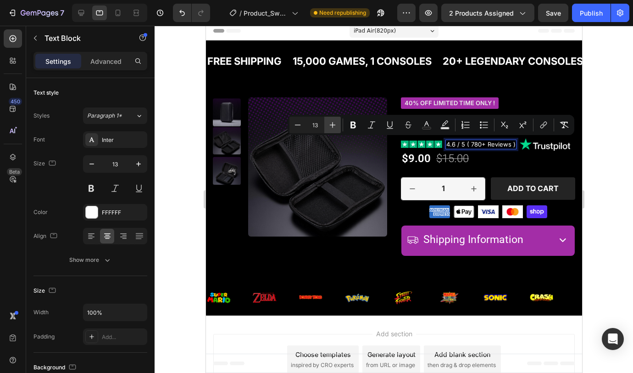
click at [337, 125] on button "Plus" at bounding box center [332, 125] width 17 height 17
click at [302, 127] on icon "Editor contextual toolbar" at bounding box center [297, 124] width 9 height 9
type input "13"
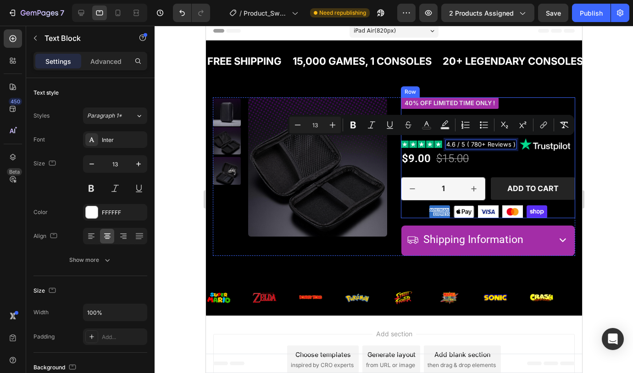
click at [511, 166] on div "$9.00 Product Price Product Price $15.00 Product Price Product Price 40% off Pr…" at bounding box center [488, 159] width 174 height 16
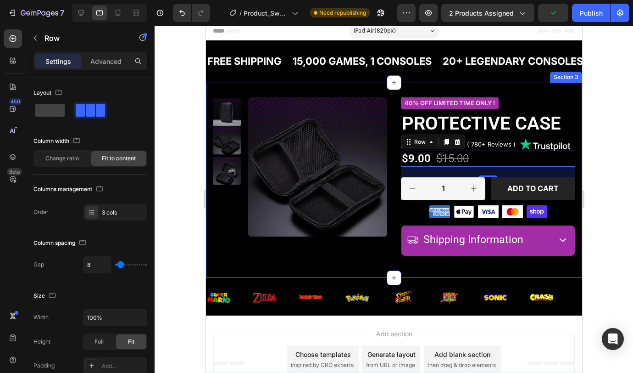
click at [360, 260] on div "Product Images 40% off LIMITED TIME ONLY ! Product Badge Protective Case Produc…" at bounding box center [393, 180] width 363 height 166
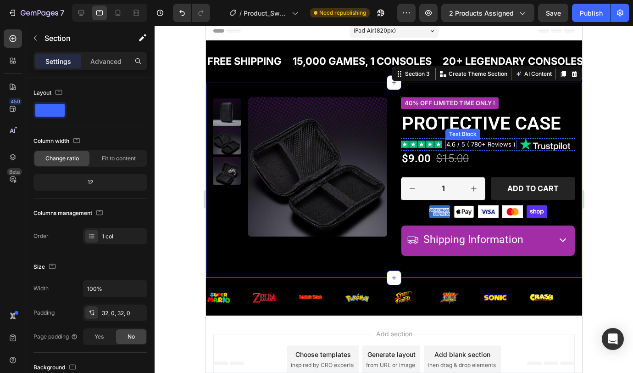
click at [506, 145] on span "4.6 / 5 ( 780+ Reviews )" at bounding box center [480, 143] width 69 height 7
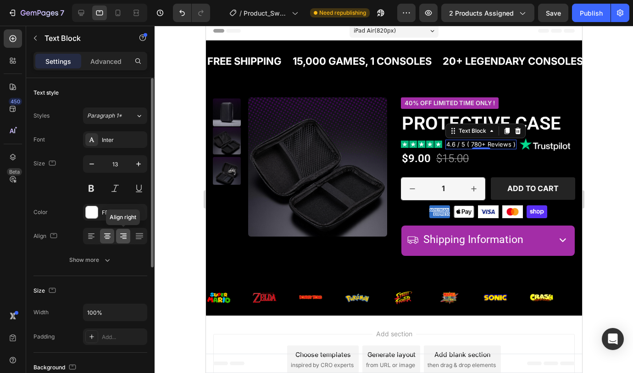
click at [121, 236] on icon at bounding box center [123, 235] width 9 height 9
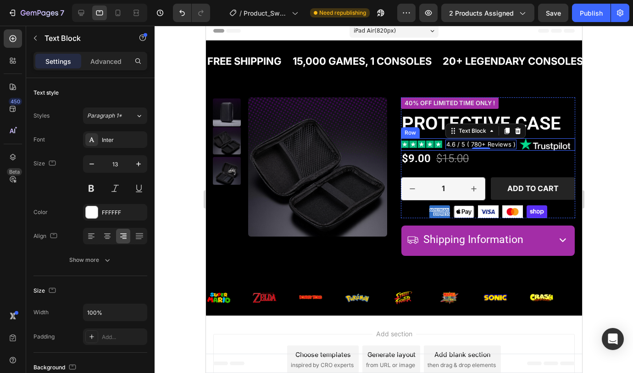
click at [514, 145] on div "Image Icon List 4.6 / 5 ( 780+ Reviews ) Text Block 0 Image Row" at bounding box center [488, 144] width 174 height 12
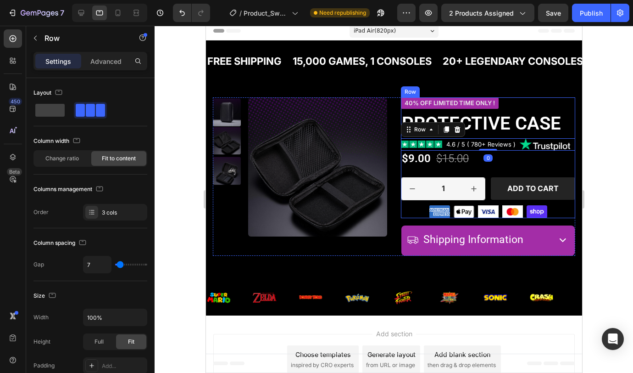
click at [519, 167] on div "40% off LIMITED TIME ONLY ! Product Badge Protective Case Product Title Image I…" at bounding box center [488, 157] width 174 height 121
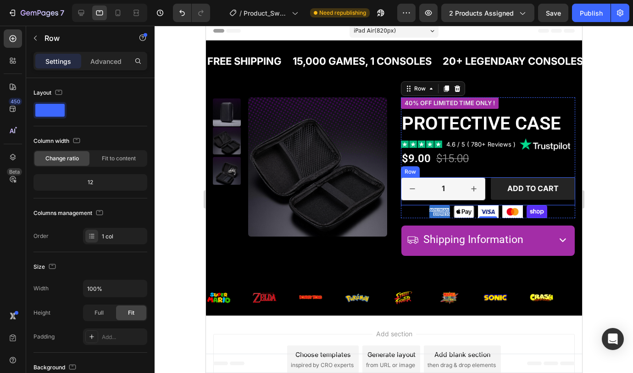
click at [484, 185] on div "1 Product Quantity Row Add to cart Add to Cart Row" at bounding box center [488, 191] width 174 height 28
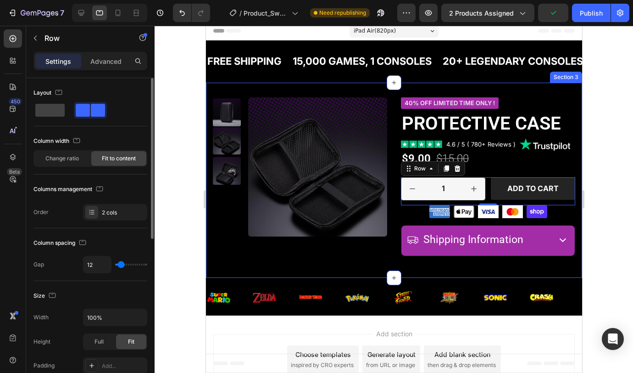
type input "19"
type input "20"
type input "31"
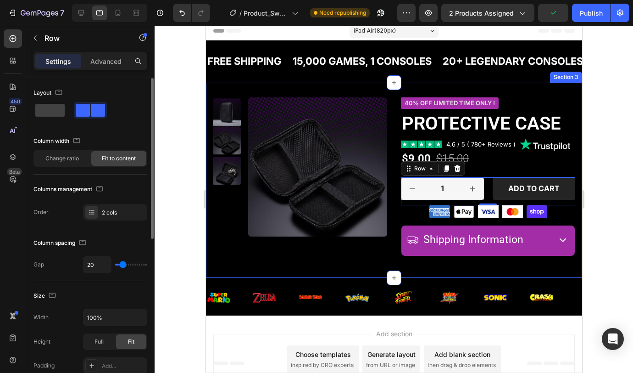
type input "31"
type input "34"
type input "33"
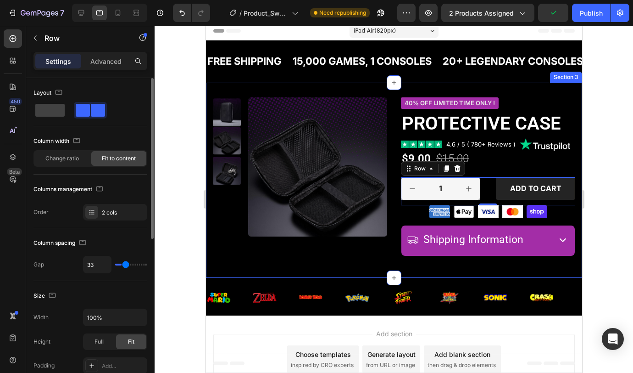
type input "13"
type input "11"
type input "9"
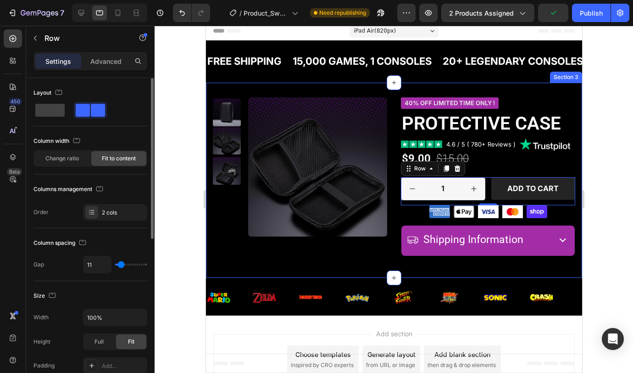
type input "9"
type input "6"
type input "2"
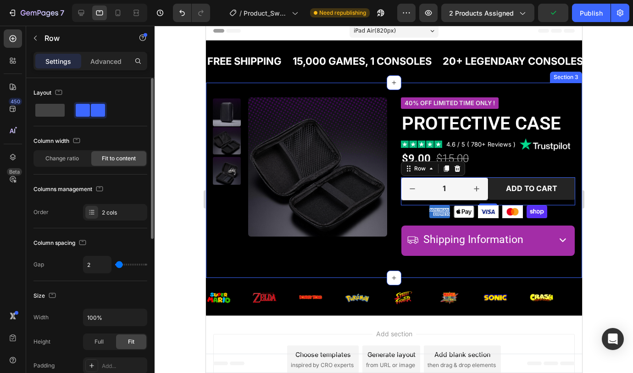
type input "1"
type input "0"
type input "1"
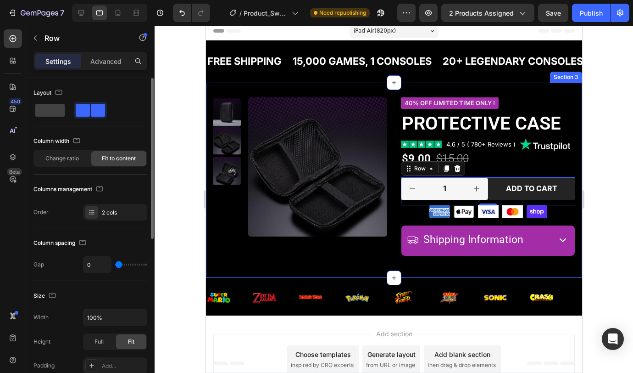
type input "1"
type input "2"
type input "3"
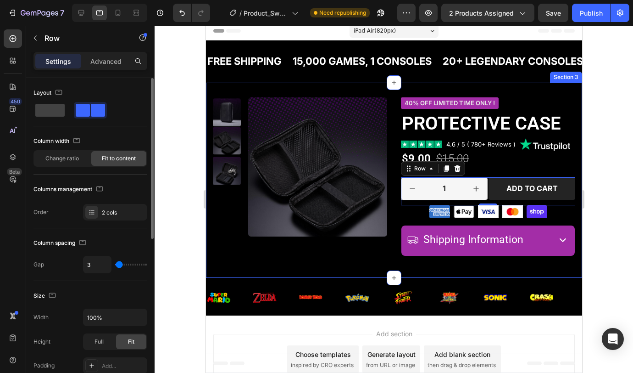
type input "5"
type input "6"
type input "8"
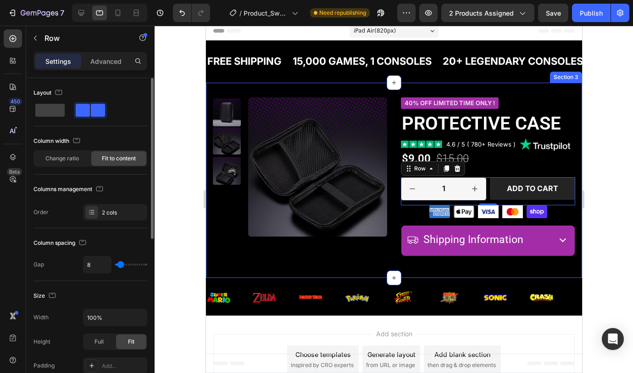
type input "8"
click at [120, 265] on input "range" at bounding box center [131, 264] width 32 height 2
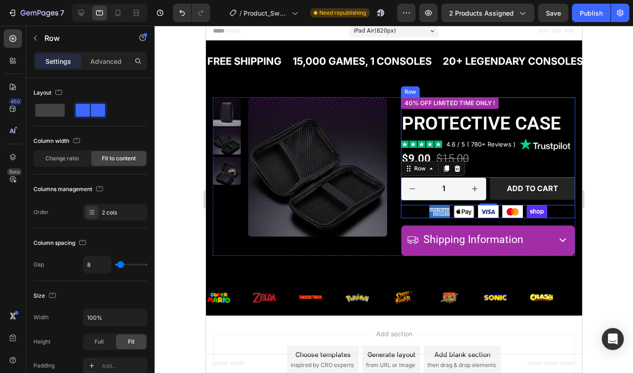
click at [553, 170] on div "40% off LIMITED TIME ONLY ! Product Badge Protective Case Product Title Image I…" at bounding box center [488, 157] width 174 height 121
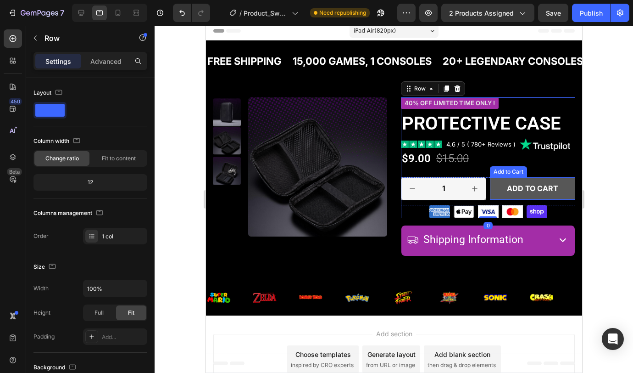
click at [558, 198] on button "Add to cart" at bounding box center [532, 188] width 85 height 22
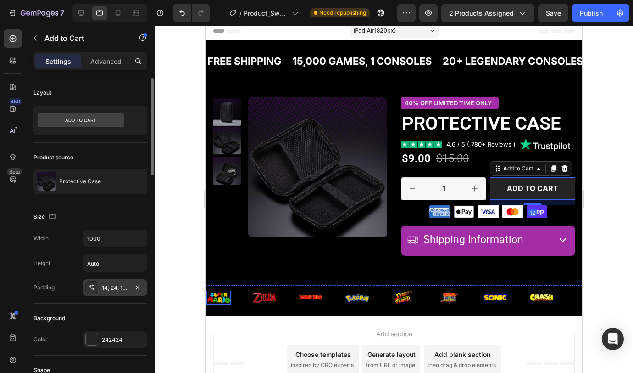
click at [115, 289] on div "14, 24, 14, 24" at bounding box center [115, 288] width 27 height 8
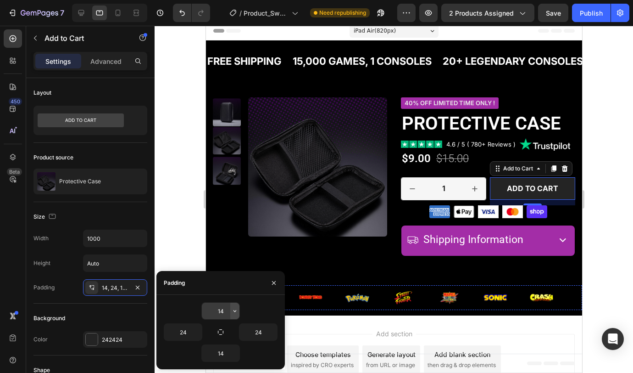
click at [238, 312] on icon "button" at bounding box center [234, 310] width 7 height 7
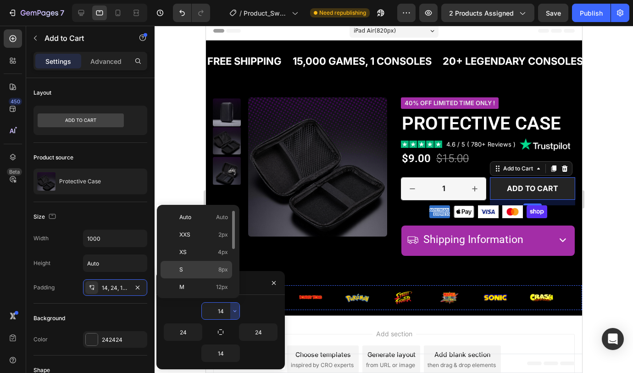
scroll to position [11, 0]
click at [218, 276] on span "12px" at bounding box center [222, 275] width 12 height 8
type input "12"
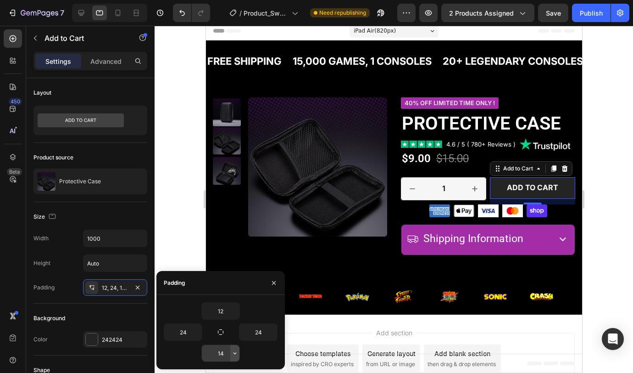
click at [233, 352] on icon "button" at bounding box center [234, 352] width 7 height 7
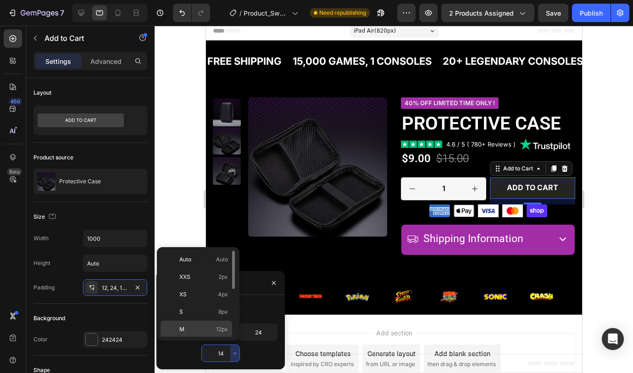
click at [216, 330] on p "M 12px" at bounding box center [203, 329] width 49 height 8
type input "12"
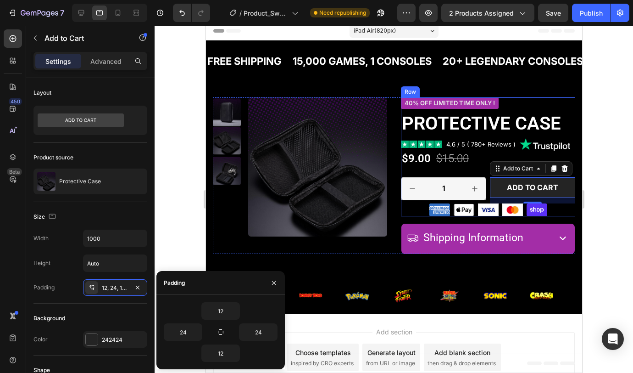
click at [472, 168] on div "40% off LIMITED TIME ONLY ! Product Badge Protective Case Product Title Image I…" at bounding box center [488, 156] width 174 height 119
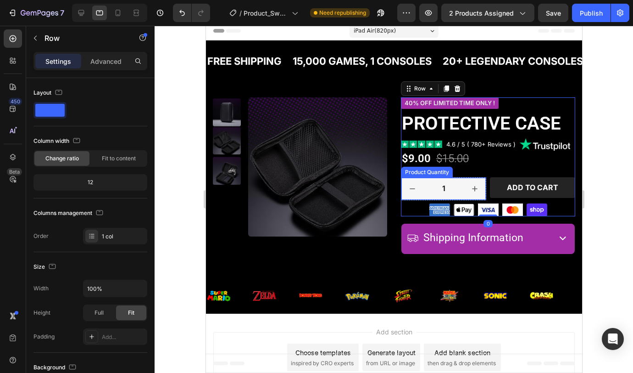
click at [463, 183] on button "increment" at bounding box center [474, 189] width 22 height 22
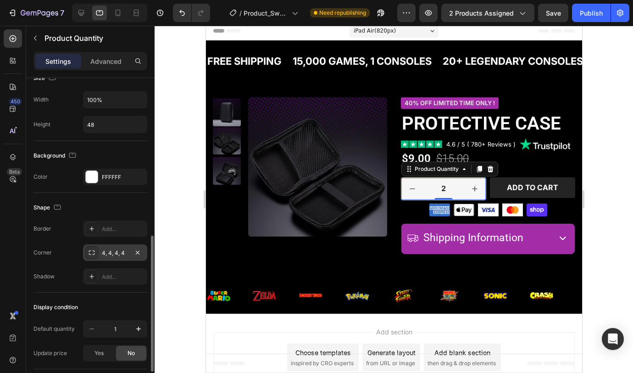
scroll to position [436, 0]
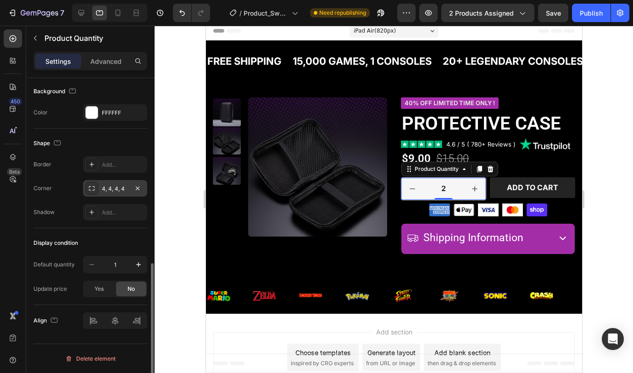
click at [111, 190] on div "4, 4, 4, 4" at bounding box center [115, 188] width 27 height 8
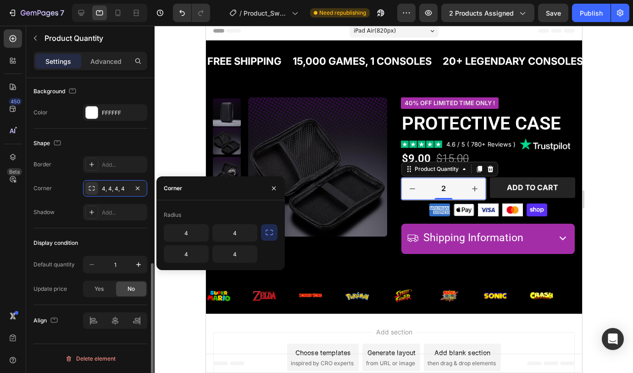
click at [58, 192] on div "Corner 4, 4, 4, 4" at bounding box center [91, 188] width 114 height 17
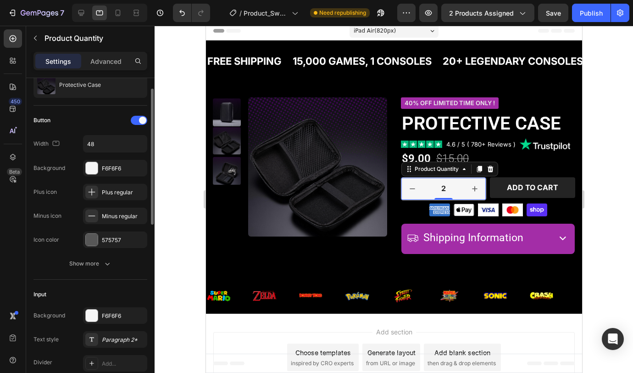
scroll to position [0, 0]
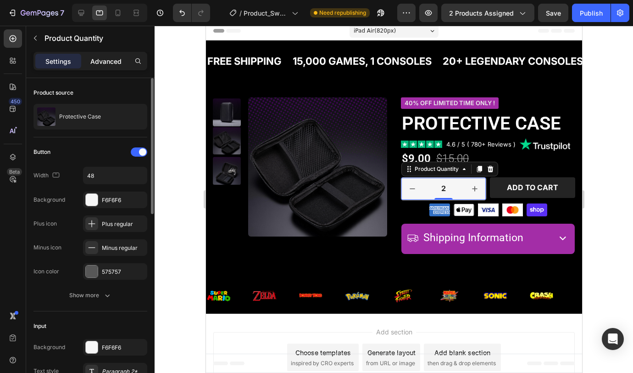
click at [104, 58] on p "Advanced" at bounding box center [105, 61] width 31 height 10
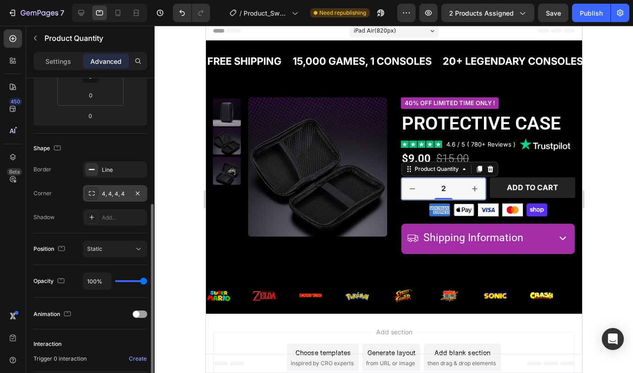
scroll to position [278, 0]
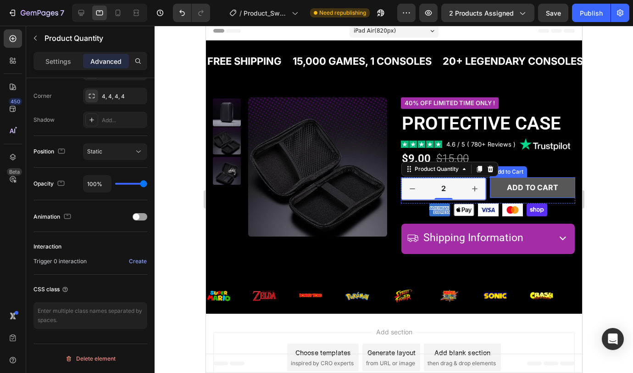
click at [498, 184] on button "Add to cart" at bounding box center [532, 187] width 85 height 21
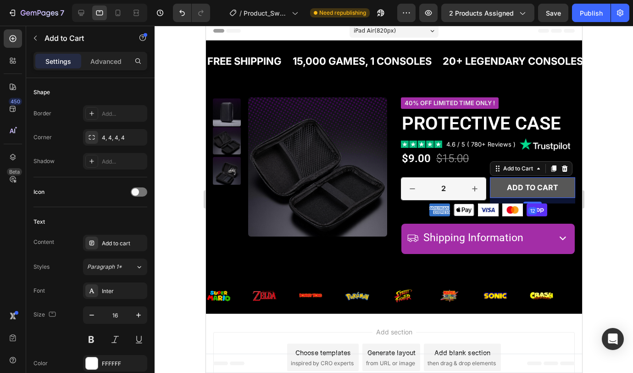
scroll to position [0, 0]
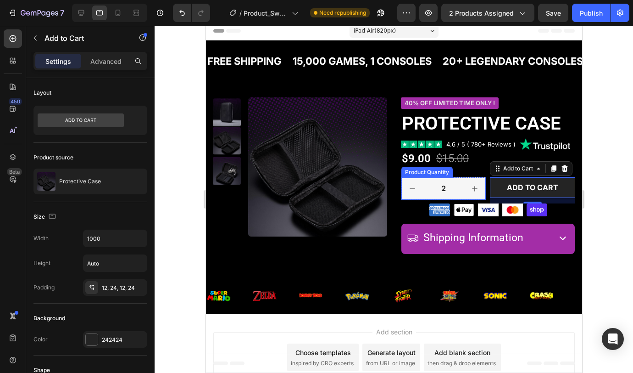
click at [463, 185] on button "increment" at bounding box center [474, 189] width 22 height 22
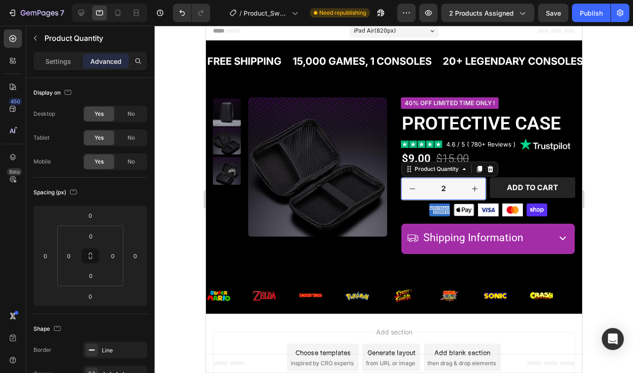
type input "3"
click at [49, 61] on p "Settings" at bounding box center [58, 61] width 26 height 10
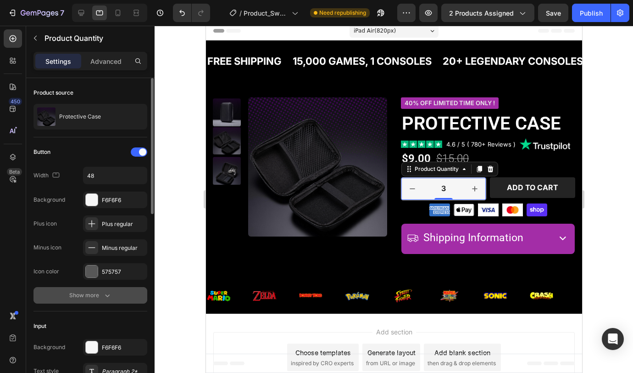
click at [84, 287] on button "Show more" at bounding box center [91, 295] width 114 height 17
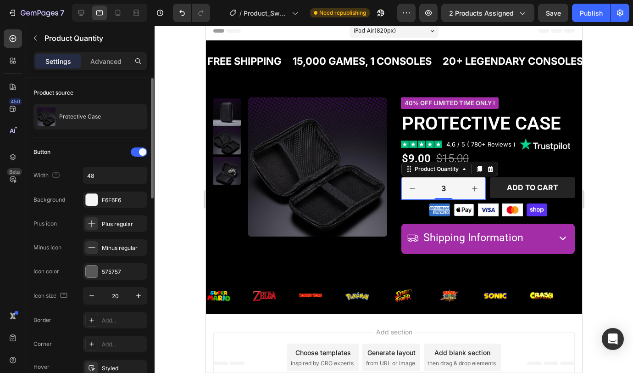
scroll to position [5, 0]
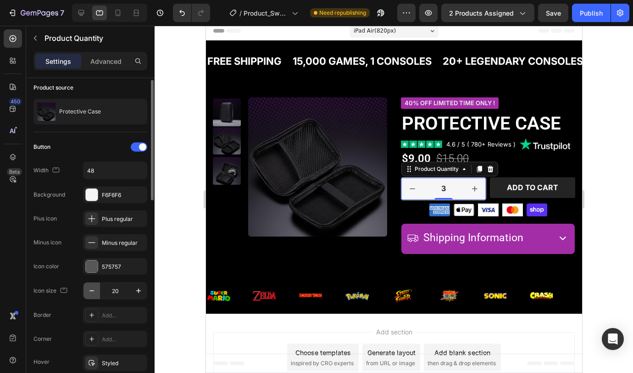
click at [97, 291] on button "button" at bounding box center [92, 290] width 17 height 17
click at [135, 293] on icon "button" at bounding box center [138, 290] width 9 height 9
type input "19"
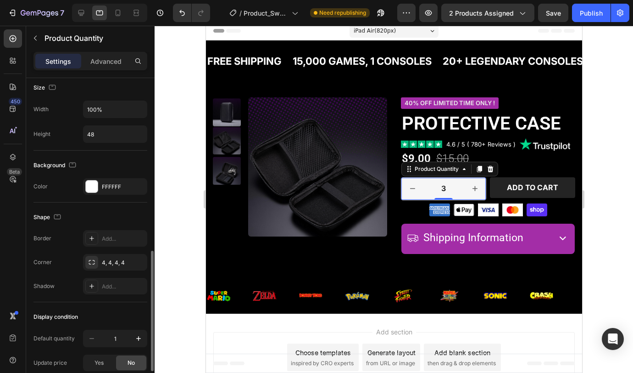
scroll to position [532, 0]
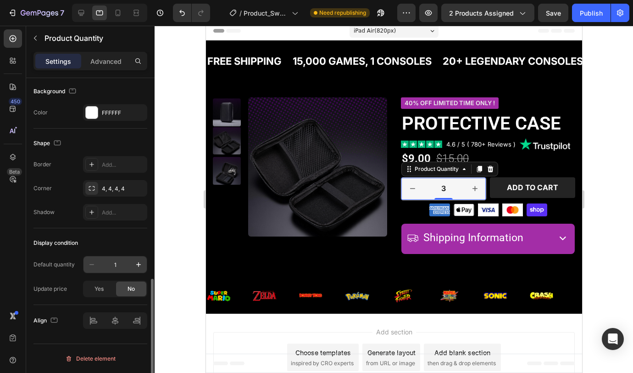
click at [118, 265] on input "1" at bounding box center [115, 264] width 30 height 17
click at [94, 240] on div "Display condition" at bounding box center [91, 242] width 114 height 15
click at [102, 288] on span "Yes" at bounding box center [99, 289] width 9 height 8
click at [105, 245] on div "Display condition" at bounding box center [91, 242] width 114 height 15
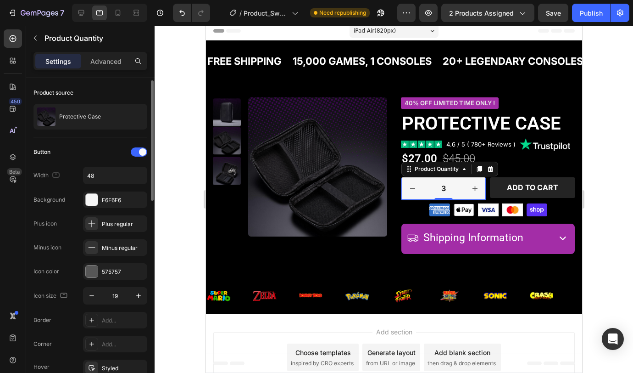
scroll to position [2, 0]
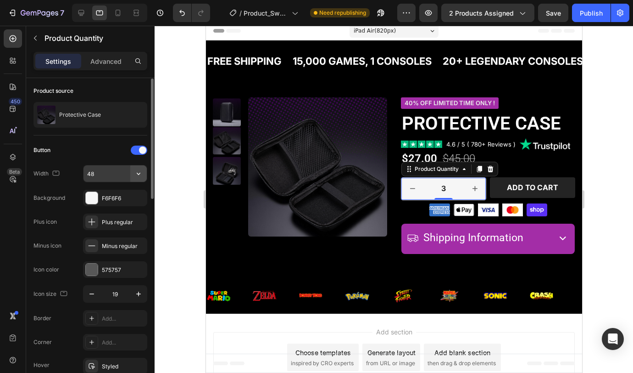
click at [140, 173] on icon "button" at bounding box center [138, 173] width 9 height 9
click at [116, 174] on input "48" at bounding box center [115, 173] width 63 height 17
click at [116, 173] on input "48" at bounding box center [115, 173] width 63 height 17
type input "40"
click at [105, 147] on div "Button" at bounding box center [91, 150] width 114 height 15
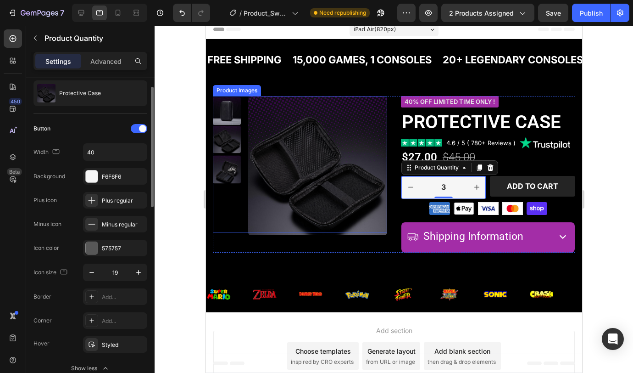
scroll to position [6, 0]
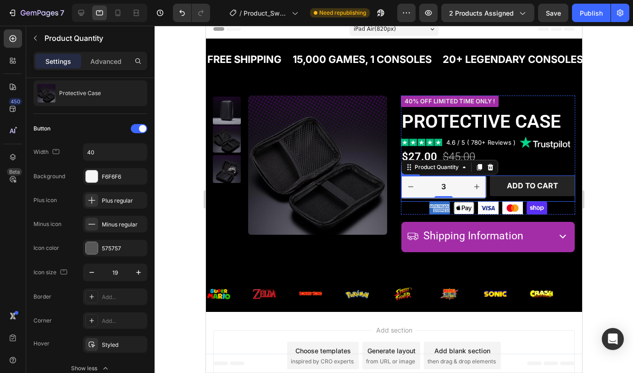
click at [483, 189] on div "3 Product Quantity 0 Row Add to cart Add to Cart Row" at bounding box center [488, 188] width 174 height 26
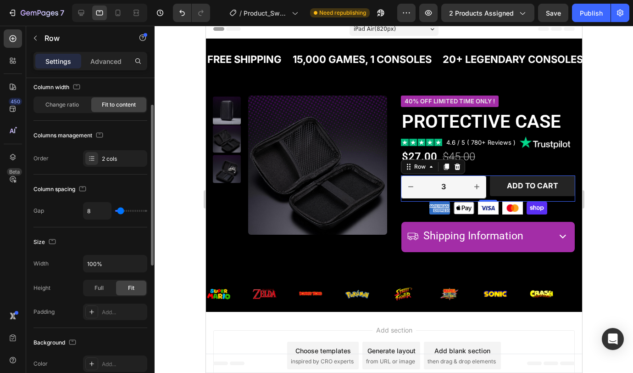
scroll to position [123, 0]
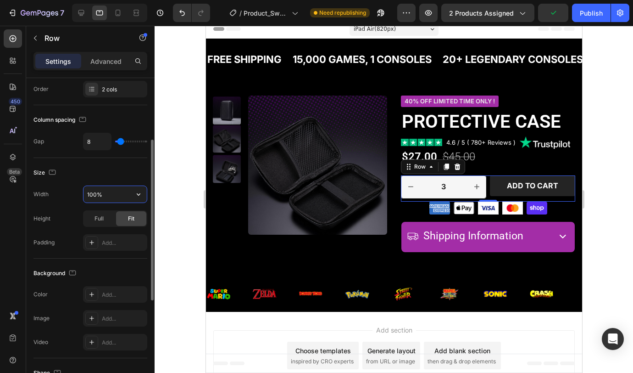
click at [112, 196] on input "100%" at bounding box center [115, 194] width 63 height 17
click at [113, 195] on input "90%" at bounding box center [115, 194] width 63 height 17
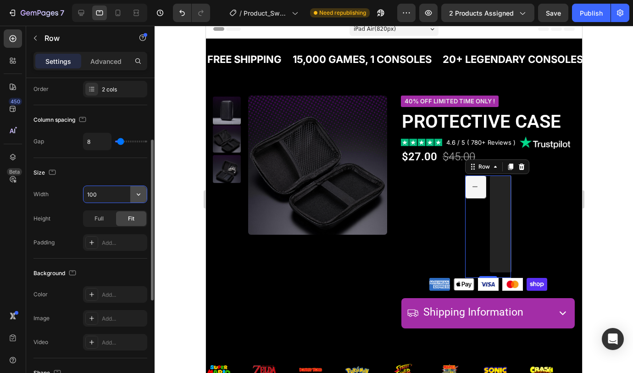
click at [133, 193] on button "button" at bounding box center [138, 194] width 17 height 17
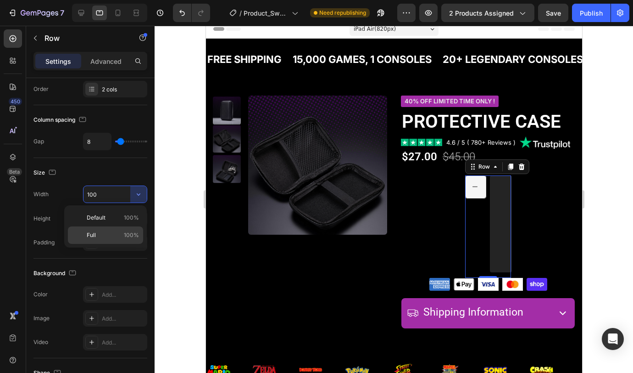
click at [116, 228] on div "Full 100%" at bounding box center [105, 234] width 75 height 17
type input "100%"
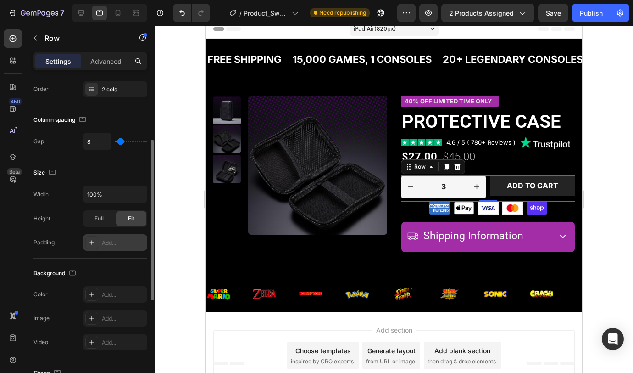
scroll to position [197, 0]
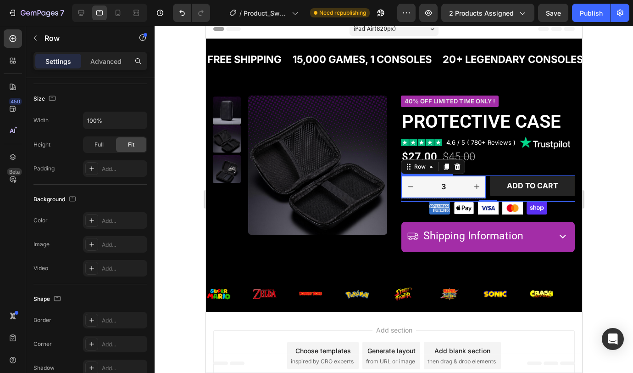
click at [447, 189] on input "3" at bounding box center [443, 187] width 48 height 22
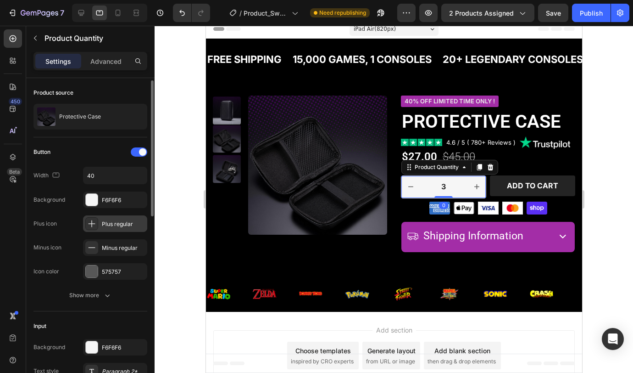
scroll to position [21, 0]
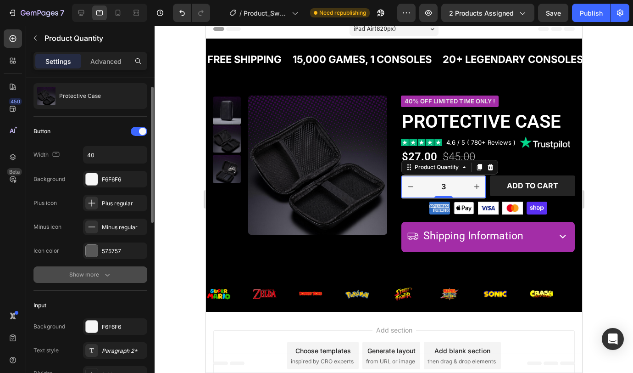
click at [101, 270] on div "Show more" at bounding box center [90, 274] width 43 height 9
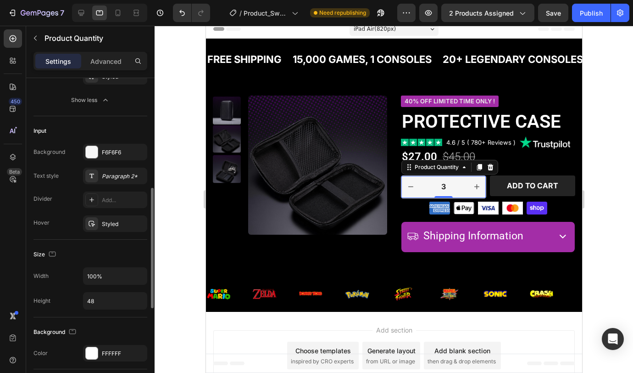
scroll to position [305, 0]
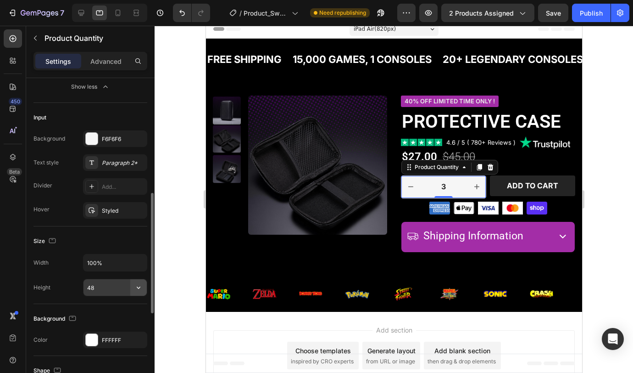
click at [138, 287] on icon "button" at bounding box center [138, 287] width 9 height 9
click at [117, 287] on input "48" at bounding box center [115, 287] width 63 height 17
click at [117, 286] on input "48" at bounding box center [115, 287] width 63 height 17
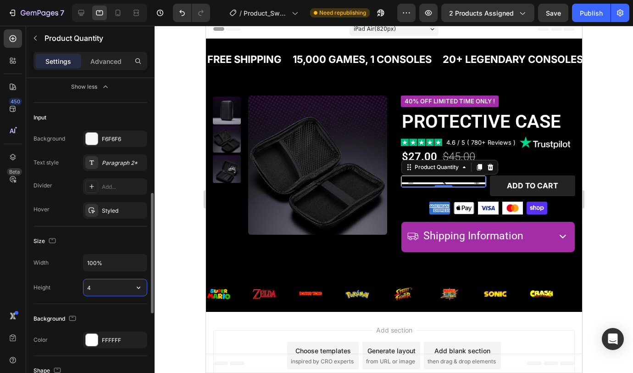
type input "40"
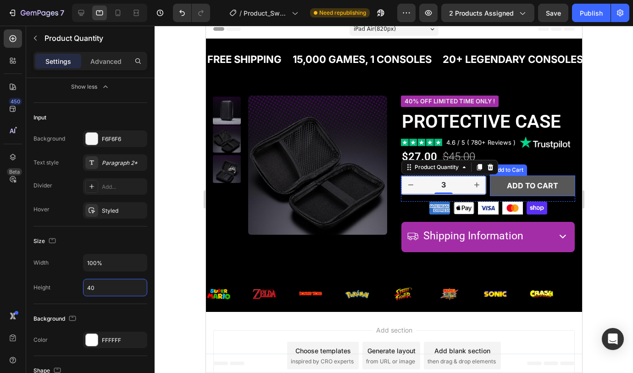
click at [541, 178] on button "Add to cart" at bounding box center [532, 185] width 85 height 21
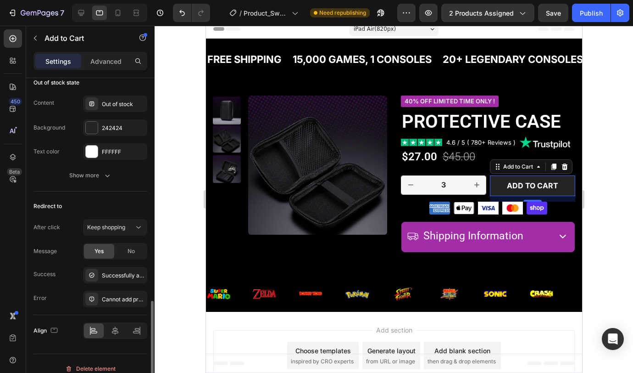
scroll to position [734, 0]
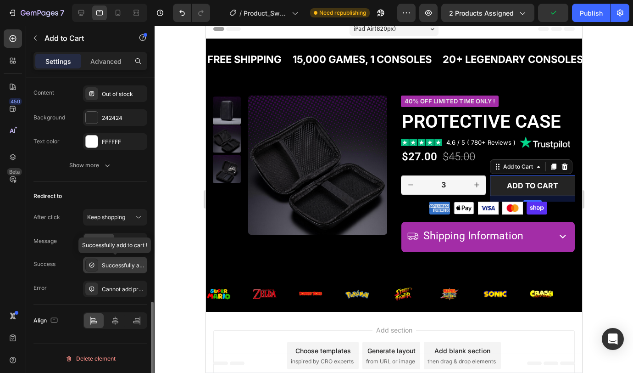
click at [116, 262] on div "Successfully add to cart !" at bounding box center [123, 265] width 43 height 8
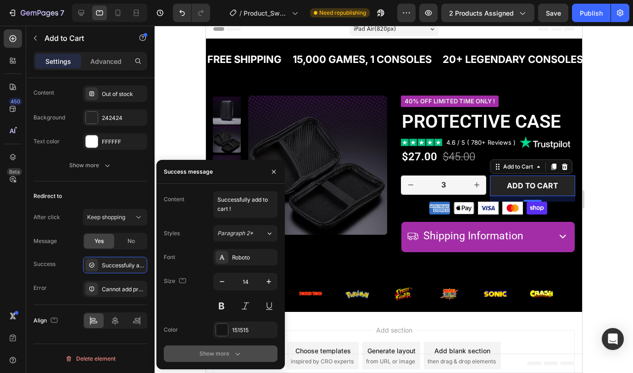
click at [236, 357] on button "Show more" at bounding box center [221, 353] width 114 height 17
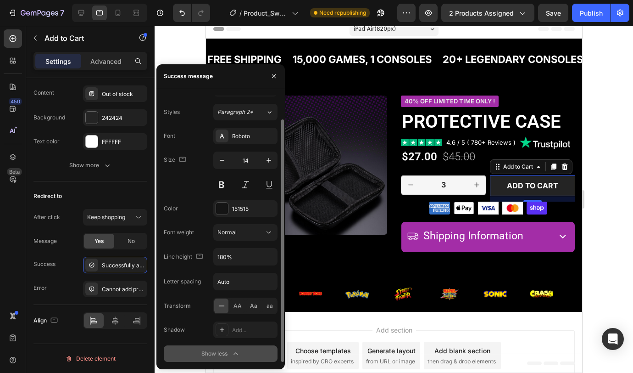
scroll to position [0, 0]
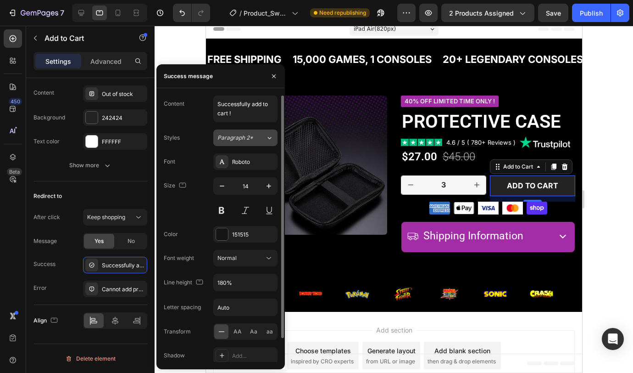
click at [262, 141] on div "Paragraph 2*" at bounding box center [242, 138] width 48 height 8
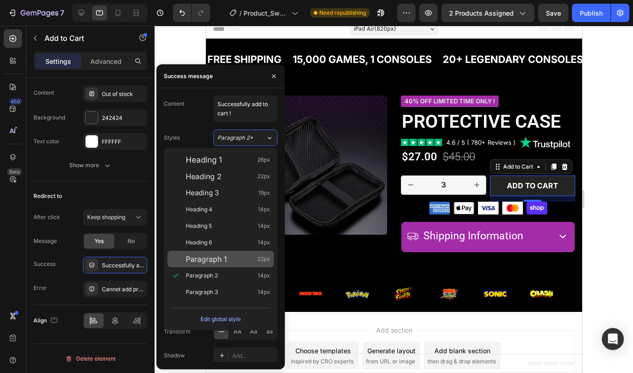
click at [229, 257] on div "Paragraph 1 22px" at bounding box center [228, 258] width 84 height 9
type input "22"
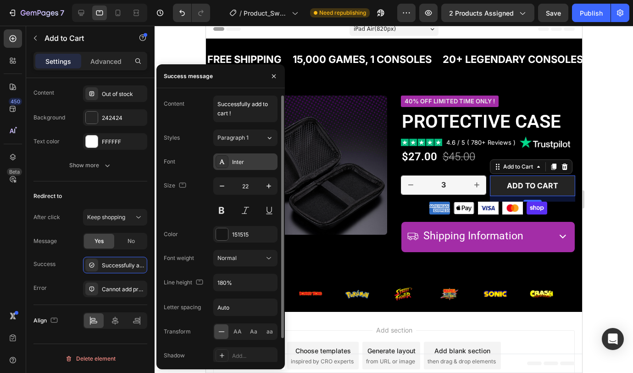
click at [243, 162] on div "Inter" at bounding box center [253, 162] width 43 height 8
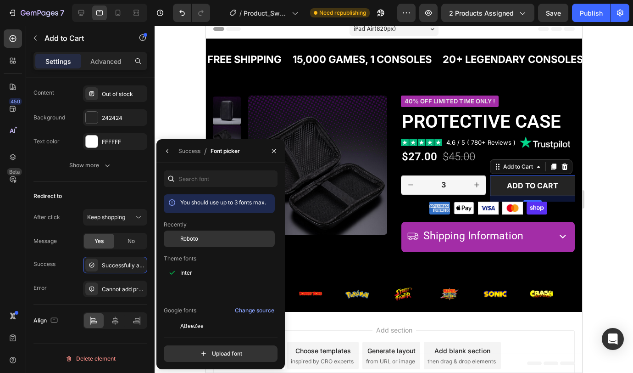
click at [212, 241] on div "Roboto" at bounding box center [226, 239] width 93 height 8
click at [167, 154] on icon "button" at bounding box center [167, 150] width 7 height 7
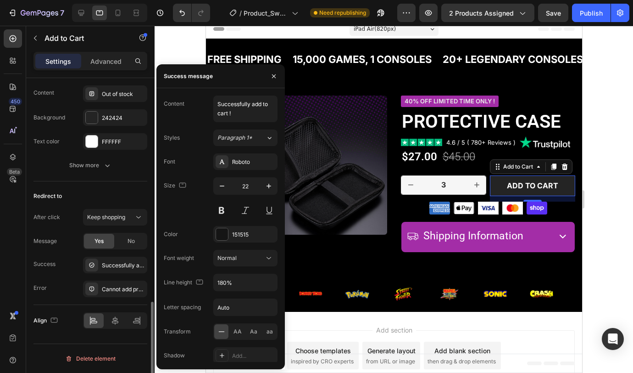
click at [69, 208] on div "Redirect to After click Keep shopping Message Yes No Success Successfully add t…" at bounding box center [91, 242] width 114 height 123
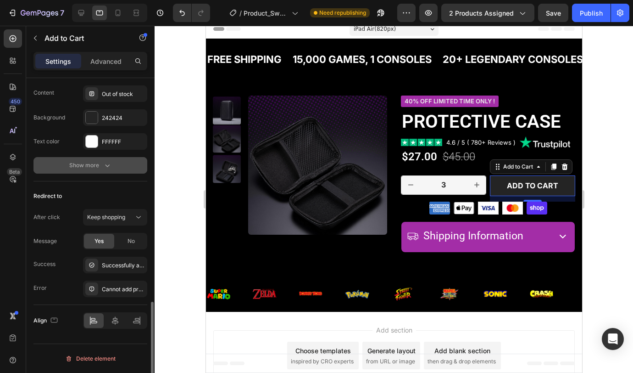
scroll to position [665, 0]
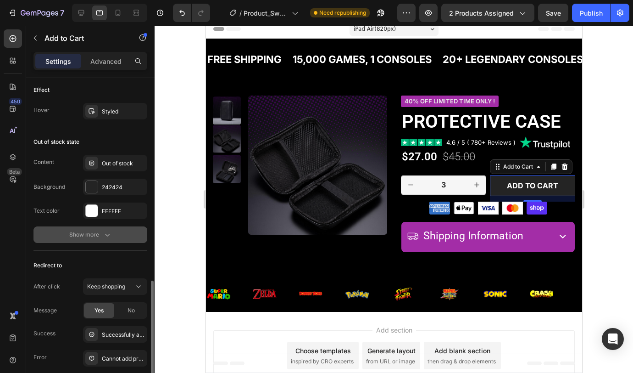
click at [96, 240] on button "Show more" at bounding box center [91, 234] width 114 height 17
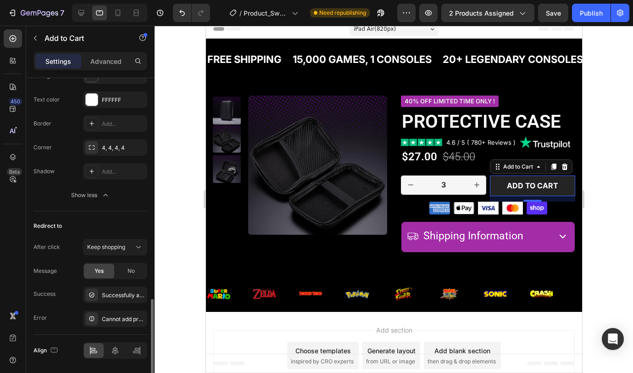
scroll to position [791, 0]
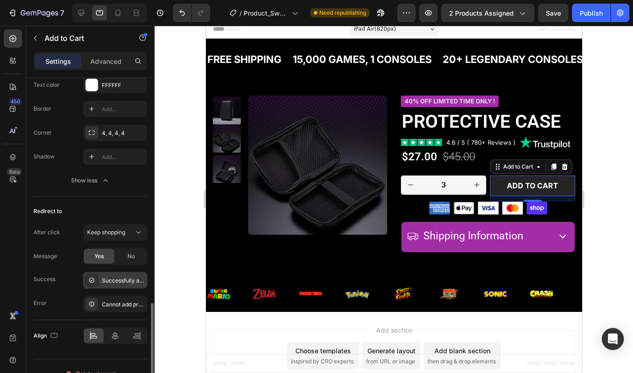
click at [115, 281] on div "Successfully add to cart !" at bounding box center [123, 280] width 43 height 8
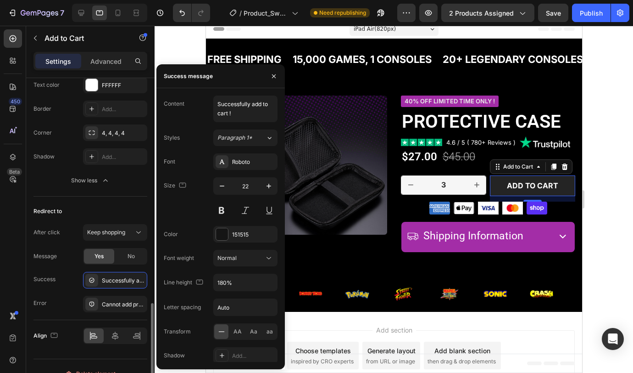
click at [69, 221] on div "Redirect to After click Keep shopping Message Yes No Success Successfully add t…" at bounding box center [91, 257] width 114 height 123
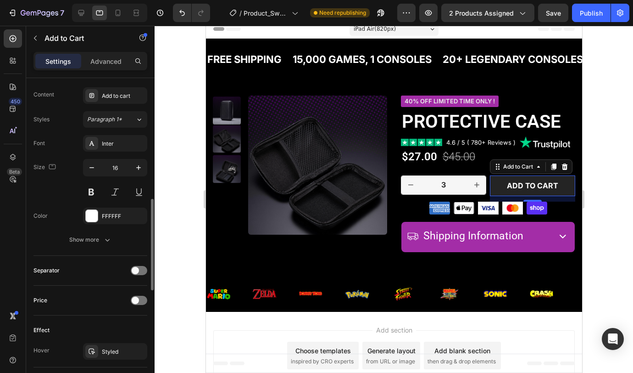
scroll to position [423, 0]
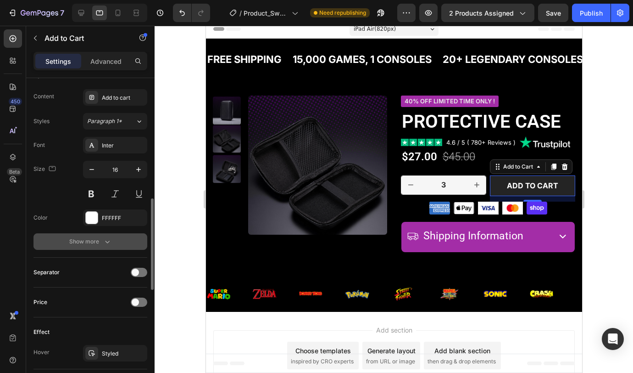
click at [88, 244] on div "Show more" at bounding box center [90, 241] width 43 height 9
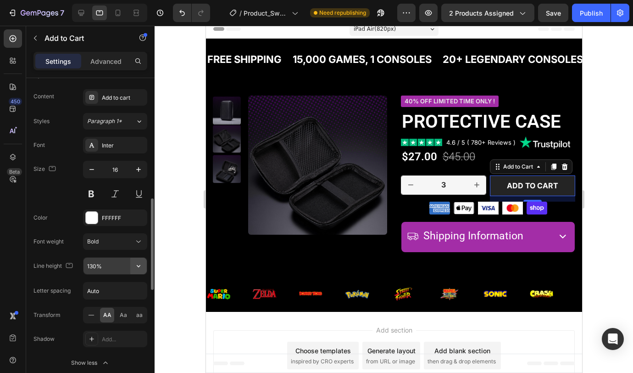
click at [138, 265] on icon "button" at bounding box center [138, 265] width 9 height 9
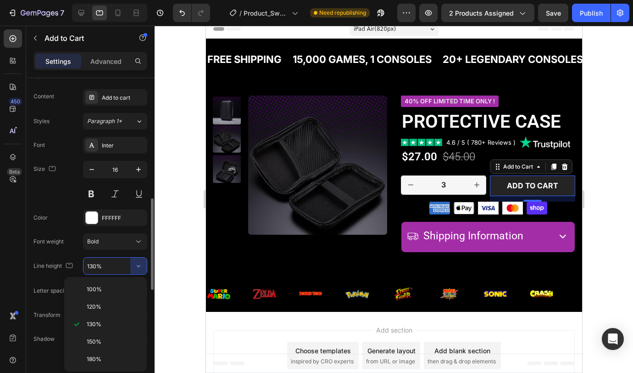
click at [119, 305] on p "120%" at bounding box center [113, 306] width 52 height 8
type input "120%"
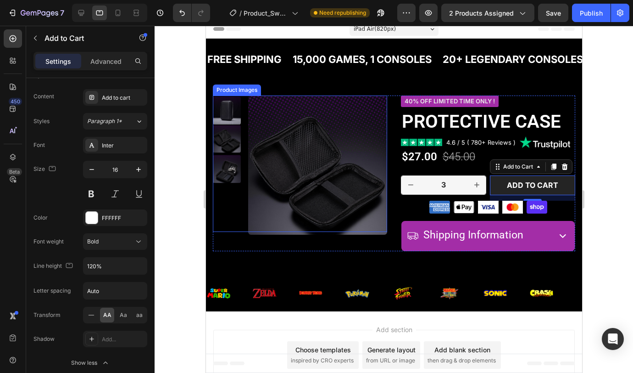
click at [274, 219] on img at bounding box center [317, 164] width 139 height 139
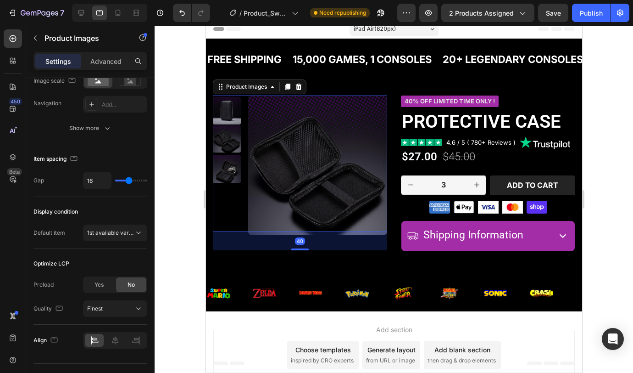
scroll to position [0, 0]
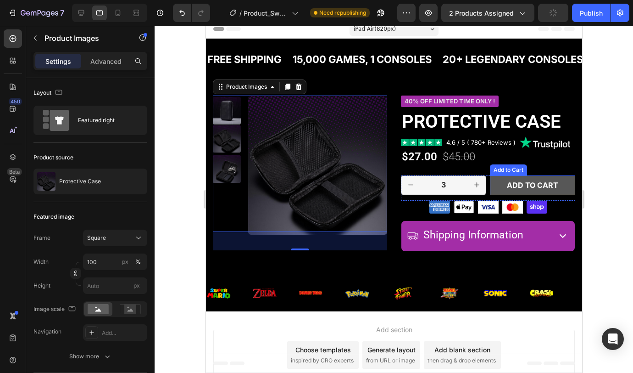
click at [492, 192] on button "Add to cart" at bounding box center [532, 185] width 85 height 20
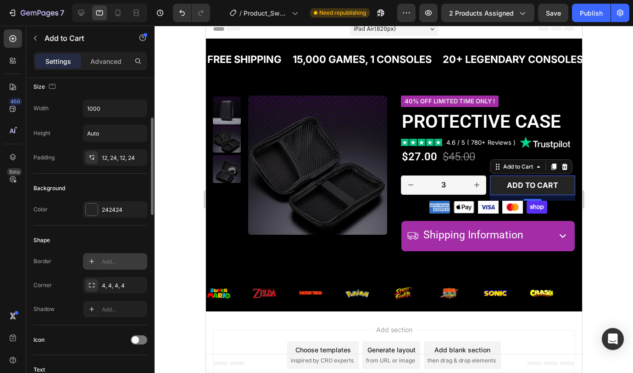
scroll to position [132, 0]
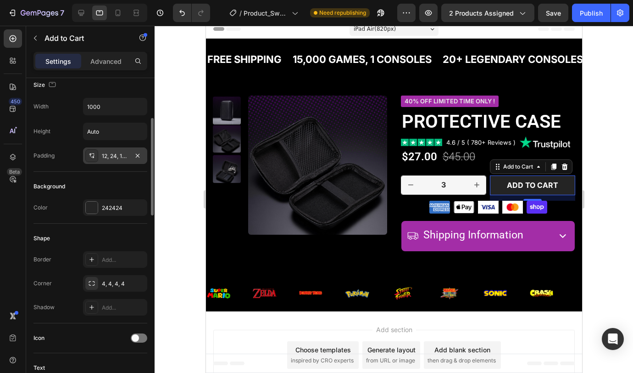
click at [116, 158] on div "12, 24, 12, 24" at bounding box center [115, 156] width 27 height 8
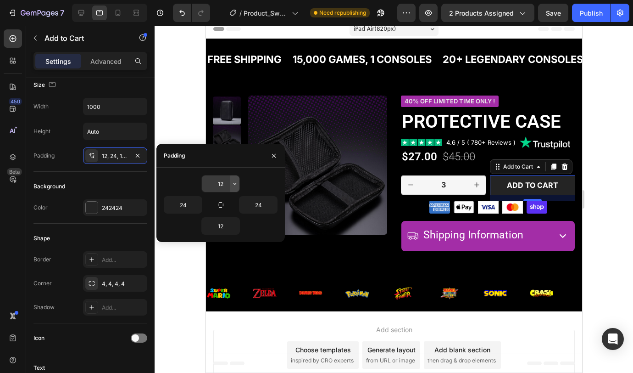
click at [236, 184] on icon "button" at bounding box center [234, 183] width 7 height 7
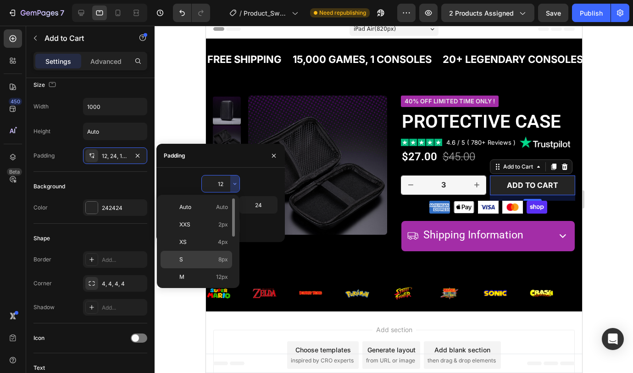
click at [210, 266] on div "S 8px" at bounding box center [197, 259] width 72 height 17
type input "8"
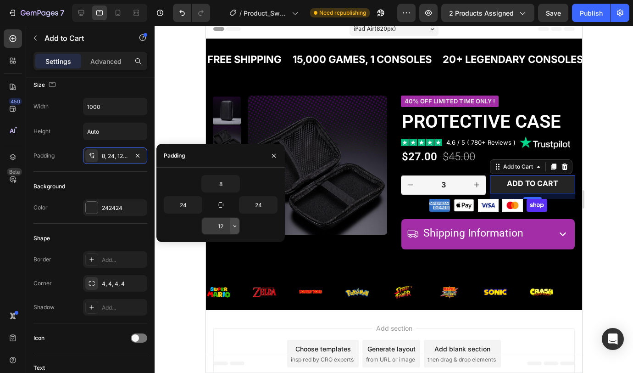
click at [233, 219] on button "button" at bounding box center [234, 226] width 9 height 17
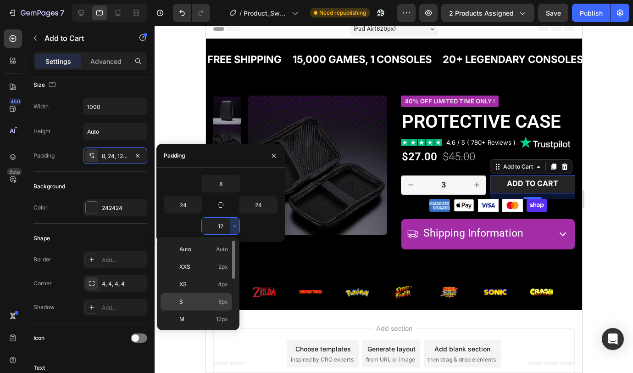
click at [206, 298] on p "S 8px" at bounding box center [203, 301] width 49 height 8
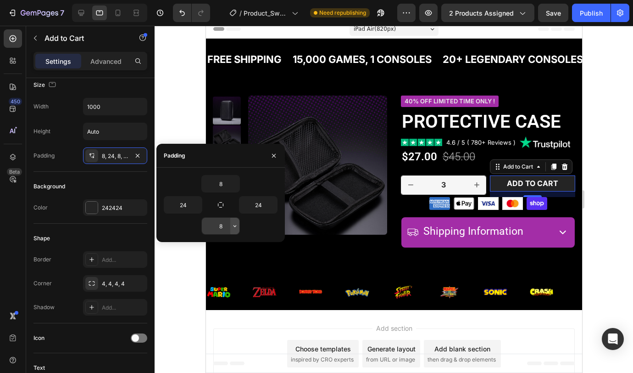
click at [239, 222] on button "button" at bounding box center [234, 226] width 9 height 17
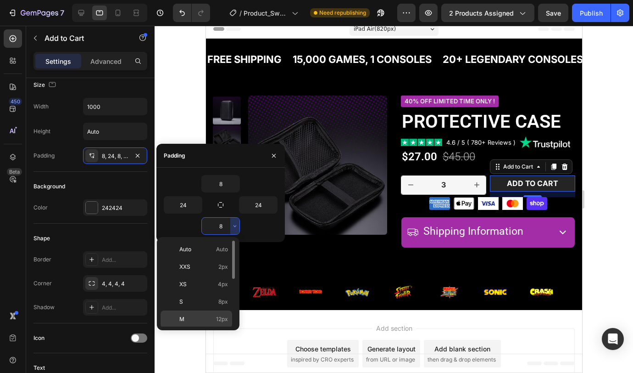
click at [214, 316] on p "M 12px" at bounding box center [203, 319] width 49 height 8
type input "12"
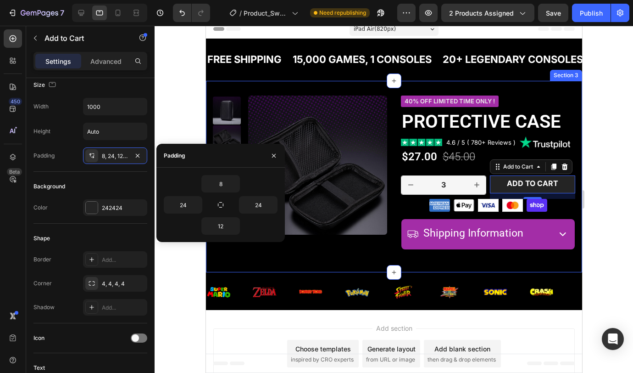
click at [528, 258] on div "Product Images 40% off LIMITED TIME ONLY ! Product Badge Protective Case Produc…" at bounding box center [394, 176] width 376 height 191
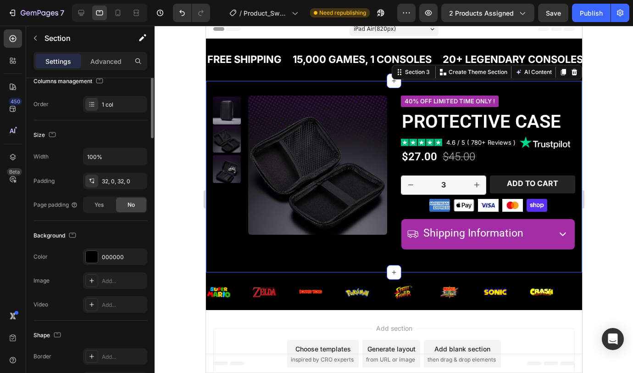
scroll to position [0, 0]
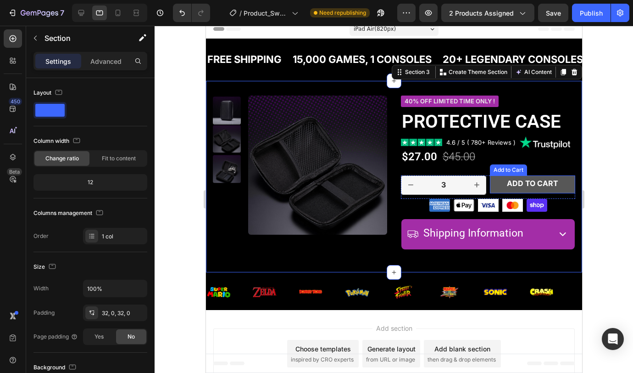
click at [538, 190] on button "Add to cart" at bounding box center [532, 184] width 85 height 18
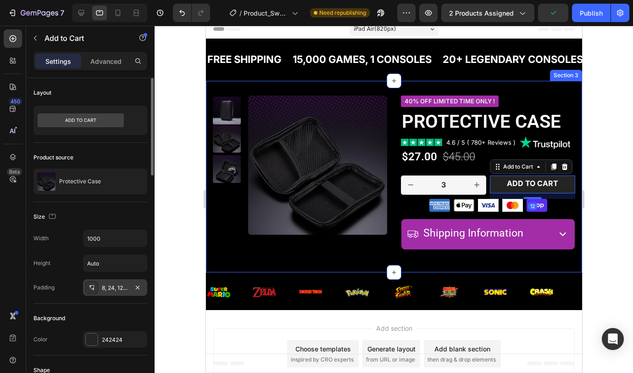
click at [115, 287] on div "8, 24, 12, 24" at bounding box center [115, 288] width 27 height 8
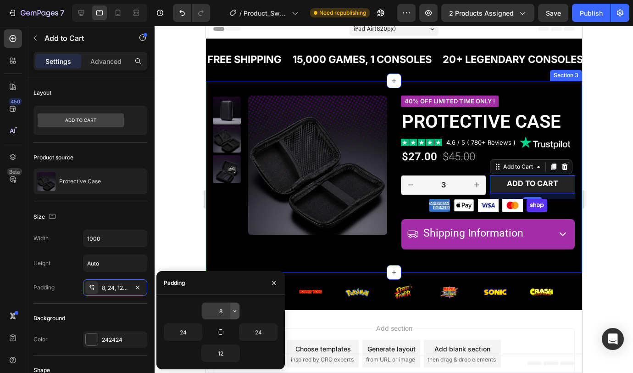
click at [235, 309] on icon "button" at bounding box center [234, 310] width 7 height 7
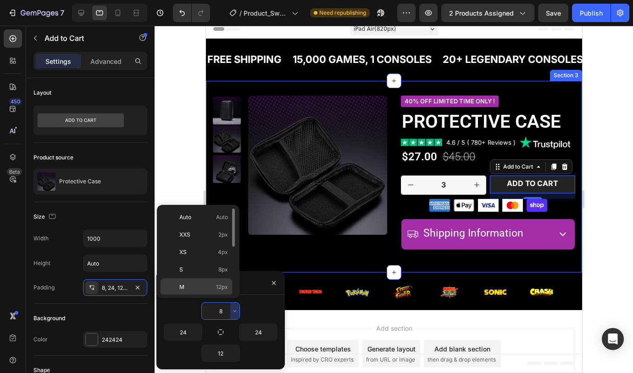
click at [218, 283] on span "12px" at bounding box center [222, 287] width 12 height 8
type input "12"
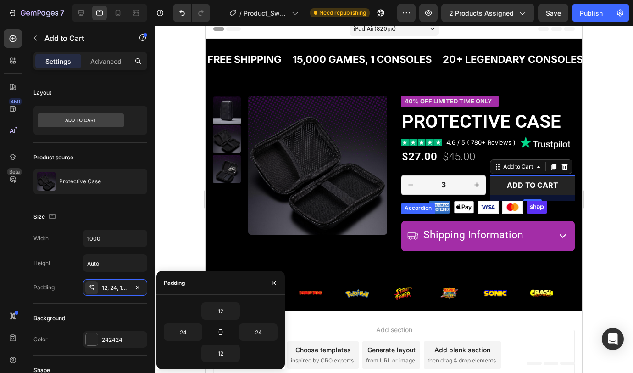
click at [536, 217] on div "Shipping Information Accordion" at bounding box center [488, 232] width 174 height 38
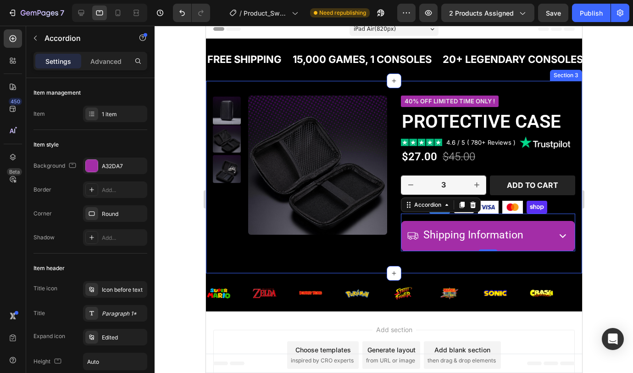
click at [521, 267] on div "Product Images 40% off LIMITED TIME ONLY ! Product Badge Protective Case Produc…" at bounding box center [394, 177] width 376 height 192
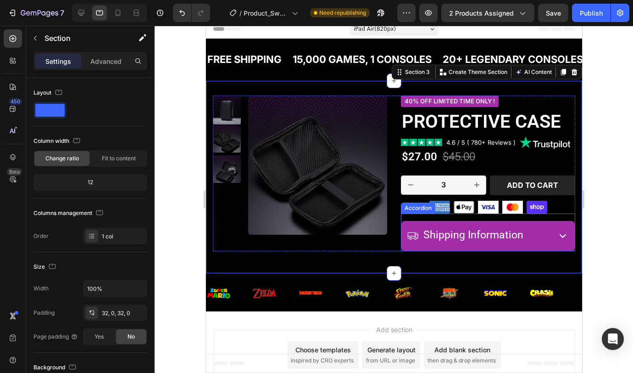
click at [472, 218] on div "Shipping Information Accordion" at bounding box center [488, 232] width 174 height 38
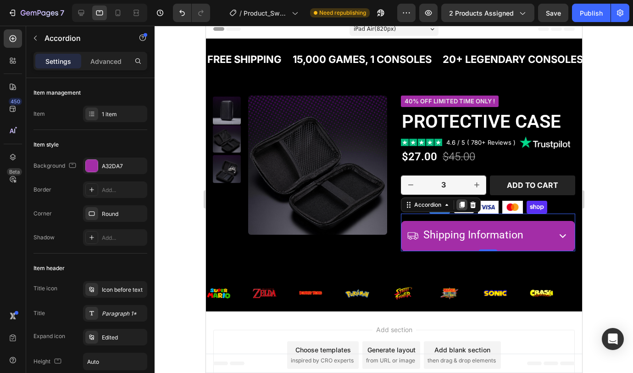
click at [459, 206] on icon at bounding box center [461, 205] width 5 height 6
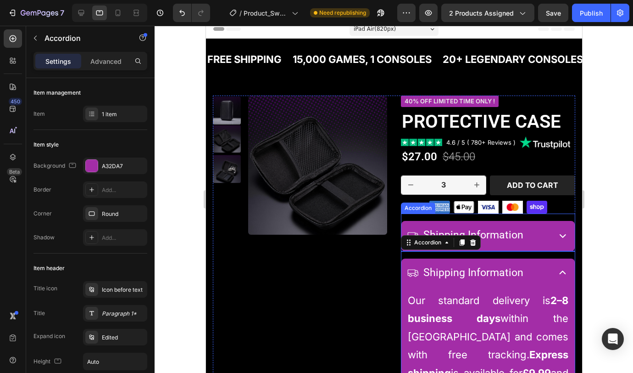
click at [515, 220] on div "Shipping Information Accordion" at bounding box center [488, 232] width 174 height 38
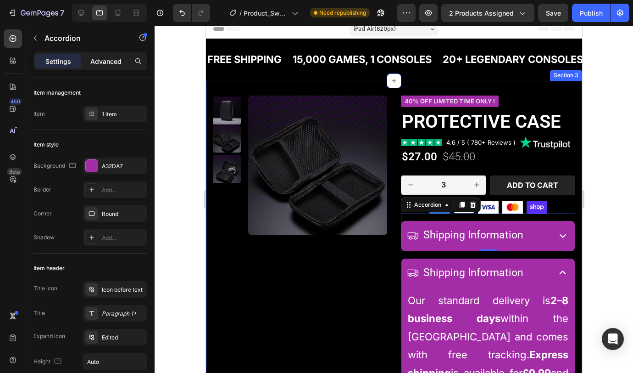
click at [111, 62] on p "Advanced" at bounding box center [105, 61] width 31 height 10
type input "100%"
type input "100"
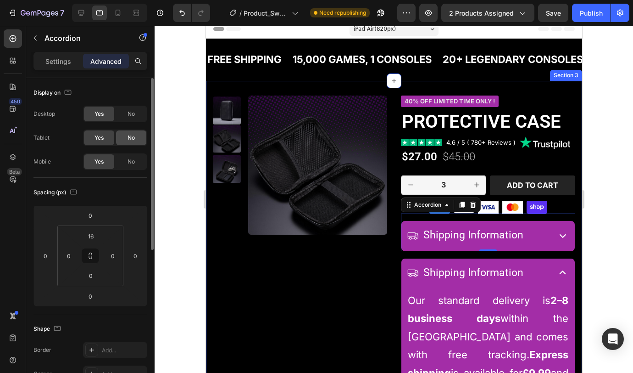
click at [126, 137] on div "No" at bounding box center [131, 137] width 30 height 15
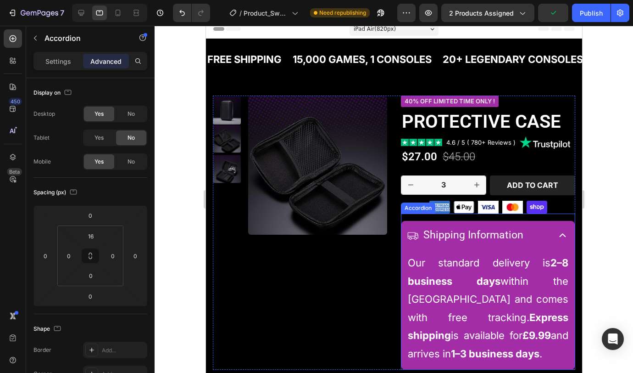
click at [526, 218] on div "Shipping Information Our standard delivery is 2–8 business days within the Unit…" at bounding box center [488, 291] width 174 height 156
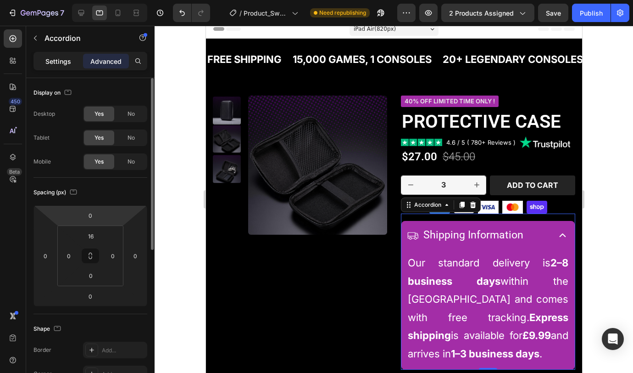
click at [61, 63] on p "Settings" at bounding box center [58, 61] width 26 height 10
type input "8"
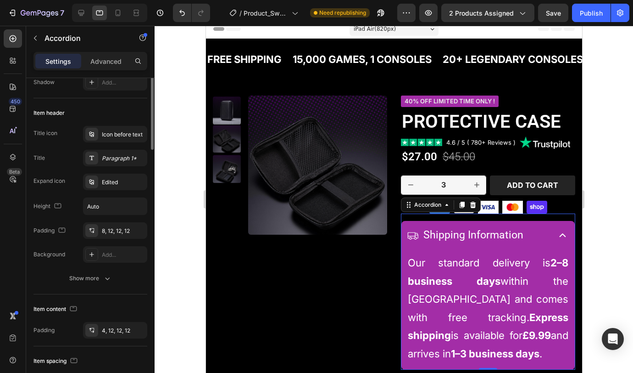
scroll to position [231, 0]
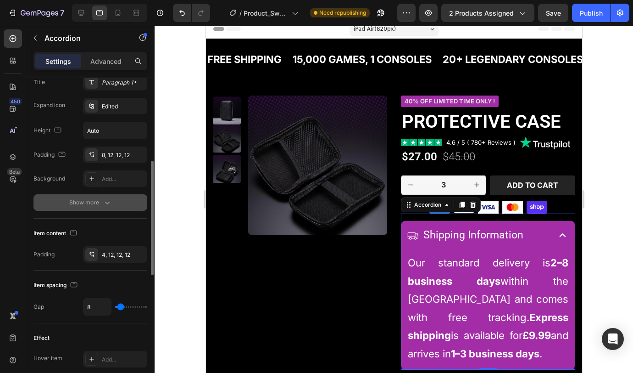
click at [82, 201] on div "Show more" at bounding box center [90, 202] width 43 height 9
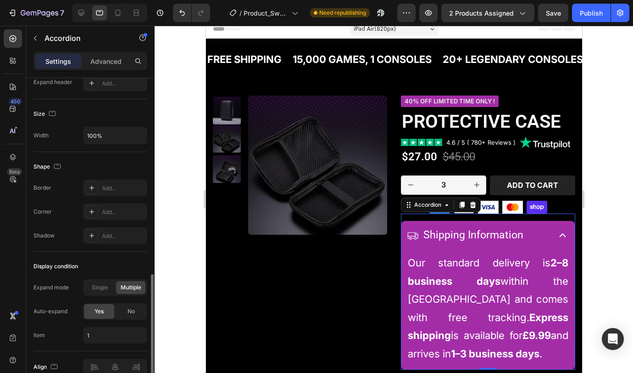
scroll to position [625, 0]
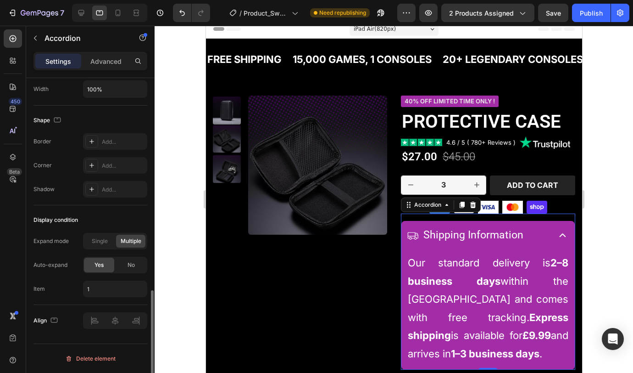
click at [132, 265] on span "No" at bounding box center [131, 265] width 7 height 8
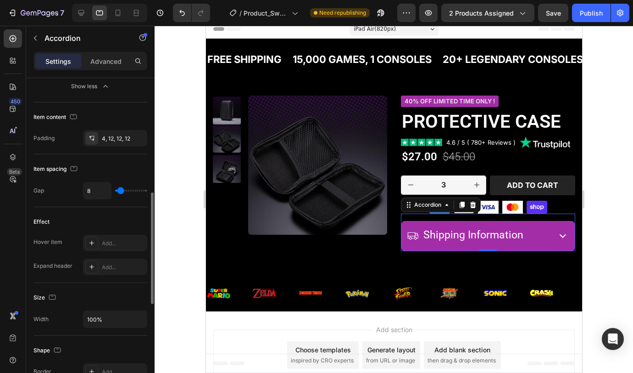
scroll to position [326, 0]
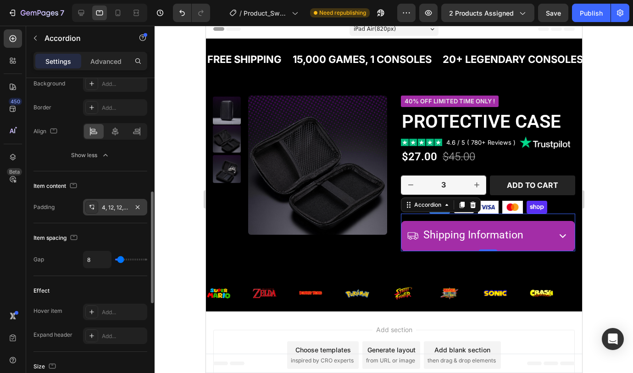
click at [114, 208] on div "4, 12, 12, 12" at bounding box center [115, 207] width 27 height 8
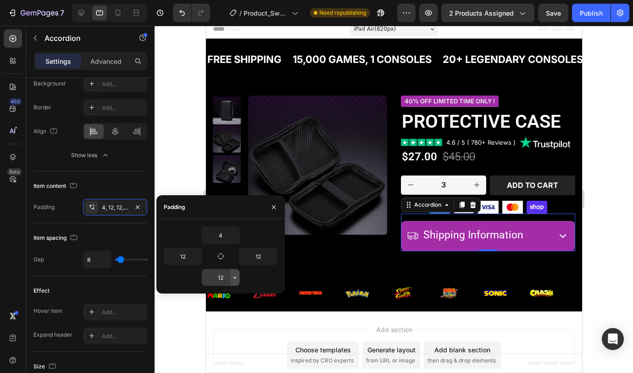
click at [237, 279] on icon "button" at bounding box center [234, 277] width 7 height 7
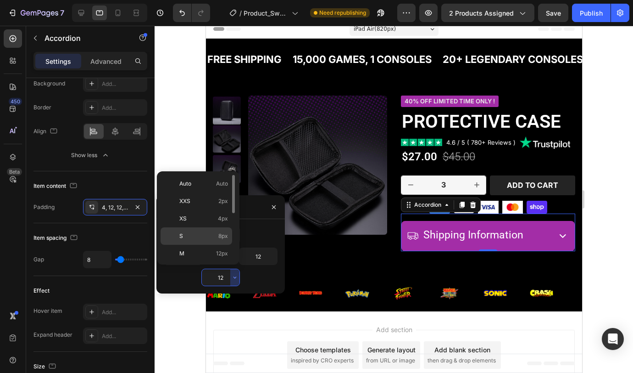
click at [209, 235] on p "S 8px" at bounding box center [203, 236] width 49 height 8
type input "8"
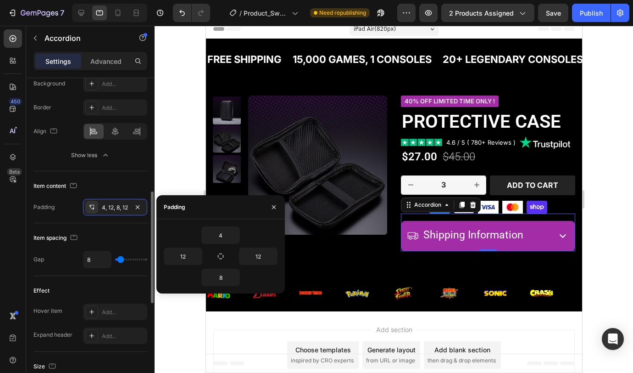
click at [48, 184] on div "Item content" at bounding box center [56, 186] width 45 height 12
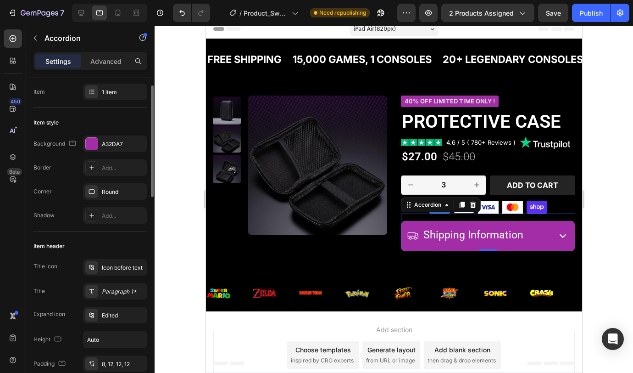
scroll to position [0, 0]
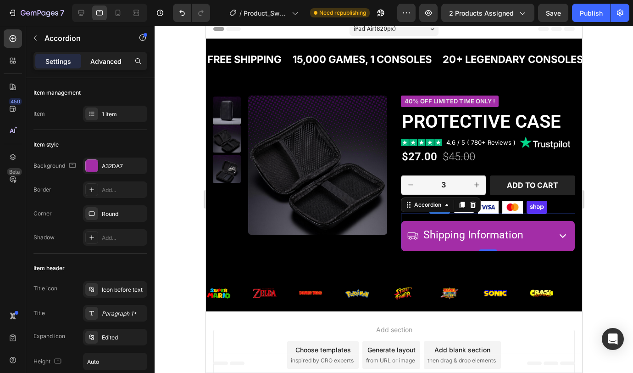
click at [107, 65] on p "Advanced" at bounding box center [105, 61] width 31 height 10
type input "100%"
type input "100"
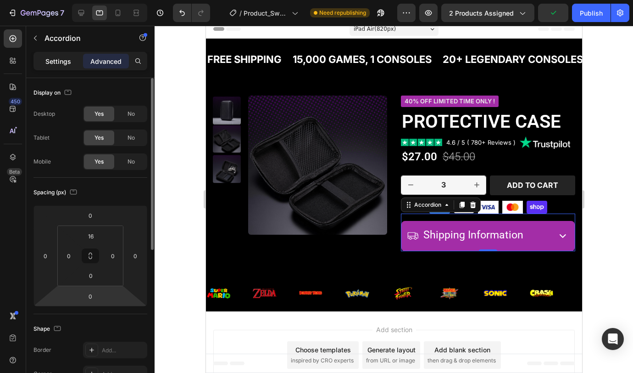
click at [59, 65] on p "Settings" at bounding box center [58, 61] width 26 height 10
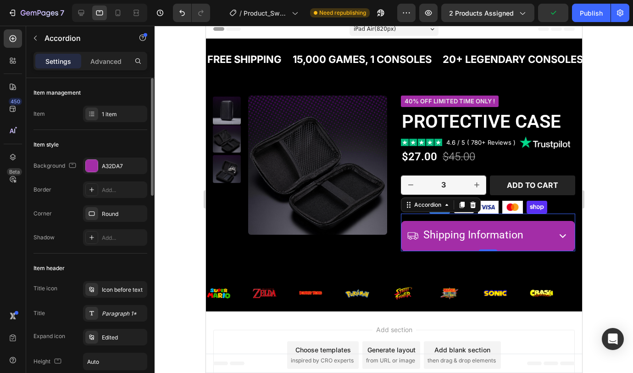
type input "8"
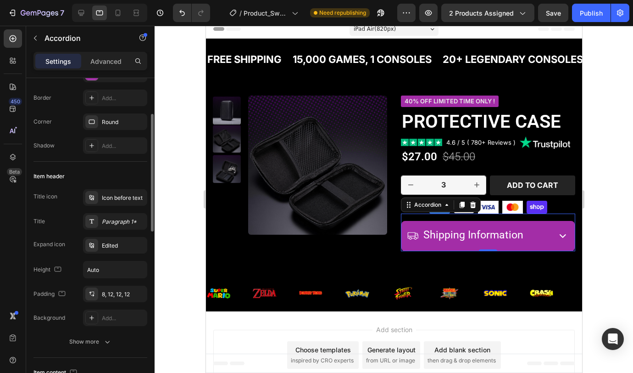
scroll to position [101, 0]
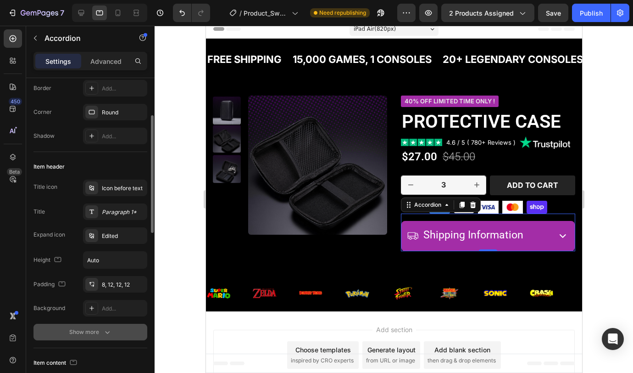
click at [108, 330] on icon "button" at bounding box center [107, 331] width 9 height 9
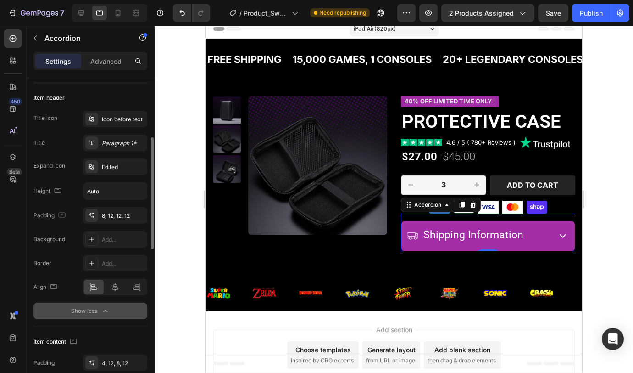
scroll to position [168, 0]
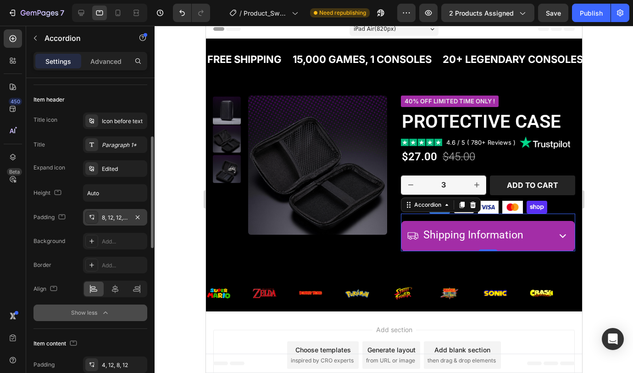
click at [114, 219] on div "8, 12, 12, 12" at bounding box center [115, 217] width 27 height 8
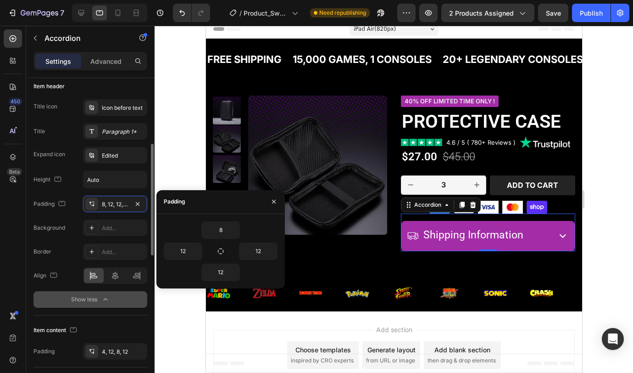
scroll to position [338, 0]
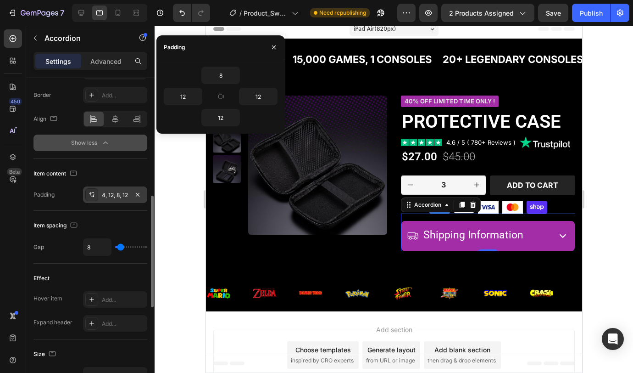
click at [117, 198] on div "4, 12, 8, 12" at bounding box center [115, 195] width 27 height 8
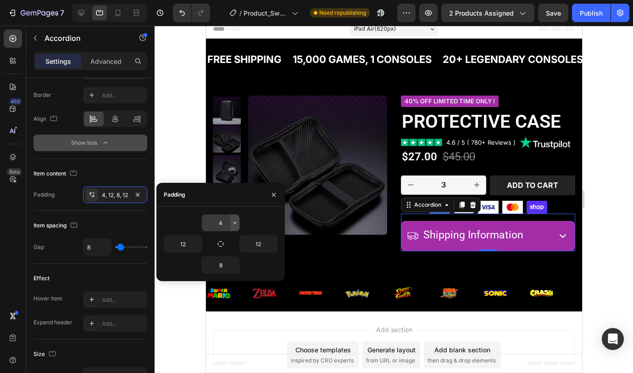
click at [234, 223] on icon "button" at bounding box center [235, 223] width 3 height 2
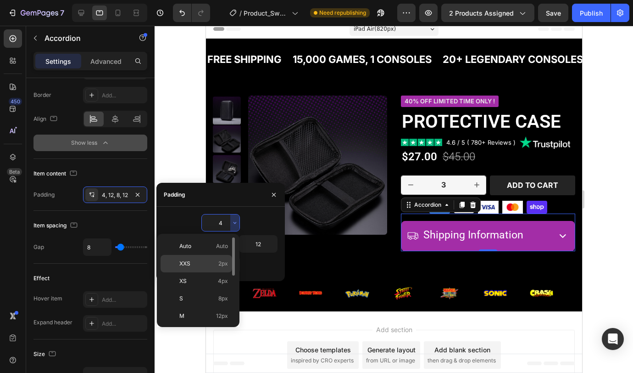
click at [212, 258] on div "XXS 2px" at bounding box center [197, 263] width 72 height 17
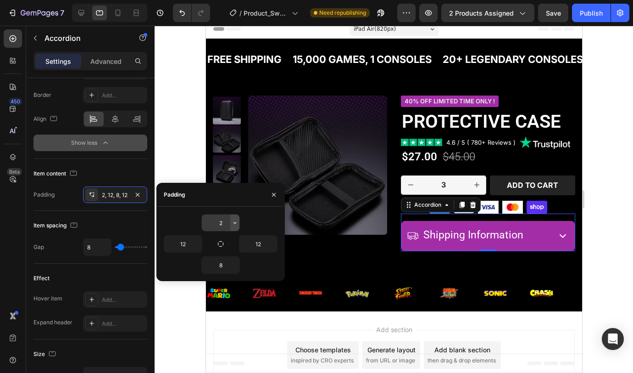
click at [239, 223] on button "button" at bounding box center [234, 222] width 9 height 17
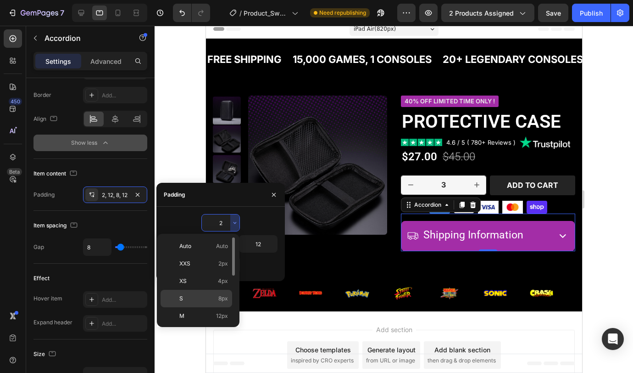
click at [212, 290] on div "S 8px" at bounding box center [197, 298] width 72 height 17
type input "8"
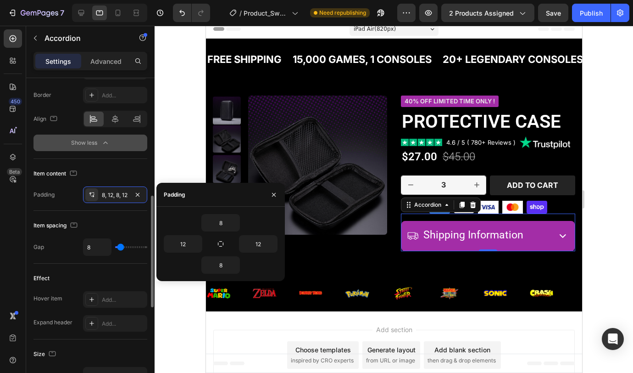
click at [55, 164] on div "Item content Padding 8, 12, 8, 12" at bounding box center [91, 185] width 114 height 52
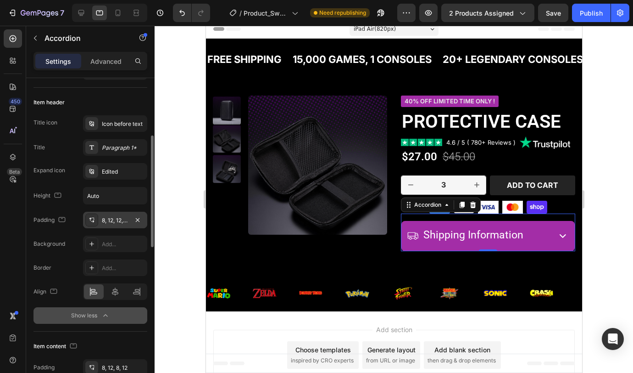
scroll to position [164, 0]
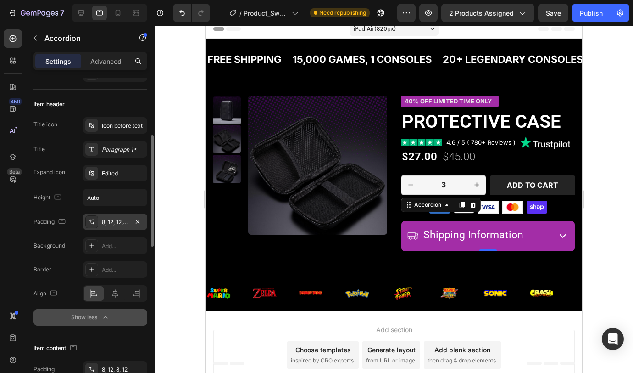
click at [111, 224] on div "8, 12, 12, 12" at bounding box center [115, 222] width 27 height 8
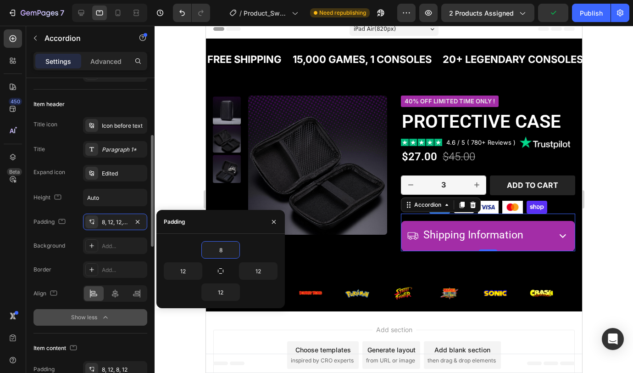
click at [50, 212] on div "Title icon Icon before text Title Paragraph 1* Expand icon Edited Height Auto P…" at bounding box center [91, 185] width 114 height 137
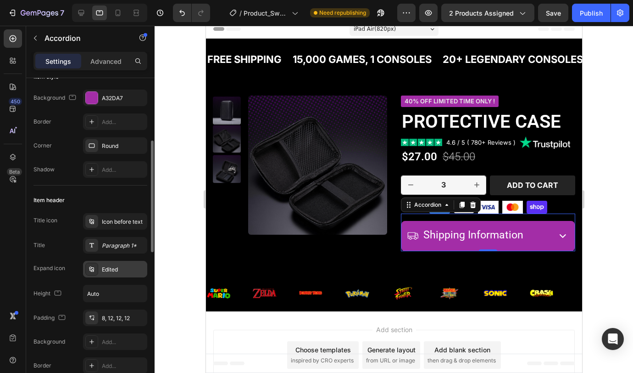
scroll to position [97, 0]
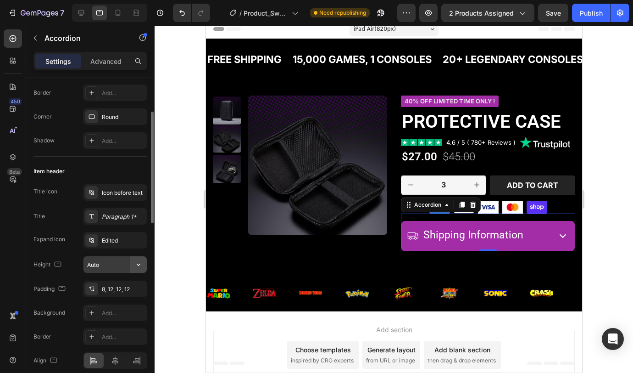
click at [134, 265] on icon "button" at bounding box center [138, 264] width 9 height 9
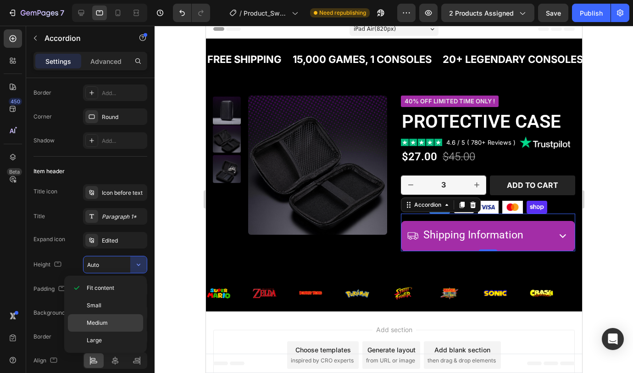
click at [106, 320] on span "Medium" at bounding box center [97, 322] width 21 height 8
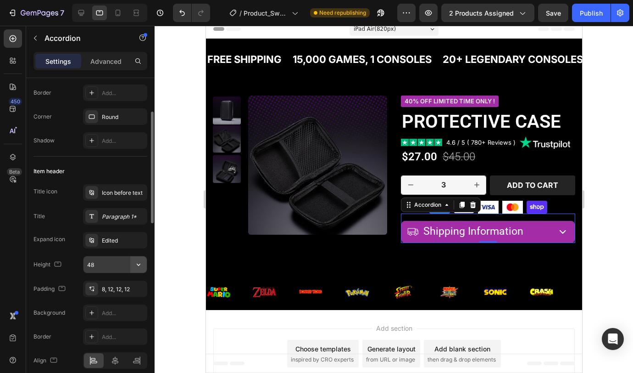
click at [135, 266] on icon "button" at bounding box center [138, 264] width 9 height 9
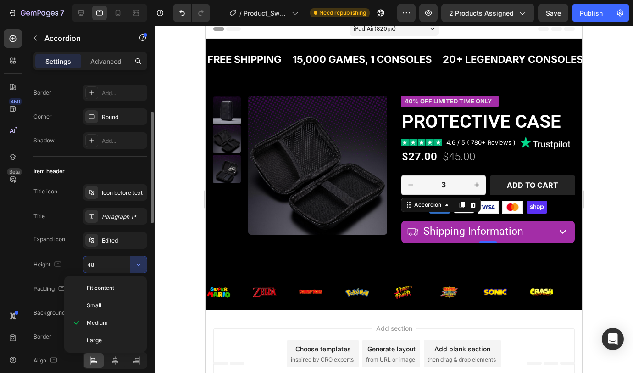
click at [106, 308] on p "Small" at bounding box center [113, 305] width 52 height 8
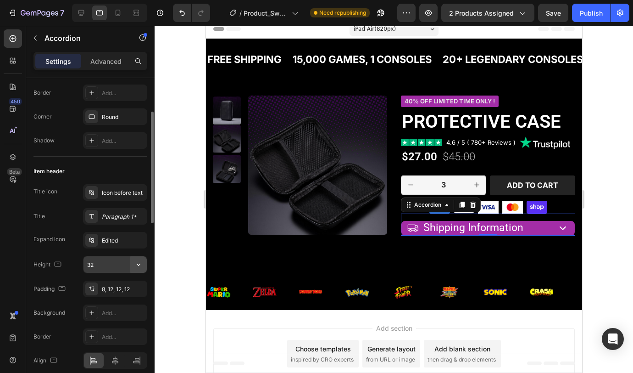
click at [135, 266] on icon "button" at bounding box center [138, 264] width 9 height 9
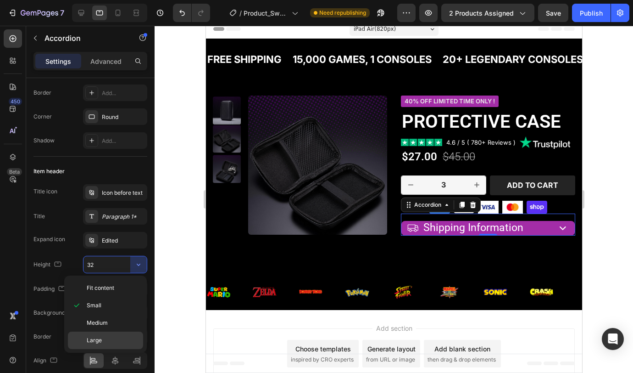
click at [110, 335] on div "Large" at bounding box center [105, 339] width 75 height 17
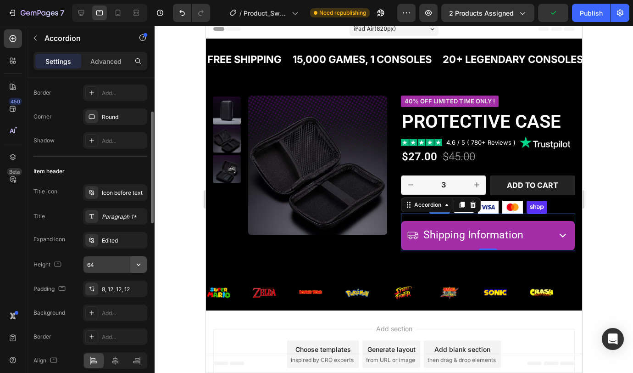
click at [134, 262] on icon "button" at bounding box center [138, 264] width 9 height 9
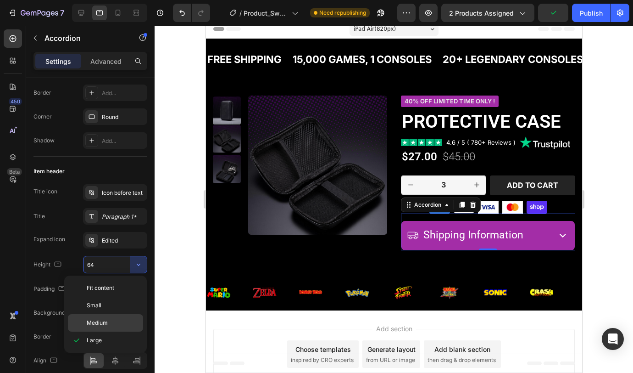
click at [112, 318] on div "Medium" at bounding box center [105, 322] width 75 height 17
type input "48"
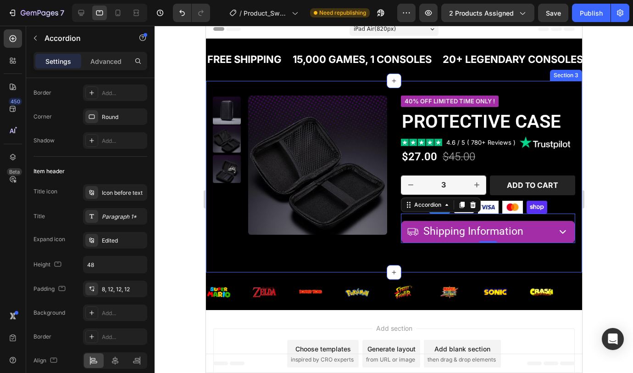
click at [323, 262] on div "Product Images 40% off LIMITED TIME ONLY ! Product Badge Protective Case Produc…" at bounding box center [394, 176] width 376 height 191
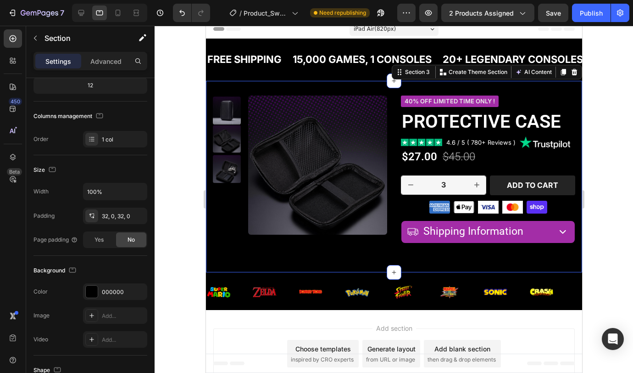
scroll to position [0, 0]
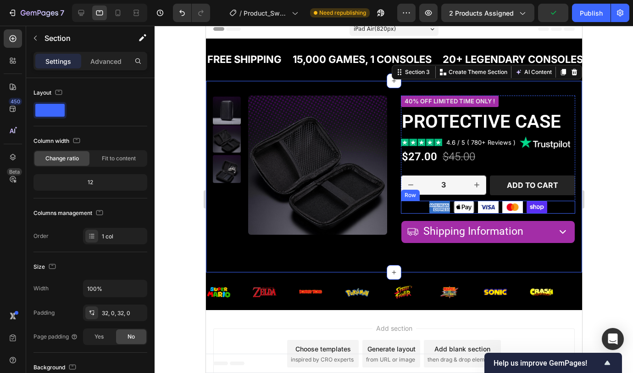
click at [547, 211] on div "Image Image Image Image Image Row" at bounding box center [488, 207] width 174 height 13
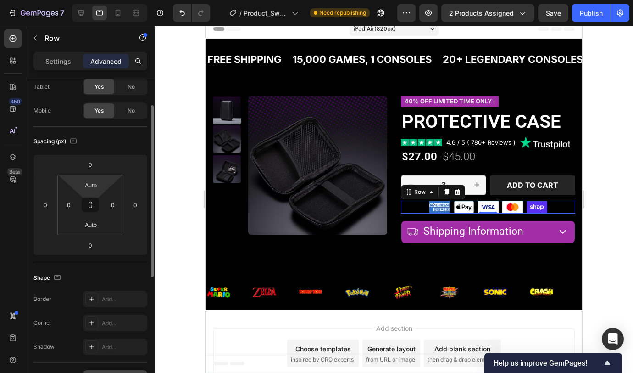
scroll to position [237, 0]
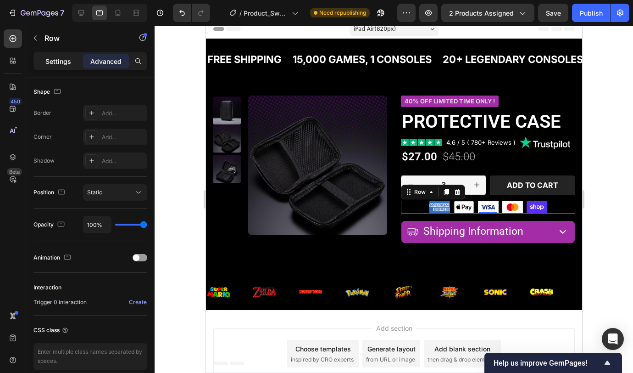
click at [62, 64] on p "Settings" at bounding box center [58, 61] width 26 height 10
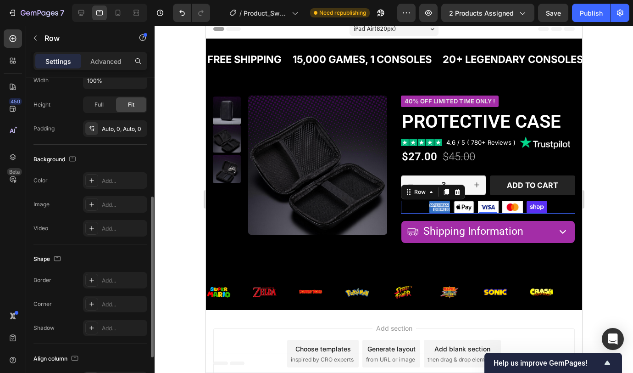
scroll to position [170, 0]
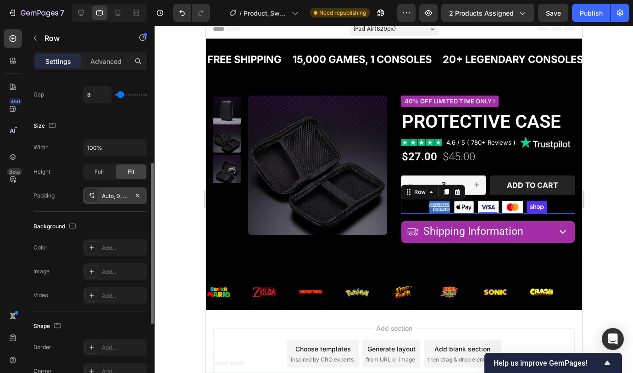
click at [108, 199] on div "Auto, 0, Auto, 0" at bounding box center [115, 196] width 27 height 8
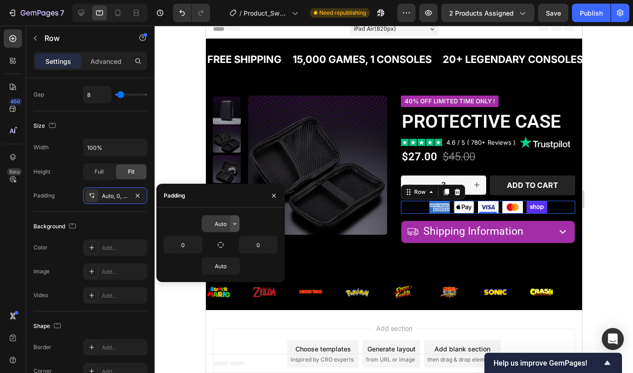
click at [235, 224] on icon "button" at bounding box center [234, 223] width 7 height 7
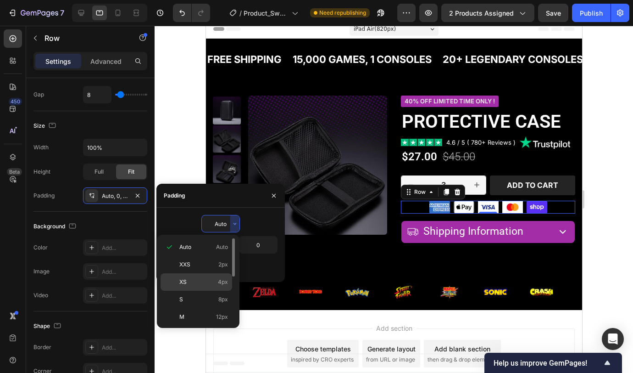
click at [196, 274] on div "XS 4px" at bounding box center [197, 281] width 72 height 17
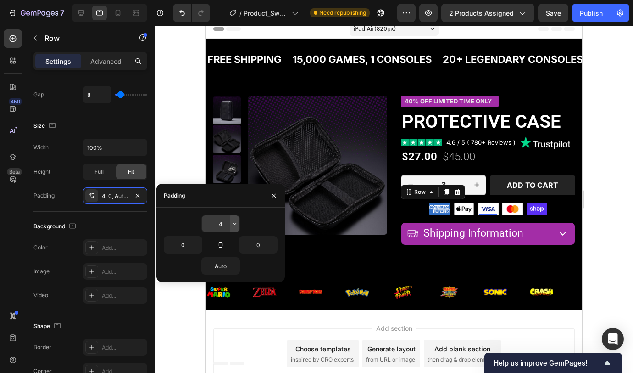
click at [235, 223] on icon "button" at bounding box center [235, 224] width 3 height 2
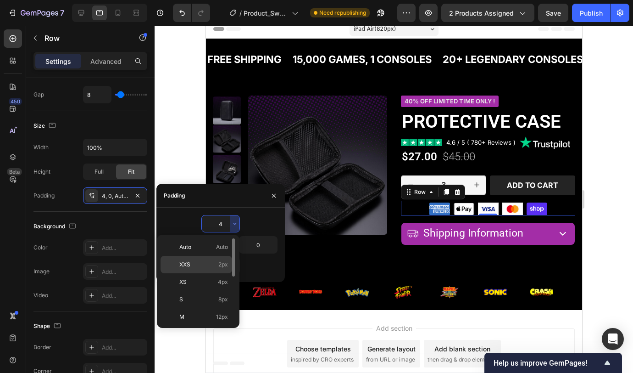
click at [209, 260] on p "XXS 2px" at bounding box center [203, 264] width 49 height 8
type input "2"
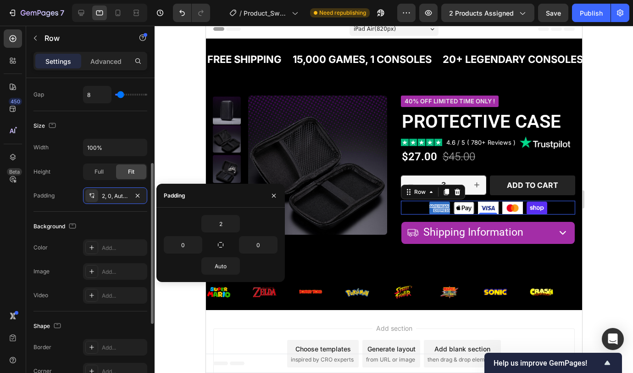
click at [51, 184] on div "Width 100% Height Full Fit Padding 2, 0, Auto, 0" at bounding box center [91, 171] width 114 height 65
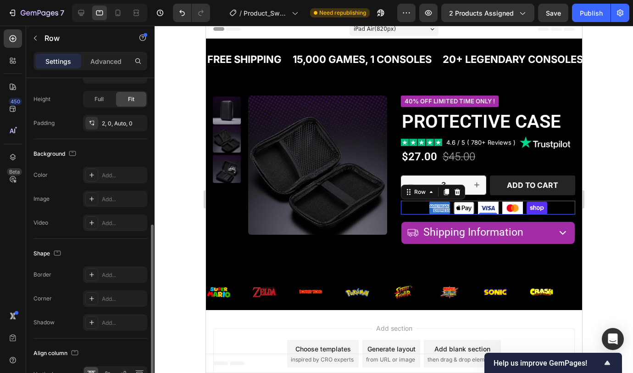
scroll to position [320, 0]
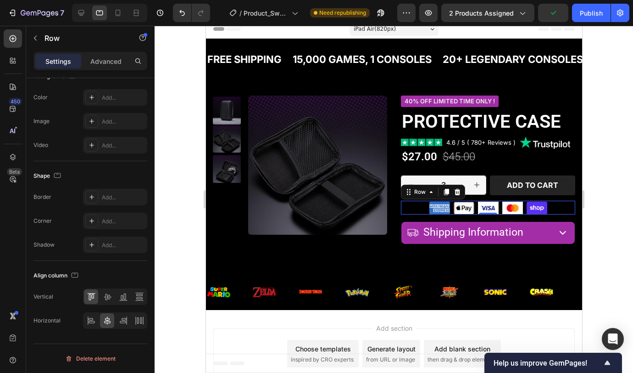
click at [606, 201] on div at bounding box center [394, 199] width 479 height 347
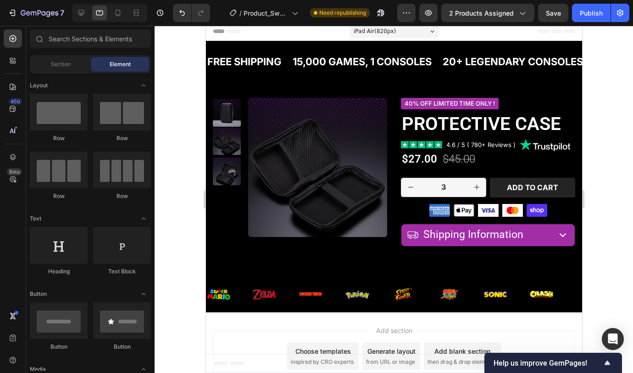
scroll to position [0, 0]
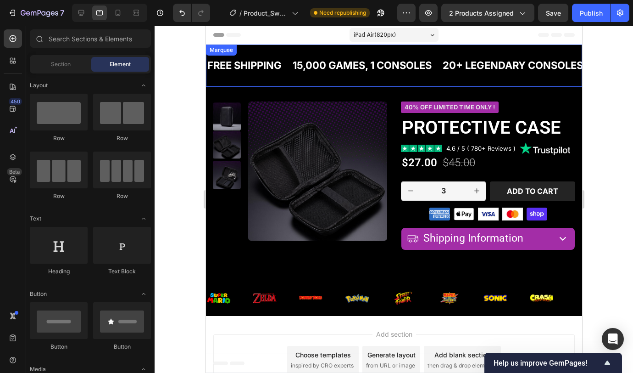
click at [370, 83] on div "FREE SHIPPING Text Block 15,000 GAMES, 1 CONSOLES Text Block 20+ LEGENDARY CONS…" at bounding box center [394, 66] width 376 height 42
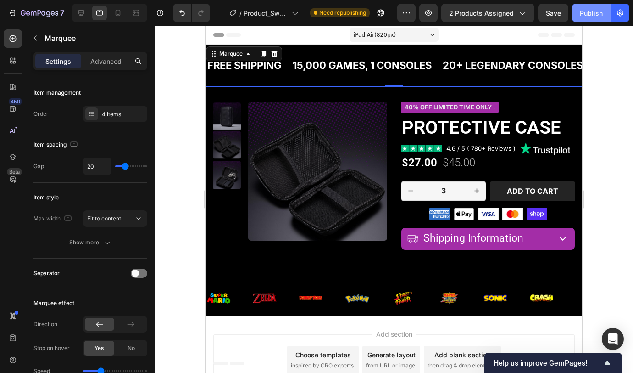
click at [587, 14] on div "Publish" at bounding box center [591, 13] width 23 height 10
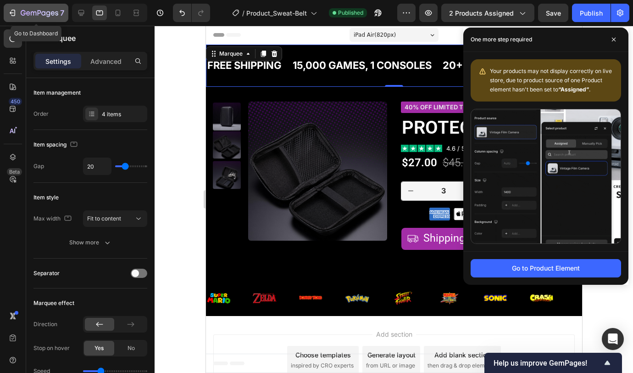
click at [16, 12] on icon "button" at bounding box center [12, 12] width 9 height 9
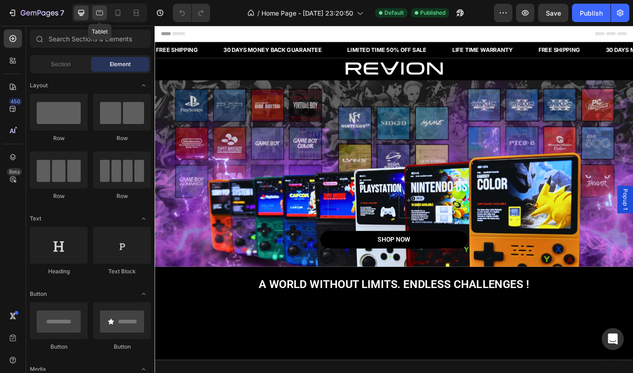
click at [103, 16] on icon at bounding box center [99, 12] width 9 height 9
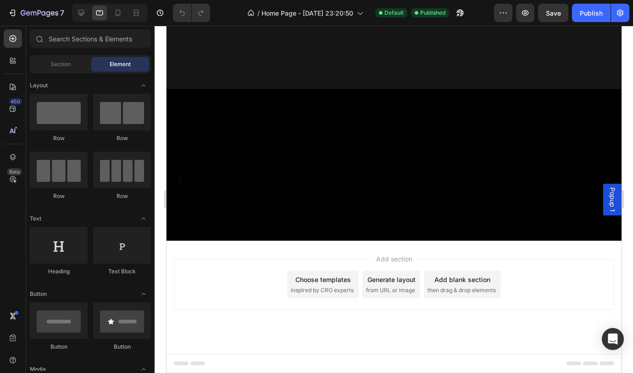
scroll to position [700, 0]
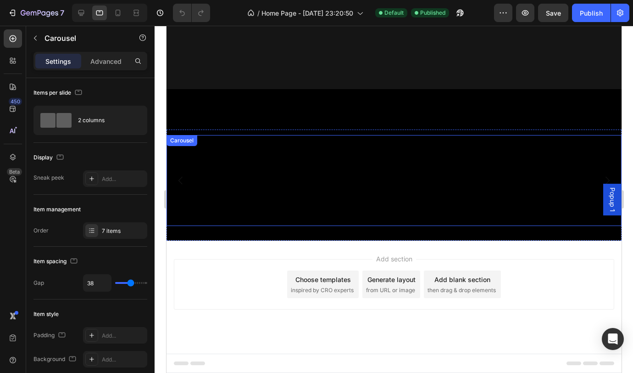
click at [587, 226] on div "Video Video Video Video Video Video Video" at bounding box center [393, 180] width 455 height 91
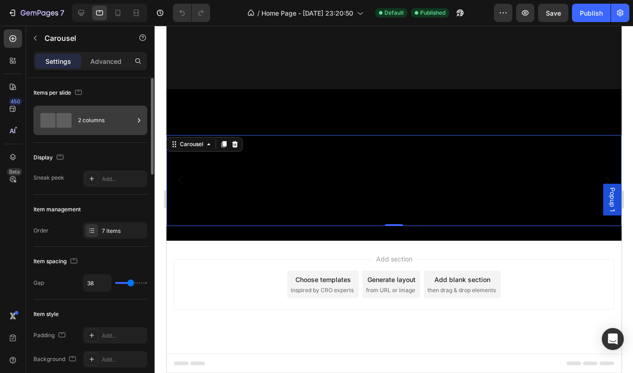
click at [95, 128] on div "2 columns" at bounding box center [106, 120] width 56 height 21
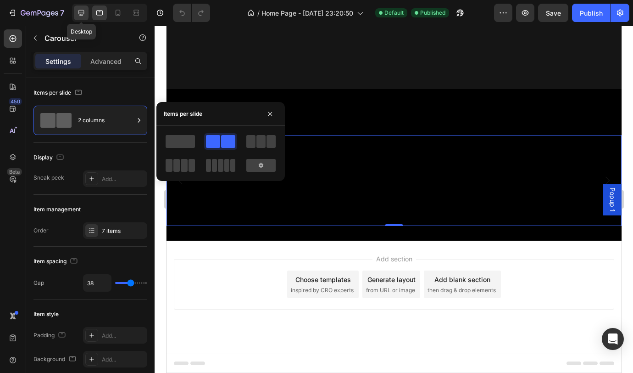
click at [78, 15] on icon at bounding box center [81, 12] width 9 height 9
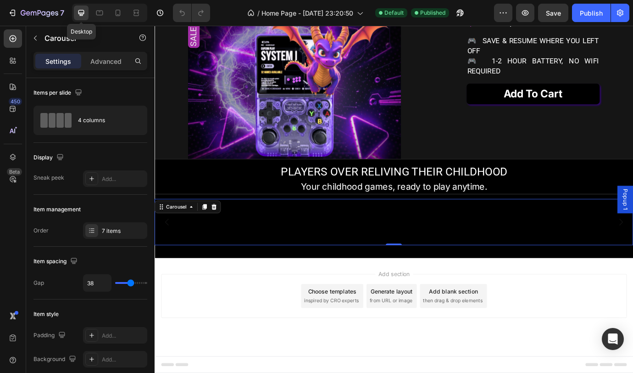
scroll to position [600, 0]
click at [100, 17] on icon at bounding box center [99, 12] width 9 height 9
type input "100%"
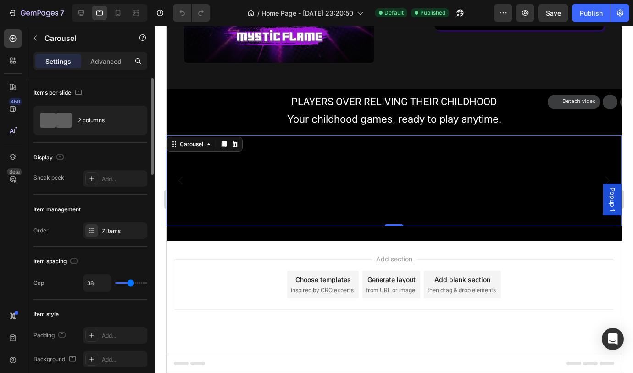
scroll to position [631, 0]
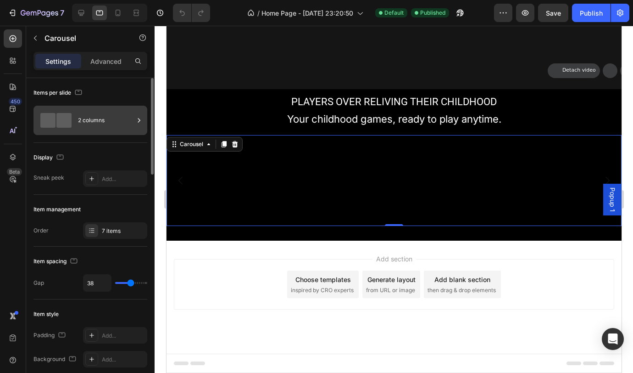
click at [102, 114] on div "2 columns" at bounding box center [106, 120] width 56 height 21
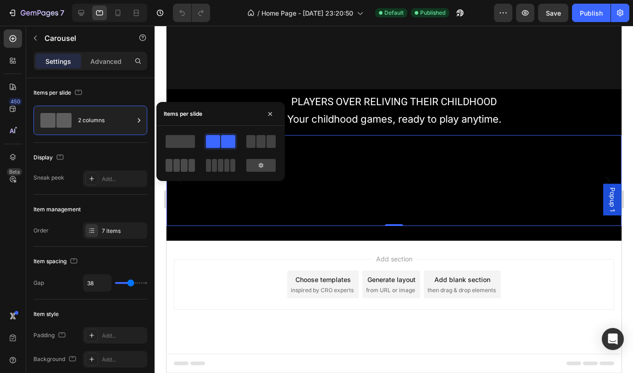
click at [180, 166] on div at bounding box center [180, 165] width 29 height 13
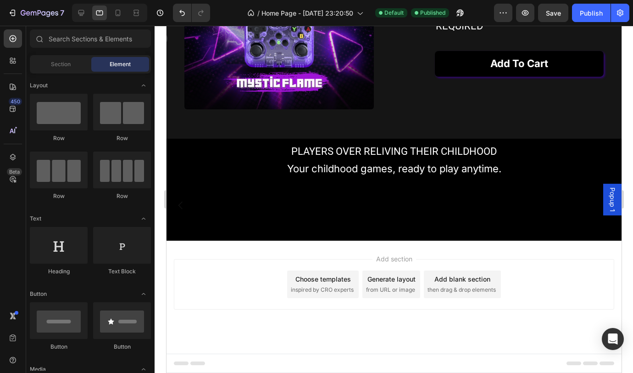
scroll to position [523, 0]
click at [77, 9] on icon at bounding box center [81, 12] width 9 height 9
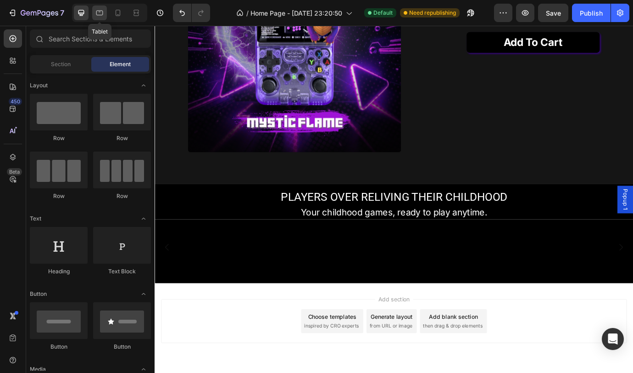
click at [101, 15] on icon at bounding box center [99, 12] width 9 height 9
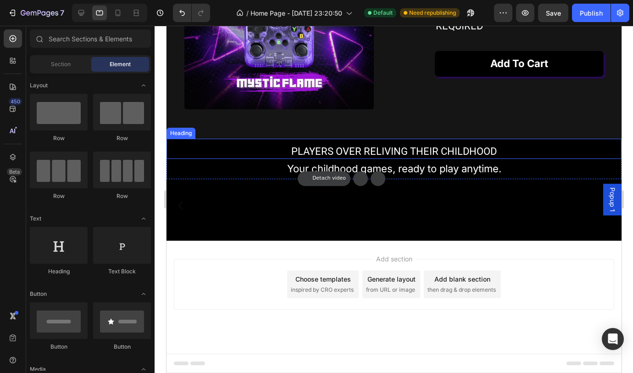
click at [353, 144] on h2 "PLAYERS OVER RELIVING THEIR CHILDHOOD" at bounding box center [393, 151] width 455 height 15
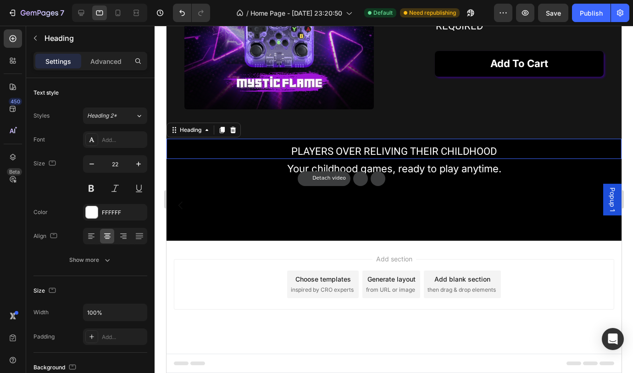
click at [353, 144] on h2 "PLAYERS OVER RELIVING THEIR CHILDHOOD" at bounding box center [393, 151] width 455 height 15
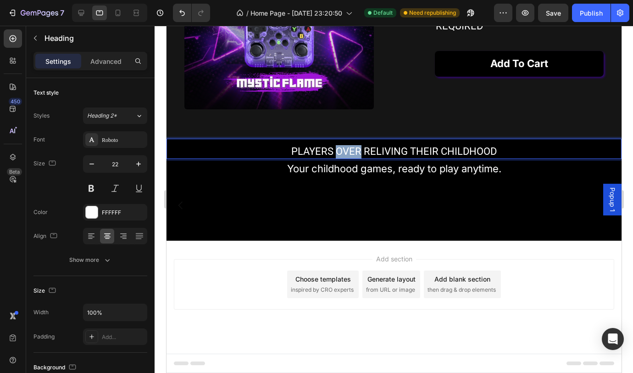
click at [353, 145] on p "PLAYERS OVER RELIVING THEIR CHILDHOOD" at bounding box center [393, 151] width 453 height 13
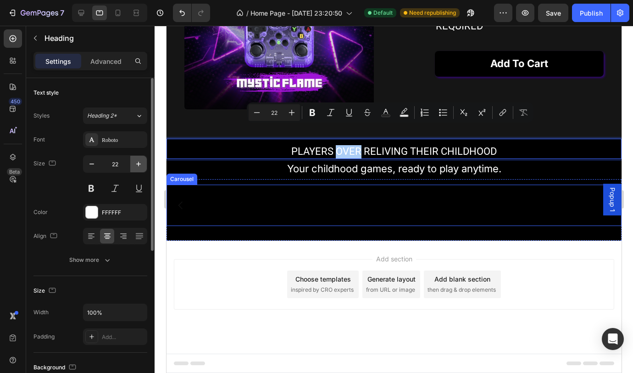
click at [135, 163] on icon "button" at bounding box center [138, 163] width 9 height 9
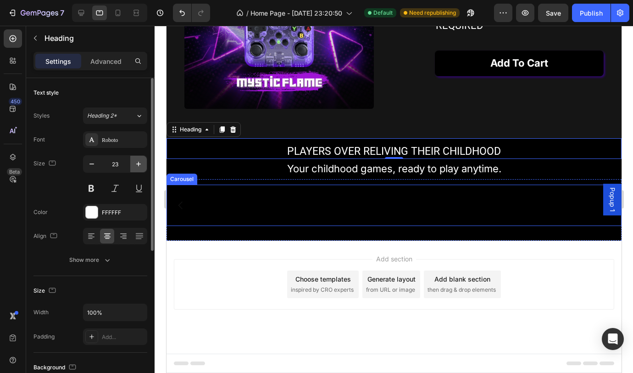
click at [135, 162] on icon "button" at bounding box center [138, 163] width 9 height 9
click at [136, 162] on icon "button" at bounding box center [138, 163] width 9 height 9
type input "25"
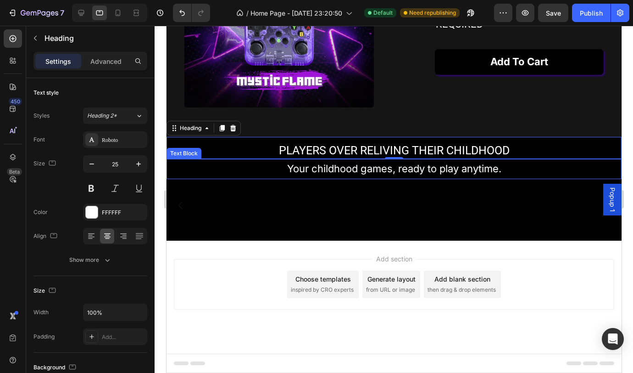
click at [347, 160] on p "Your childhood games, ready to play anytime." at bounding box center [393, 169] width 453 height 18
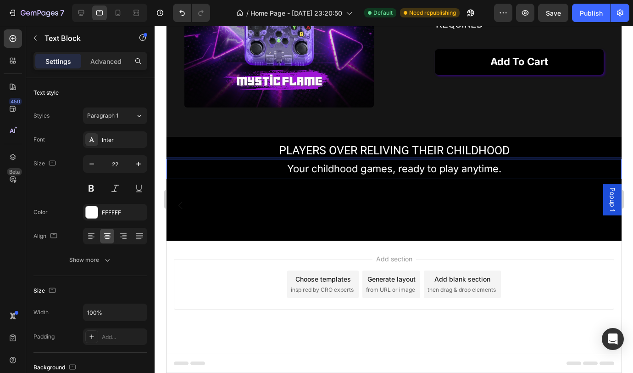
click at [347, 160] on p "Your childhood games, ready to play anytime." at bounding box center [393, 169] width 453 height 18
click at [377, 160] on p "Your childhood games, ready to play anytime." at bounding box center [393, 169] width 453 height 18
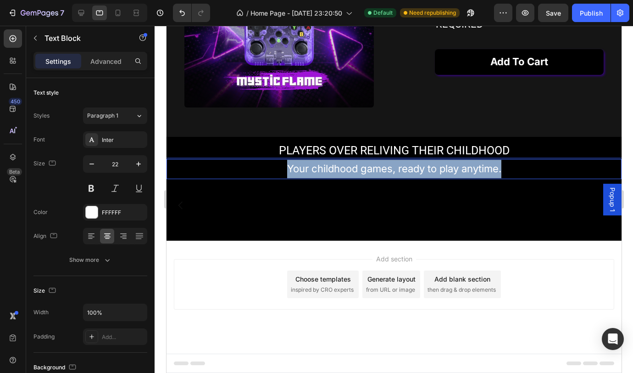
click at [377, 160] on p "Your childhood games, ready to play anytime." at bounding box center [393, 169] width 453 height 18
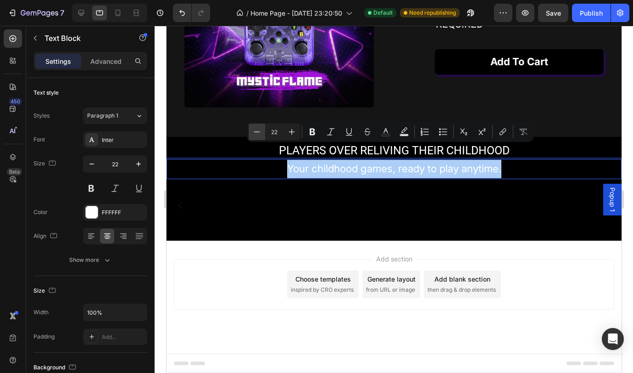
click at [260, 133] on icon "Editor contextual toolbar" at bounding box center [256, 131] width 9 height 9
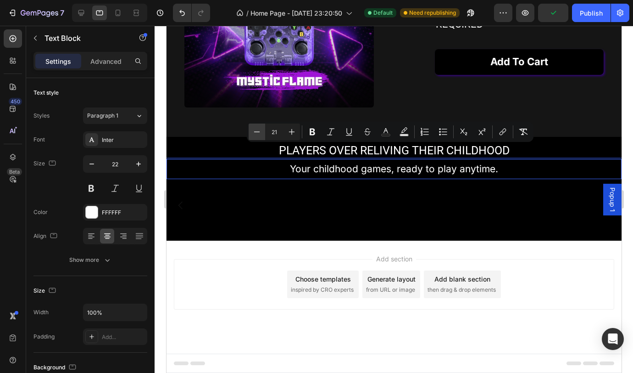
click at [260, 133] on icon "Editor contextual toolbar" at bounding box center [256, 131] width 9 height 9
type input "20"
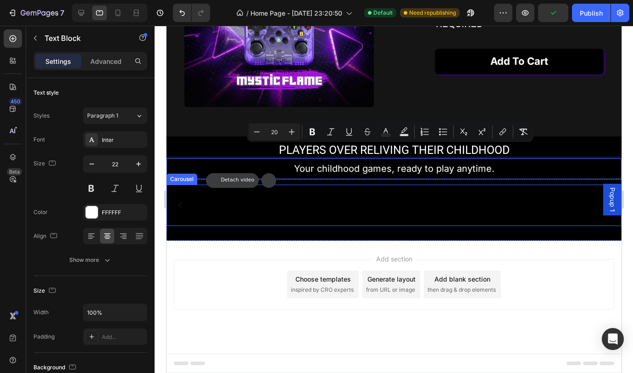
click at [189, 218] on button "Carousel Back Arrow" at bounding box center [181, 205] width 26 height 26
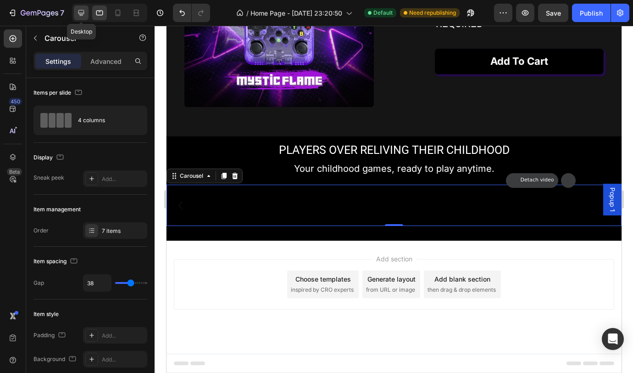
click at [82, 14] on icon at bounding box center [81, 13] width 6 height 6
type input "1200"
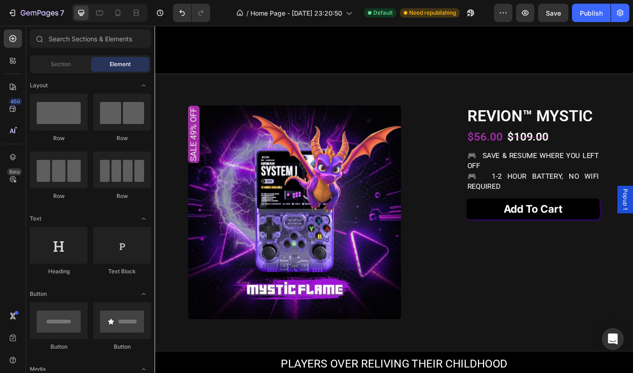
scroll to position [345, 0]
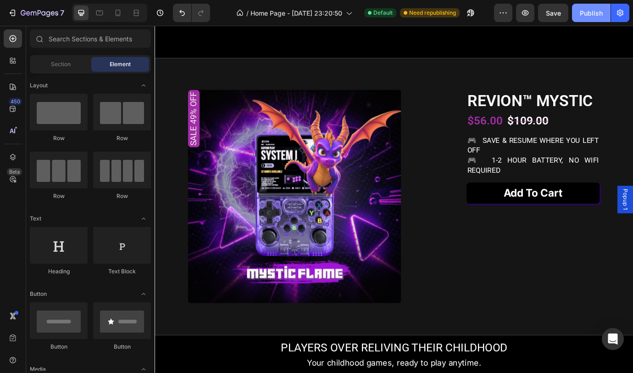
click at [582, 11] on div "Publish" at bounding box center [591, 13] width 23 height 10
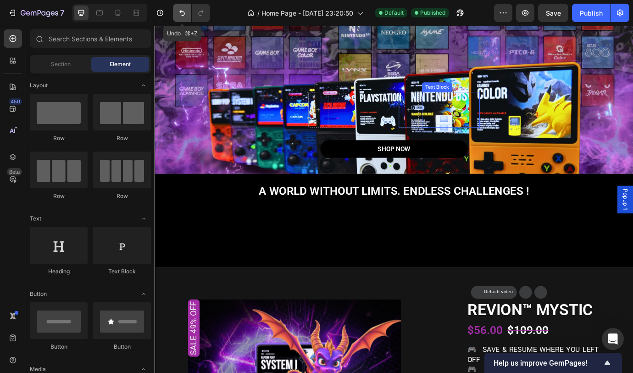
scroll to position [106, 0]
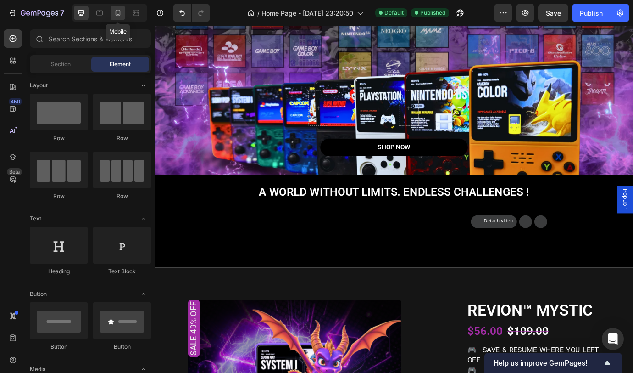
click at [117, 12] on icon at bounding box center [117, 12] width 9 height 9
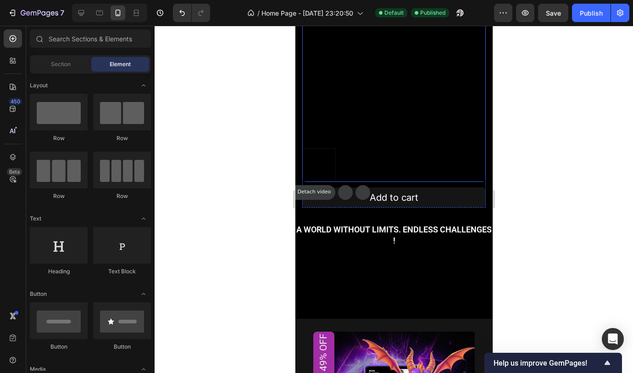
scroll to position [384, 0]
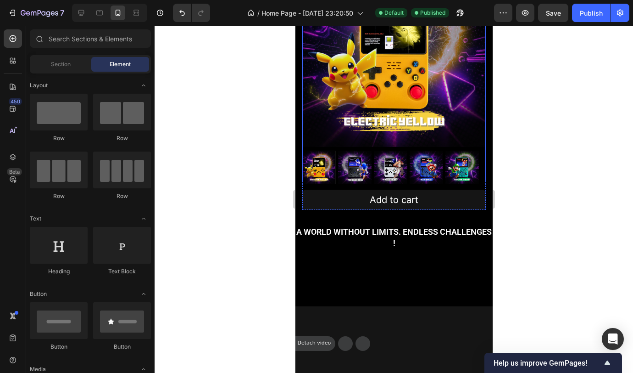
click at [313, 147] on img at bounding box center [394, 55] width 184 height 184
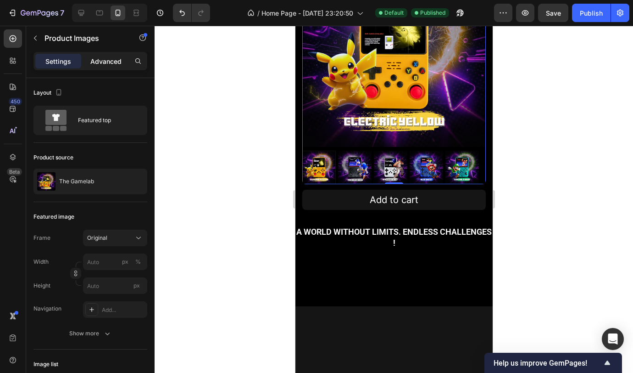
click at [101, 62] on p "Advanced" at bounding box center [105, 61] width 31 height 10
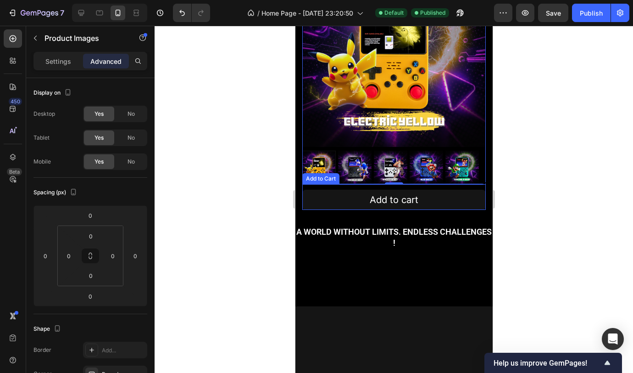
click at [462, 210] on div "Add to cart Add to Cart" at bounding box center [394, 197] width 184 height 26
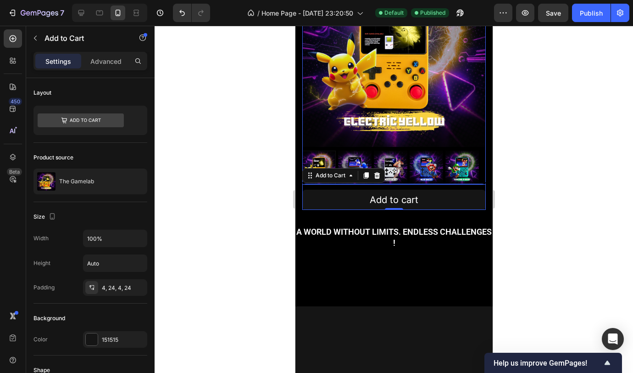
click at [458, 147] on img at bounding box center [394, 55] width 184 height 184
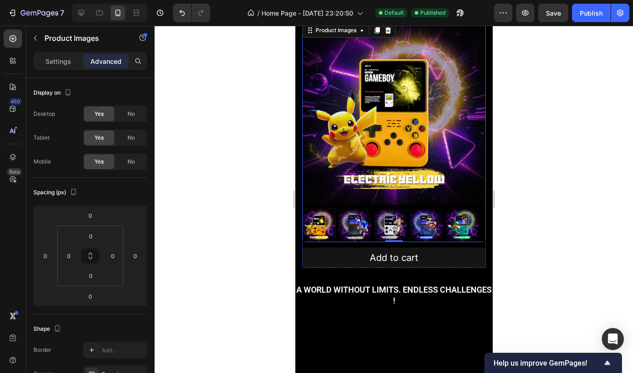
scroll to position [577, 0]
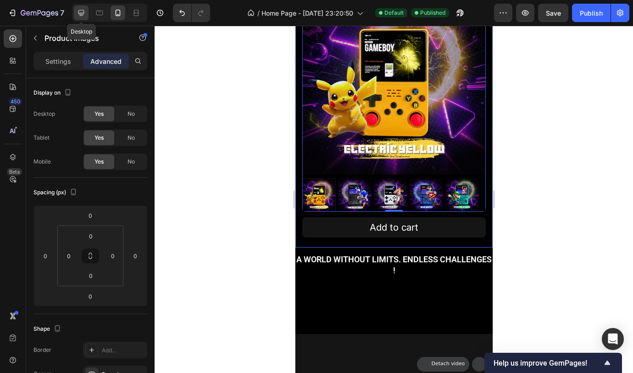
click at [81, 15] on icon at bounding box center [81, 13] width 6 height 6
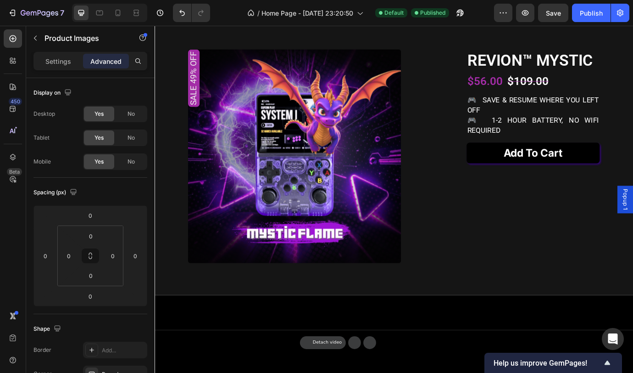
scroll to position [142, 0]
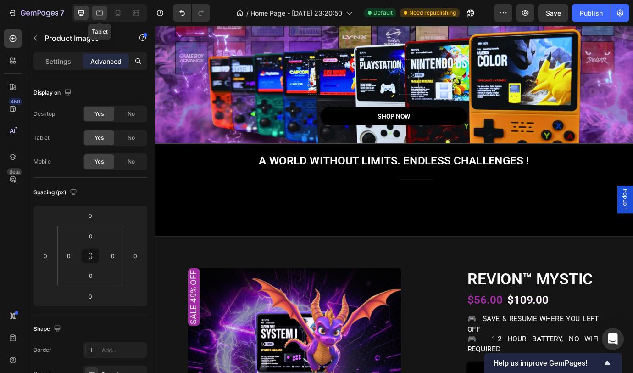
click at [99, 18] on div at bounding box center [99, 13] width 15 height 15
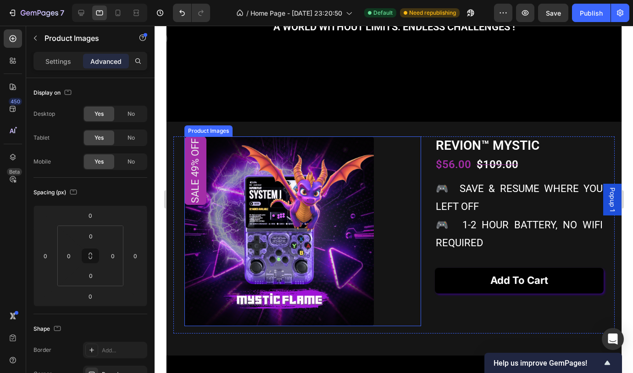
scroll to position [109, 0]
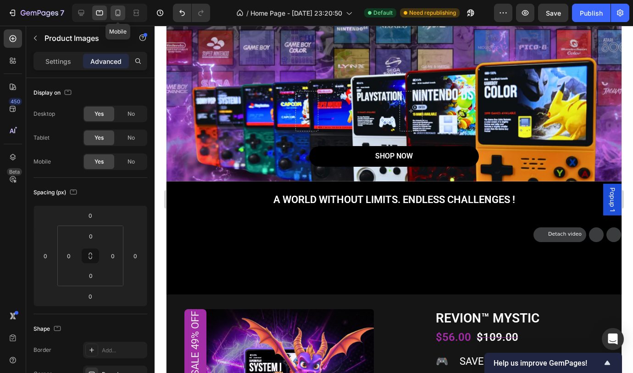
click at [116, 12] on icon at bounding box center [118, 13] width 5 height 6
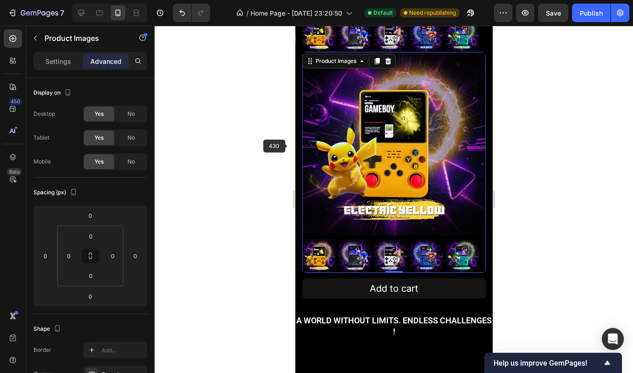
scroll to position [540, 0]
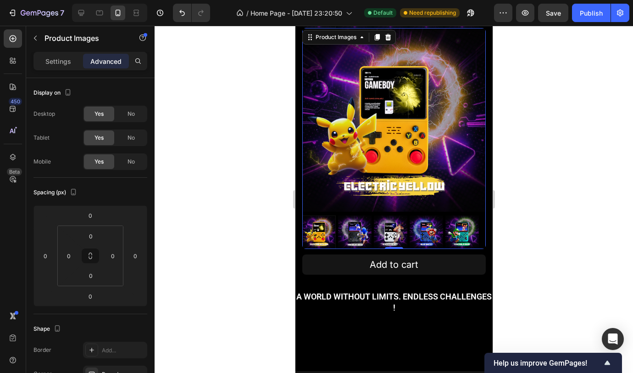
click at [287, 151] on div at bounding box center [394, 199] width 479 height 347
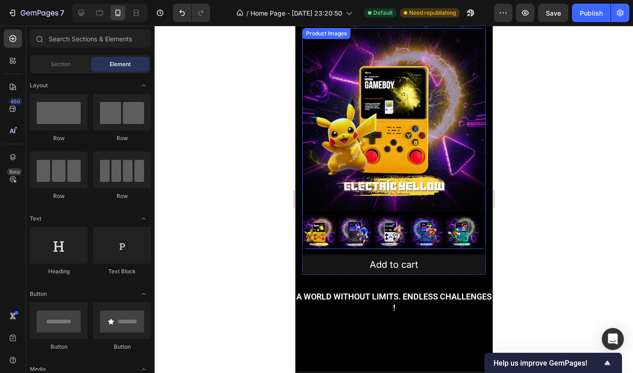
click at [439, 109] on img at bounding box center [394, 120] width 184 height 184
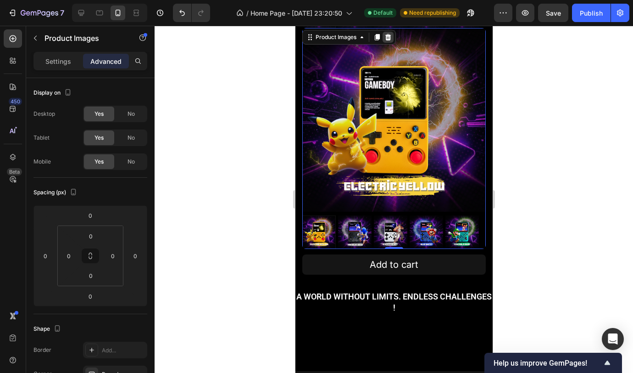
click at [392, 43] on div at bounding box center [387, 37] width 11 height 11
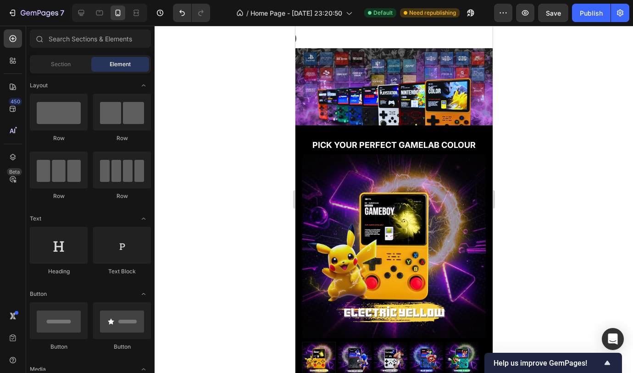
scroll to position [268, 0]
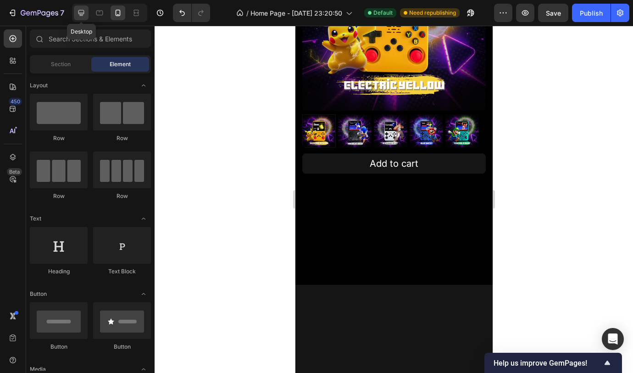
click at [84, 10] on icon at bounding box center [81, 12] width 9 height 9
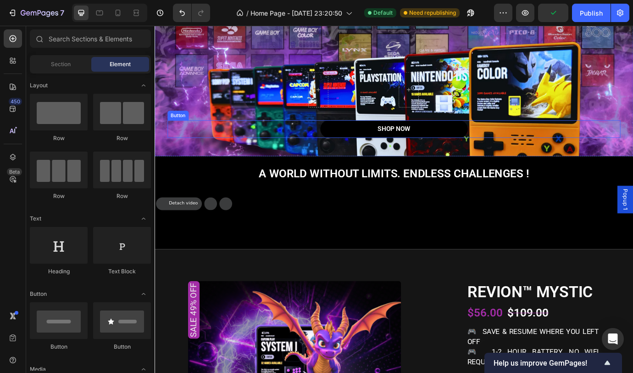
scroll to position [118, 0]
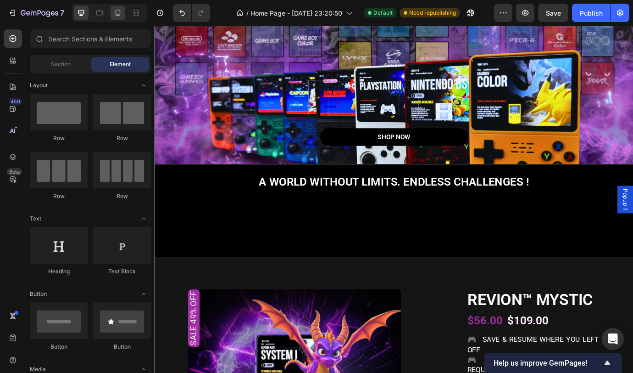
click at [119, 16] on icon at bounding box center [117, 12] width 9 height 9
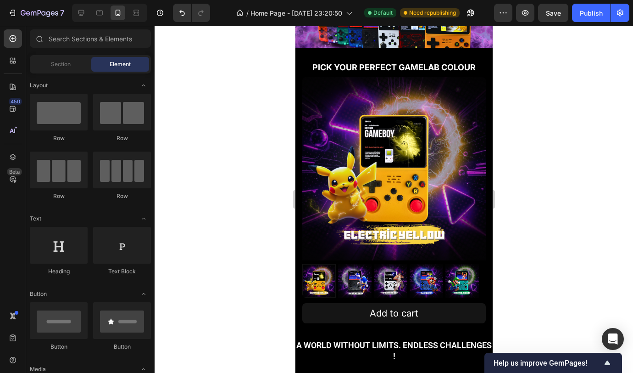
scroll to position [346, 0]
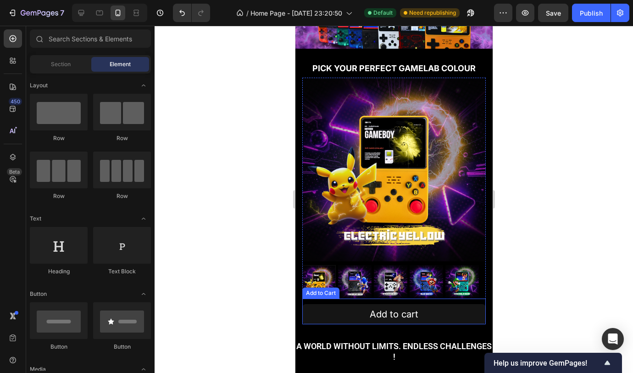
click at [466, 298] on div "Add to cart Add to Cart" at bounding box center [394, 311] width 184 height 26
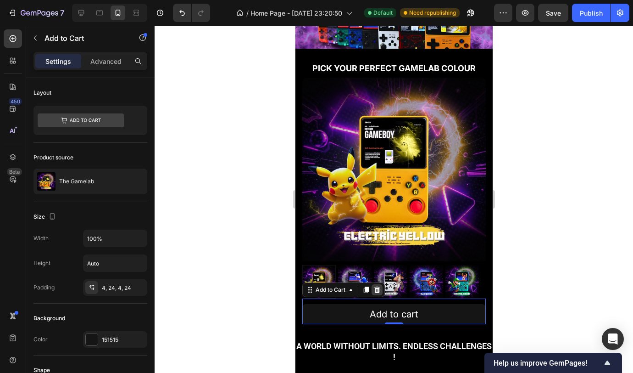
click at [379, 286] on icon at bounding box center [377, 289] width 6 height 6
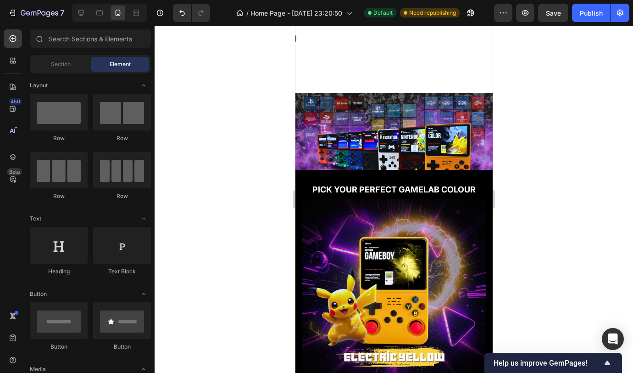
scroll to position [222, 0]
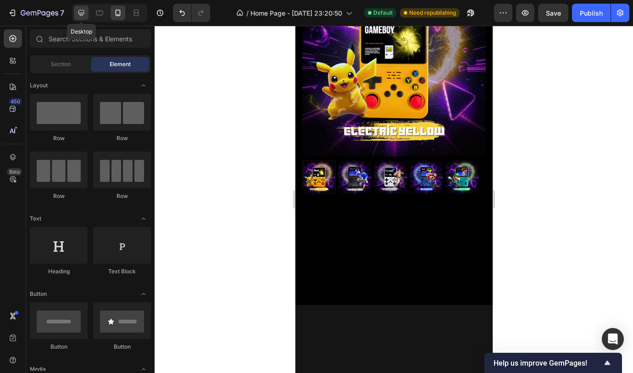
click at [83, 17] on div at bounding box center [81, 13] width 15 height 15
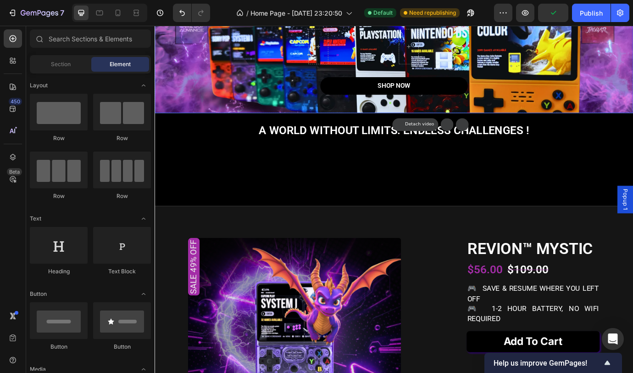
scroll to position [145, 0]
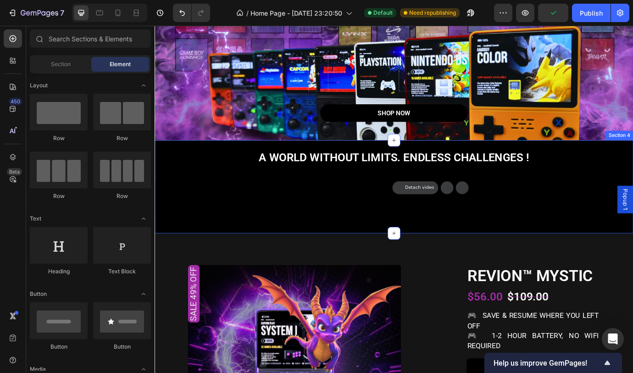
click at [446, 159] on div "A world without limits. Endless challenges ! Heading Video Video Video Video Vi…" at bounding box center [430, 210] width 551 height 107
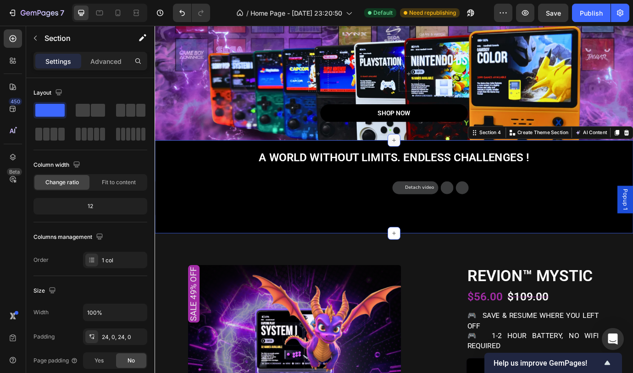
click at [426, 155] on icon at bounding box center [429, 157] width 7 height 7
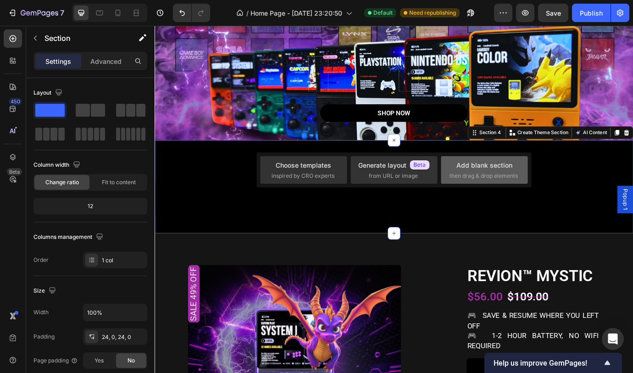
click at [478, 168] on div "Add blank section" at bounding box center [485, 165] width 56 height 10
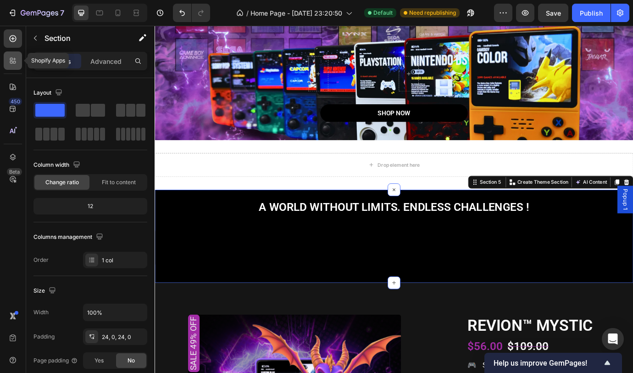
click at [10, 60] on icon at bounding box center [12, 60] width 9 height 9
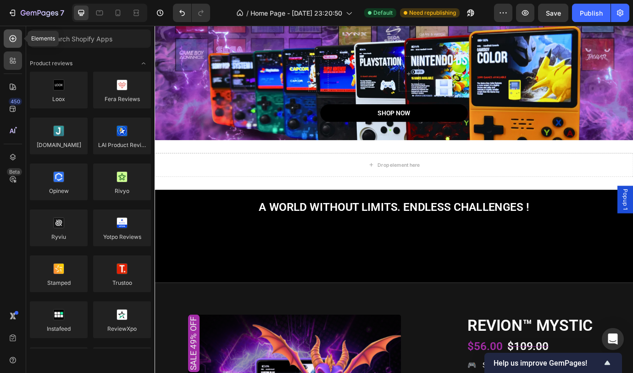
click at [11, 41] on icon at bounding box center [13, 38] width 7 height 7
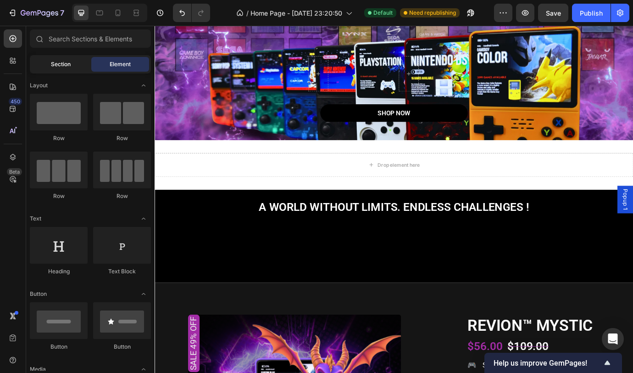
click at [62, 63] on span "Section" at bounding box center [61, 64] width 20 height 8
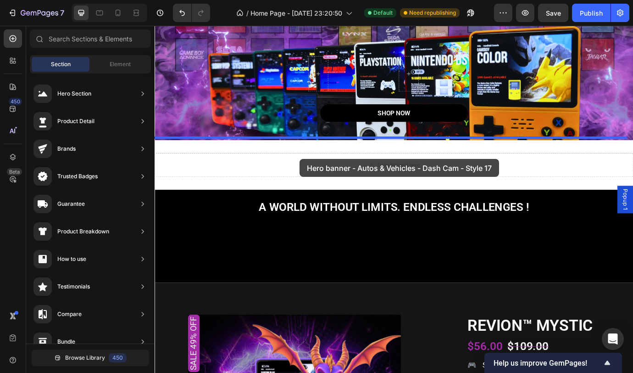
drag, startPoint x: 347, startPoint y: 259, endPoint x: 321, endPoint y: 179, distance: 84.5
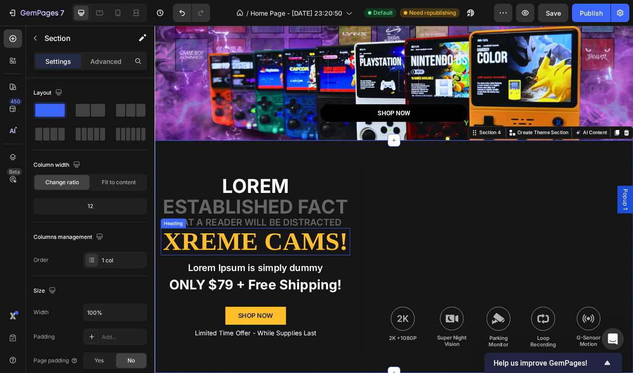
scroll to position [309, 0]
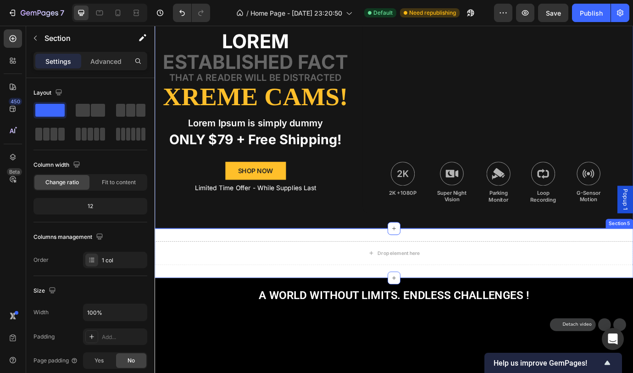
click at [295, 266] on div "Drop element here Section 5" at bounding box center [430, 287] width 551 height 57
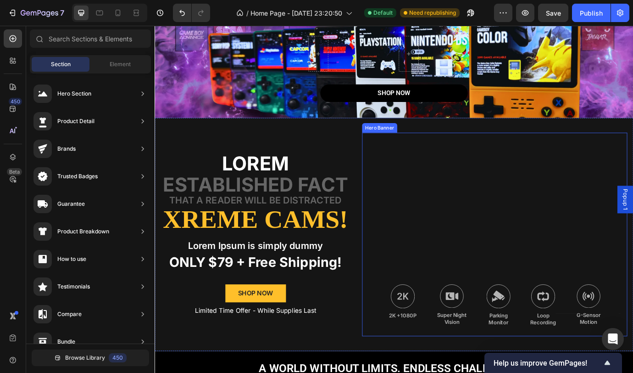
scroll to position [181, 0]
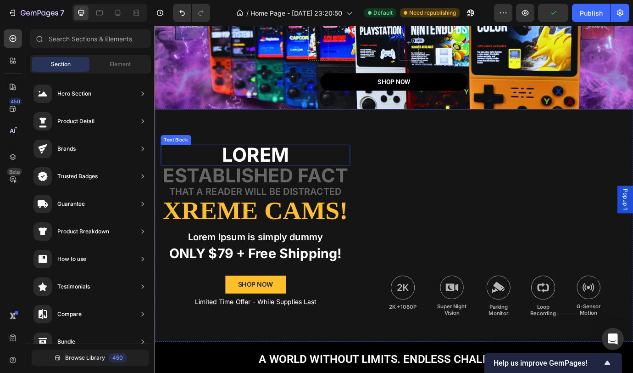
click at [325, 169] on p "Lorem" at bounding box center [270, 174] width 216 height 22
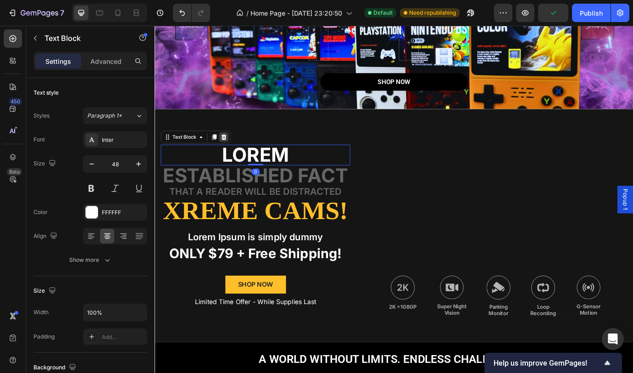
click at [235, 151] on icon at bounding box center [234, 154] width 6 height 6
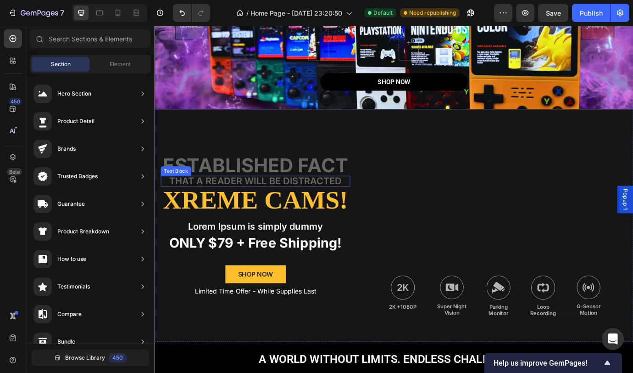
click at [351, 202] on p "that a reader will be distracted" at bounding box center [270, 204] width 216 height 11
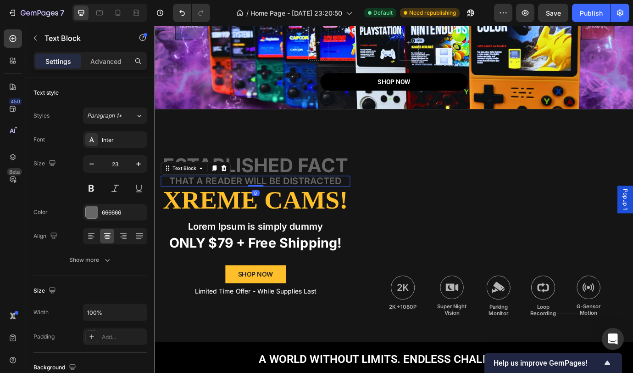
click at [237, 187] on icon at bounding box center [233, 189] width 7 height 7
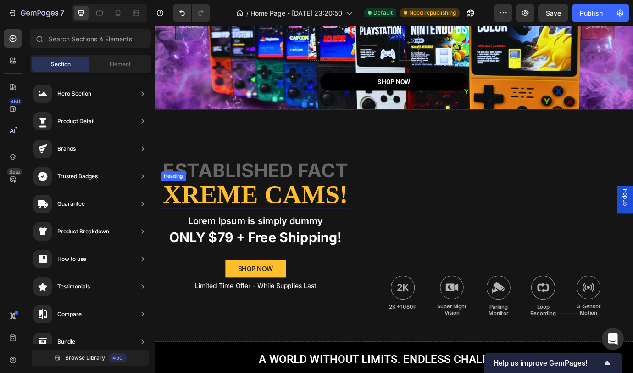
click at [319, 225] on h2 "Xreme CAMs!" at bounding box center [271, 219] width 218 height 31
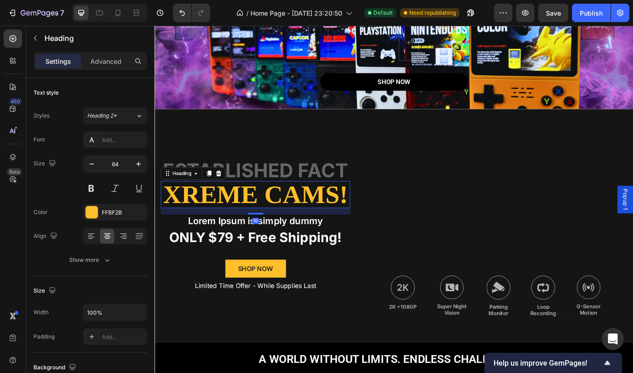
click at [228, 192] on icon at bounding box center [227, 195] width 7 height 7
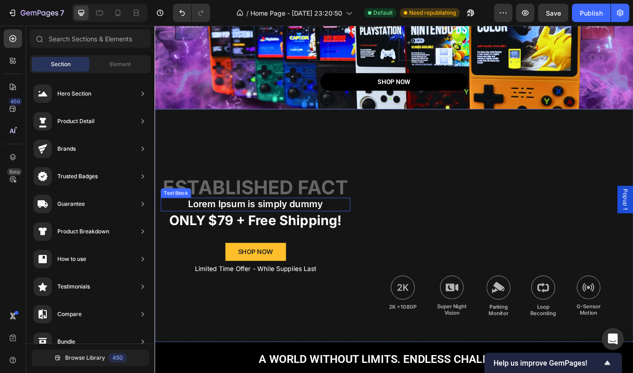
click at [352, 228] on p "Lorem Ipsum is simply dummy" at bounding box center [270, 231] width 216 height 14
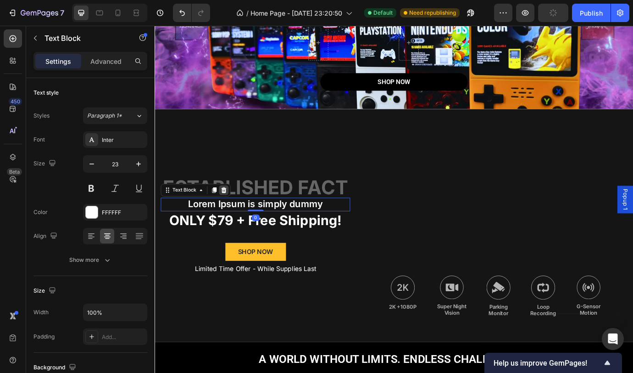
click at [236, 212] on icon at bounding box center [234, 215] width 6 height 6
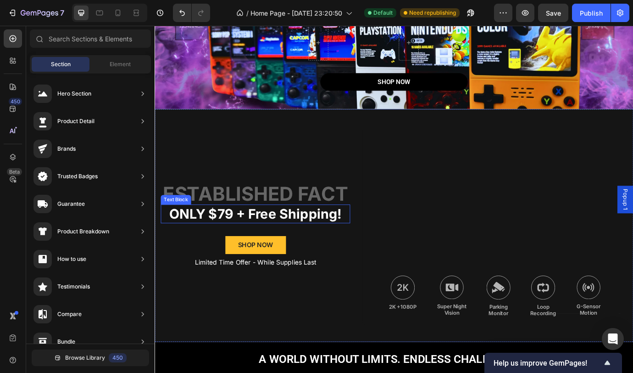
click at [364, 242] on p "ONLY $79 + Free Shipping!" at bounding box center [270, 242] width 216 height 20
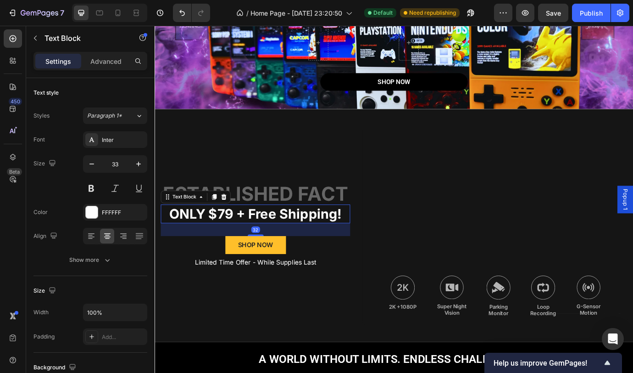
click at [234, 219] on icon at bounding box center [234, 222] width 6 height 6
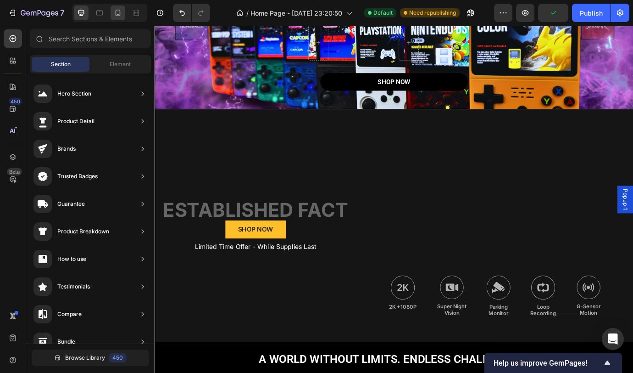
click at [120, 9] on icon at bounding box center [117, 12] width 9 height 9
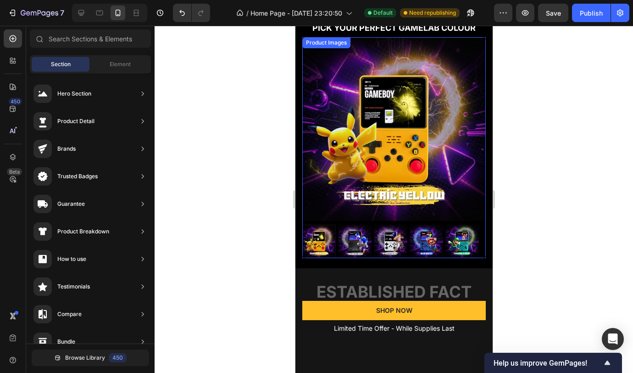
scroll to position [291, 0]
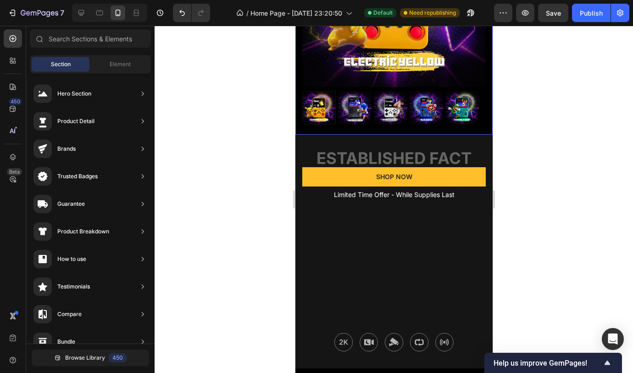
click at [326, 119] on div "PICK YOUR PERFECT GAMELAB COLOUR Text Block SHOP NOW Button Publish the page to…" at bounding box center [393, 8] width 197 height 252
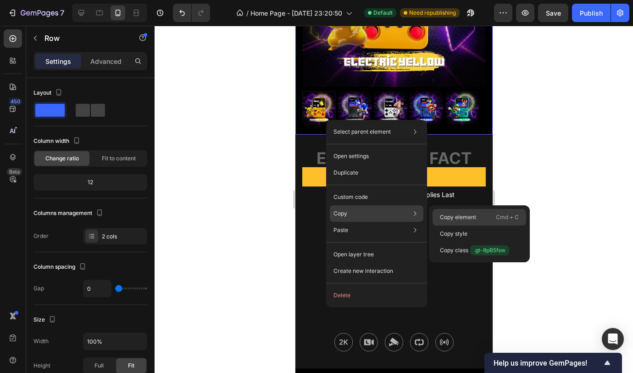
click at [456, 214] on p "Copy element" at bounding box center [458, 217] width 36 height 8
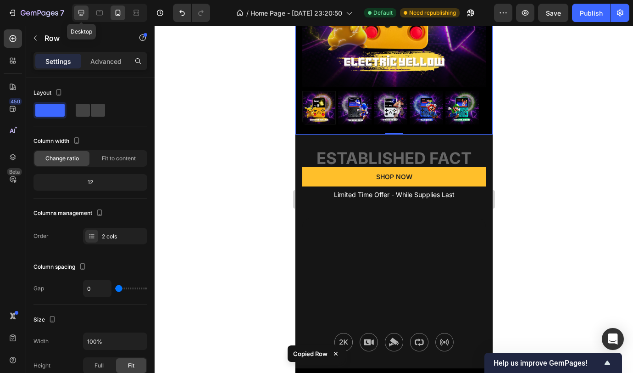
click at [83, 13] on icon at bounding box center [81, 13] width 6 height 6
type input "30"
type input "1200"
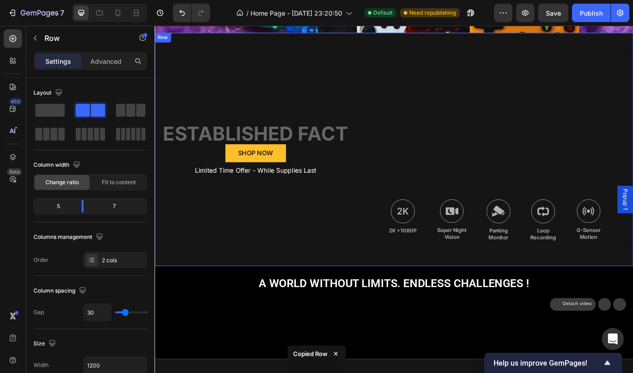
scroll to position [217, 0]
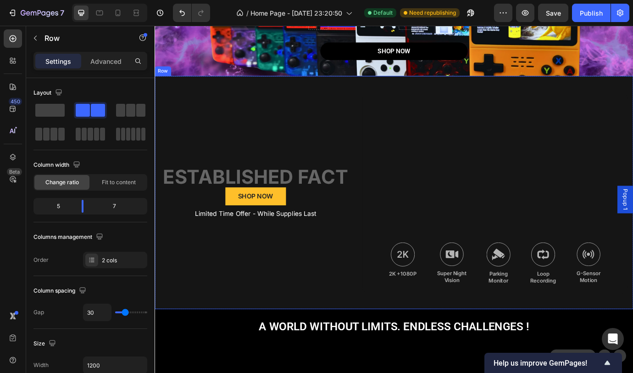
click at [378, 89] on div "established fact Text Block SHOP NOW Button Limited Time Offer - While Supplies…" at bounding box center [430, 218] width 551 height 268
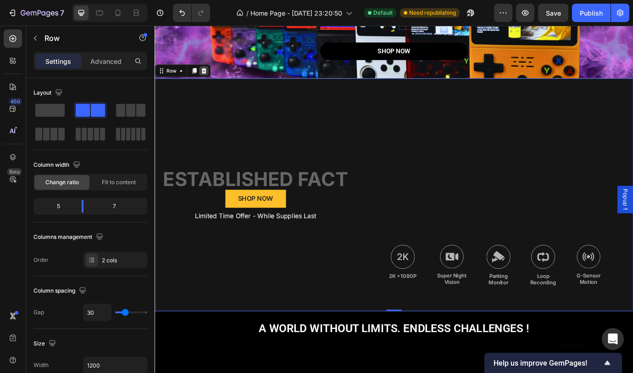
click at [213, 74] on icon at bounding box center [210, 77] width 7 height 7
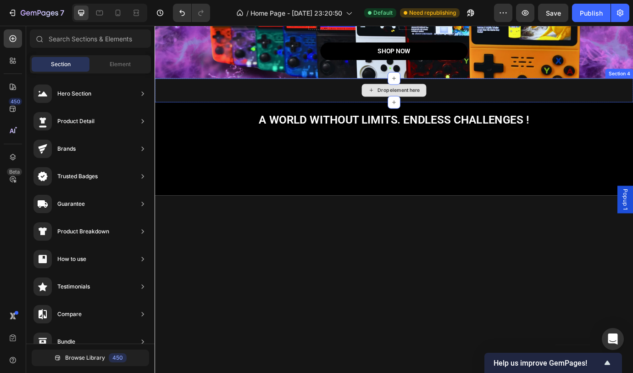
click at [276, 98] on div "Drop element here" at bounding box center [430, 100] width 551 height 28
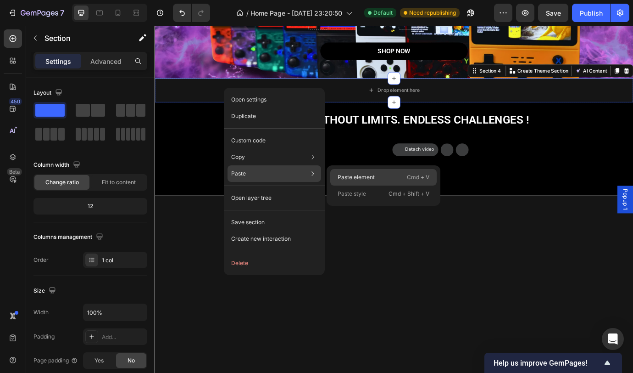
drag, startPoint x: 221, startPoint y: 173, endPoint x: 347, endPoint y: 177, distance: 125.8
click at [347, 177] on p "Paste element" at bounding box center [356, 177] width 37 height 8
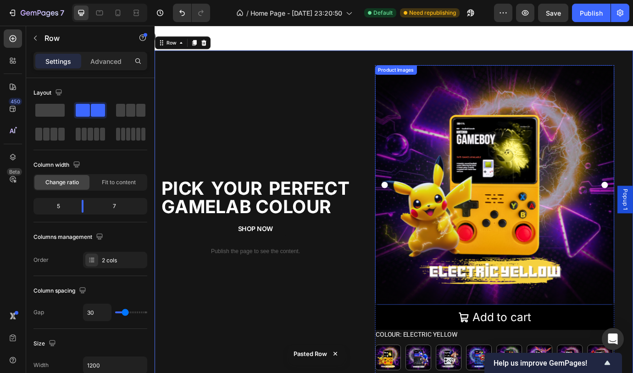
scroll to position [357, 0]
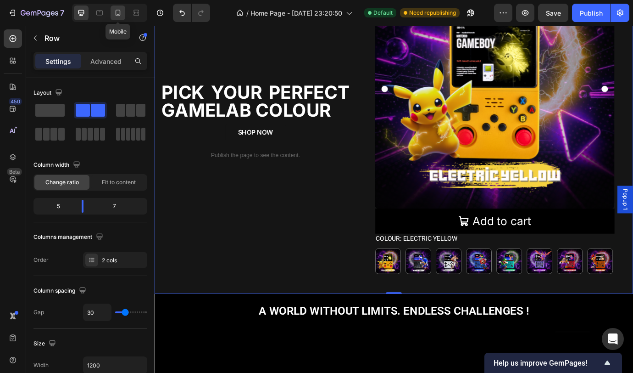
click at [119, 17] on icon at bounding box center [117, 12] width 9 height 9
type input "0"
type input "100%"
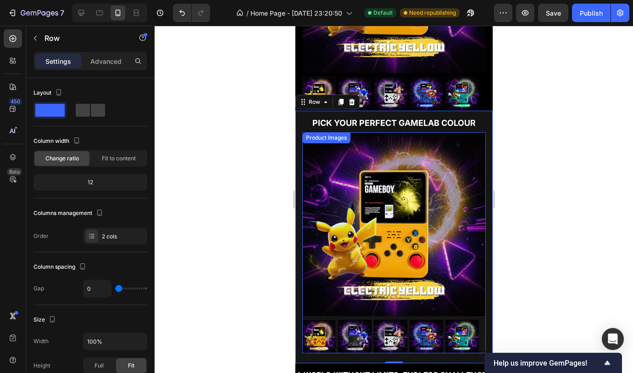
scroll to position [383, 0]
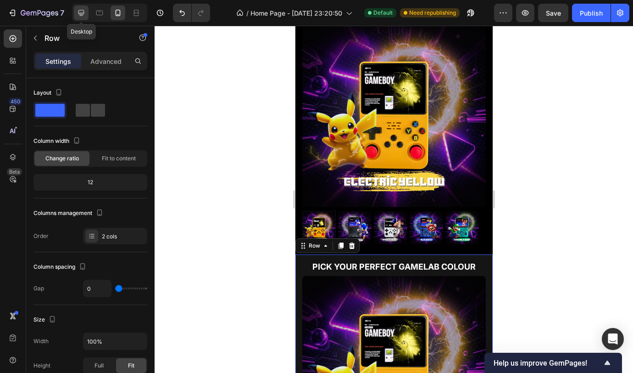
click at [78, 13] on icon at bounding box center [81, 13] width 6 height 6
type input "30"
type input "1200"
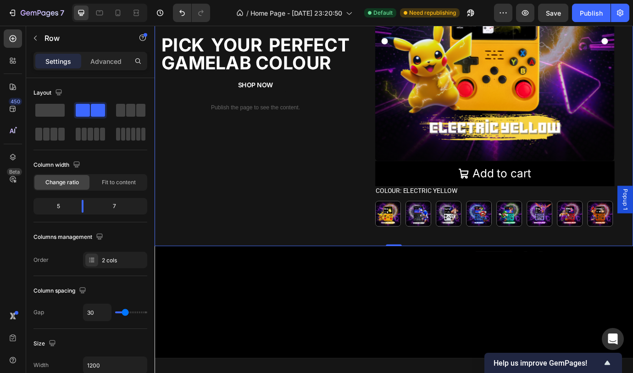
scroll to position [262, 0]
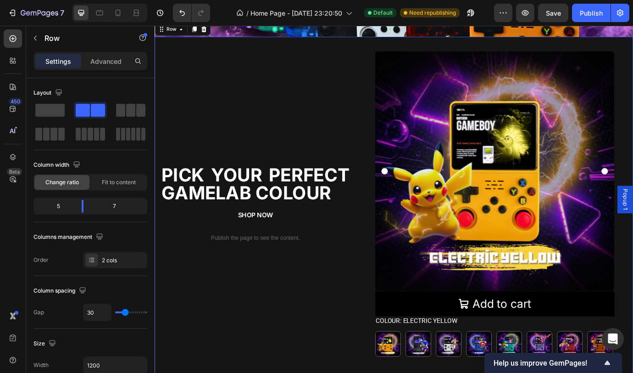
click at [308, 86] on div "PICK YOUR PERFECT GAMELAB COLOUR Text Block SHOP NOW Button Publish the page to…" at bounding box center [271, 234] width 218 height 356
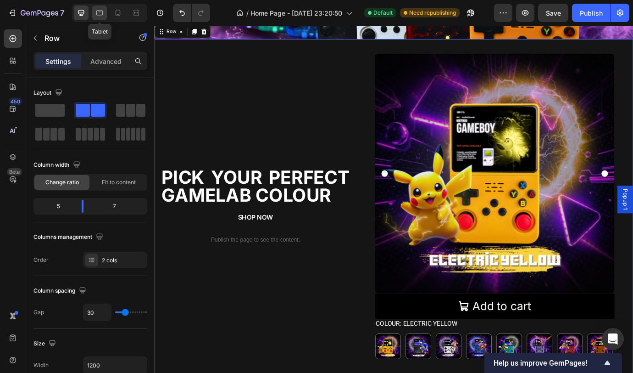
click at [99, 13] on icon at bounding box center [99, 12] width 9 height 9
type input "0"
type input "100%"
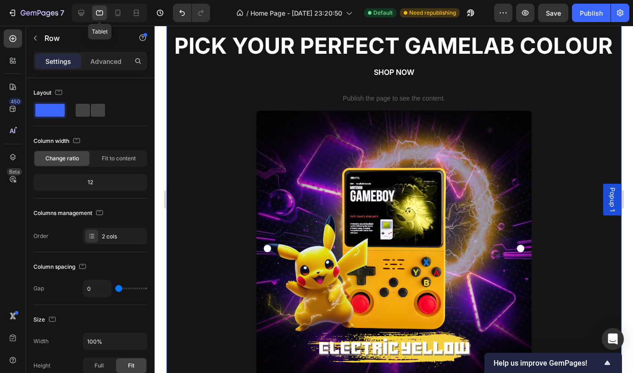
scroll to position [221, 0]
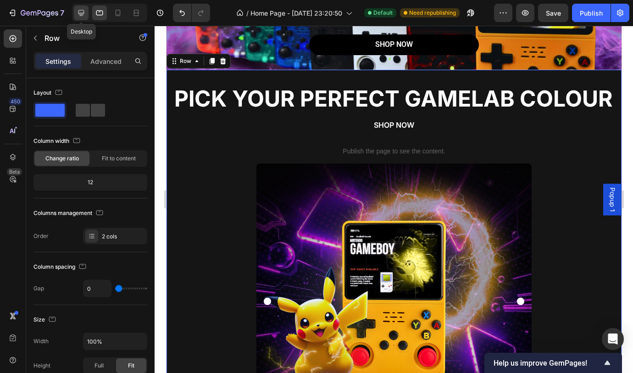
click at [84, 14] on icon at bounding box center [81, 12] width 9 height 9
type input "30"
type input "1200"
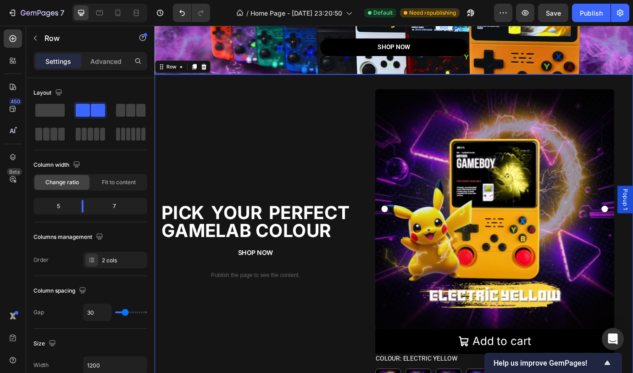
scroll to position [242, 0]
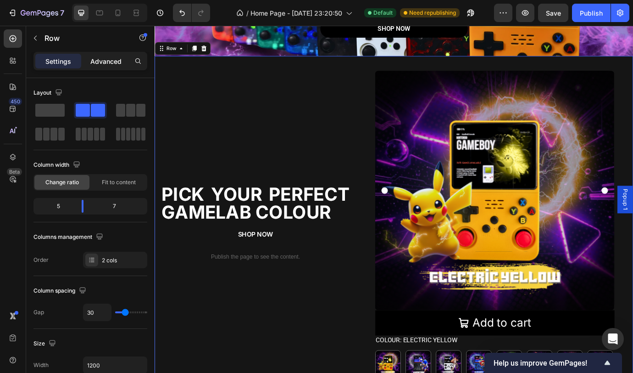
click at [114, 66] on div "Advanced" at bounding box center [106, 61] width 46 height 15
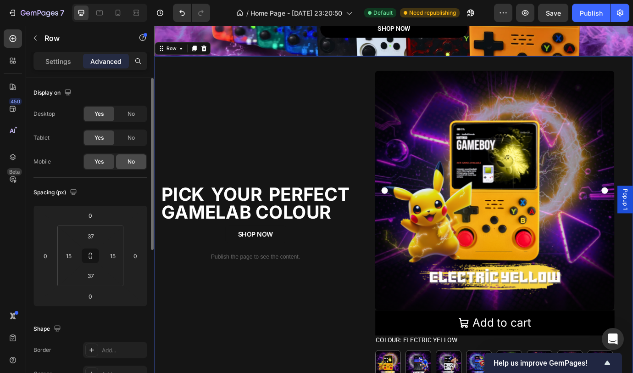
click at [125, 163] on div "No" at bounding box center [131, 161] width 30 height 15
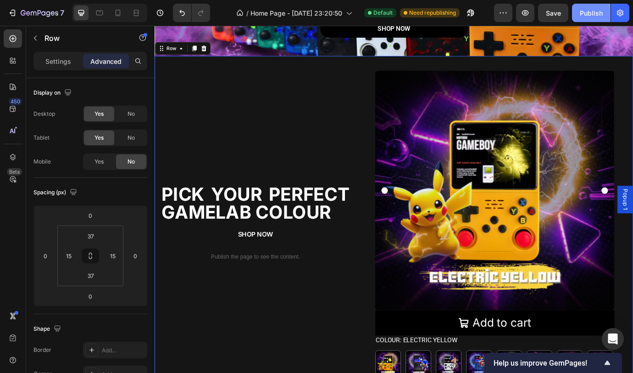
click at [587, 14] on div "Publish" at bounding box center [591, 13] width 23 height 10
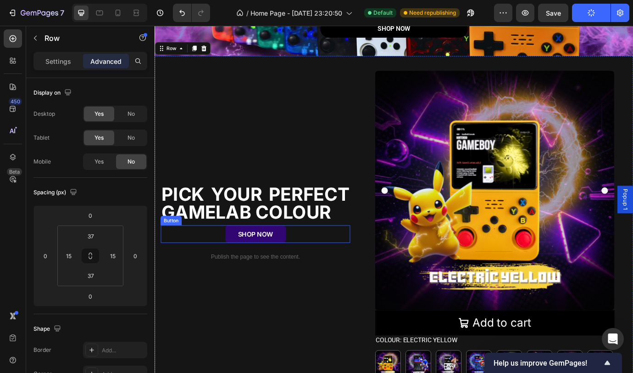
click at [295, 264] on button "SHOP NOW" at bounding box center [271, 265] width 70 height 21
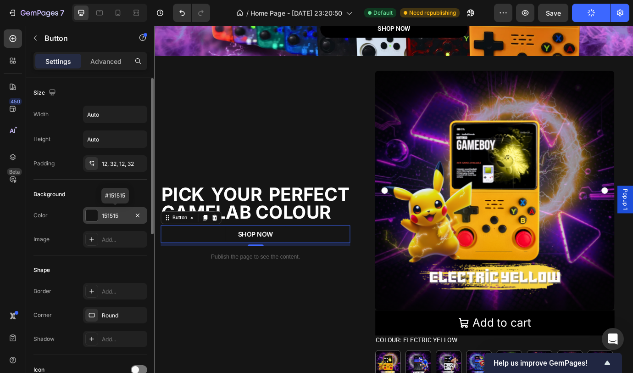
click at [109, 215] on div "151515" at bounding box center [115, 216] width 27 height 8
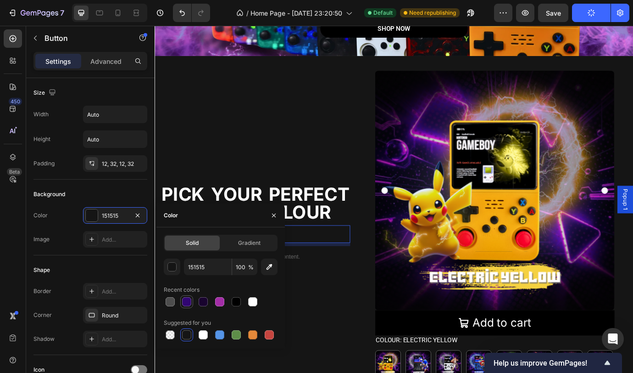
click at [189, 306] on div at bounding box center [186, 301] width 11 height 11
type input "310672"
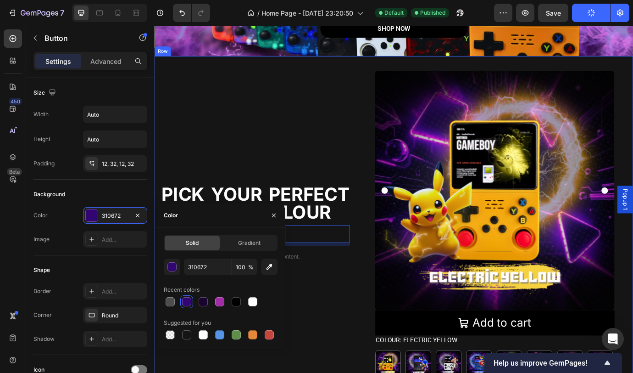
click at [336, 352] on div "PICK YOUR PERFECT GAMELAB COLOUR Text Block SHOP NOW Button 8 Publish the page …" at bounding box center [271, 256] width 218 height 356
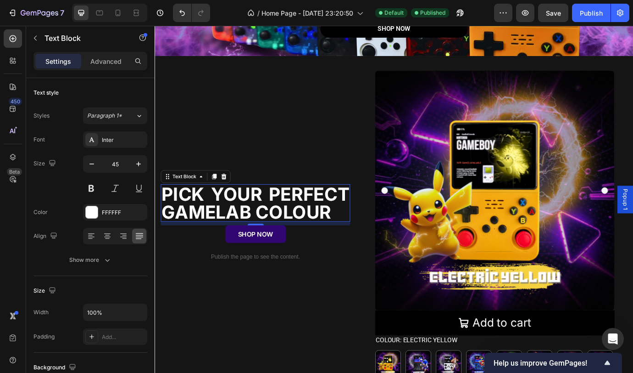
click at [369, 235] on p "PICK YOUR PERFECT GAMELAB COLOUR" at bounding box center [270, 229] width 216 height 41
click at [100, 68] on div "Advanced" at bounding box center [106, 61] width 46 height 15
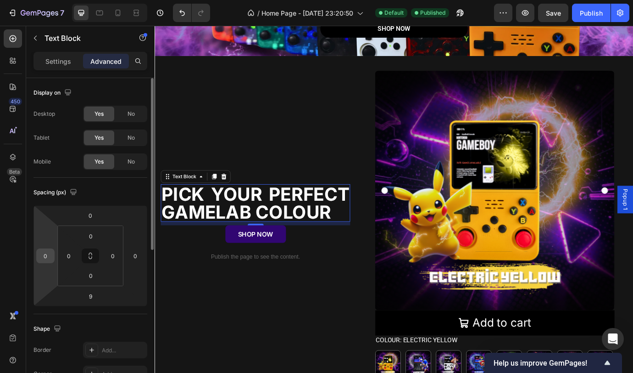
click at [53, 252] on div "0" at bounding box center [45, 255] width 18 height 15
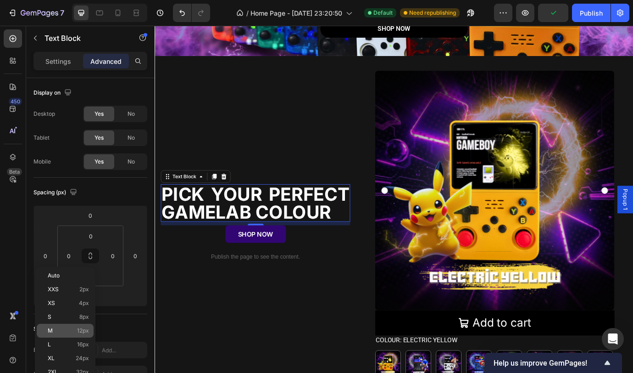
click at [75, 325] on div "M 12px" at bounding box center [65, 331] width 57 height 14
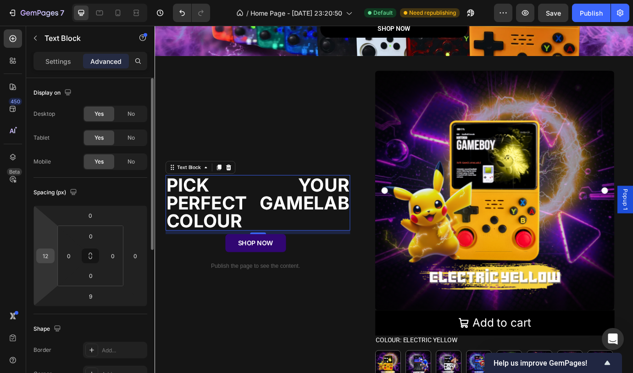
click at [48, 258] on input "12" at bounding box center [46, 256] width 14 height 14
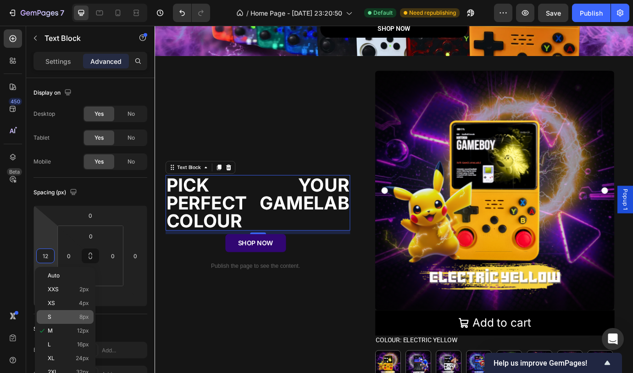
click at [61, 317] on p "S 8px" at bounding box center [68, 316] width 41 height 6
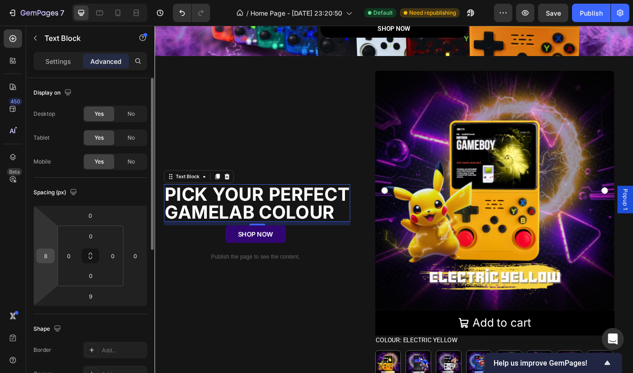
click at [48, 259] on input "8" at bounding box center [46, 256] width 14 height 14
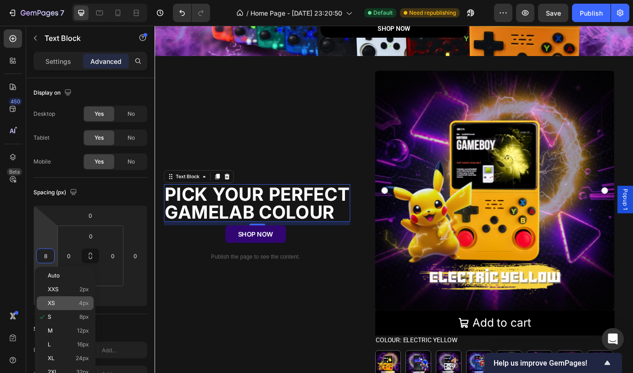
click at [63, 299] on div "XS 4px" at bounding box center [65, 303] width 57 height 14
type input "4"
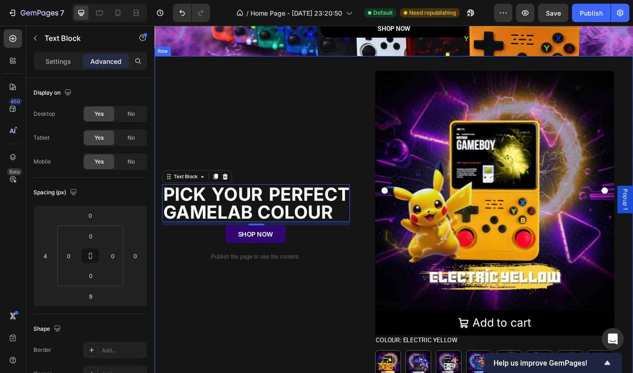
click at [333, 349] on div "PICK YOUR PERFECT GAMELAB COLOUR Text Block 9 SHOP NOW Button Publish the page …" at bounding box center [271, 256] width 218 height 356
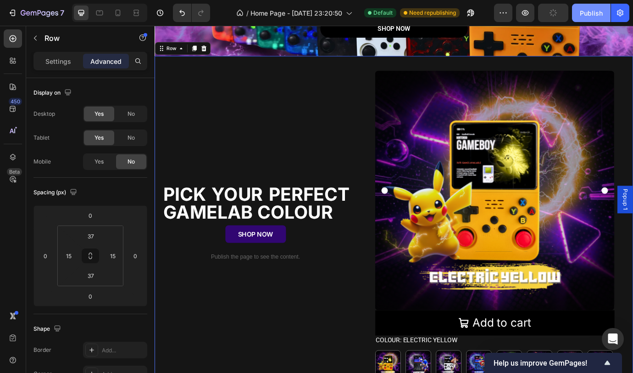
click at [591, 14] on div "Publish" at bounding box center [591, 13] width 23 height 10
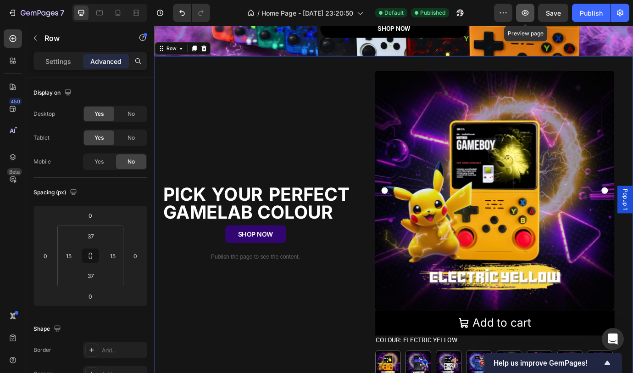
click at [527, 16] on icon "button" at bounding box center [525, 12] width 9 height 9
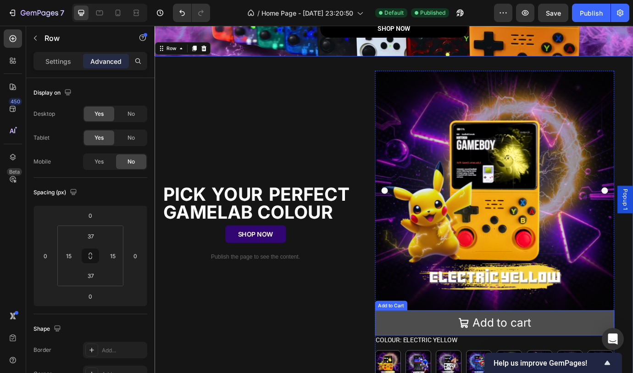
click at [633, 353] on button "Add to cart" at bounding box center [545, 367] width 275 height 29
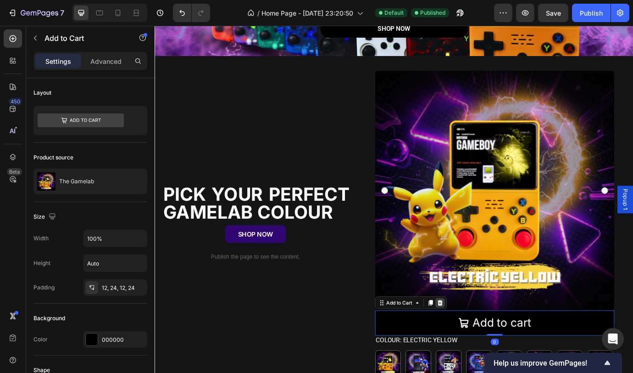
click at [480, 341] on icon at bounding box center [483, 344] width 7 height 7
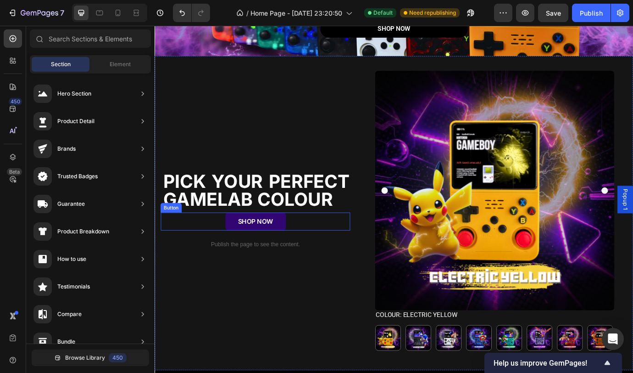
click at [323, 250] on div "SHOP NOW Button" at bounding box center [271, 250] width 218 height 21
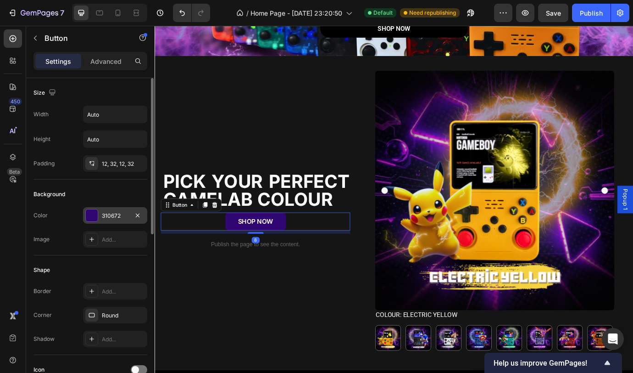
click at [116, 216] on div "310672" at bounding box center [115, 216] width 27 height 8
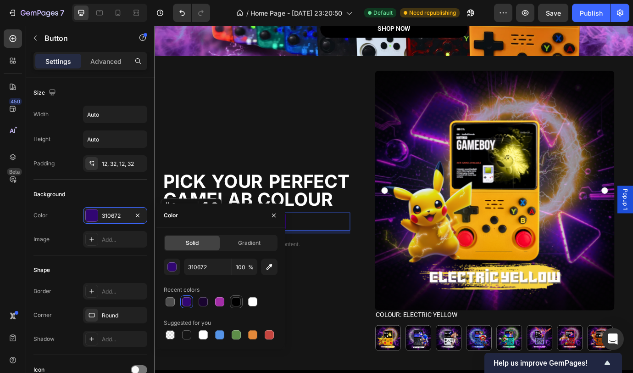
click at [240, 303] on div at bounding box center [236, 301] width 9 height 9
type input "000000"
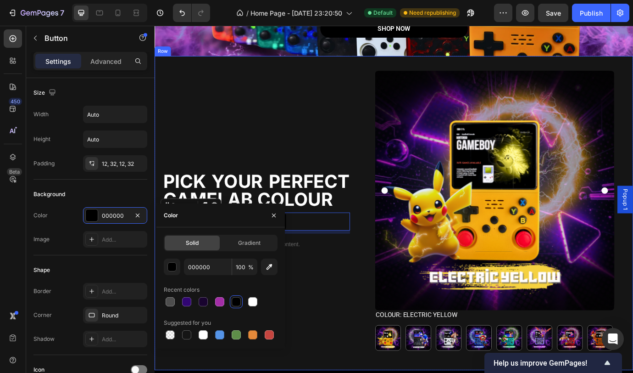
click at [362, 338] on div "PICK YOUR PERFECT GAMELAB COLOUR Text Block SHOP NOW Button 8 Publish the page …" at bounding box center [271, 241] width 218 height 327
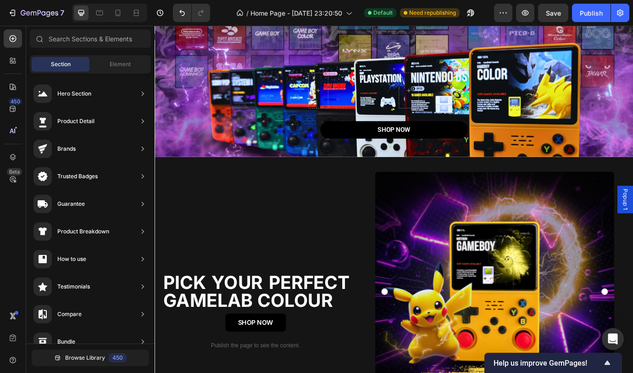
scroll to position [124, 0]
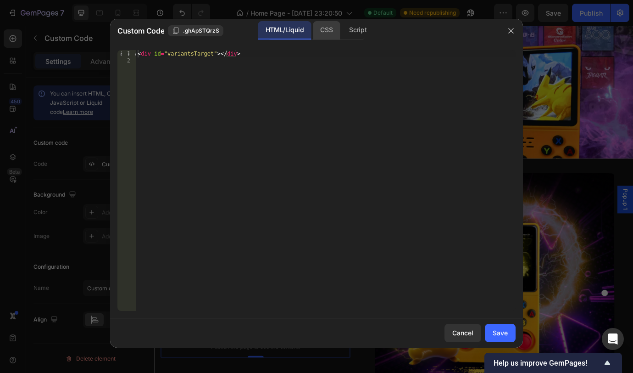
click at [324, 35] on div "CSS" at bounding box center [326, 30] width 27 height 18
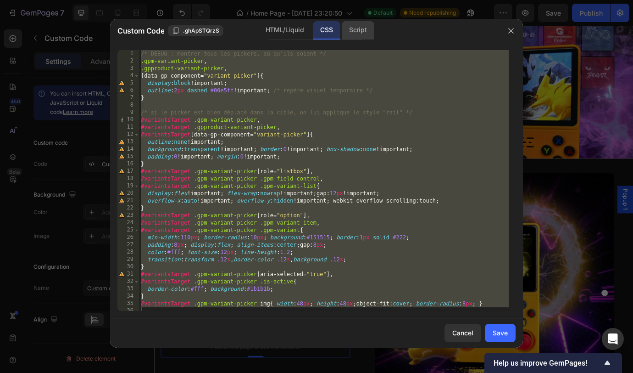
click at [365, 28] on div "Script" at bounding box center [358, 30] width 32 height 18
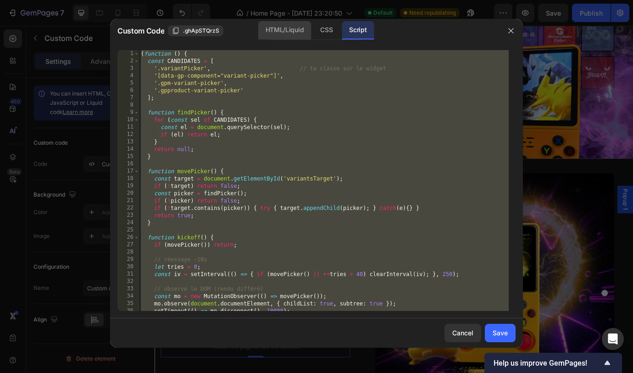
click at [294, 29] on div "HTML/Liquid" at bounding box center [284, 30] width 53 height 18
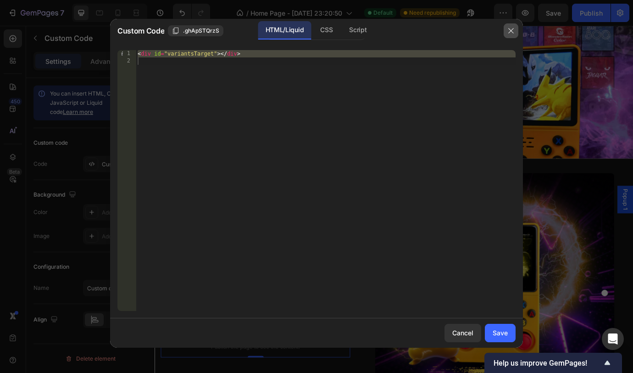
click at [516, 31] on button "button" at bounding box center [511, 30] width 15 height 15
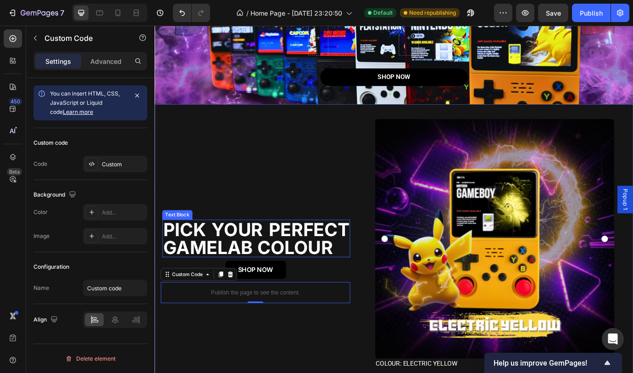
scroll to position [264, 0]
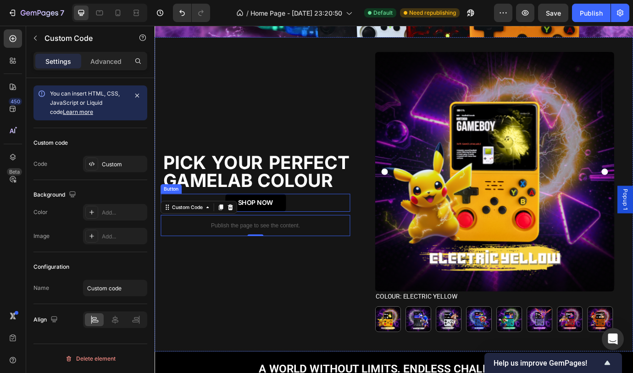
click at [339, 225] on div "SHOP NOW Button" at bounding box center [271, 229] width 218 height 21
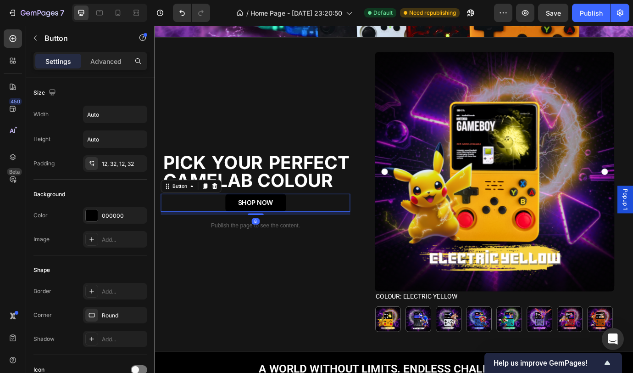
click at [339, 225] on div "SHOP NOW Button 8" at bounding box center [271, 229] width 218 height 21
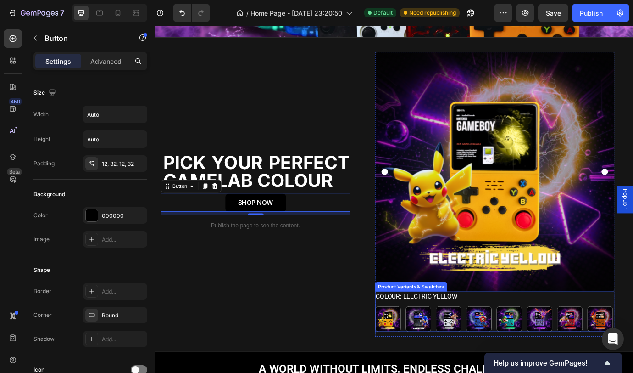
click at [569, 336] on div "Colour: Electric Yellow Electric Yellow Electric Yellow Midnight Dash (Black) M…" at bounding box center [545, 354] width 275 height 46
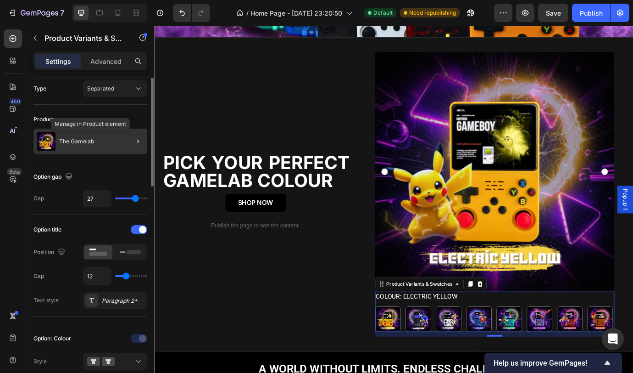
scroll to position [0, 0]
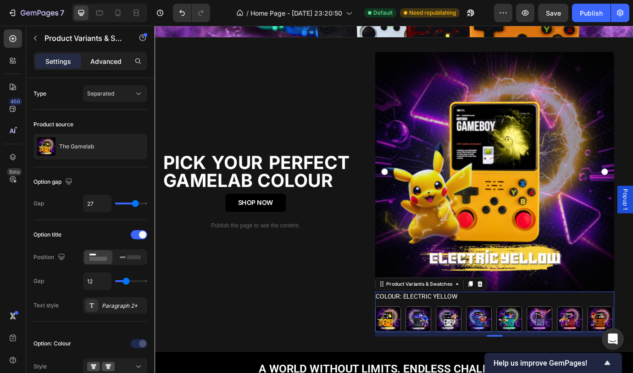
click at [111, 56] on p "Advanced" at bounding box center [105, 61] width 31 height 10
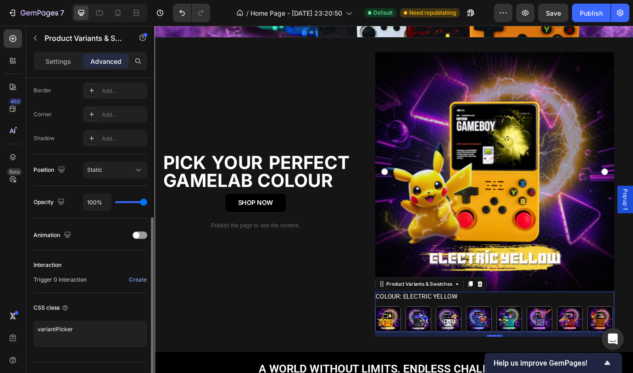
scroll to position [278, 0]
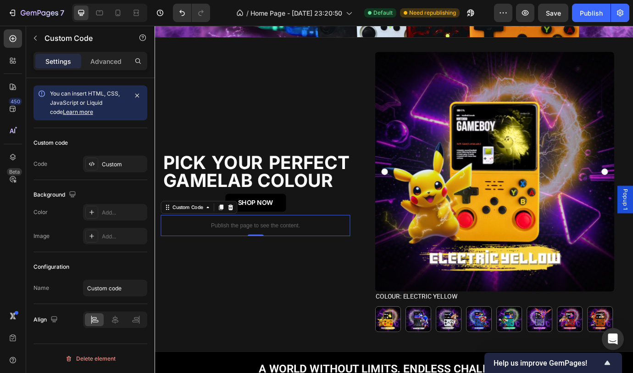
click at [210, 251] on p "Publish the page to see the content." at bounding box center [271, 256] width 218 height 10
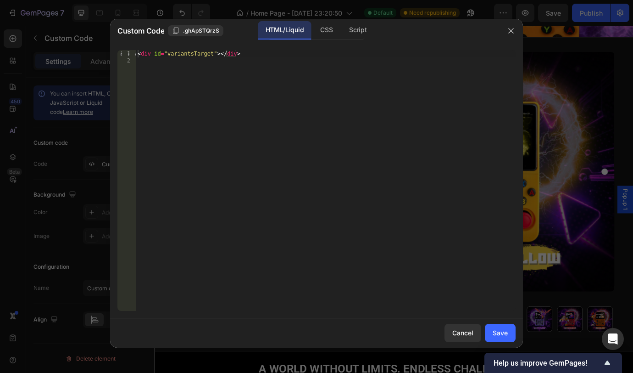
click at [213, 54] on div "< div id = "variantsTarget" > </ div >" at bounding box center [326, 187] width 380 height 275
type textarea "<div id="variantsPicker"></div>"
click at [503, 331] on div "Save" at bounding box center [500, 333] width 15 height 10
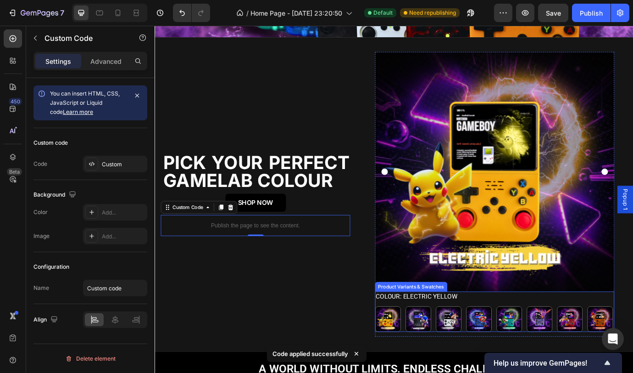
click at [537, 341] on div "Blue Quest" at bounding box center [527, 338] width 35 height 12
click at [513, 348] on input "Blue Quest Blue Quest" at bounding box center [513, 348] width 0 height 0
radio input "false"
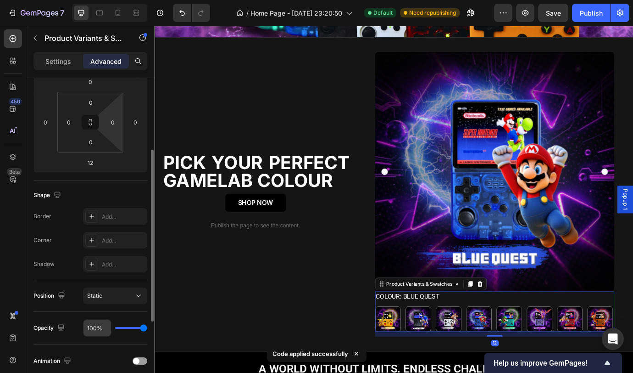
scroll to position [278, 0]
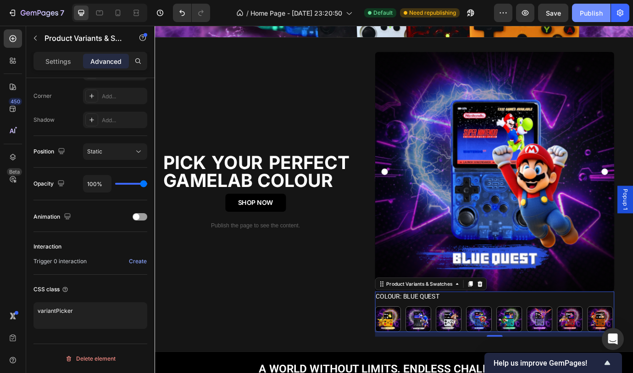
click at [592, 14] on div "Publish" at bounding box center [591, 13] width 23 height 10
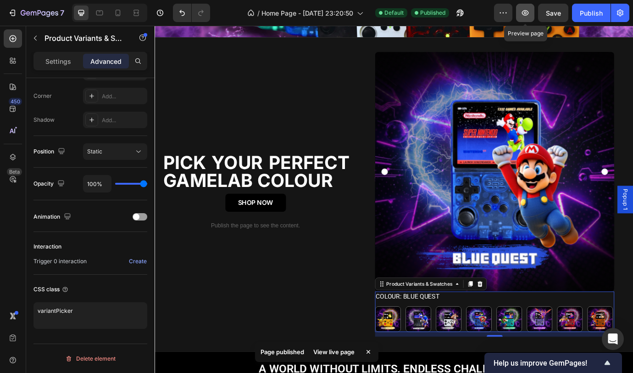
click at [529, 13] on icon "button" at bounding box center [525, 12] width 9 height 9
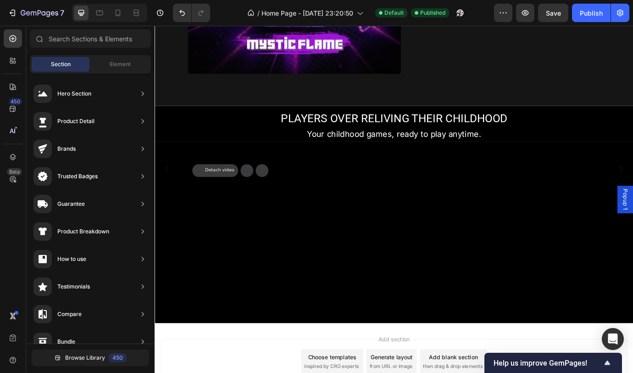
scroll to position [993, 0]
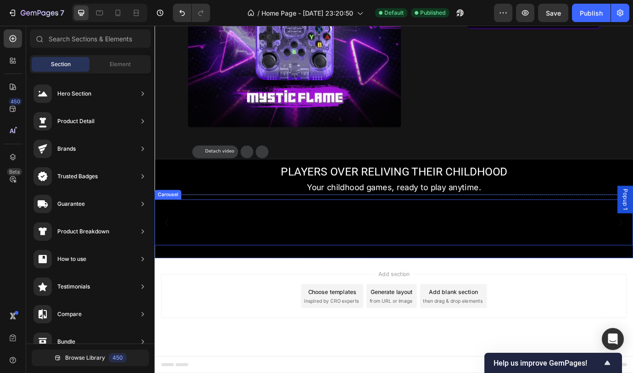
click at [633, 225] on div "Video Video Video Video Video Video Video" at bounding box center [430, 251] width 551 height 53
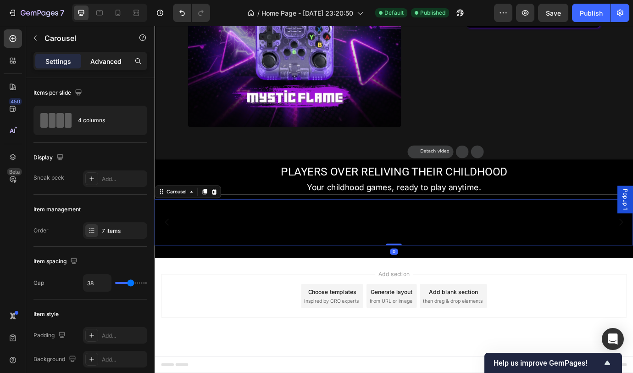
click at [113, 64] on p "Advanced" at bounding box center [105, 61] width 31 height 10
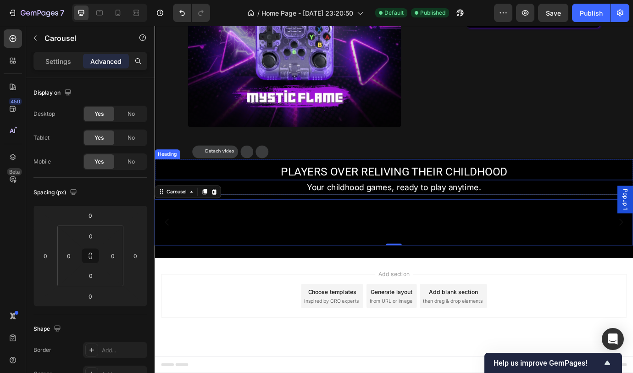
click at [627, 184] on h2 "PLAYERS OVER RELIVING THEIR CHILDHOOD" at bounding box center [430, 193] width 551 height 18
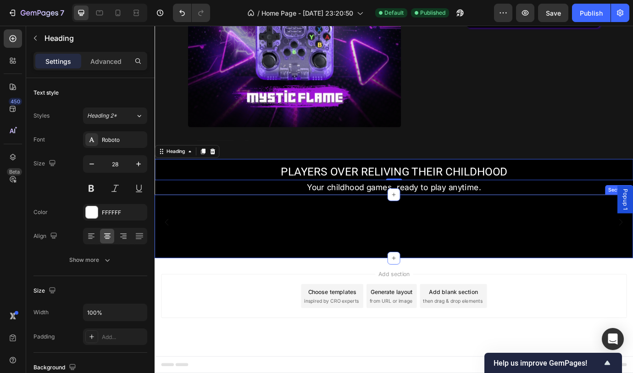
click at [633, 293] on div "Video Video Video Video Video Video Video Carousel Section 8" at bounding box center [430, 256] width 551 height 73
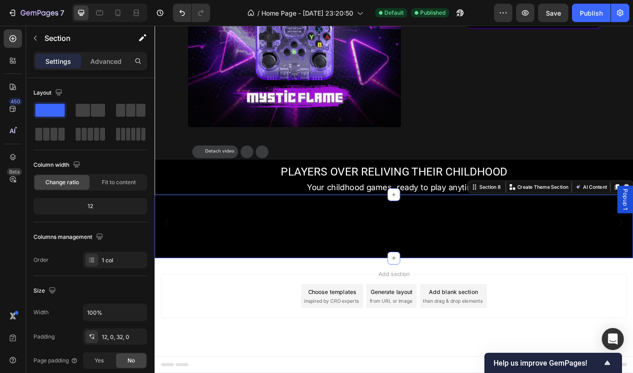
click at [159, 293] on div "Video Video Video Video Video Video Video Carousel Section 8 You can create reu…" at bounding box center [430, 256] width 551 height 73
click at [108, 63] on p "Advanced" at bounding box center [105, 61] width 31 height 10
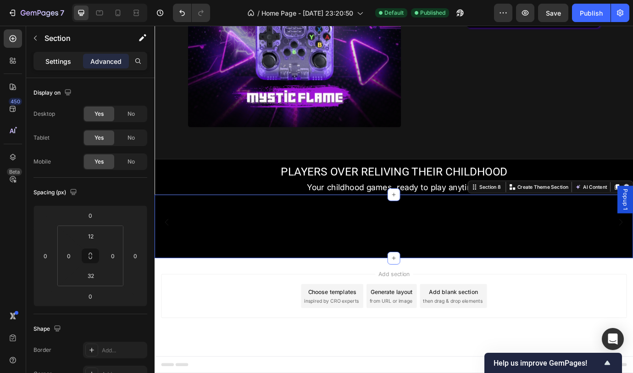
click at [65, 64] on p "Settings" at bounding box center [58, 61] width 26 height 10
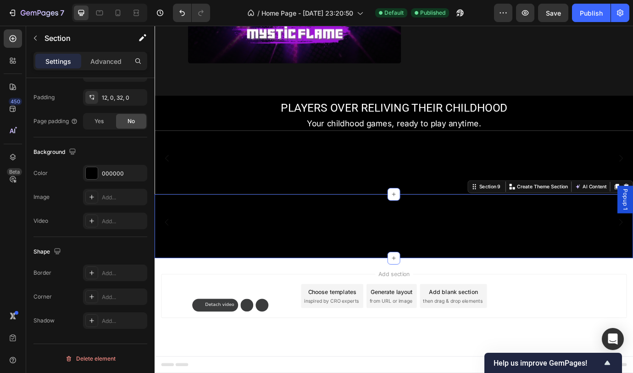
scroll to position [1036, 0]
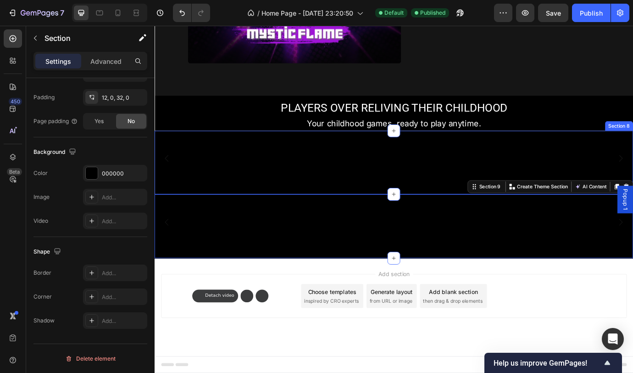
click at [633, 146] on div "Video Video Video Video Video Video Video Carousel Section 8" at bounding box center [430, 182] width 551 height 73
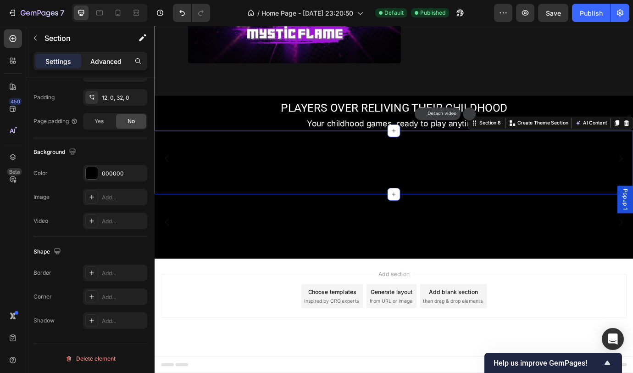
click at [114, 61] on p "Advanced" at bounding box center [105, 61] width 31 height 10
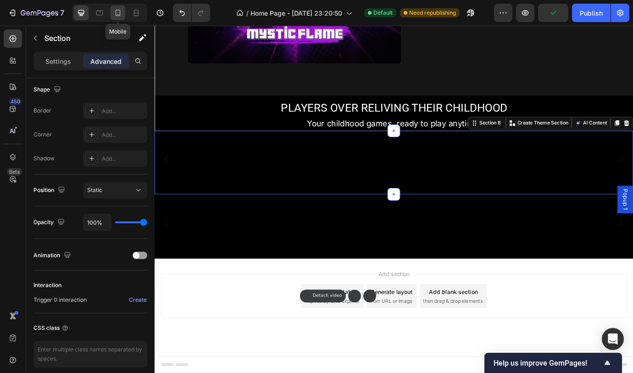
click at [119, 15] on icon at bounding box center [117, 12] width 9 height 9
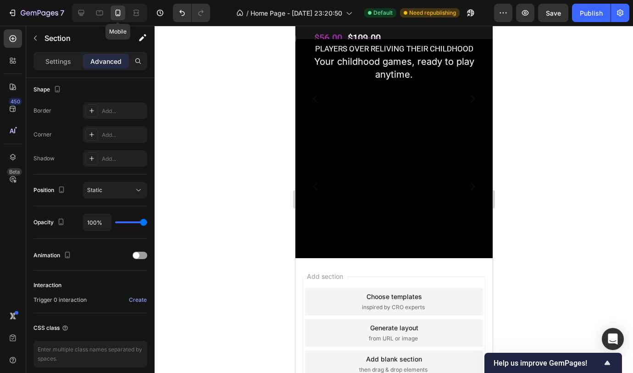
scroll to position [1273, 0]
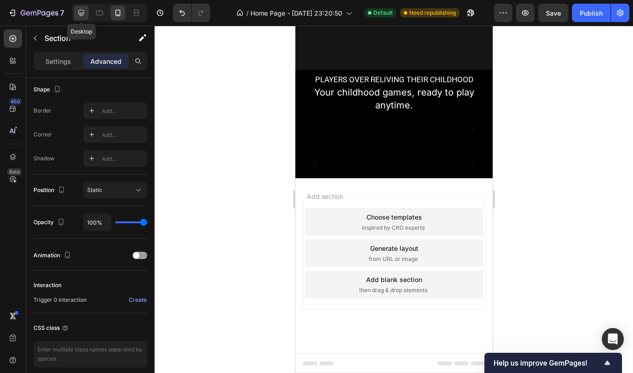
click at [84, 14] on icon at bounding box center [81, 13] width 6 height 6
type input "32"
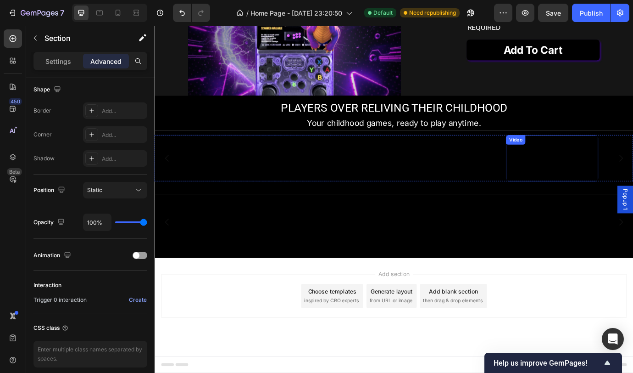
scroll to position [979, 0]
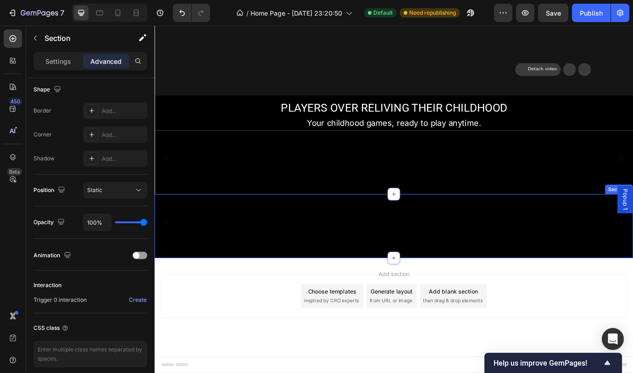
click at [633, 270] on div "Video Video Video Video Video Video Video Carousel Section 9" at bounding box center [430, 255] width 551 height 73
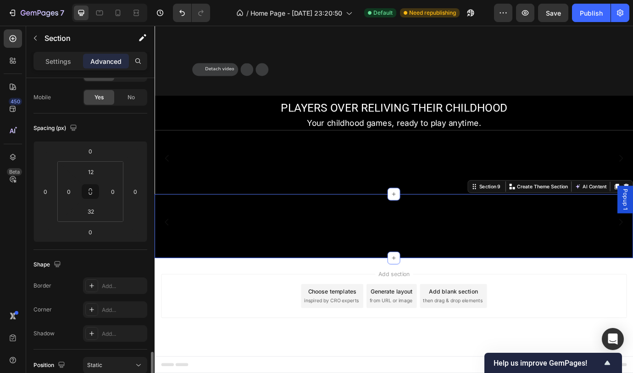
scroll to position [0, 0]
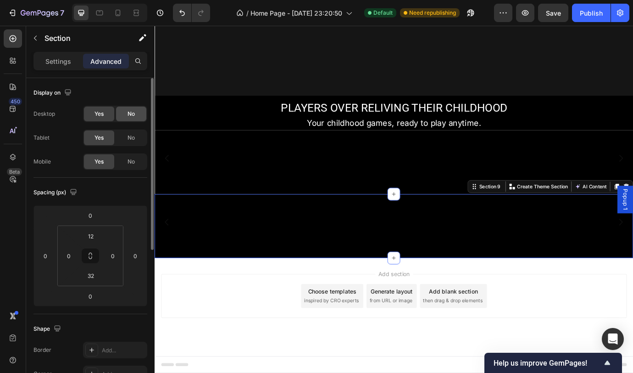
click at [133, 113] on span "No" at bounding box center [131, 114] width 7 height 8
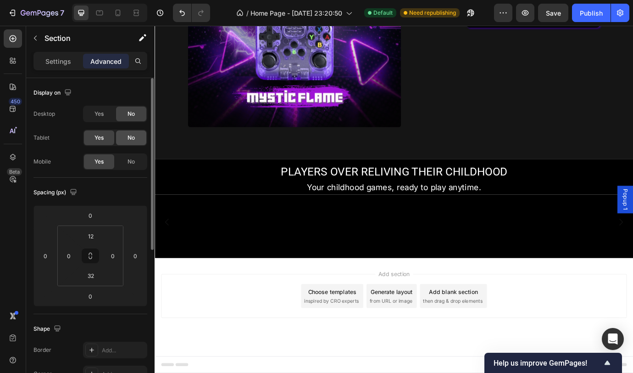
scroll to position [1061, 0]
click at [134, 137] on span "No" at bounding box center [131, 138] width 7 height 8
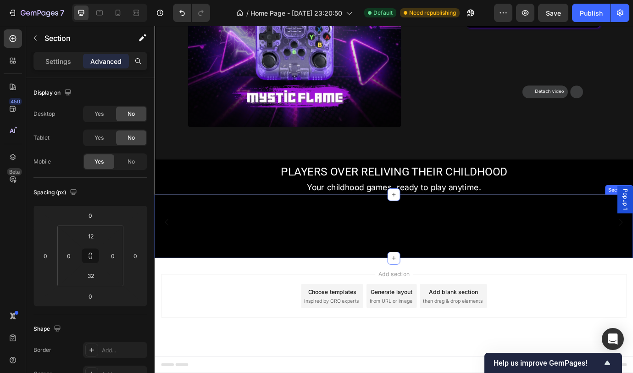
click at [633, 220] on div "Video Video Video Video Video Video Video Carousel Section 8" at bounding box center [430, 256] width 551 height 73
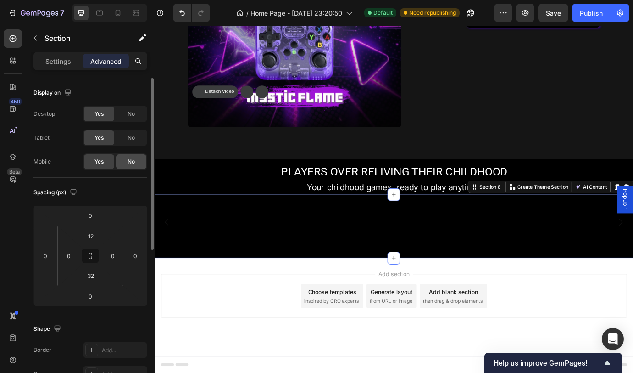
click at [127, 163] on div "No" at bounding box center [131, 161] width 30 height 15
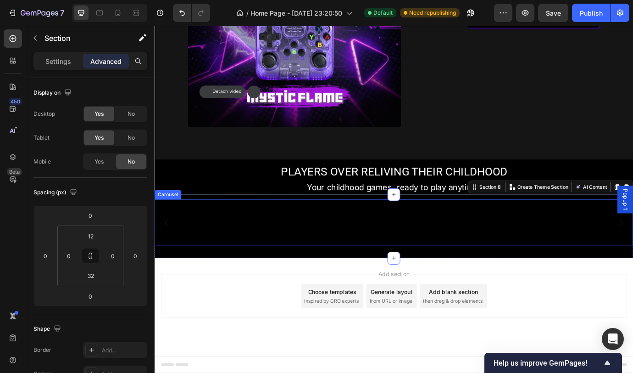
click at [167, 239] on button "Carousel Back Arrow" at bounding box center [169, 252] width 26 height 26
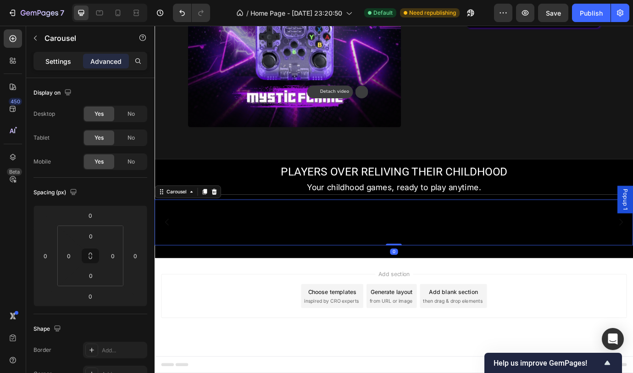
click at [70, 62] on p "Settings" at bounding box center [58, 61] width 26 height 10
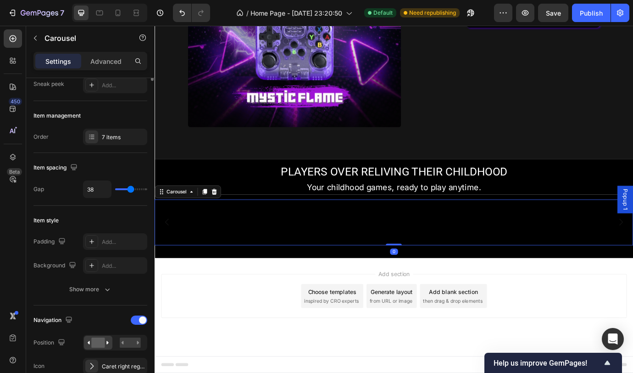
scroll to position [0, 0]
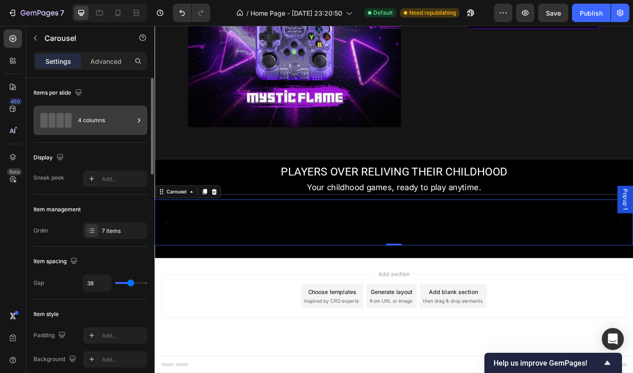
click at [103, 119] on div "4 columns" at bounding box center [106, 120] width 56 height 21
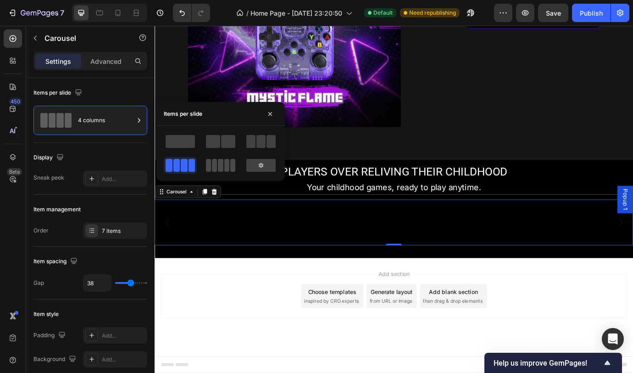
click at [223, 165] on span at bounding box center [220, 165] width 5 height 13
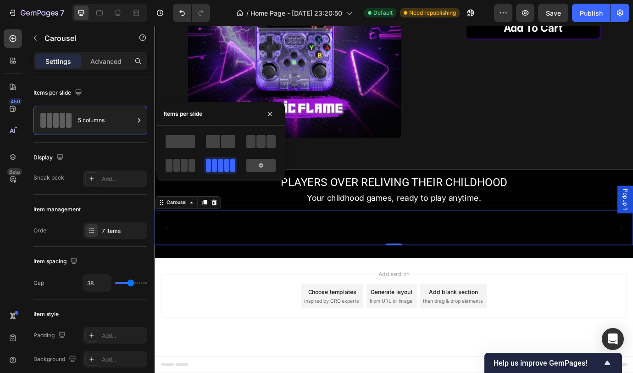
scroll to position [1017, 0]
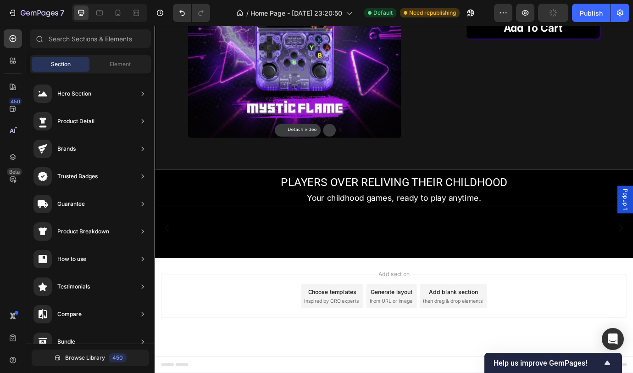
click at [233, 302] on div "Add section Choose templates inspired by CRO experts Generate layout from URL o…" at bounding box center [430, 349] width 551 height 113
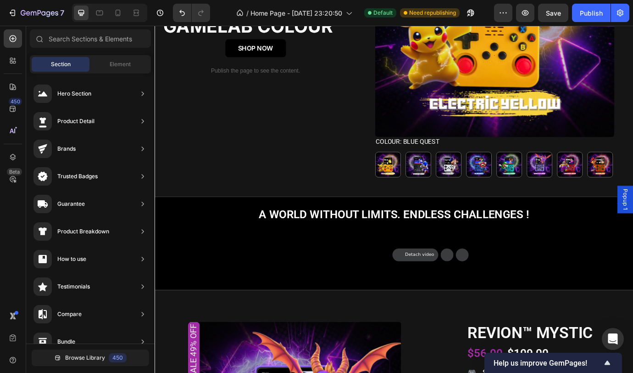
scroll to position [442, 0]
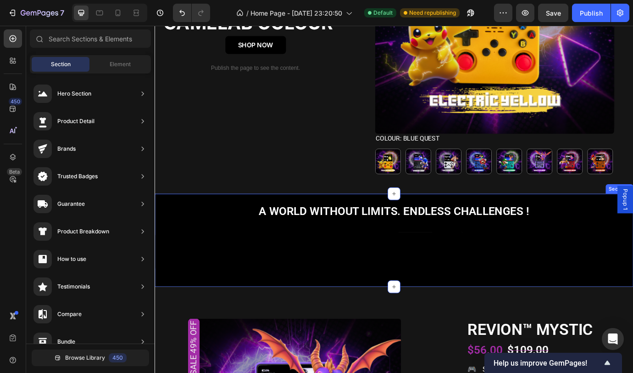
click at [617, 225] on div "A world without limits. Endless challenges ! Heading Video Video Video Video Vi…" at bounding box center [430, 272] width 551 height 107
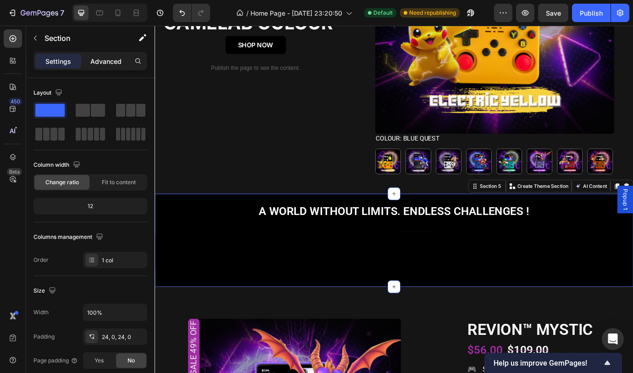
click at [100, 55] on div "Advanced" at bounding box center [106, 61] width 46 height 15
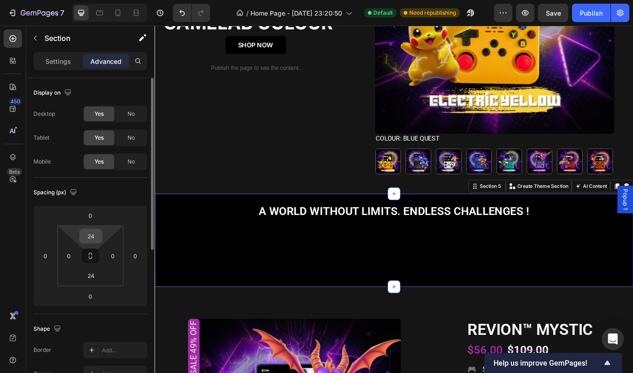
click at [95, 234] on input "24" at bounding box center [91, 236] width 18 height 14
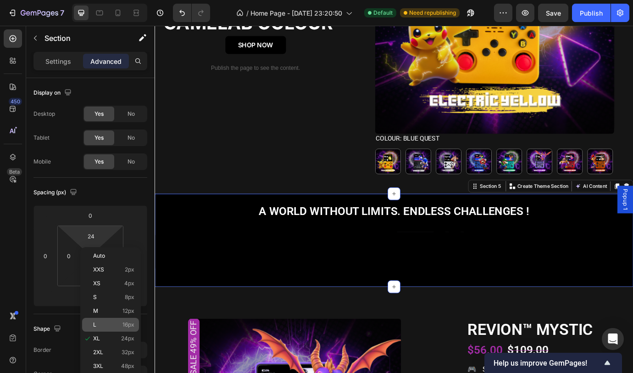
click at [106, 323] on p "L 16px" at bounding box center [113, 324] width 41 height 6
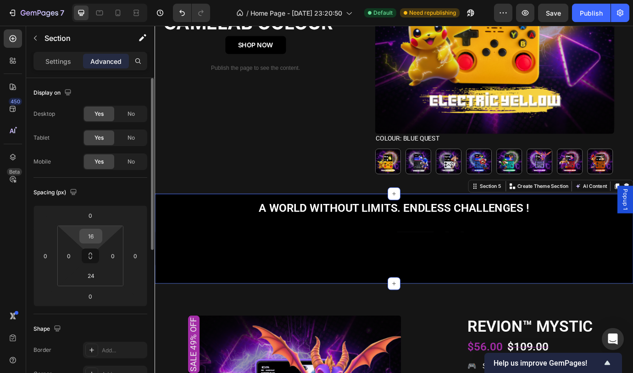
click at [95, 233] on input "16" at bounding box center [91, 236] width 18 height 14
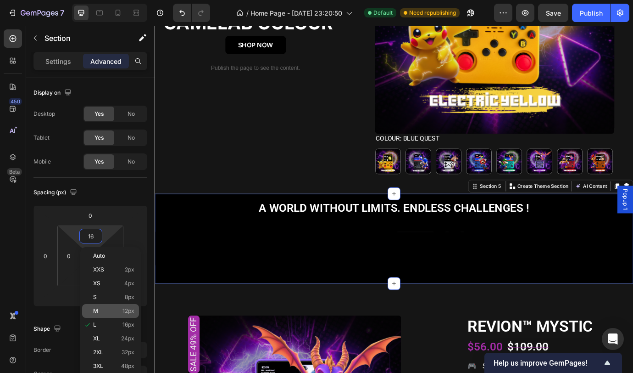
click at [107, 307] on p "M 12px" at bounding box center [113, 310] width 41 height 6
type input "12"
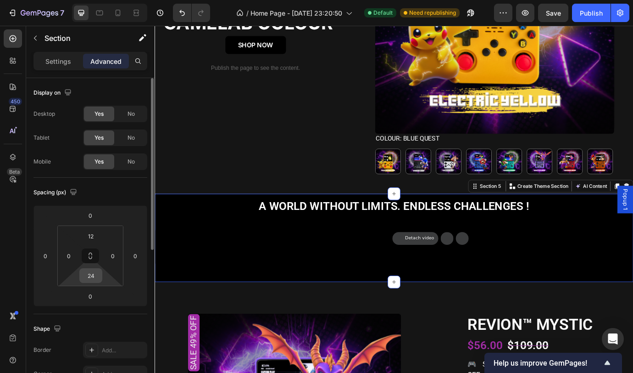
click at [94, 272] on input "24" at bounding box center [91, 275] width 18 height 14
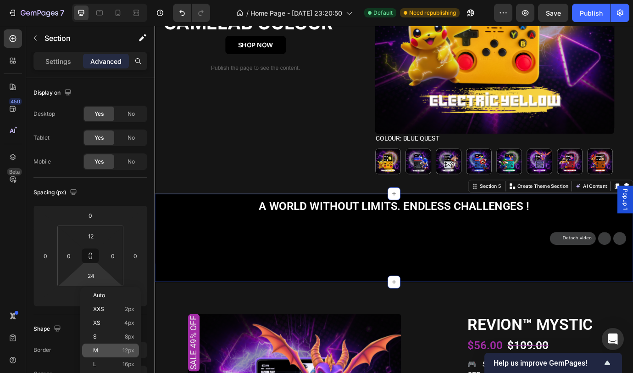
click at [106, 351] on p "M 12px" at bounding box center [113, 350] width 41 height 6
type input "12"
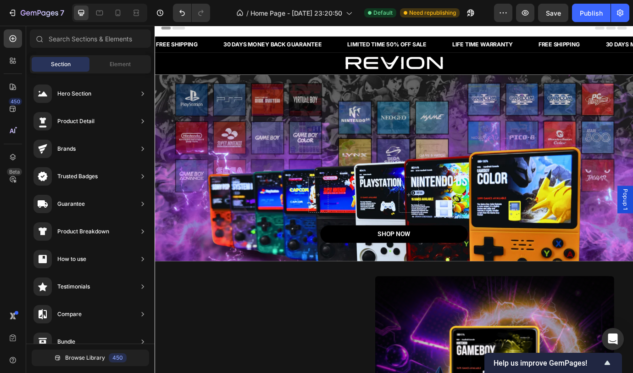
scroll to position [2, 0]
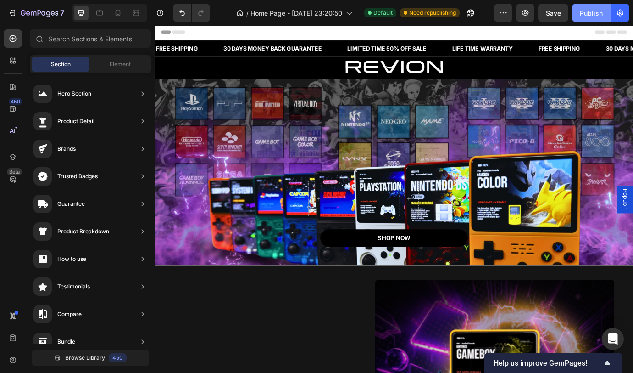
click at [589, 11] on div "Publish" at bounding box center [591, 13] width 23 height 10
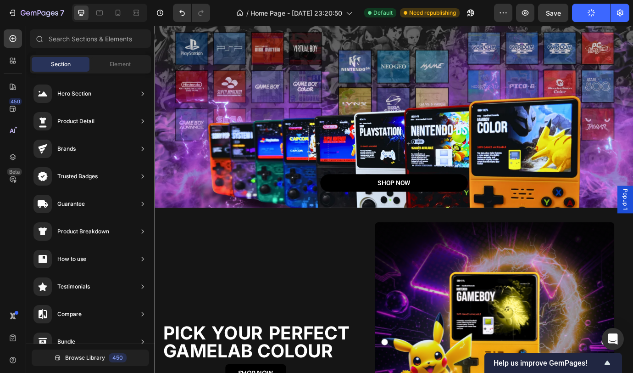
scroll to position [0, 0]
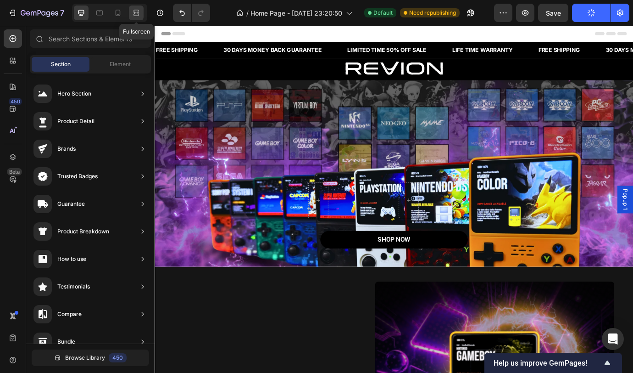
click at [141, 14] on div at bounding box center [136, 13] width 15 height 15
